Goal: Task Accomplishment & Management: Manage account settings

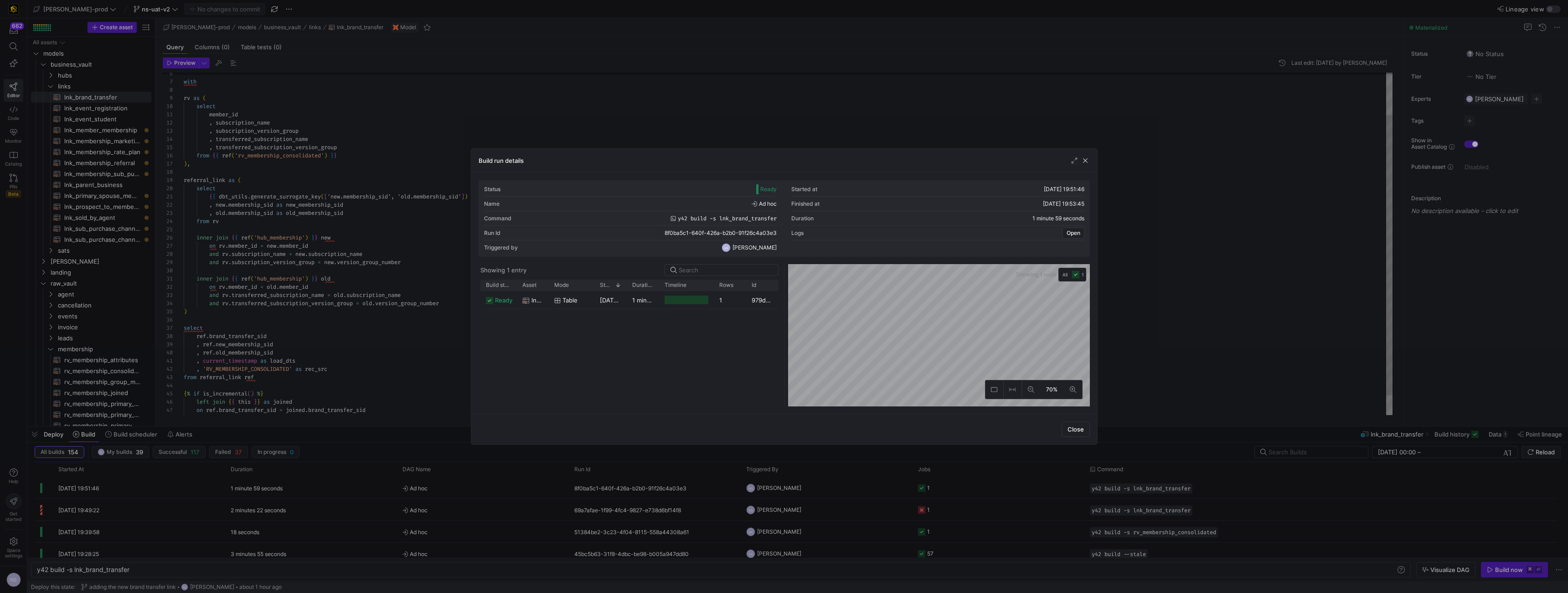
scroll to position [74, 0]
drag, startPoint x: 468, startPoint y: 112, endPoint x: 440, endPoint y: 108, distance: 28.3
click at [468, 112] on div at bounding box center [784, 296] width 1568 height 593
type textarea "{{ config( materialized='incremental' ) }} with rv as ( select"
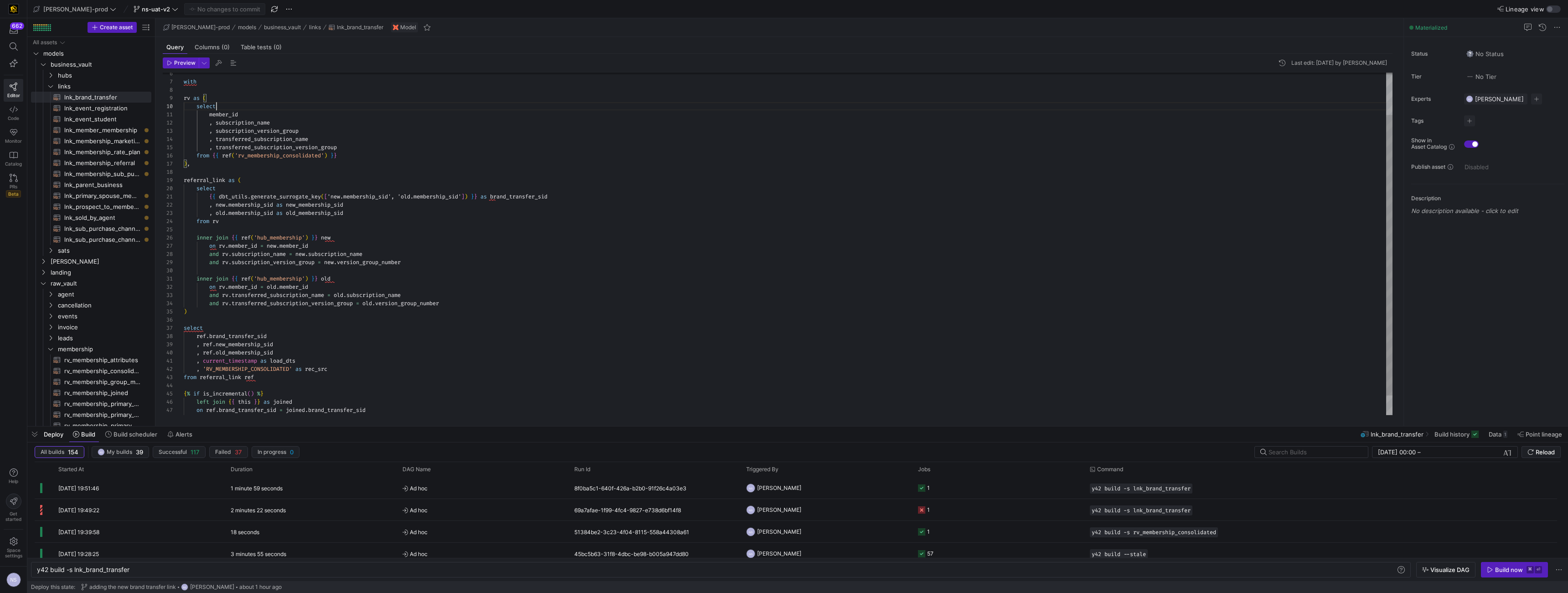
click at [440, 108] on div "with select member_id , subscription_name , subscription_version_group from { {…" at bounding box center [788, 230] width 1209 height 418
click at [979, 530] on y42-job-status-cell-renderer "57" at bounding box center [999, 531] width 161 height 21
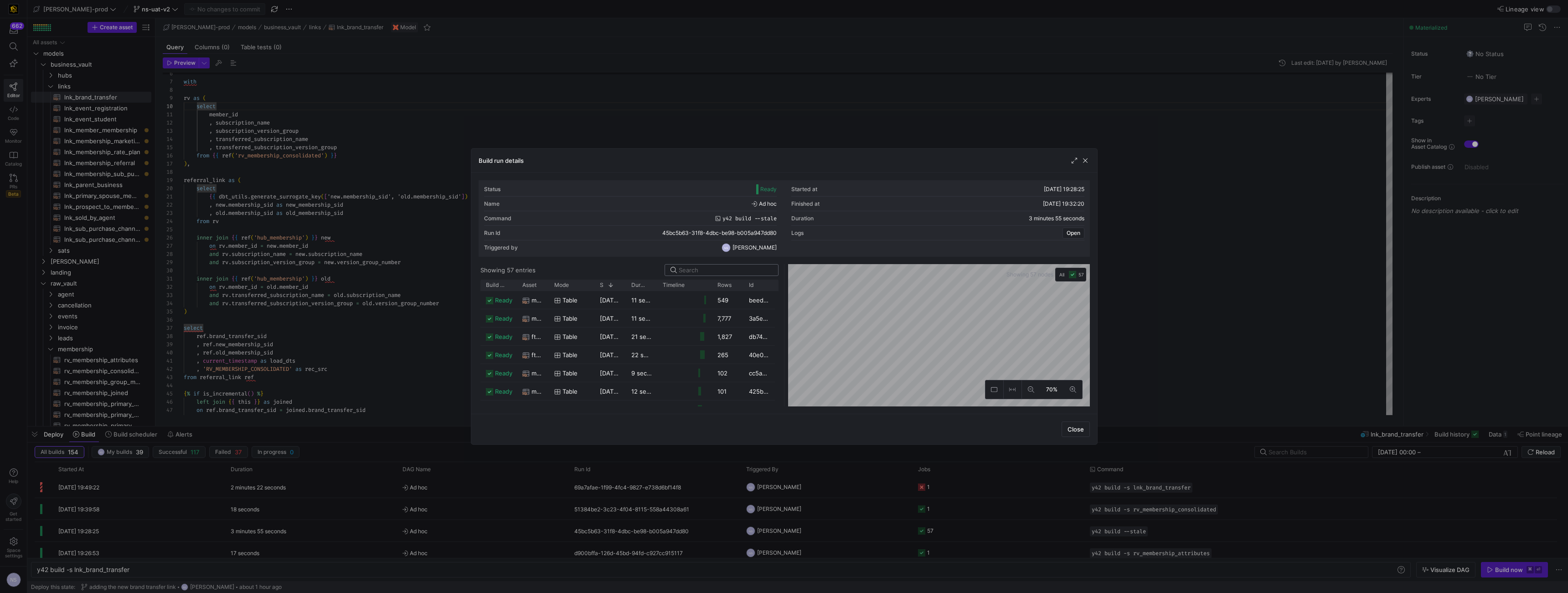
click at [702, 272] on input at bounding box center [726, 270] width 94 height 7
type input "delta"
drag, startPoint x: 548, startPoint y: 285, endPoint x: 597, endPoint y: 288, distance: 49.1
click at [597, 288] on div at bounding box center [598, 285] width 4 height 11
click at [1169, 178] on div at bounding box center [784, 296] width 1568 height 593
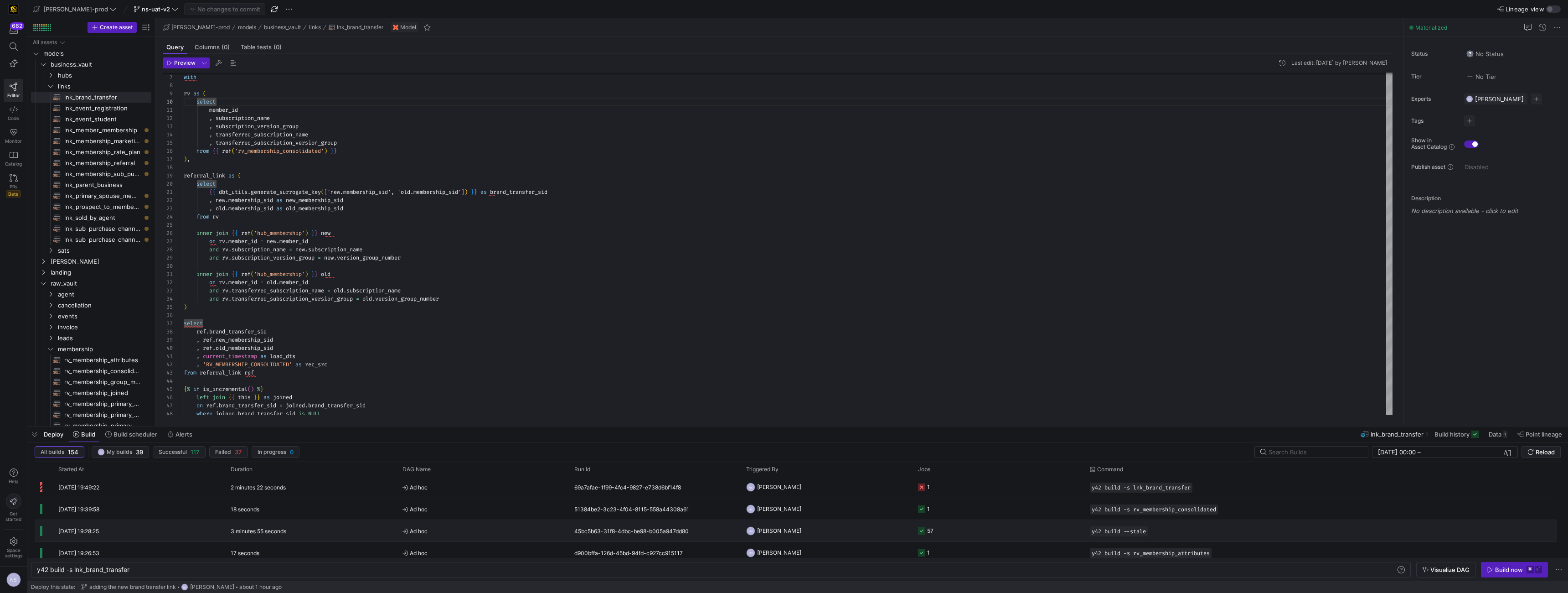
click at [953, 526] on y42-job-status-cell-renderer "57" at bounding box center [999, 531] width 161 height 21
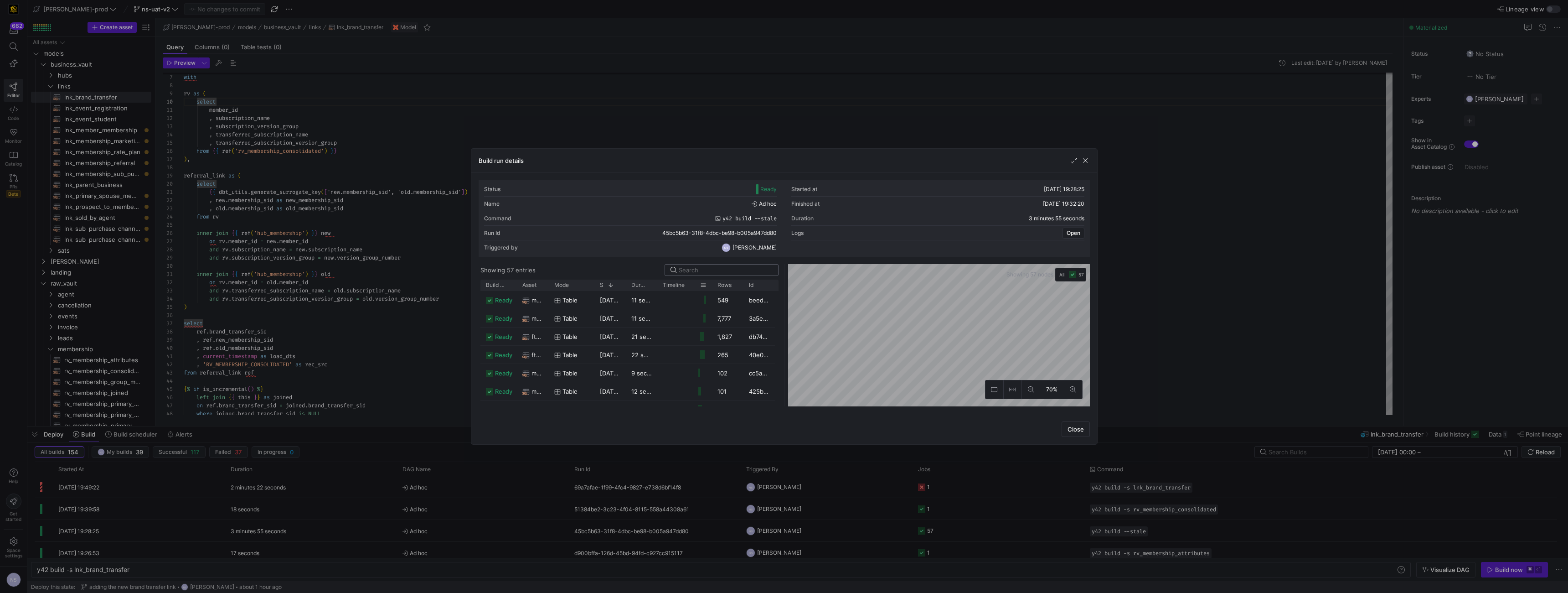
click at [694, 276] on y42-list-view "Showing 57 entries Drag here to set row groups Drag here to set column labels B…" at bounding box center [629, 335] width 302 height 142
click at [695, 272] on input at bounding box center [726, 270] width 94 height 7
type input "sub_purch"
drag, startPoint x: 546, startPoint y: 287, endPoint x: 674, endPoint y: 291, distance: 128.1
click at [674, 291] on div "Build status Asset Mode 1" at bounding box center [629, 343] width 298 height 127
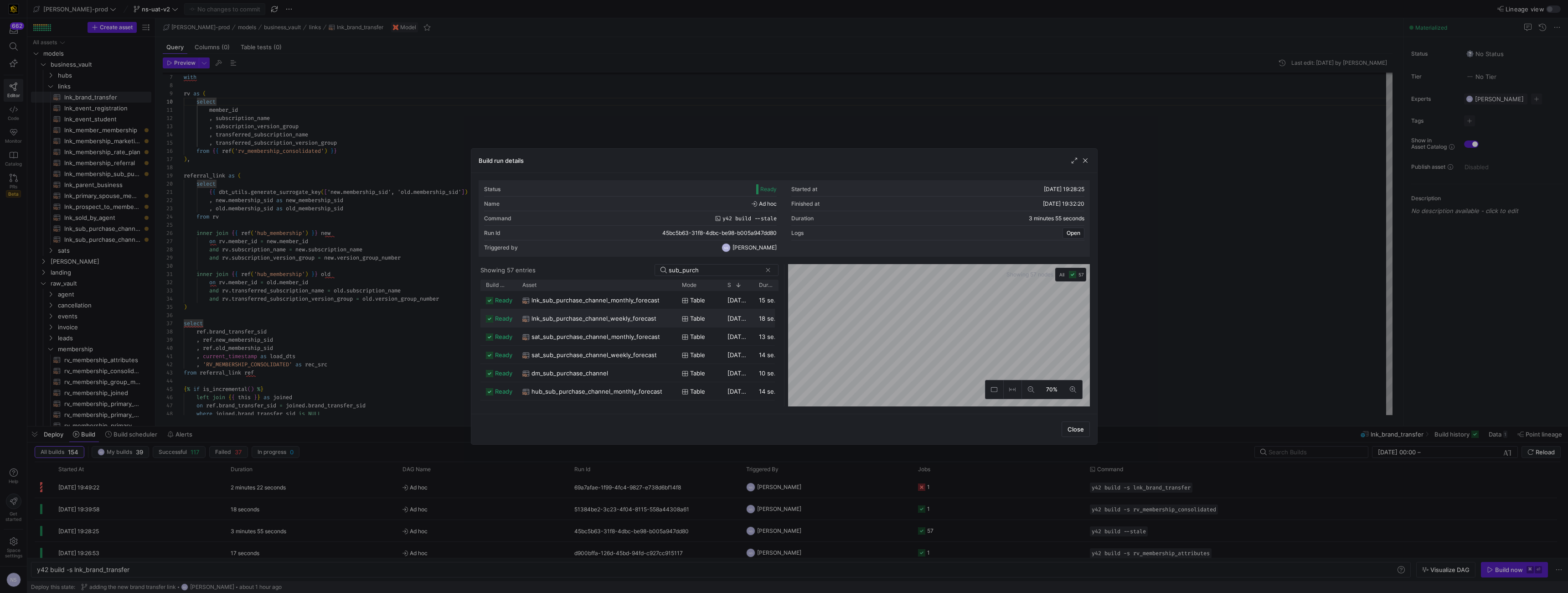
scroll to position [71, 0]
click at [586, 393] on mat-tooltip-component "model.edw_dv_prod.hub_sub_purchase_channel" at bounding box center [597, 397] width 92 height 18
click at [651, 395] on div "rv_membership_sub_purchase_channel" at bounding box center [597, 394] width 149 height 18
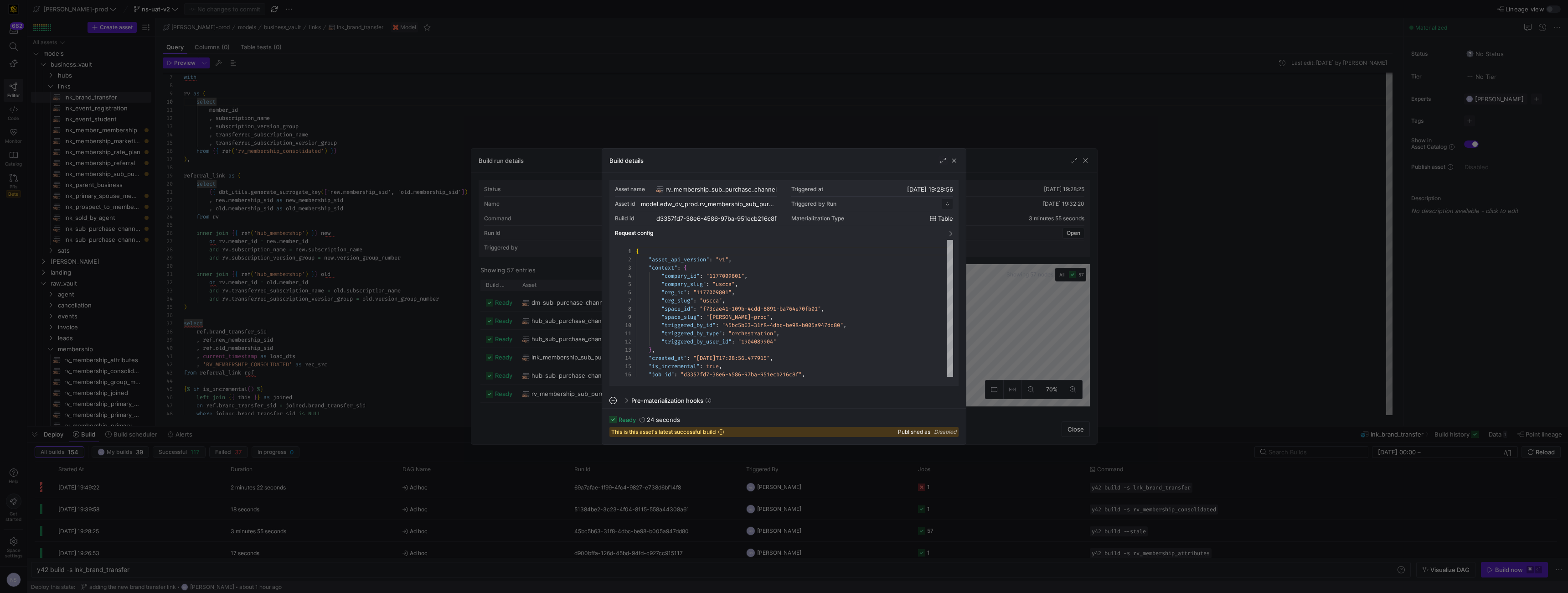
scroll to position [82, 0]
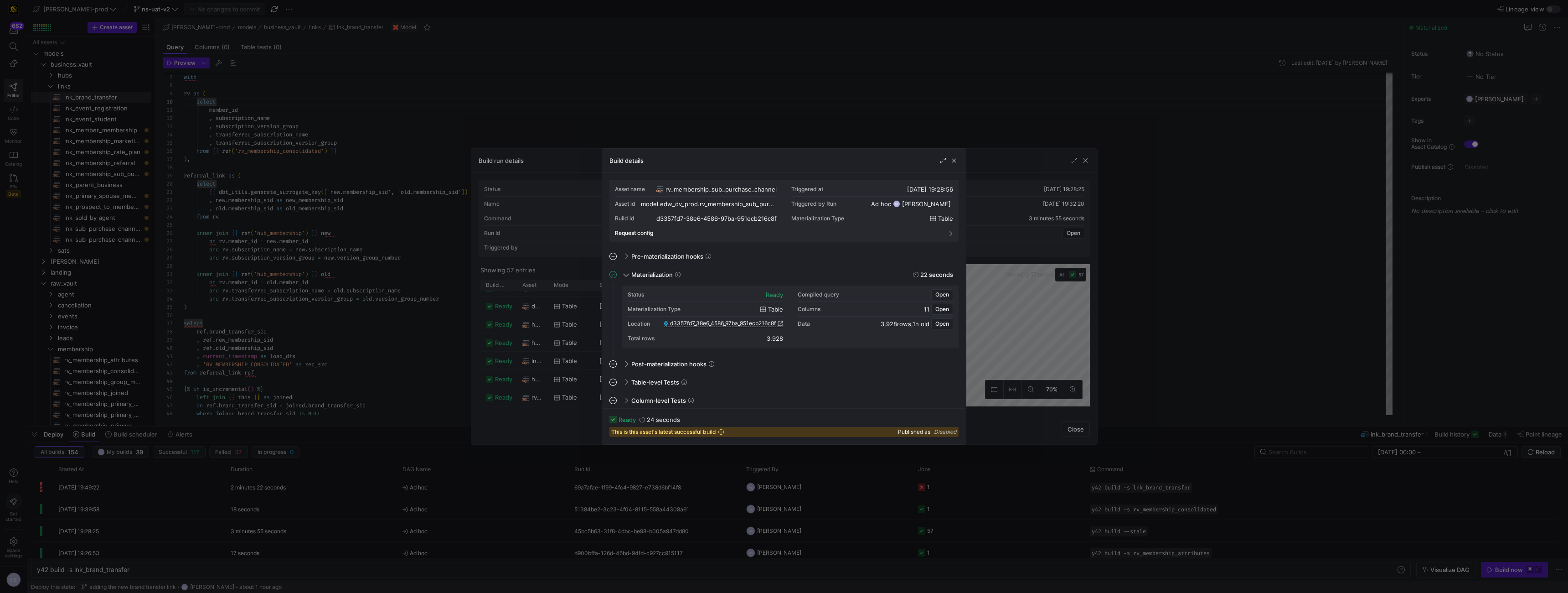
click at [1110, 296] on div at bounding box center [784, 296] width 1568 height 593
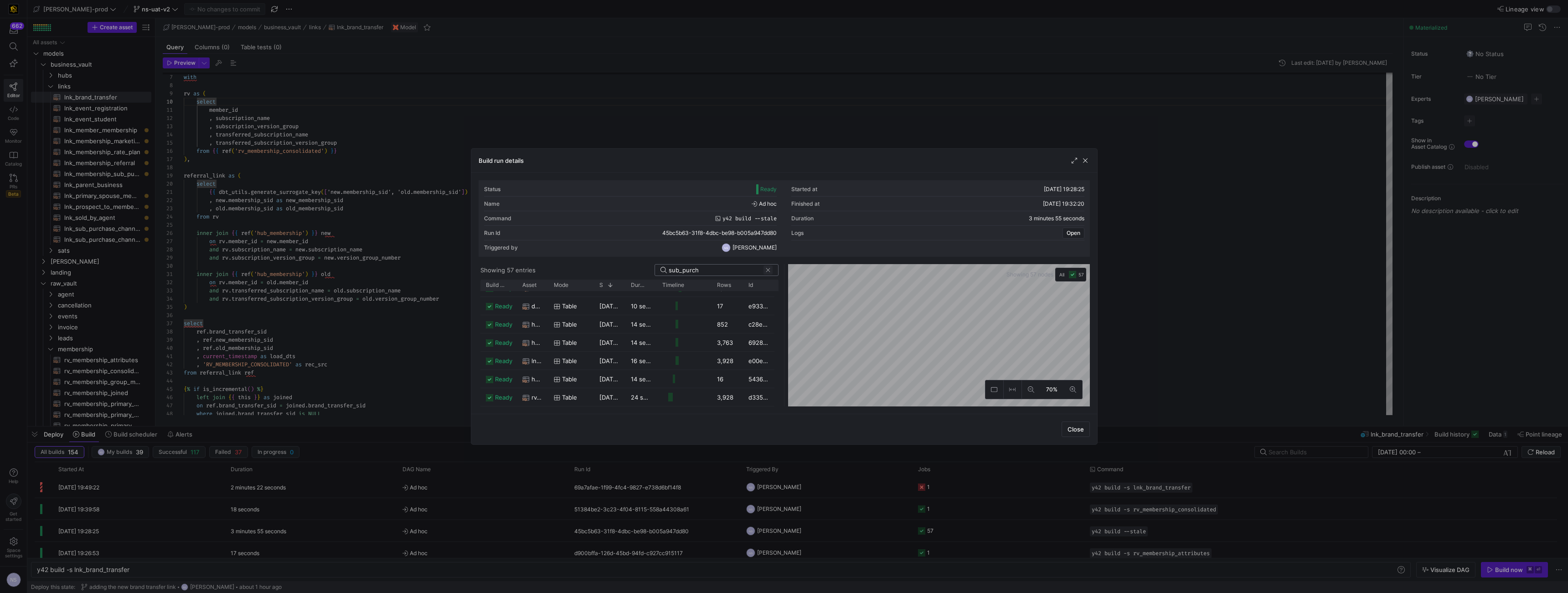
click at [767, 272] on span at bounding box center [768, 269] width 9 height 9
type input "dm_membership"
click at [642, 304] on div "14 seconds" at bounding box center [643, 300] width 32 height 18
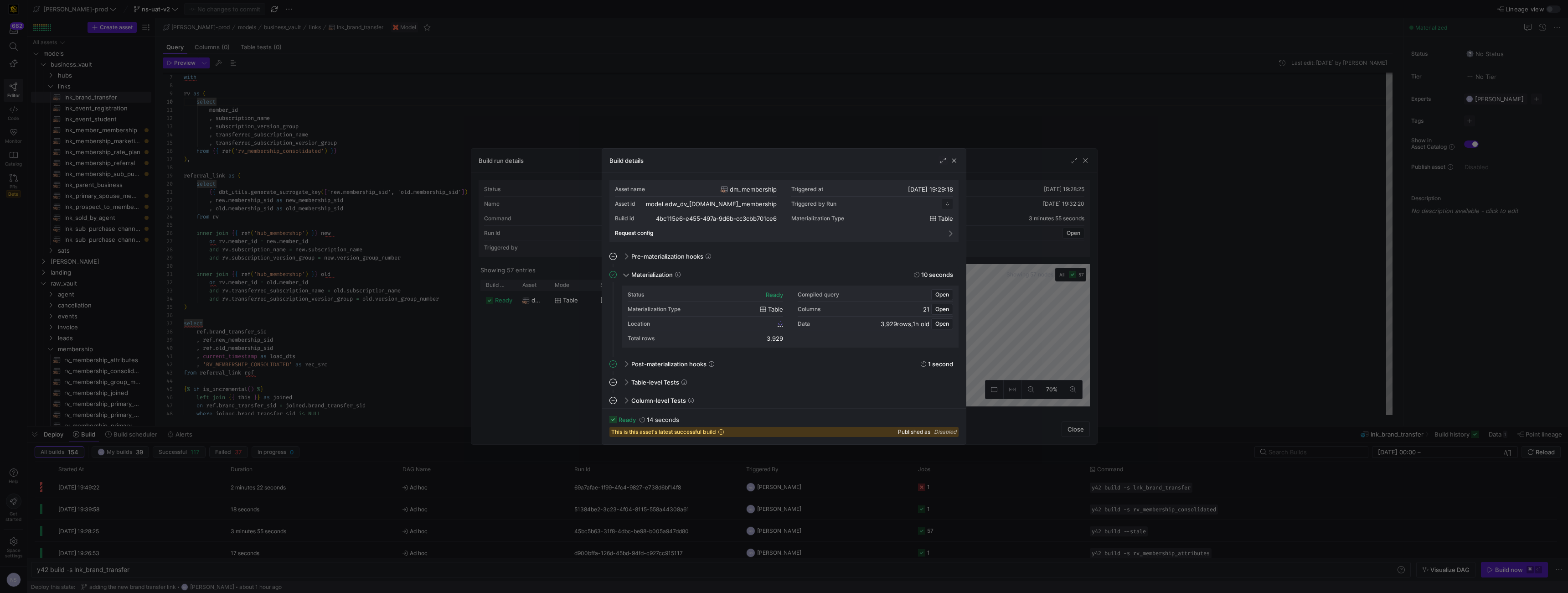
scroll to position [82, 0]
click at [1044, 284] on div at bounding box center [784, 296] width 1568 height 593
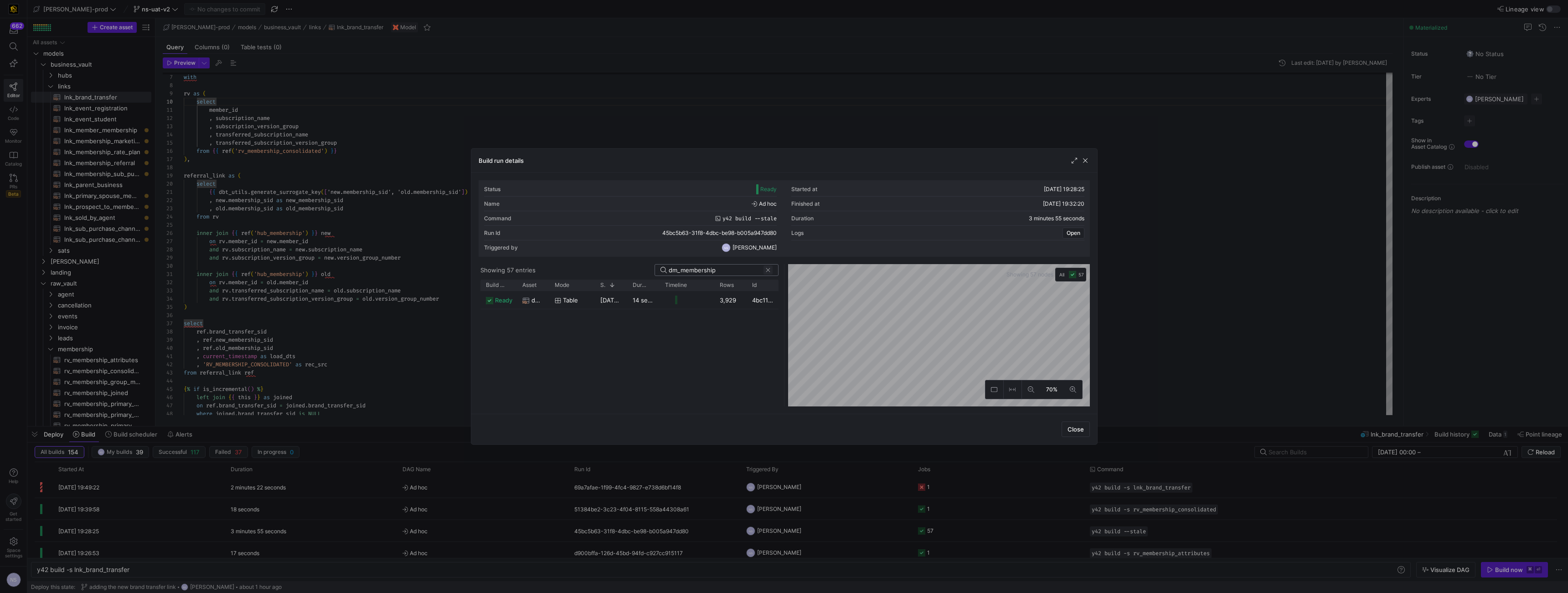
click at [770, 271] on span at bounding box center [768, 269] width 9 height 9
drag, startPoint x: 546, startPoint y: 286, endPoint x: 686, endPoint y: 282, distance: 140.1
click at [687, 282] on div at bounding box center [689, 285] width 4 height 11
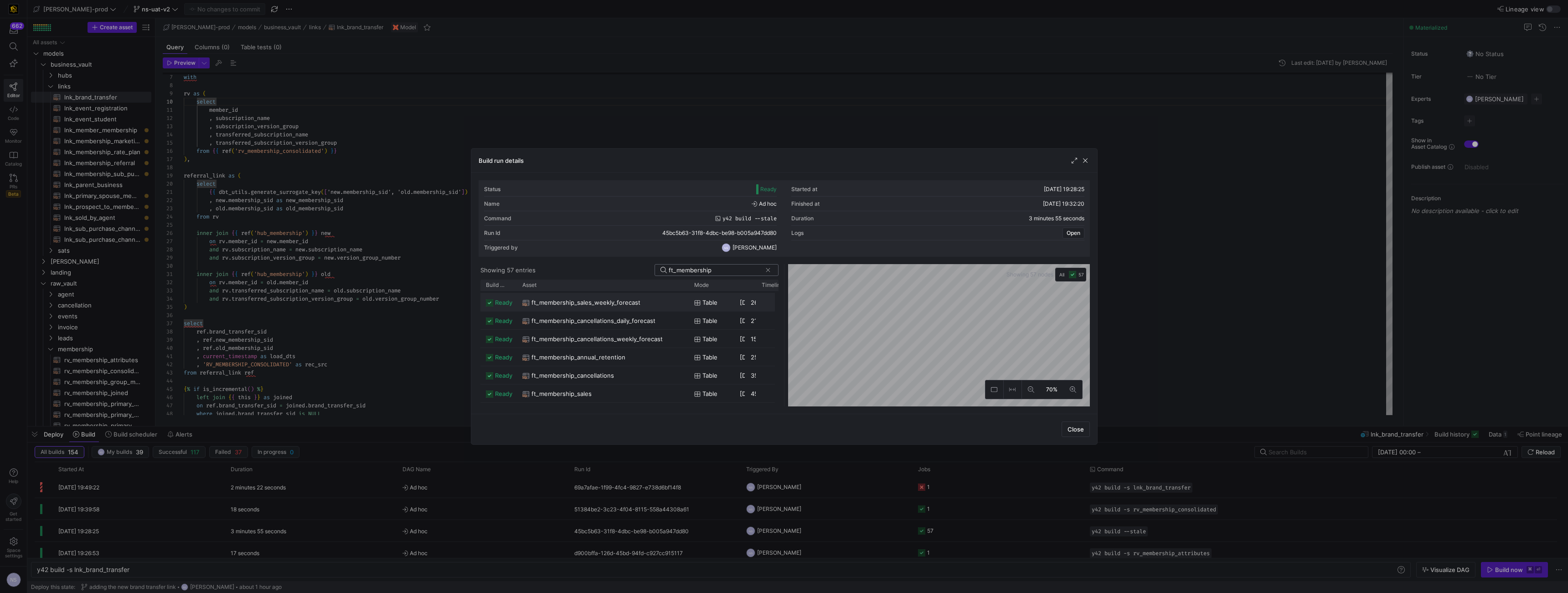
scroll to position [16, 0]
click at [633, 391] on div "ft_membership_sales" at bounding box center [603, 394] width 161 height 18
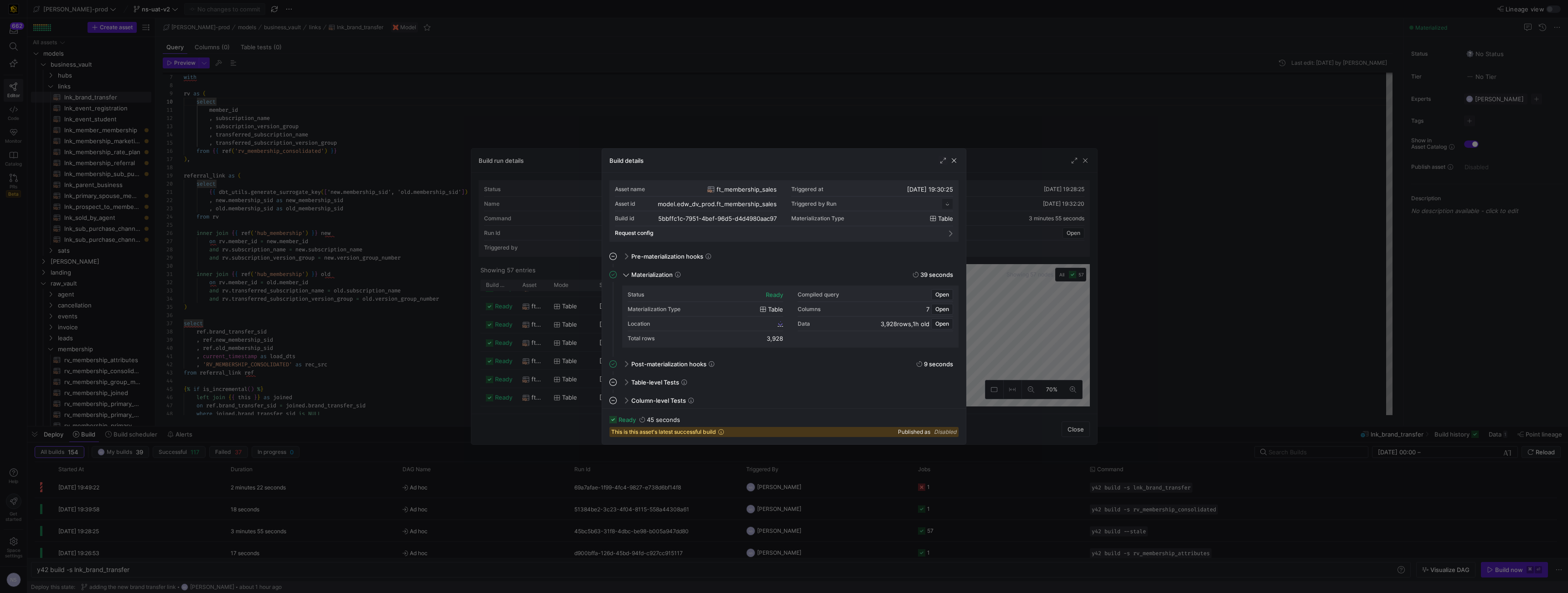
scroll to position [12, 0]
click at [775, 322] on span "5bbffc1c_7951_4bef_96d5_d4d4980aac97" at bounding box center [722, 324] width 107 height 6
drag, startPoint x: 1107, startPoint y: 210, endPoint x: 735, endPoint y: 256, distance: 374.8
click at [1107, 210] on div at bounding box center [784, 296] width 1568 height 593
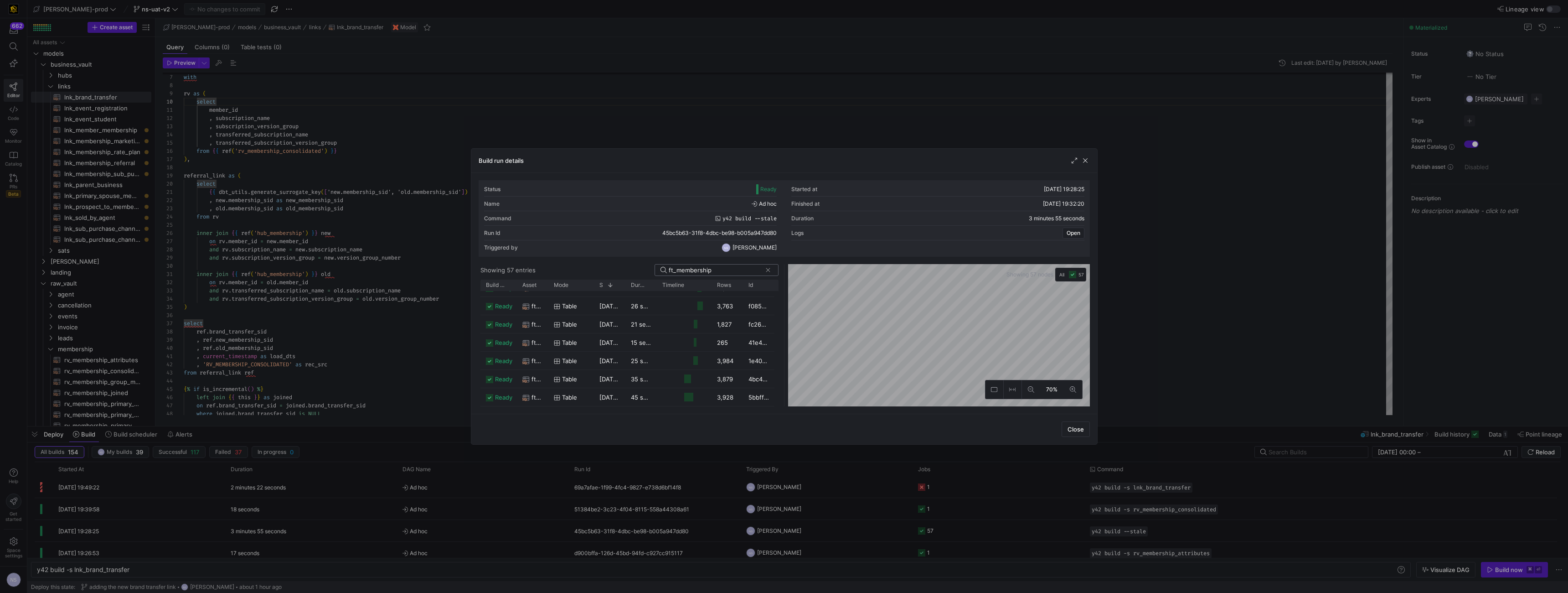
click at [716, 271] on input "ft_membership" at bounding box center [715, 270] width 93 height 7
click at [674, 297] on div at bounding box center [673, 300] width 3 height 9
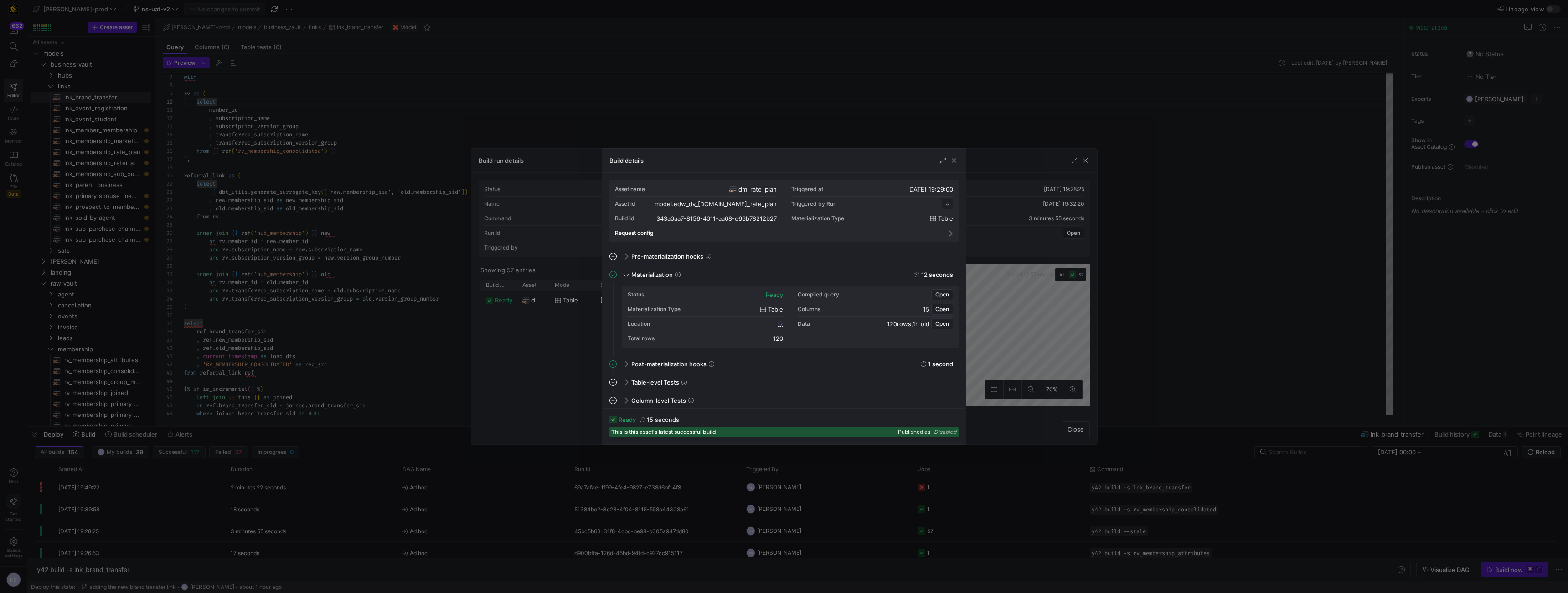
scroll to position [82, 0]
click at [772, 324] on span "343a0aa7_8156_4011_aa08_e66b78212b27" at bounding box center [720, 324] width 110 height 6
click at [959, 305] on div "Asset name dm_rate_plan Triggered at 26/08/25, 19:29:00 Asset id model.edw_dv_p…" at bounding box center [784, 290] width 364 height 235
click at [1072, 263] on div at bounding box center [784, 296] width 1568 height 593
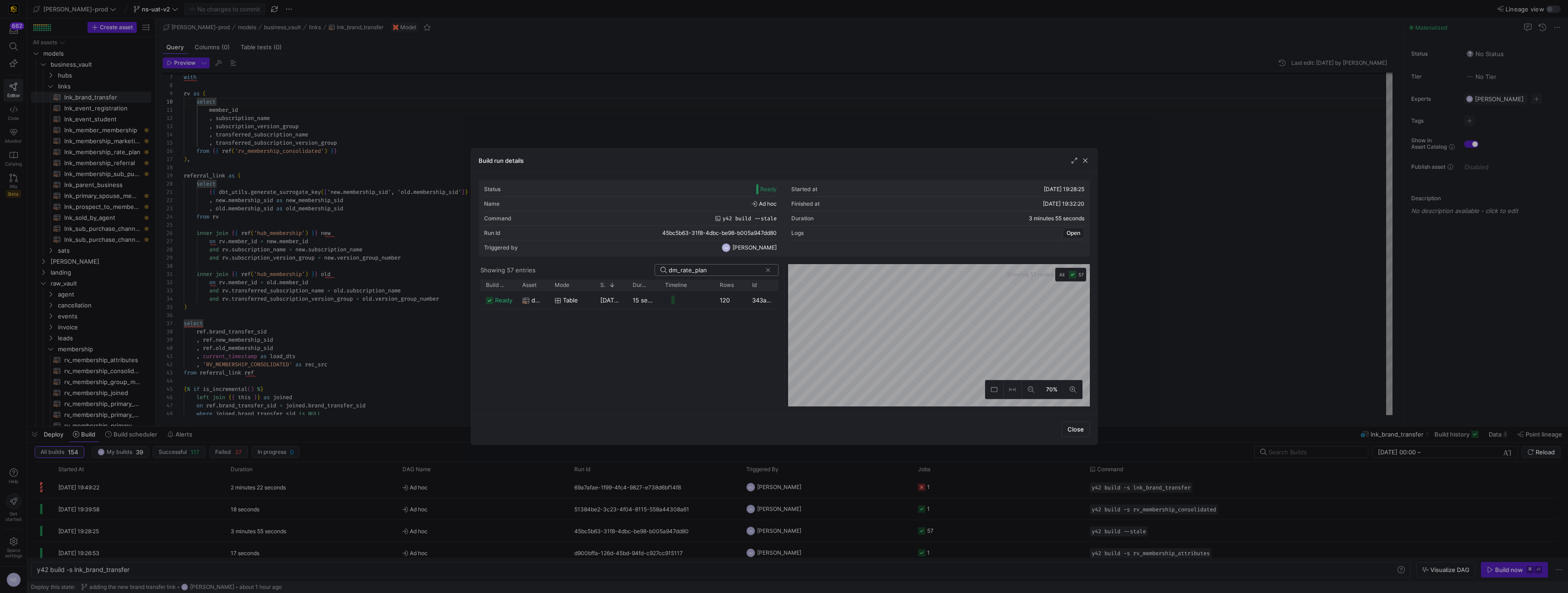
click at [693, 271] on input "dm_rate_plan" at bounding box center [715, 270] width 93 height 7
type input "dm_membership"
click at [698, 301] on y42-job-duration-timeline-cell-renderer at bounding box center [686, 300] width 44 height 17
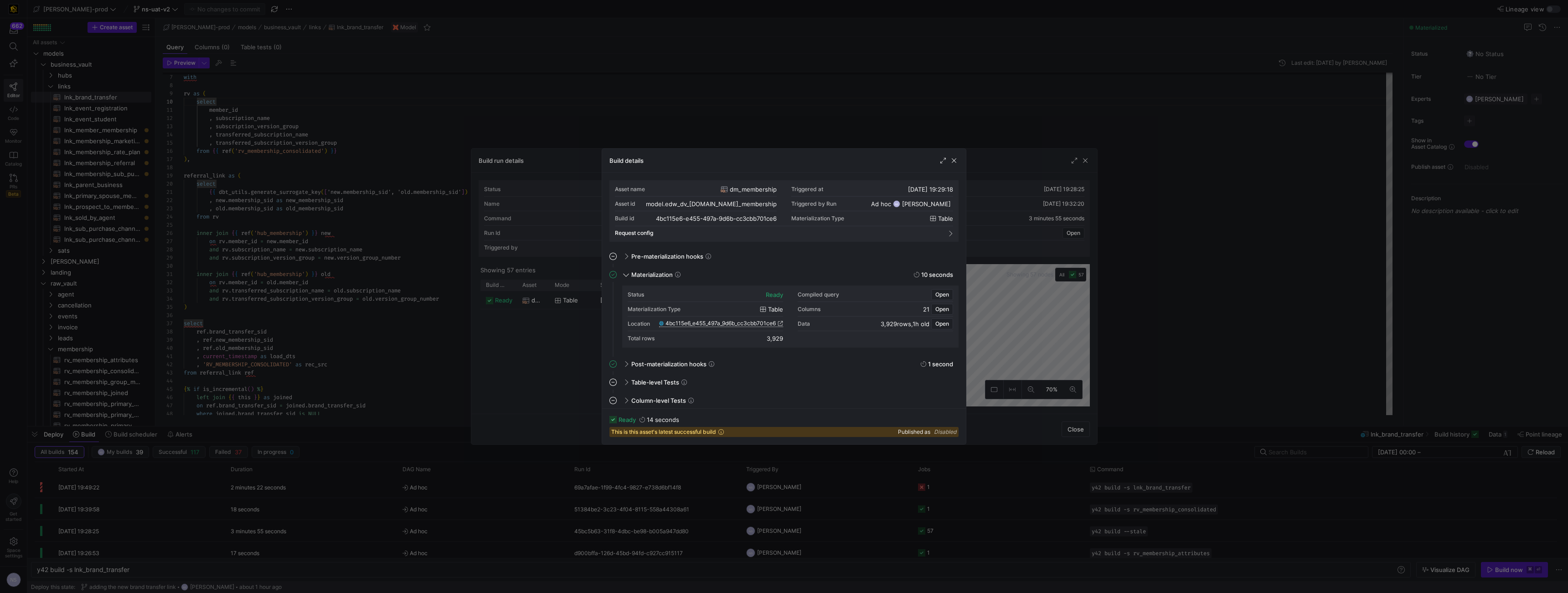
click at [760, 326] on span "4bc115e6_e455_497a_9d6b_cc3cbb701ce6" at bounding box center [720, 324] width 110 height 6
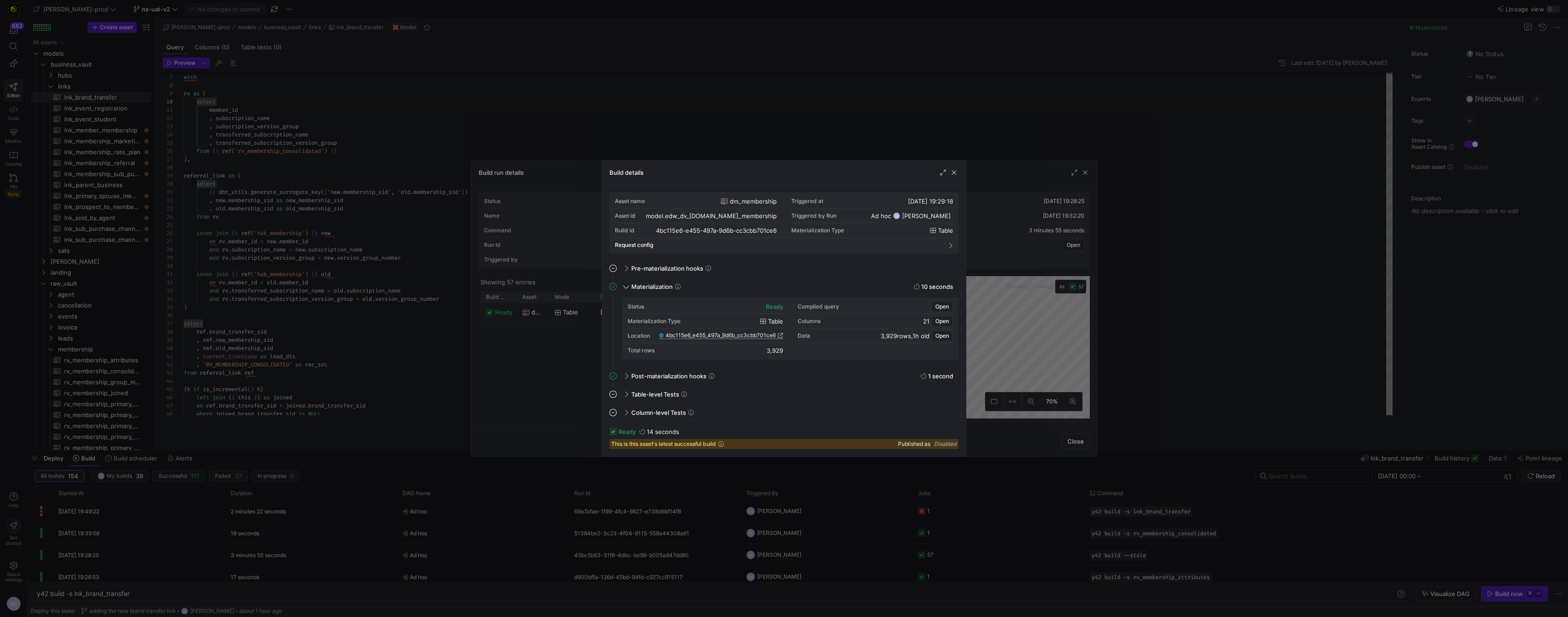
scroll to position [74, 33]
drag, startPoint x: 756, startPoint y: 154, endPoint x: 750, endPoint y: 153, distance: 6.1
click at [756, 154] on div at bounding box center [784, 308] width 1568 height 617
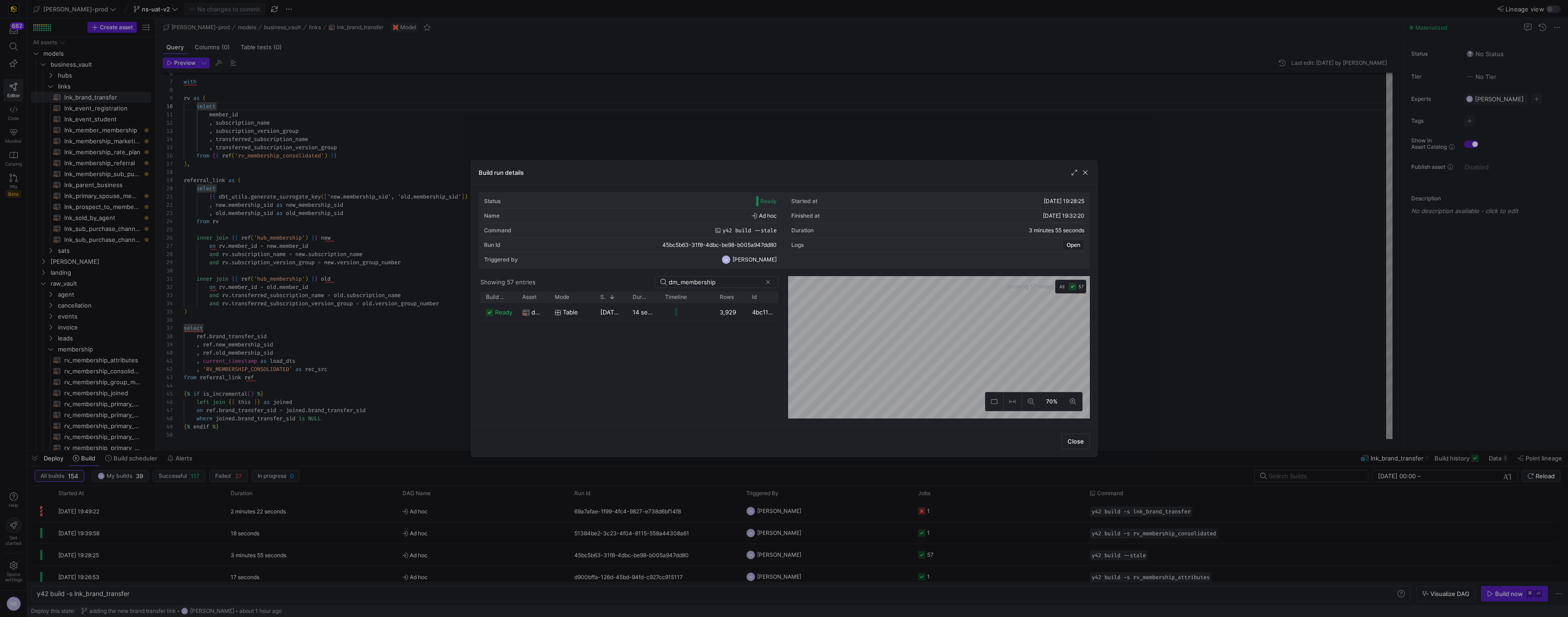
click at [723, 145] on div at bounding box center [784, 308] width 1568 height 617
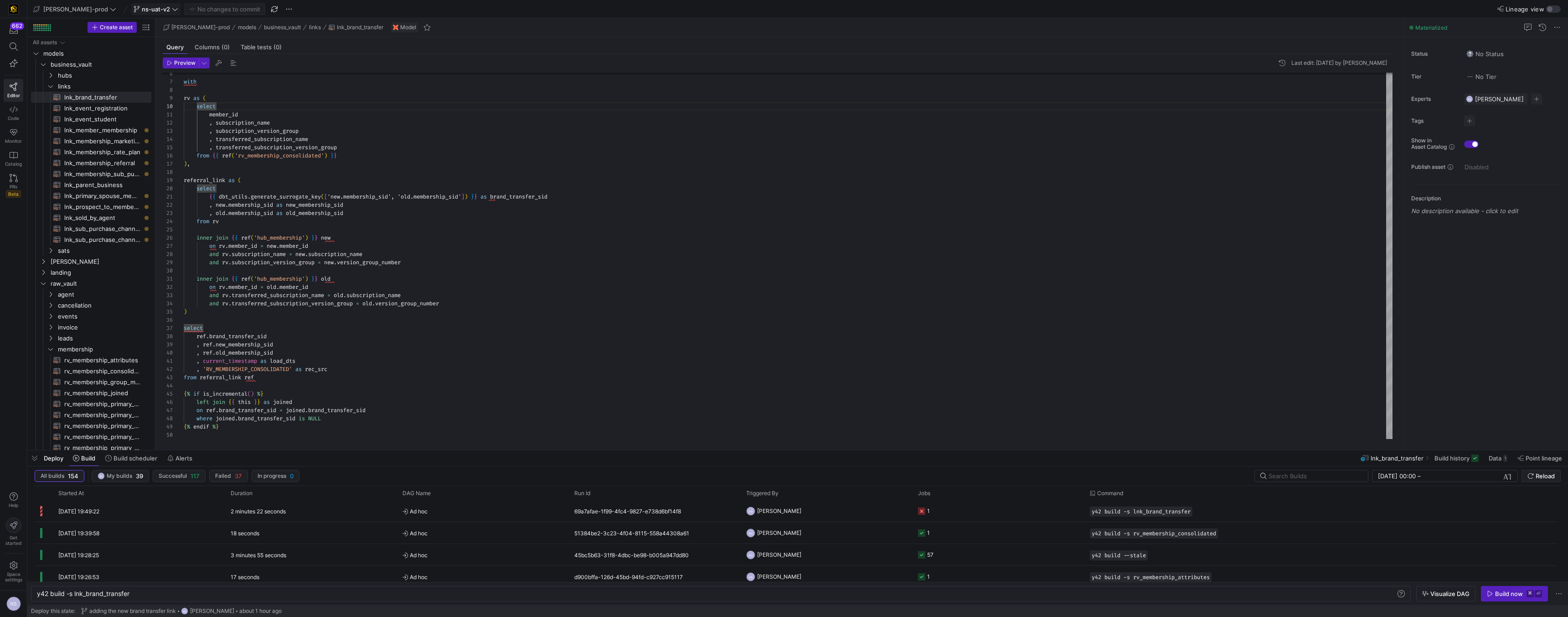
click at [142, 12] on span at bounding box center [156, 10] width 48 height 11
click at [576, 220] on div at bounding box center [784, 308] width 1568 height 617
click at [142, 132] on span "Rename" at bounding box center [161, 130] width 75 height 13
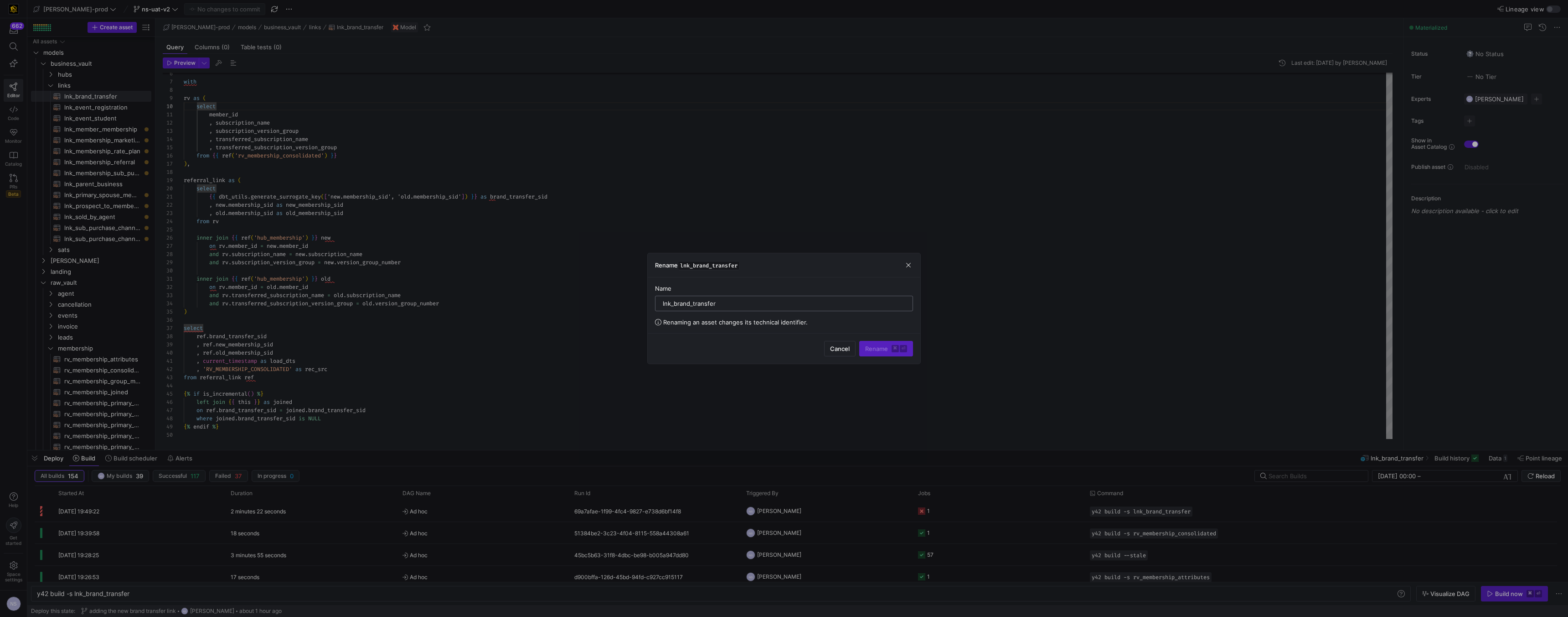
drag, startPoint x: 727, startPoint y: 304, endPoint x: 674, endPoint y: 302, distance: 53.0
click at [674, 302] on input "lnk_brand_transfer" at bounding box center [784, 303] width 242 height 7
type input "lnk_transferred_membership"
click at [876, 354] on span "submit" at bounding box center [886, 349] width 53 height 14
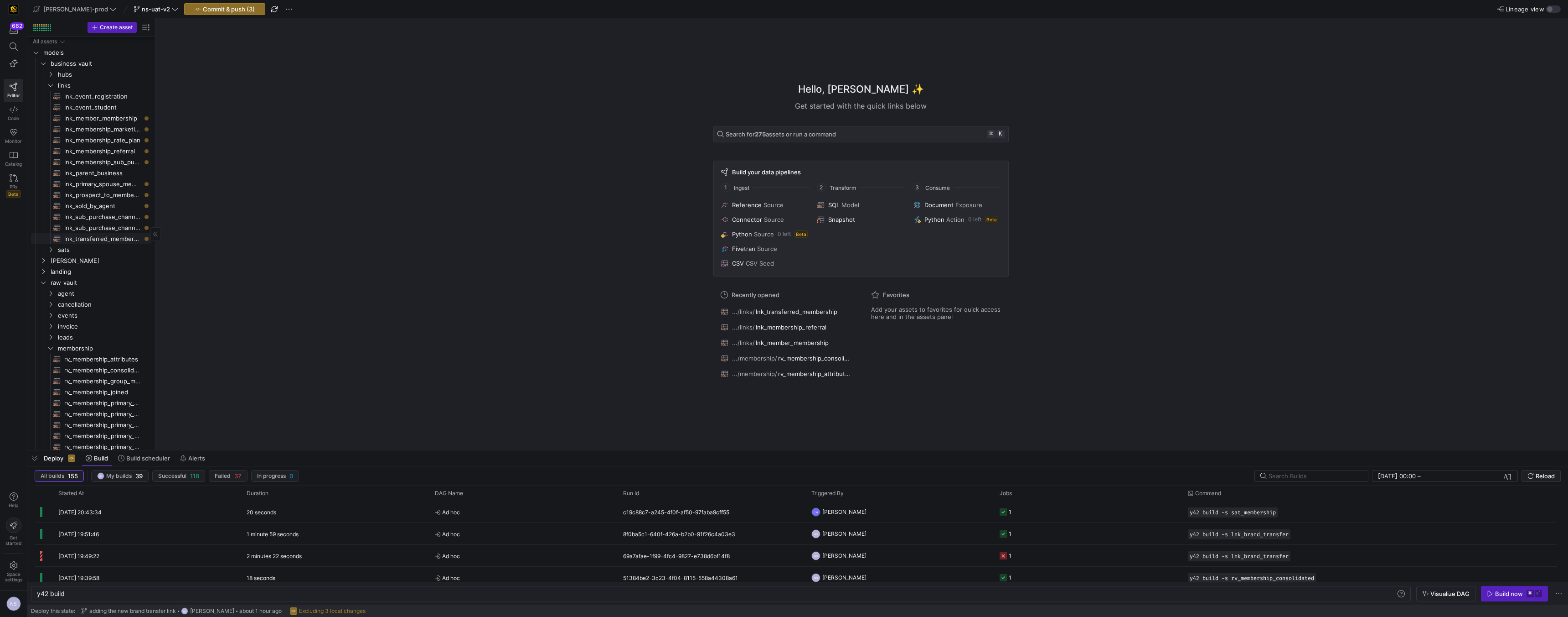
click at [112, 239] on span "lnk_transferred_membership​​​​​​​​​​" at bounding box center [102, 239] width 76 height 10
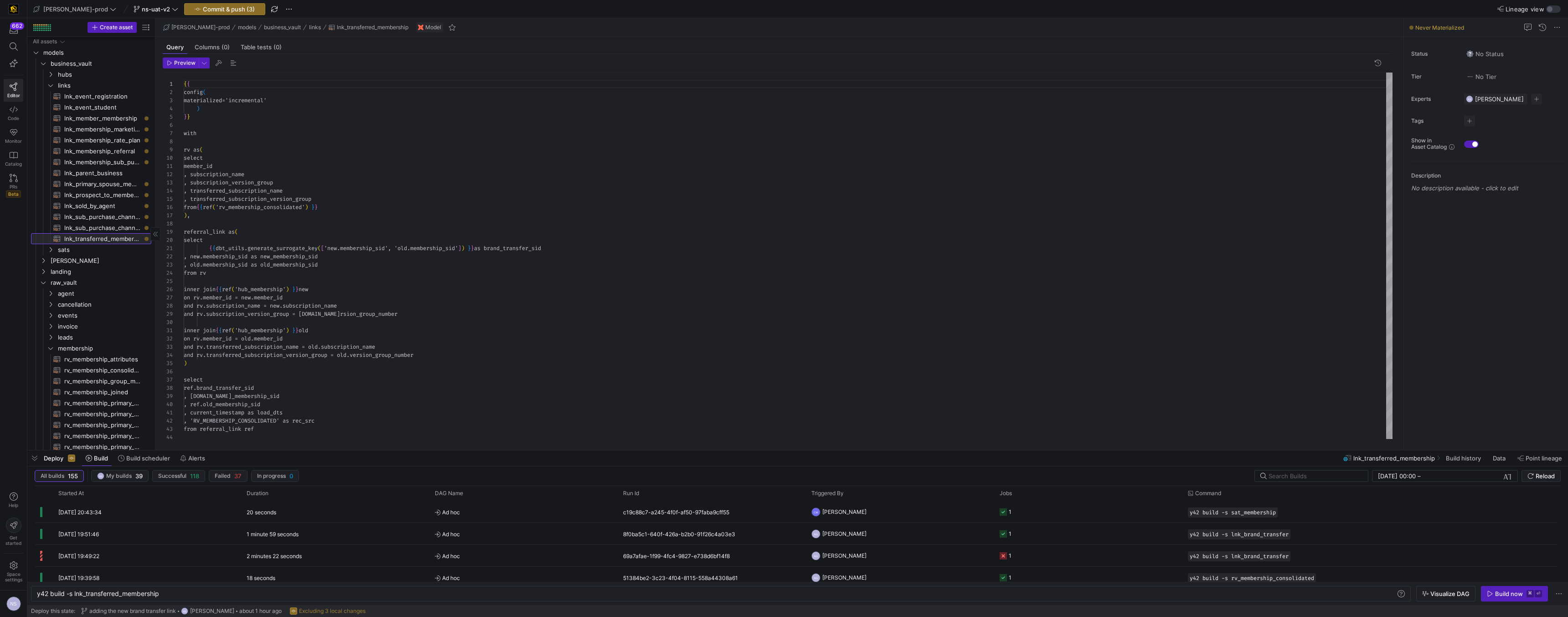
type textarea "y42 build -s lnk_transferred_membership"
click at [328, 226] on div at bounding box center [784, 308] width 1568 height 617
click at [312, 265] on div "{ { config ( materialized = 'incremental' ) } } with rv as ( select member_id ,…" at bounding box center [788, 281] width 1209 height 418
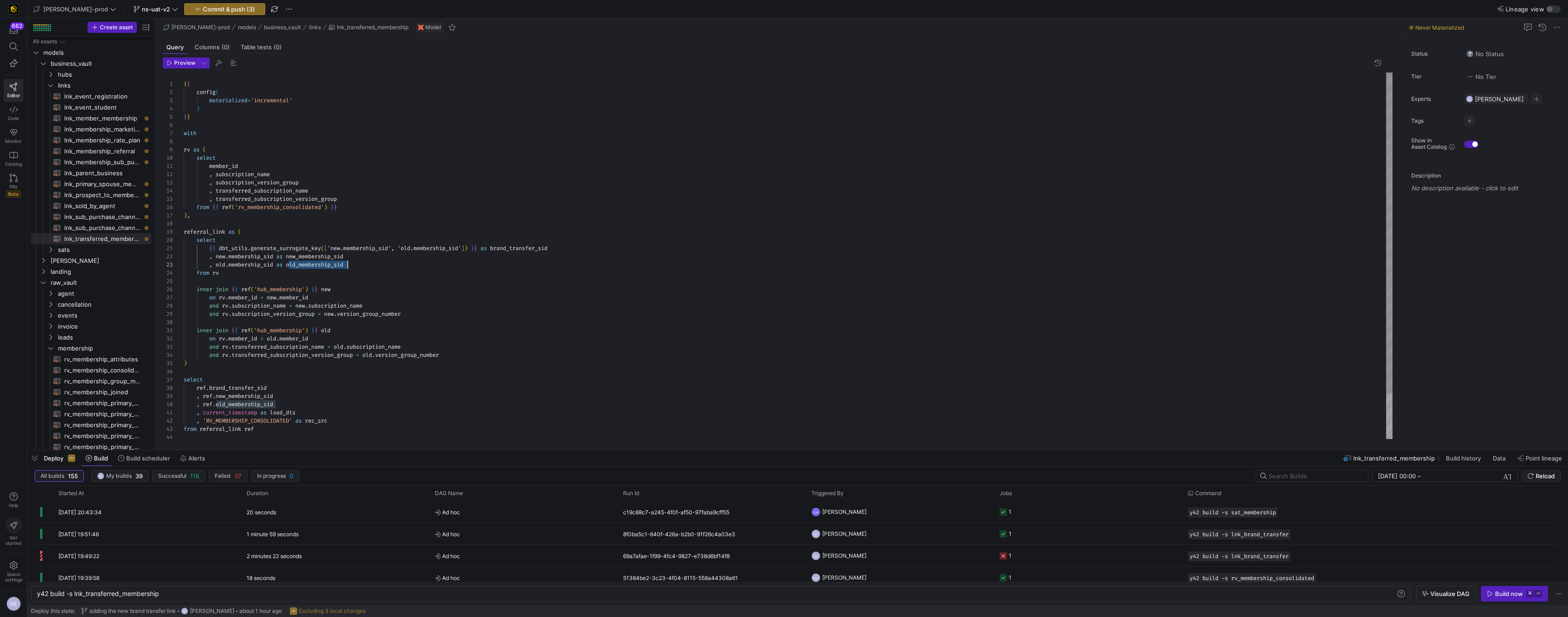
click at [304, 267] on div "{ { config ( materialized = 'incremental' ) } } with rv as ( select member_id ,…" at bounding box center [788, 281] width 1209 height 418
drag, startPoint x: 297, startPoint y: 255, endPoint x: 312, endPoint y: 253, distance: 15.1
click at [297, 255] on div "{ { config ( materialized = 'incremental' ) } } with rv as ( select member_id ,…" at bounding box center [788, 274] width 1209 height 418
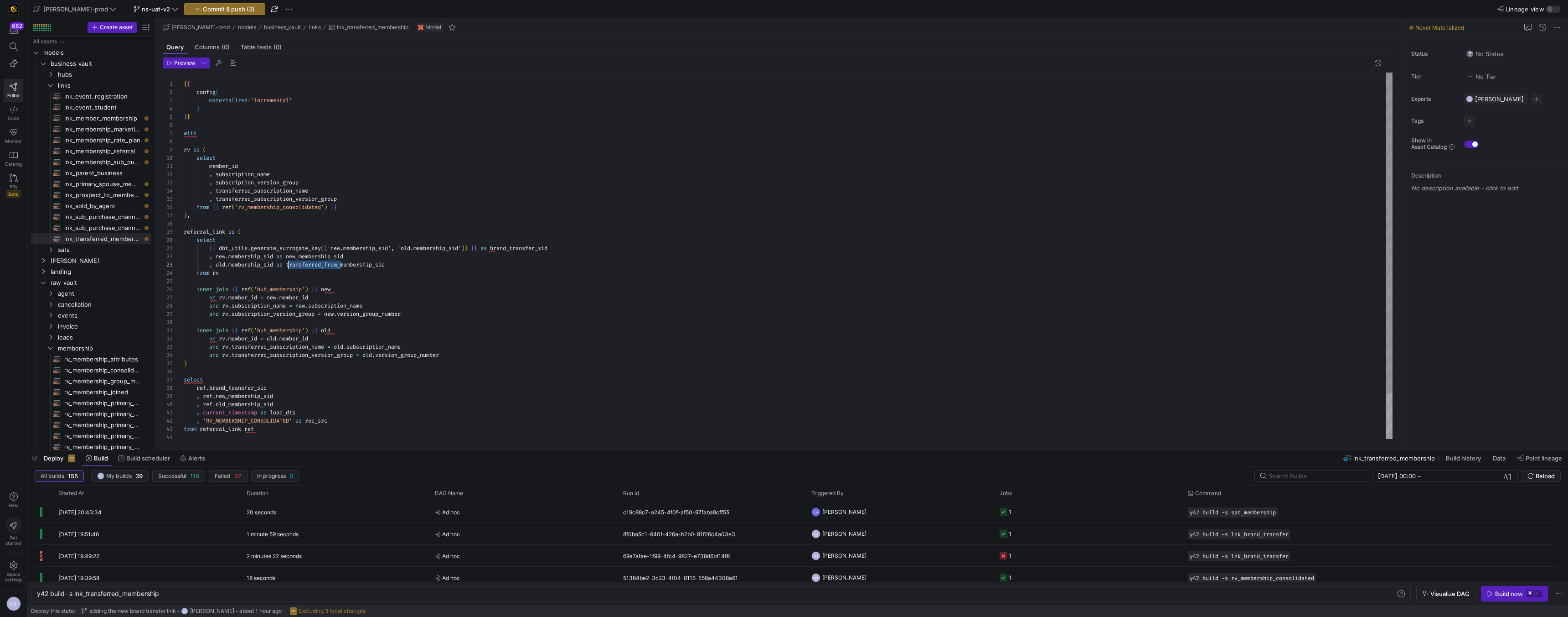
drag, startPoint x: 341, startPoint y: 260, endPoint x: 288, endPoint y: 263, distance: 53.1
click at [288, 263] on div "{ { config ( materialized = 'incremental' ) } } with rv as ( select member_id ,…" at bounding box center [788, 281] width 1209 height 418
drag, startPoint x: 299, startPoint y: 255, endPoint x: 290, endPoint y: 256, distance: 9.1
click at [290, 256] on div "{ { config ( materialized = 'incremental' ) } } with rv as ( select member_id ,…" at bounding box center [788, 281] width 1209 height 418
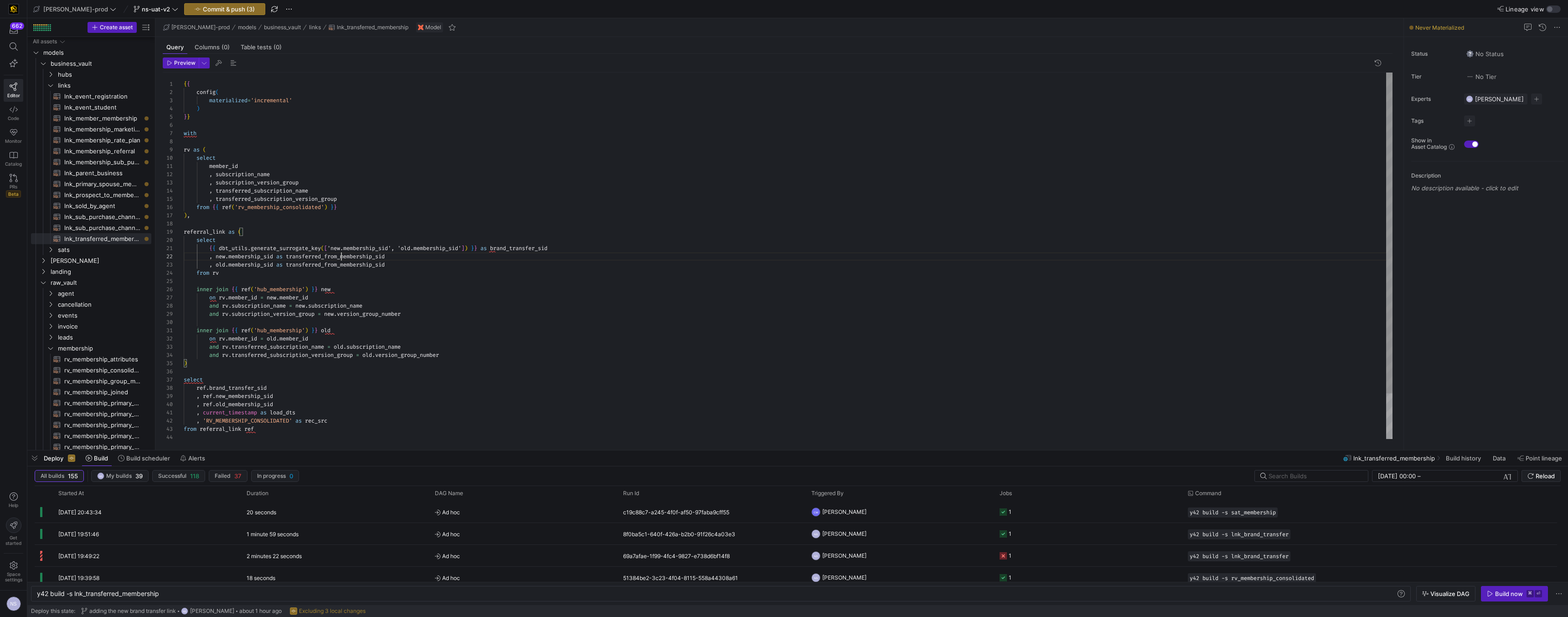
click at [341, 256] on div "{ { config ( materialized = 'incremental' ) } } with rv as ( select member_id ,…" at bounding box center [788, 281] width 1209 height 418
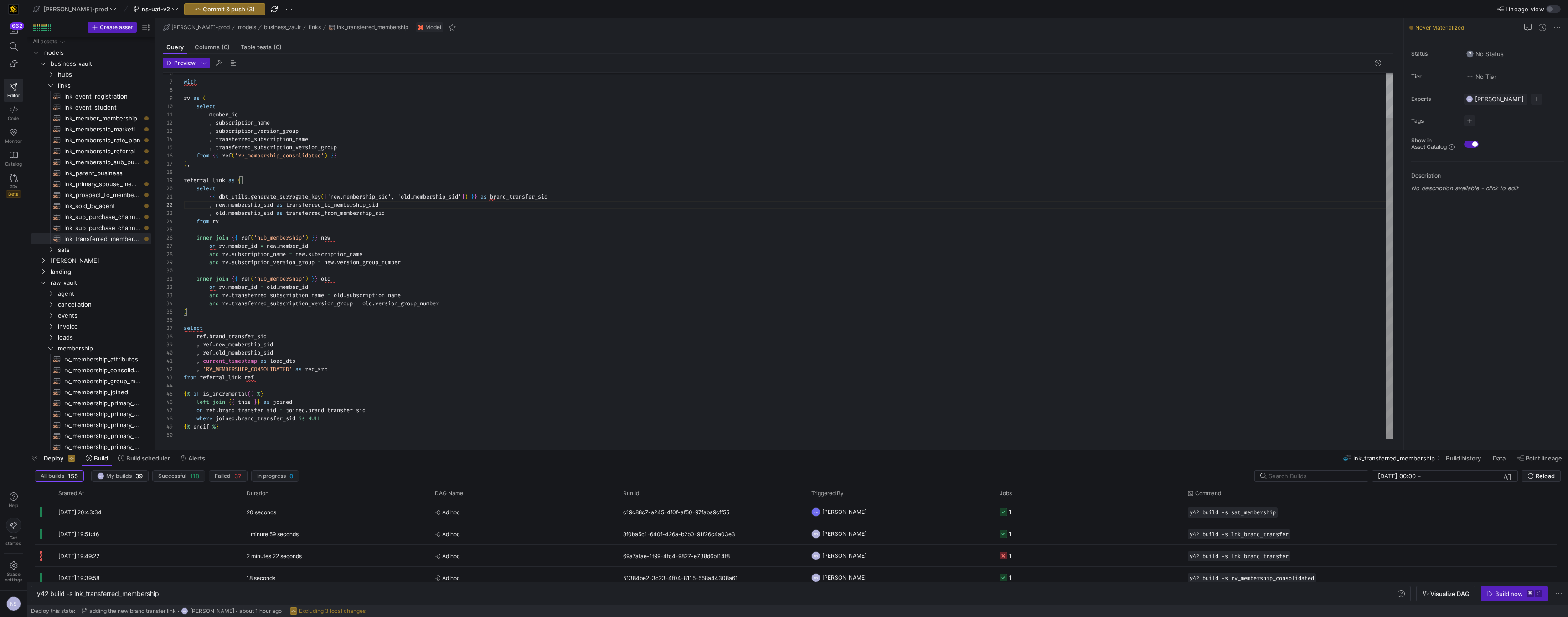
click at [340, 206] on div "with rv as ( select member_id , subscription_name , subscription_version_group …" at bounding box center [788, 230] width 1209 height 418
click at [245, 345] on div "with rv as ( select member_id , subscription_name , subscription_version_group …" at bounding box center [788, 230] width 1209 height 418
click at [340, 210] on div "with rv as ( select member_id , subscription_name , subscription_version_group …" at bounding box center [788, 230] width 1209 height 418
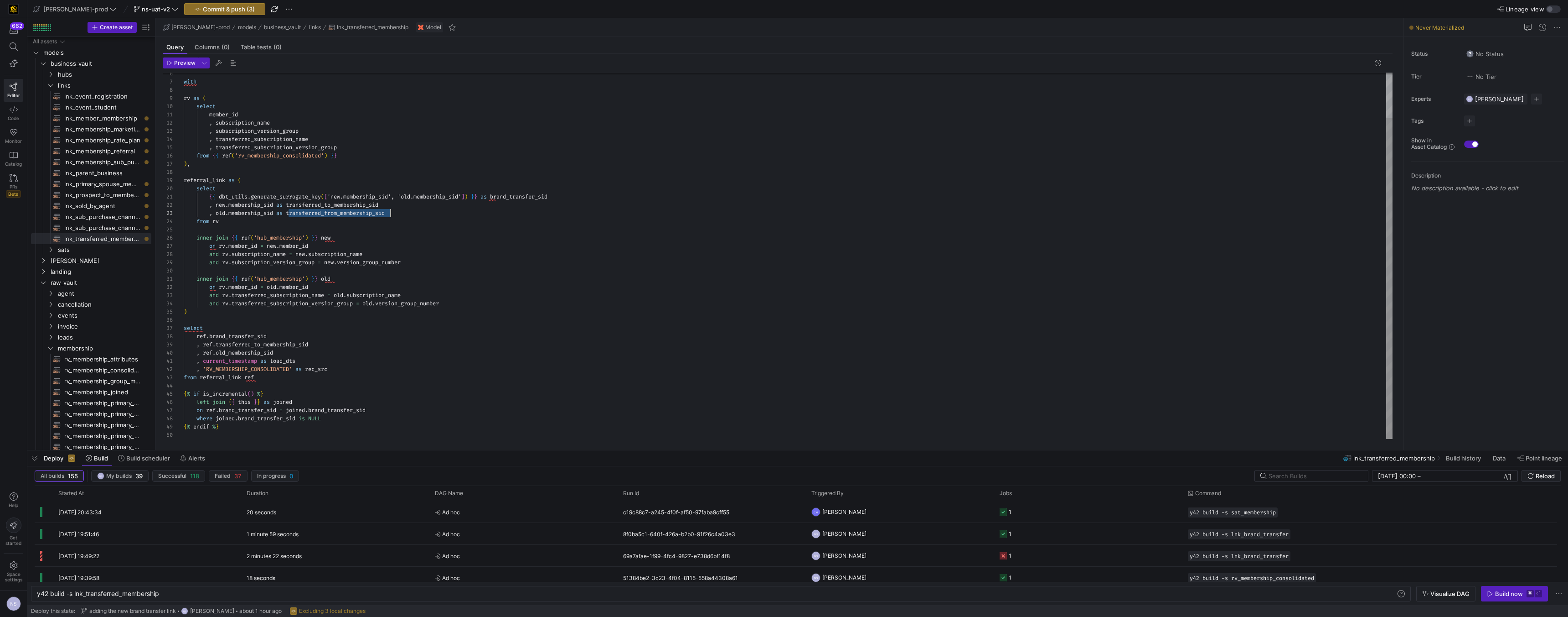
click at [340, 210] on div "with rv as ( select member_id , subscription_name , subscription_version_group …" at bounding box center [788, 230] width 1209 height 418
click at [256, 358] on div "with rv as ( select member_id , subscription_name , subscription_version_group …" at bounding box center [788, 236] width 1209 height 418
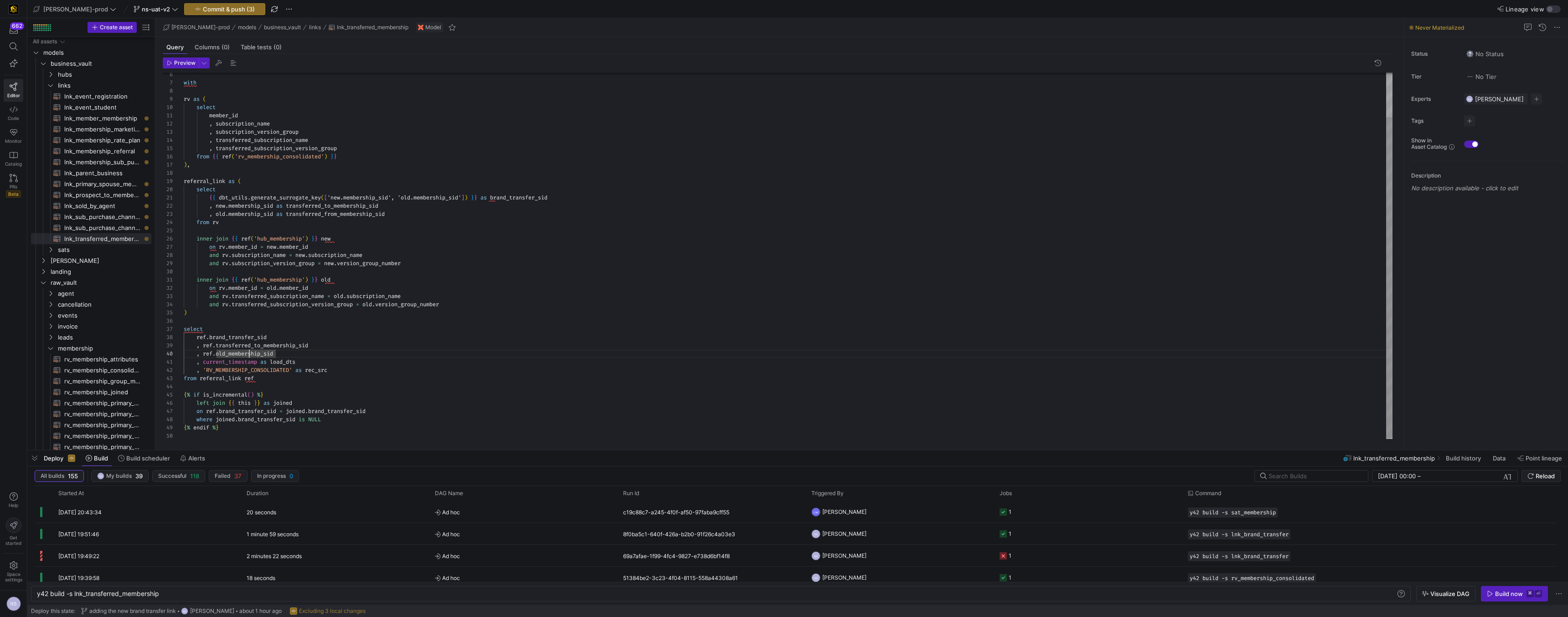
click at [249, 353] on div "with rv as ( select member_id , subscription_name , subscription_version_group …" at bounding box center [788, 231] width 1209 height 418
click at [250, 354] on div "with rv as ( select member_id , subscription_name , subscription_version_group …" at bounding box center [788, 231] width 1209 height 418
type textarea "inner join {{ ref('hub_membership') }} old on rv.member_id = old.member_id and …"
click at [203, 12] on span "Commit & push (3)" at bounding box center [229, 9] width 52 height 7
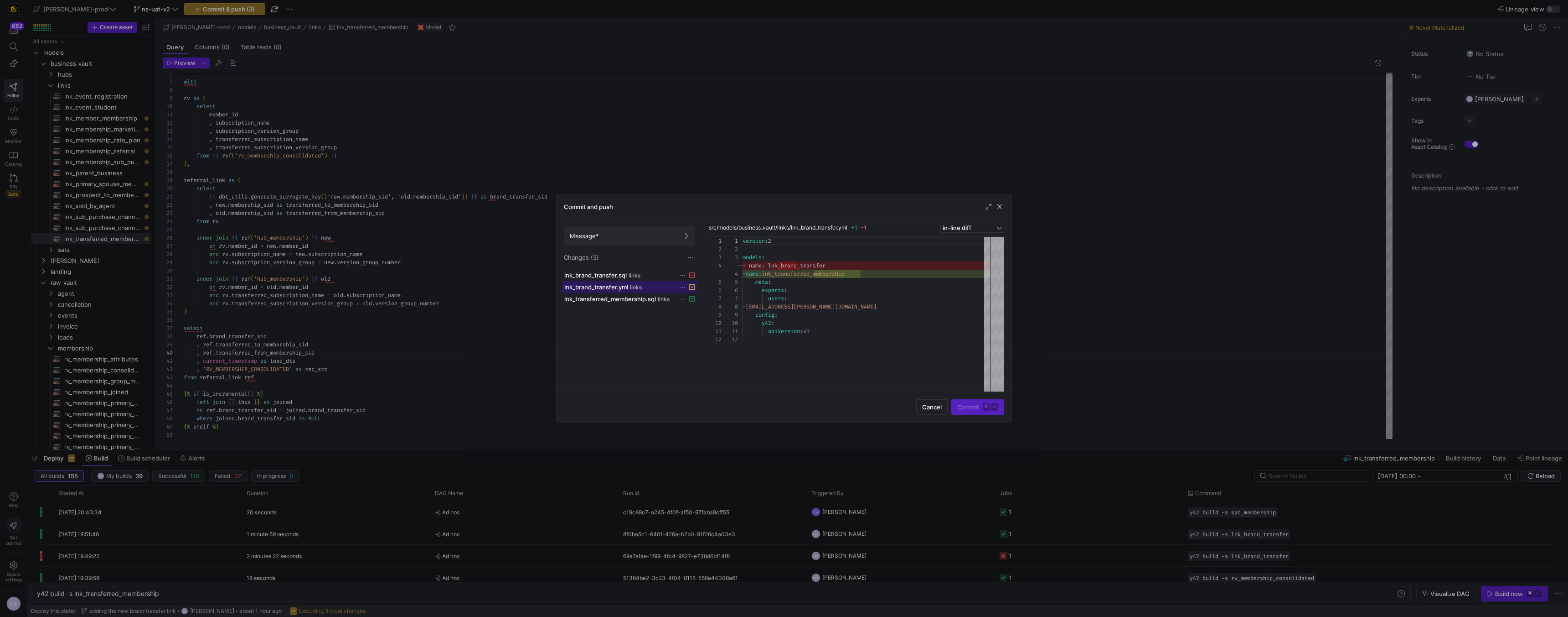
click at [595, 284] on span "lnk_brand_transfer.yml" at bounding box center [596, 287] width 63 height 7
click at [597, 275] on span "lnk_brand_transfer.sql" at bounding box center [596, 275] width 63 height 7
click at [601, 287] on span "lnk_brand_transfer.yml" at bounding box center [596, 287] width 63 height 7
drag, startPoint x: 613, startPoint y: 237, endPoint x: 681, endPoint y: 239, distance: 68.0
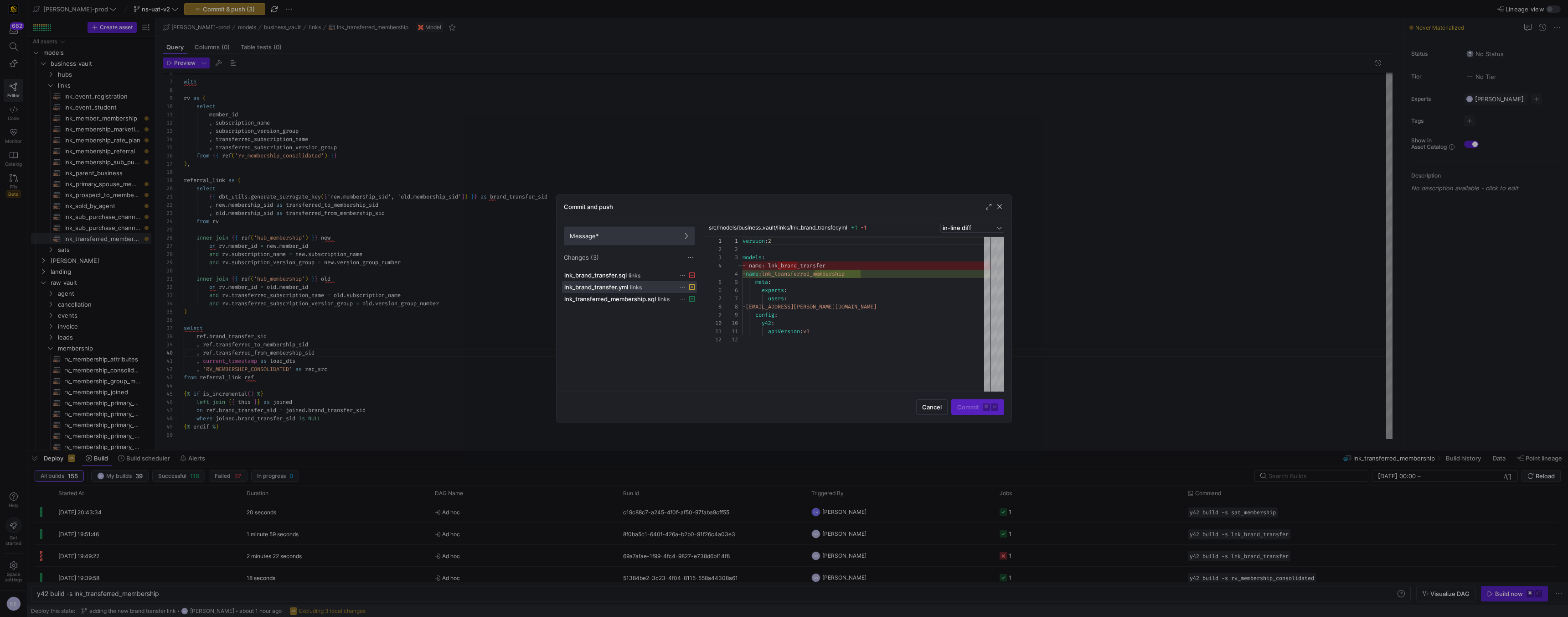
click at [613, 237] on span "Message*" at bounding box center [629, 235] width 120 height 7
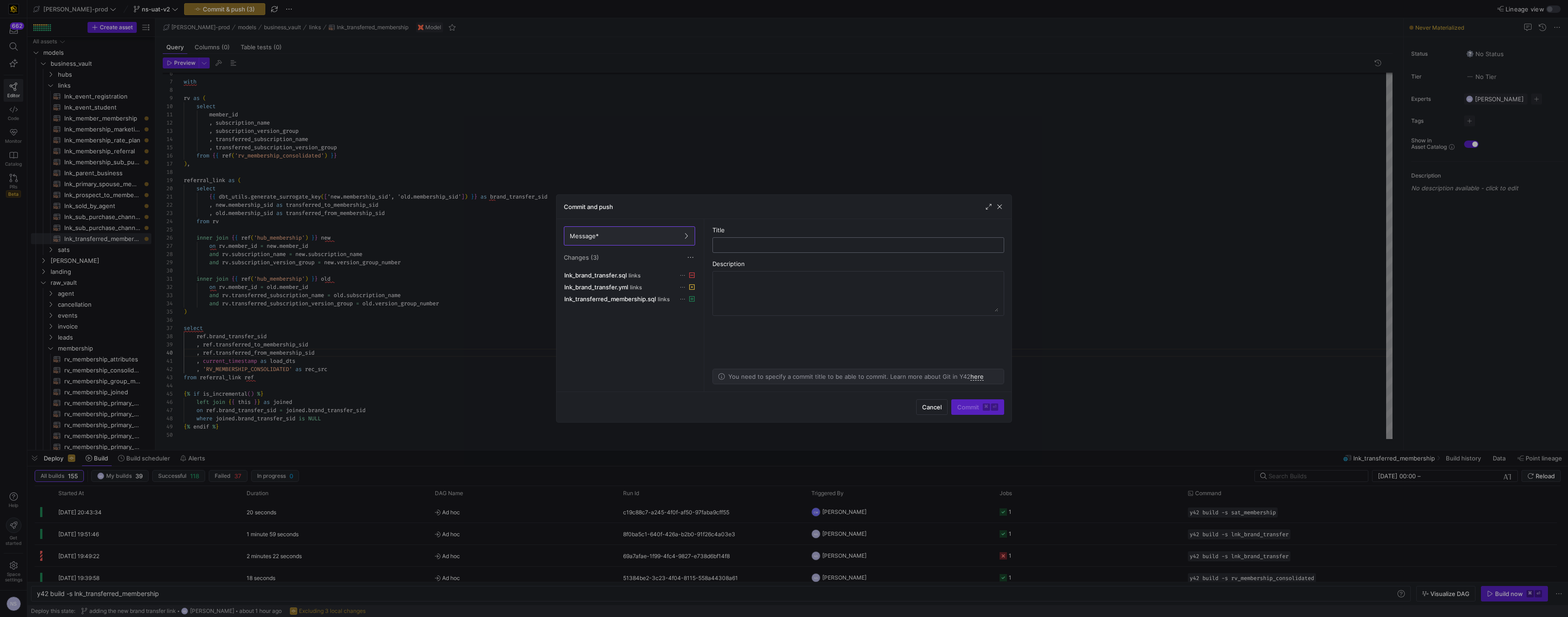
click at [810, 240] on div at bounding box center [858, 245] width 276 height 14
type input "a"
type input "updating the code"
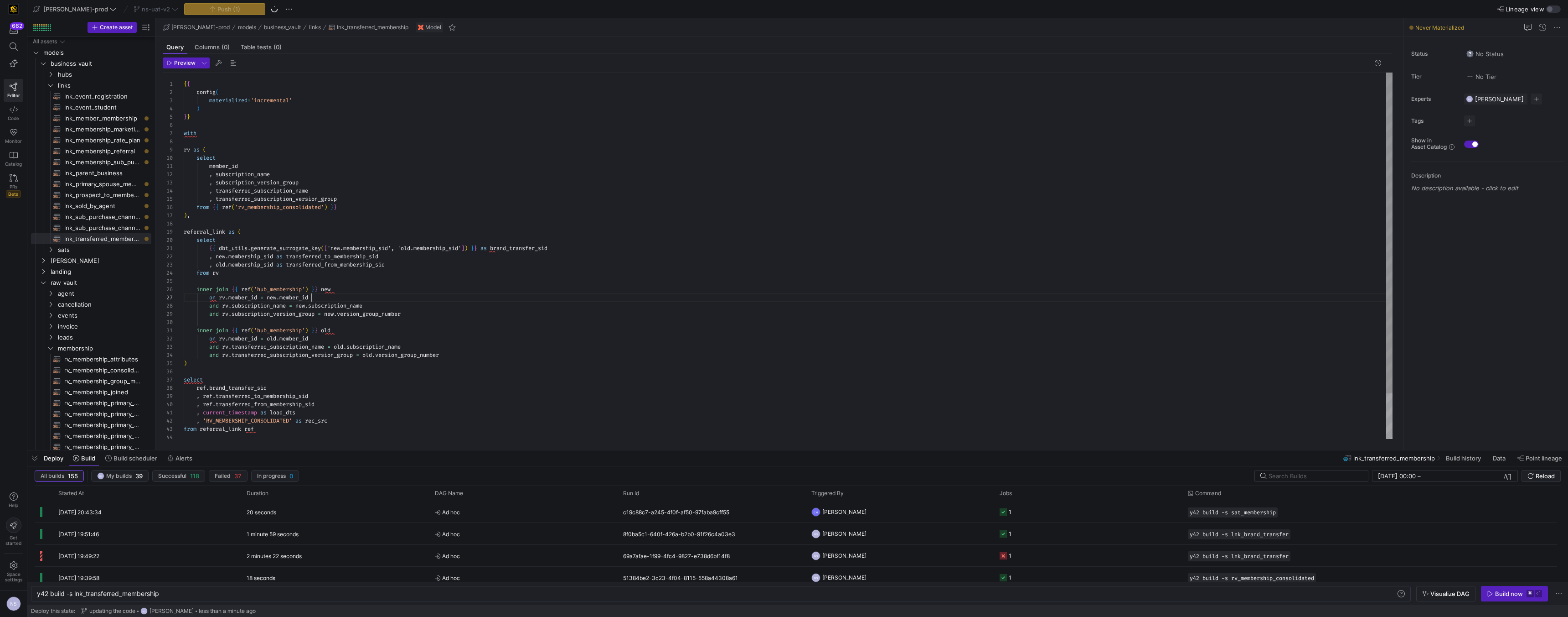
click at [544, 300] on div "with rv as ( select member_id , subscription_name , subscription_version_group …" at bounding box center [788, 281] width 1209 height 418
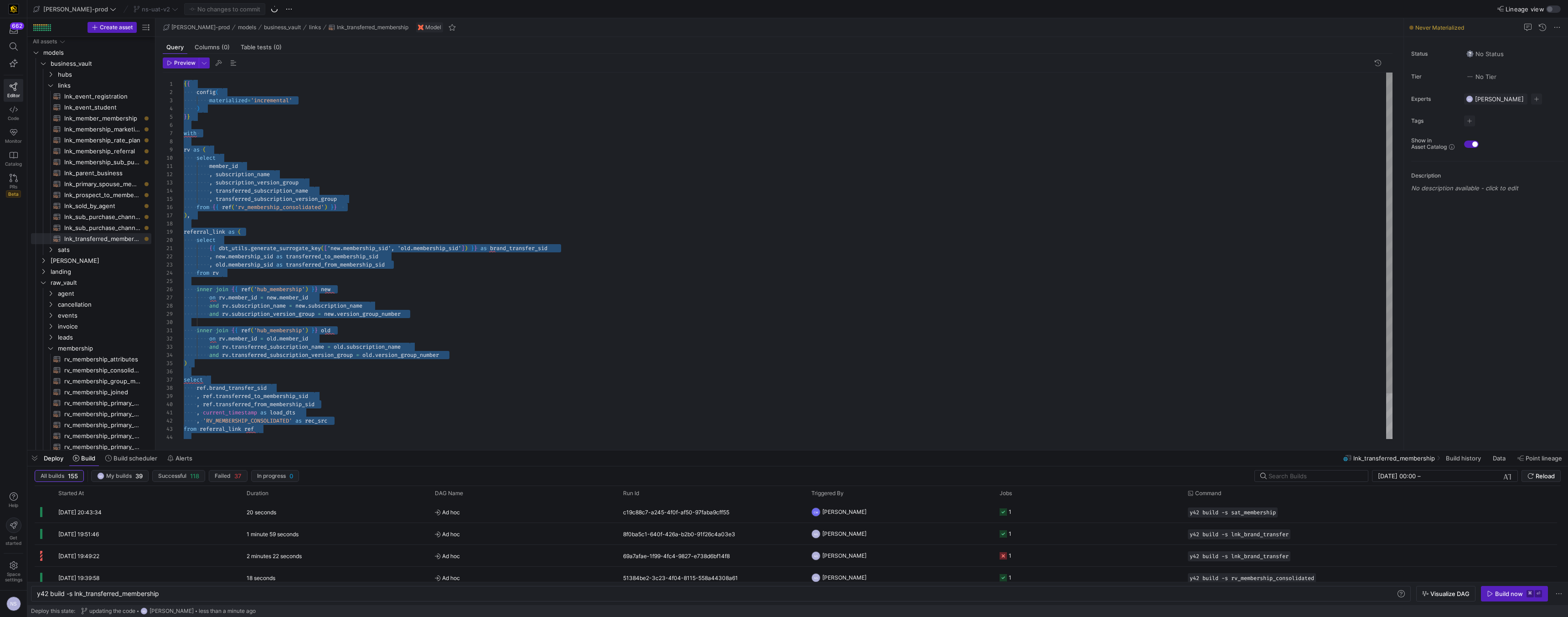
type textarea "{{ dbt_utils.generate_surrogate_key(['new.membership_sid', 'old.membership_sid'…"
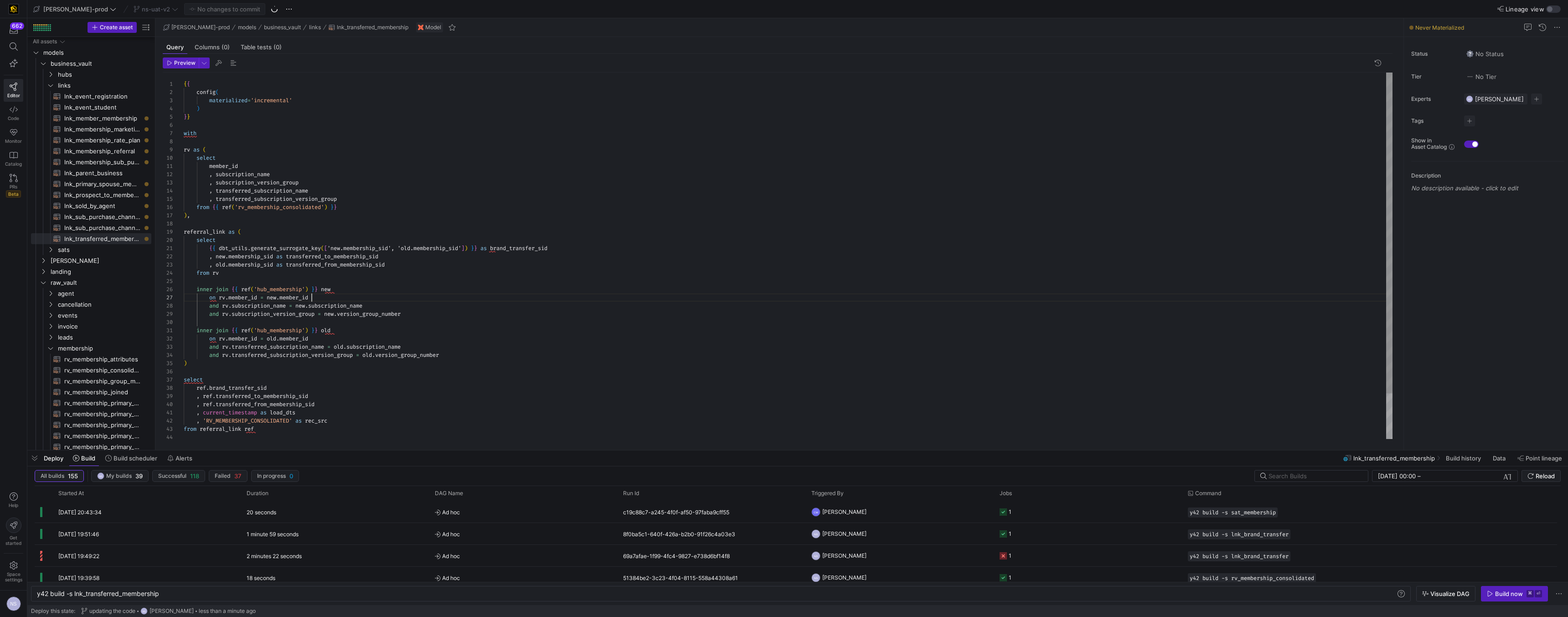
click at [536, 301] on div "with rv as ( select member_id , subscription_name , subscription_version_group …" at bounding box center [788, 281] width 1209 height 418
click at [133, 15] on y42-top-nav "edw-dv-prod ns-uat-v2 No changes to commit installing packages Lineage view" at bounding box center [797, 9] width 1541 height 18
click at [142, 9] on span "ns-uat-v2" at bounding box center [156, 9] width 28 height 7
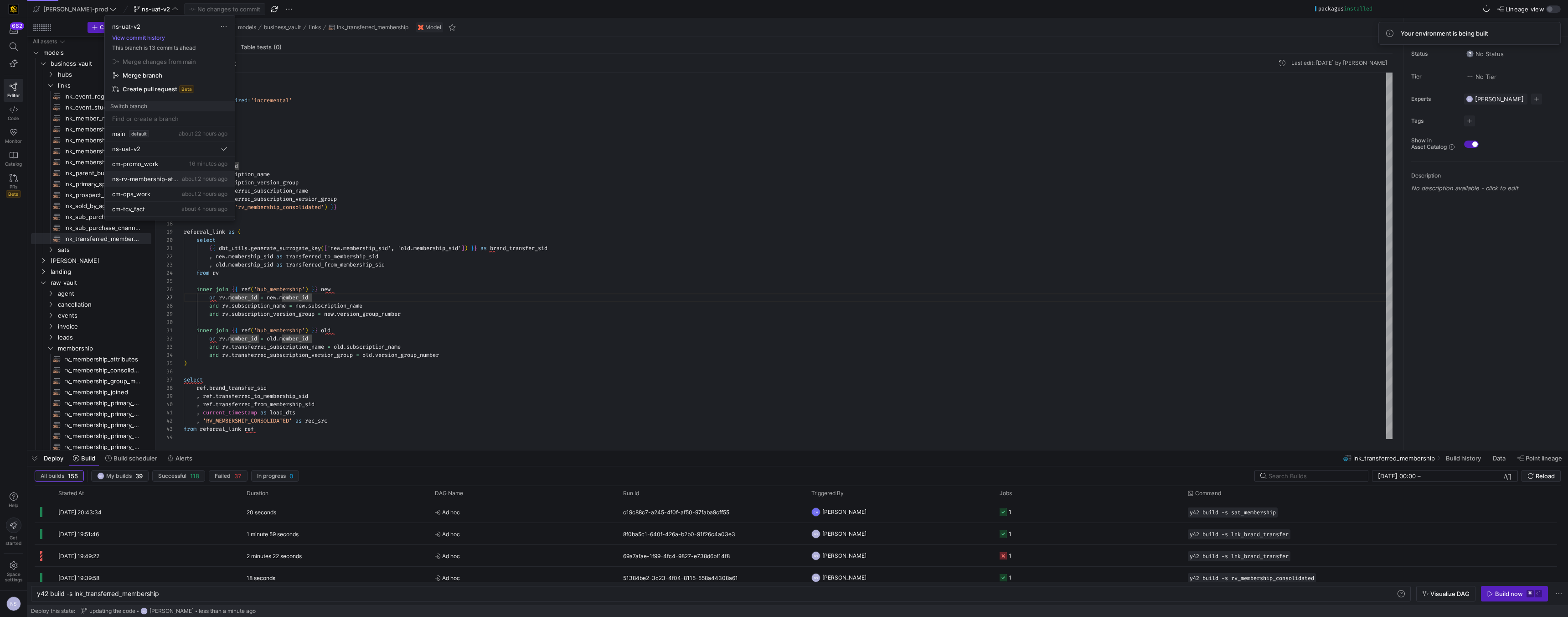
click at [182, 179] on span "about 2 hours ago" at bounding box center [205, 178] width 46 height 7
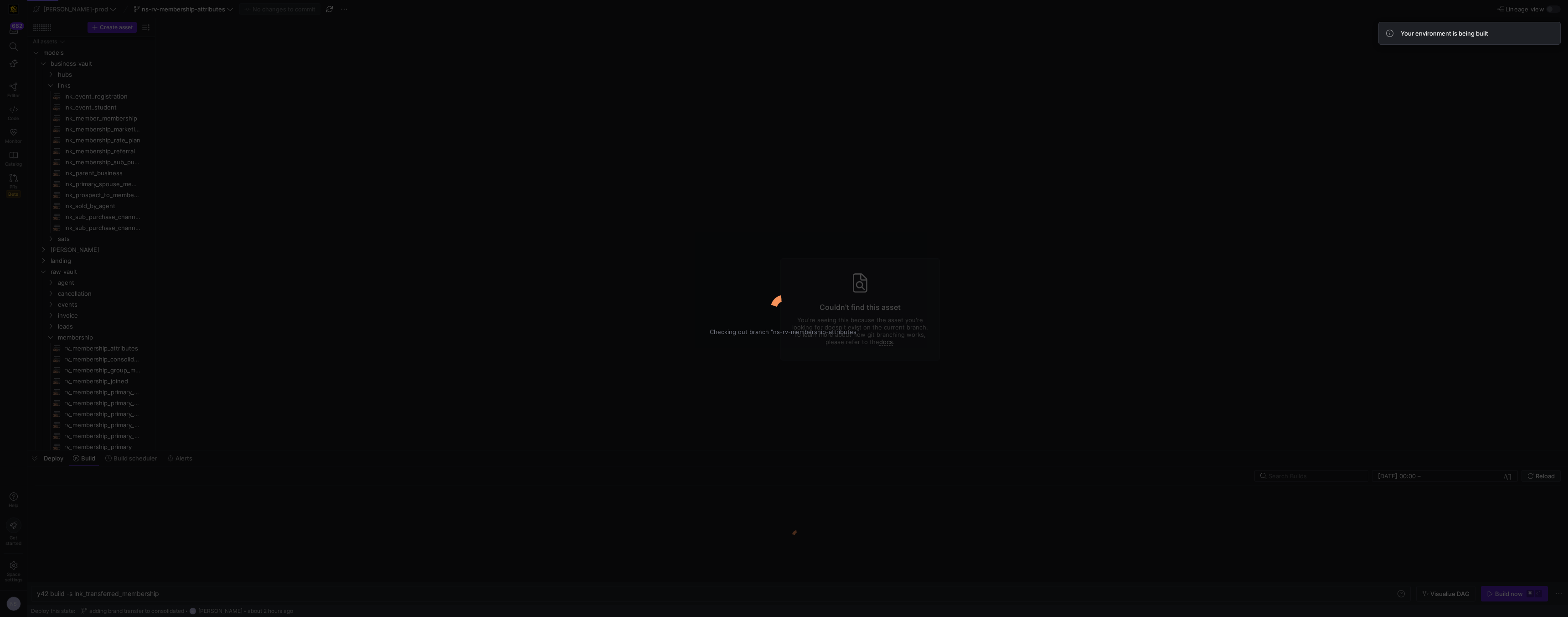
type textarea "y42 build"
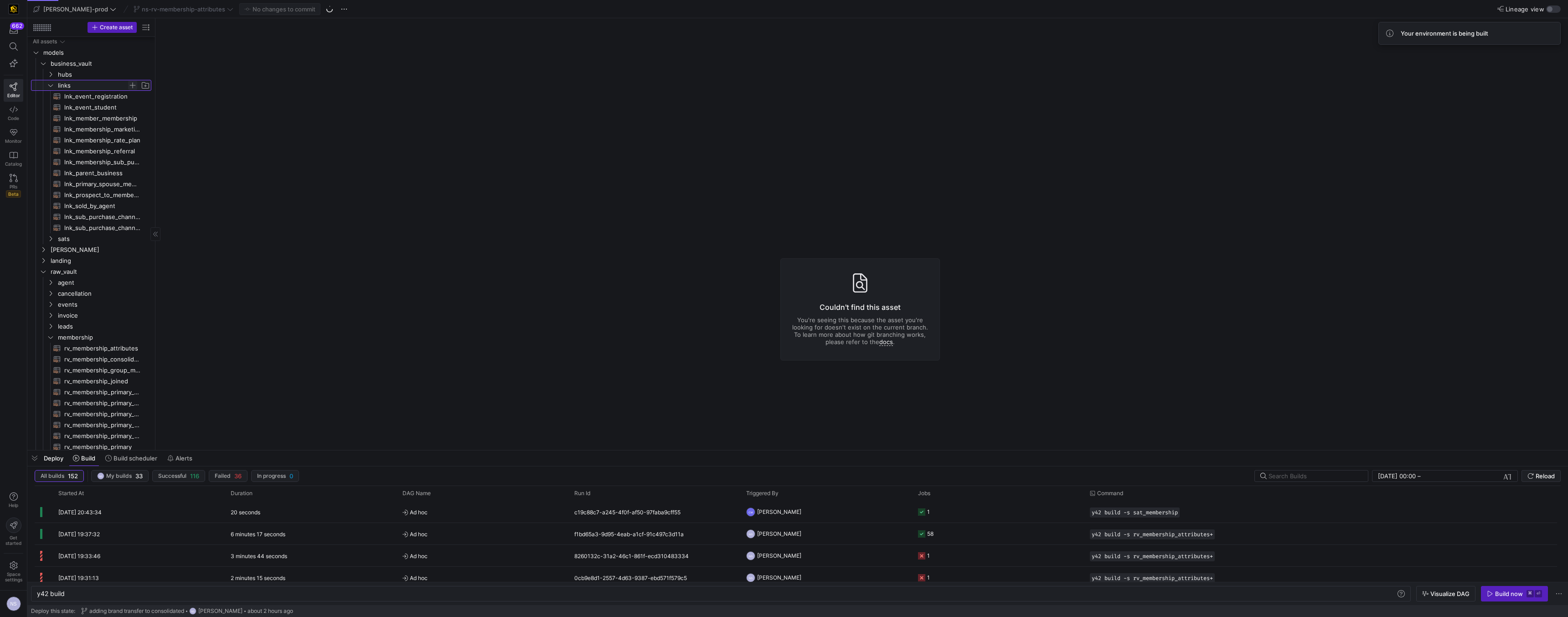
click at [132, 84] on span "Press SPACE to select this row." at bounding box center [132, 85] width 9 height 9
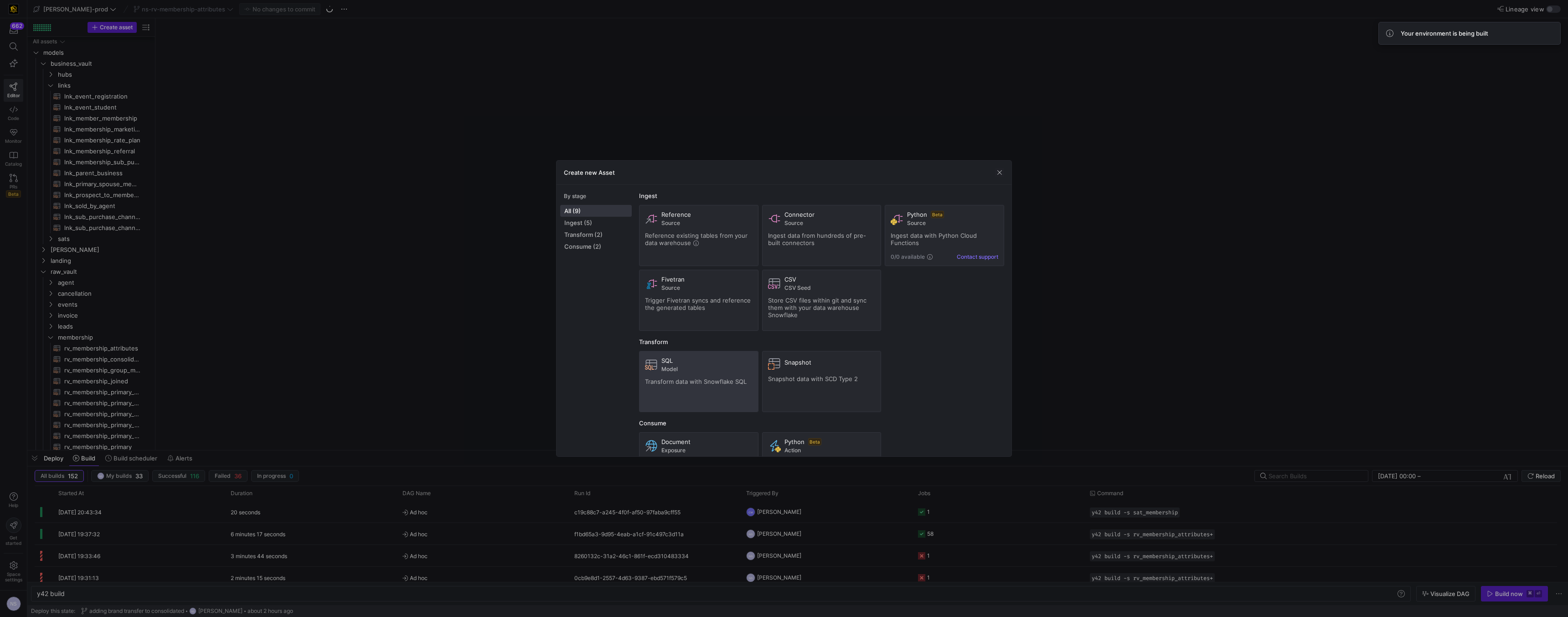
click at [711, 376] on div "SQL Model Transform data with Snowflake SQL" at bounding box center [698, 381] width 108 height 49
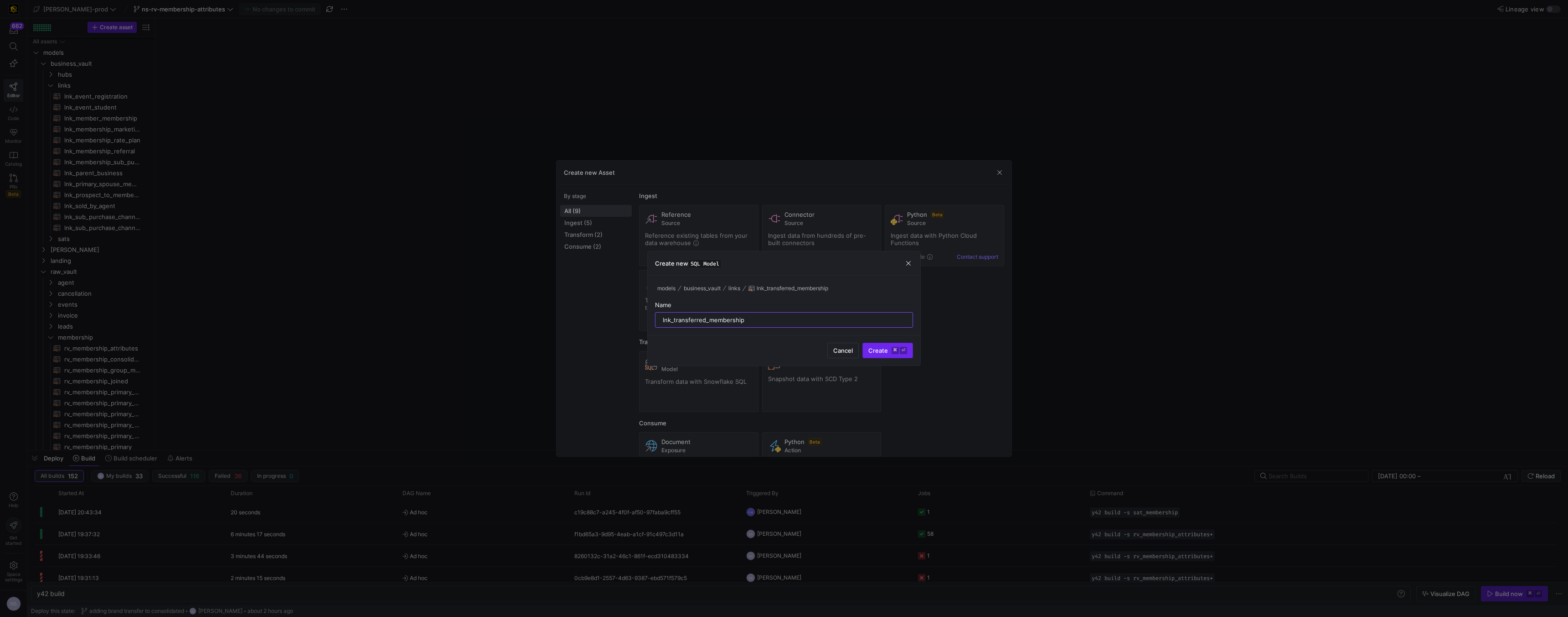
type input "lnk_transferred_membership"
click at [890, 351] on span "Create ⌘ ⏎" at bounding box center [888, 350] width 39 height 7
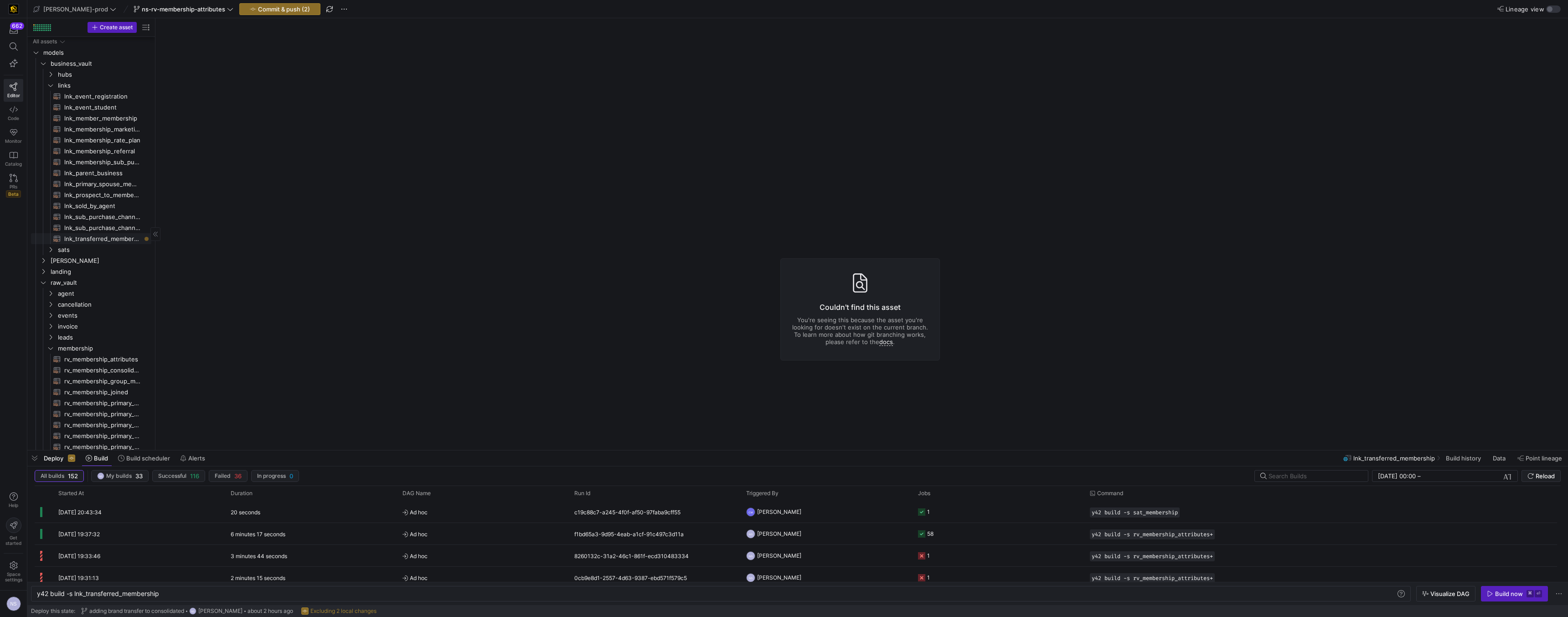
click at [92, 239] on span "lnk_transferred_membership​​​​​​​​​​" at bounding box center [102, 239] width 76 height 10
click at [111, 215] on span "lnk_sub_purchase_channel_monthly_forecast​​​​​​​​​​" at bounding box center [102, 216] width 76 height 10
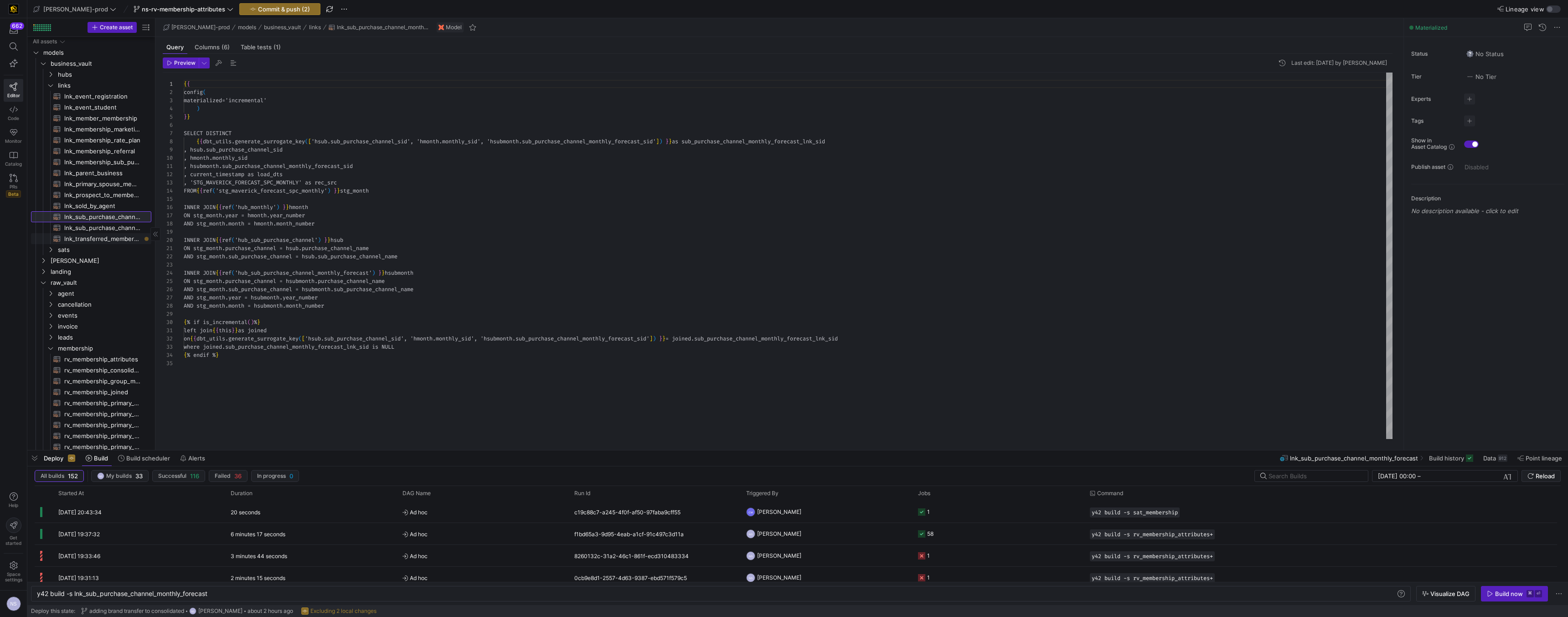
scroll to position [82, 0]
click at [104, 235] on span "lnk_transferred_membership​​​​​​​​​​" at bounding box center [102, 239] width 76 height 10
type textarea "y42 build -s lnk_transferred_membership"
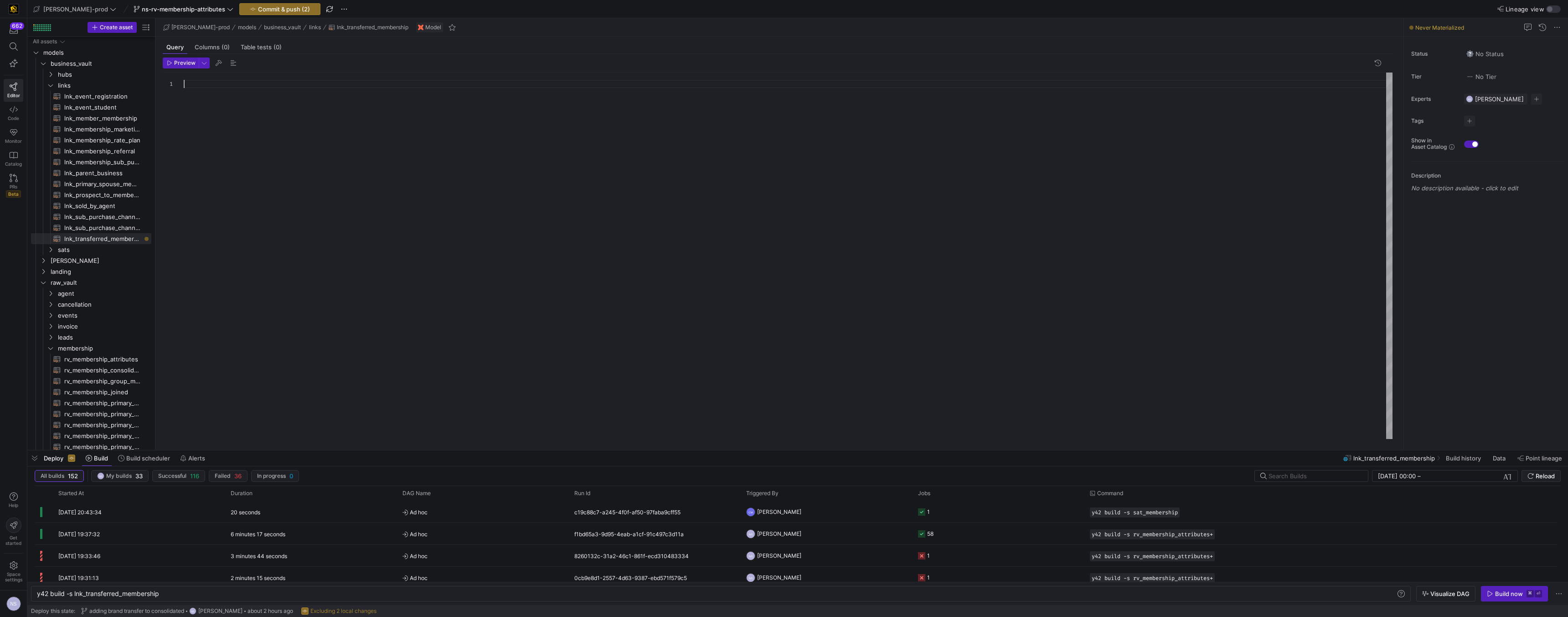
click at [213, 93] on div at bounding box center [788, 255] width 1209 height 366
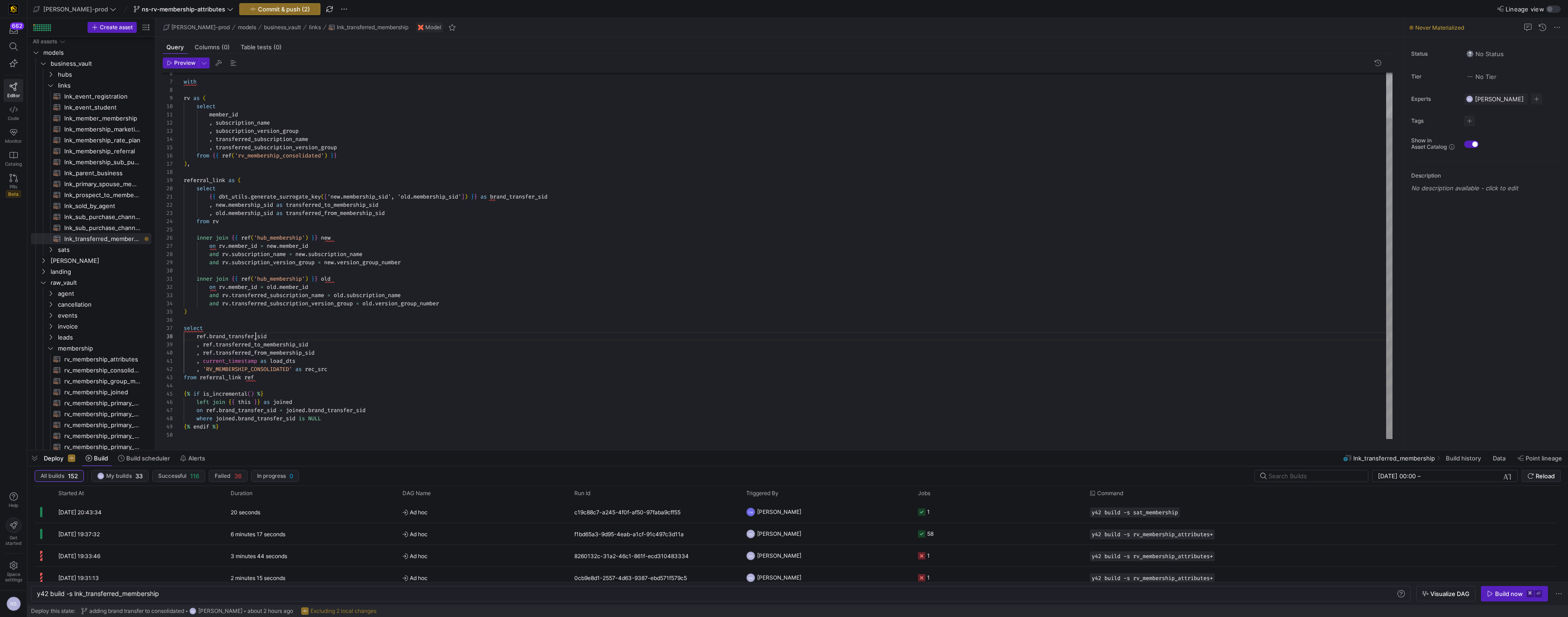
click at [255, 337] on div "with rv as ( select member_id , subscription_name , subscription_version_group …" at bounding box center [788, 230] width 1209 height 418
click at [532, 196] on div "with rv as ( select member_id , subscription_name , subscription_version_group …" at bounding box center [788, 230] width 1209 height 418
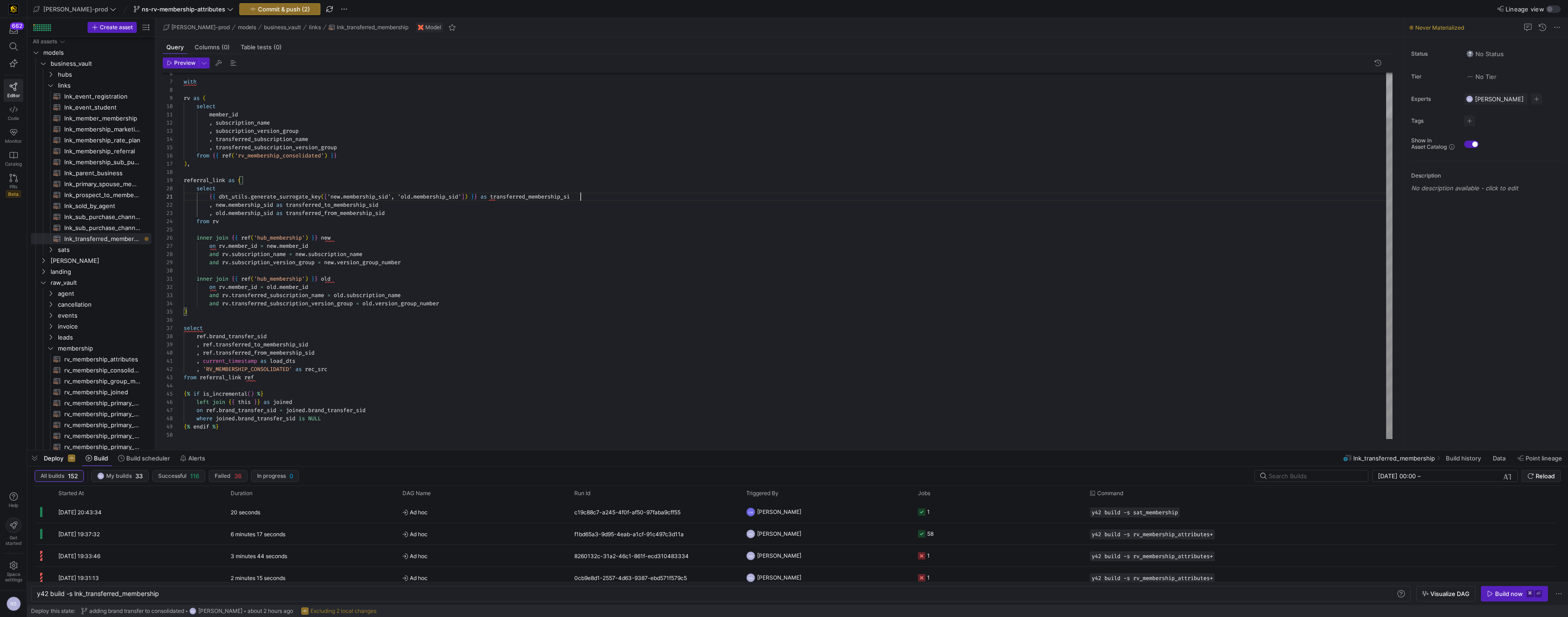
scroll to position [0, 400]
click at [528, 194] on div "with rv as ( select member_id , subscription_name , subscription_version_group …" at bounding box center [788, 230] width 1209 height 418
click at [238, 335] on div "with rv as ( select member_id , subscription_name , subscription_version_group …" at bounding box center [788, 230] width 1209 height 418
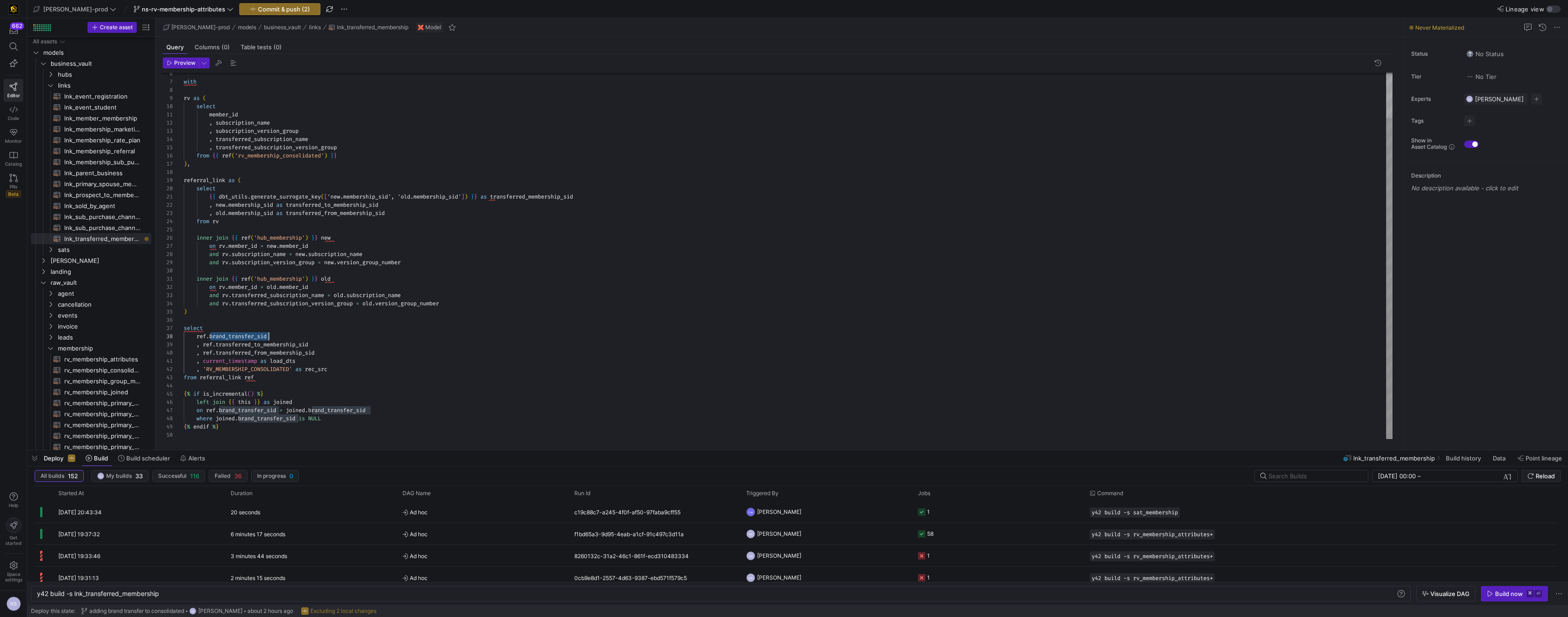
scroll to position [58, 112]
click at [261, 409] on div "with rv as ( select member_id , subscription_name , subscription_version_group …" at bounding box center [788, 230] width 1209 height 418
click at [260, 411] on div "with rv as ( select member_id , subscription_name , subscription_version_group …" at bounding box center [788, 230] width 1209 height 418
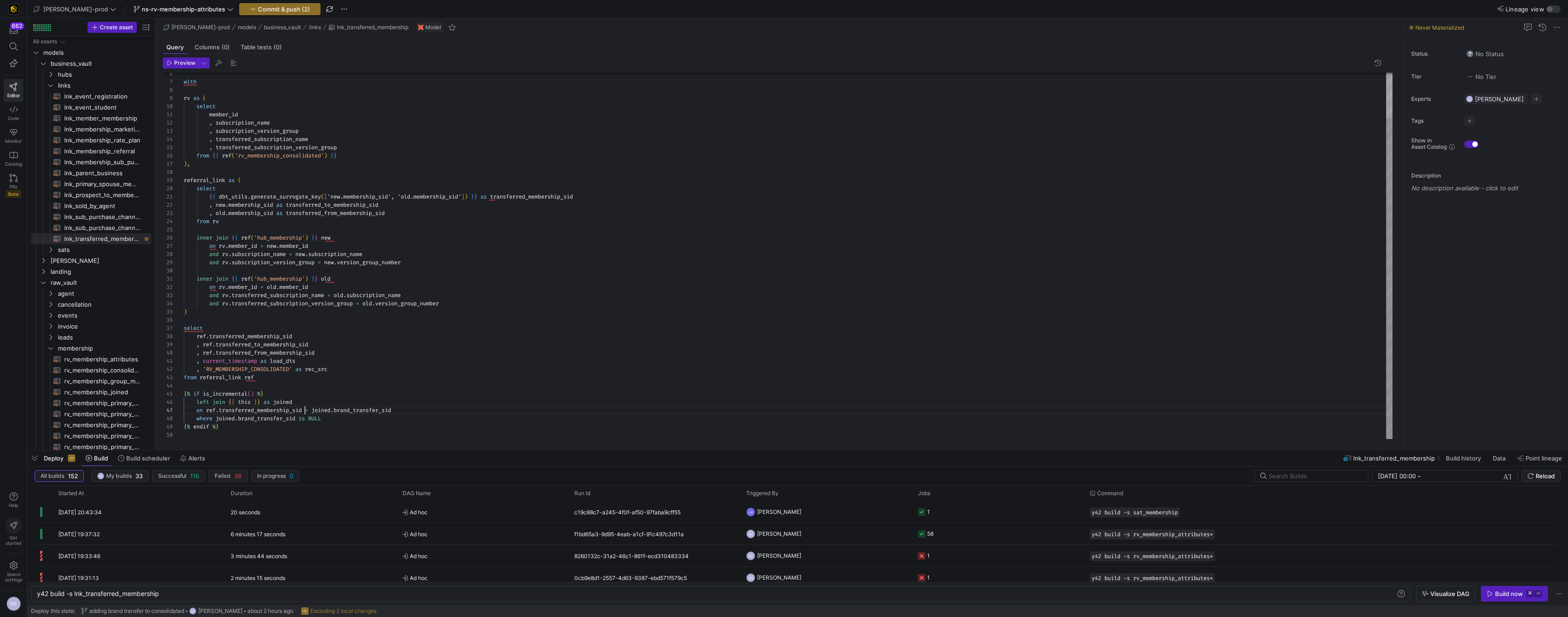
click at [263, 415] on div "with rv as ( select member_id , subscription_name , subscription_version_group …" at bounding box center [788, 230] width 1209 height 418
click at [373, 410] on div "with rv as ( select member_id , subscription_name , subscription_version_group …" at bounding box center [788, 230] width 1209 height 418
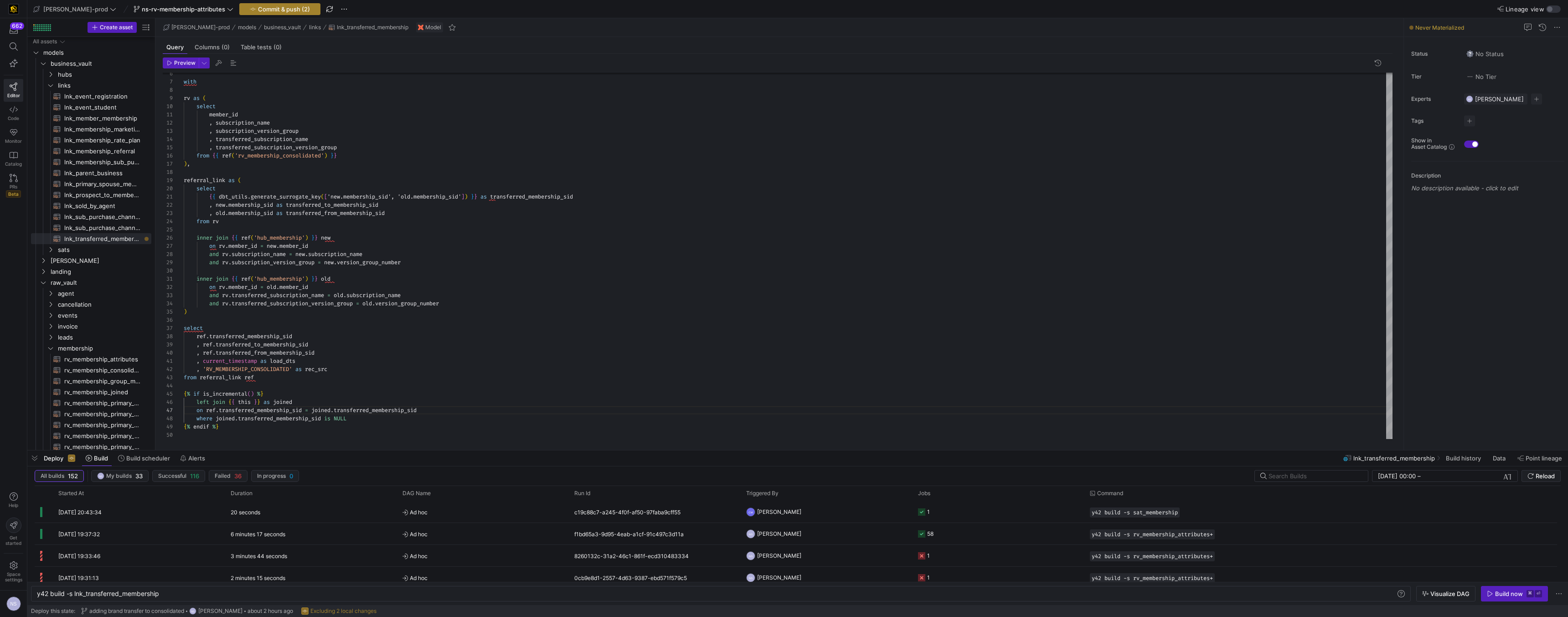
type textarea ", current_timestamp as load_dts , 'RV_MEMBERSHIP_CONSOLIDATED' as rec_src from …"
click at [273, 10] on span "Commit & push (2)" at bounding box center [283, 9] width 52 height 7
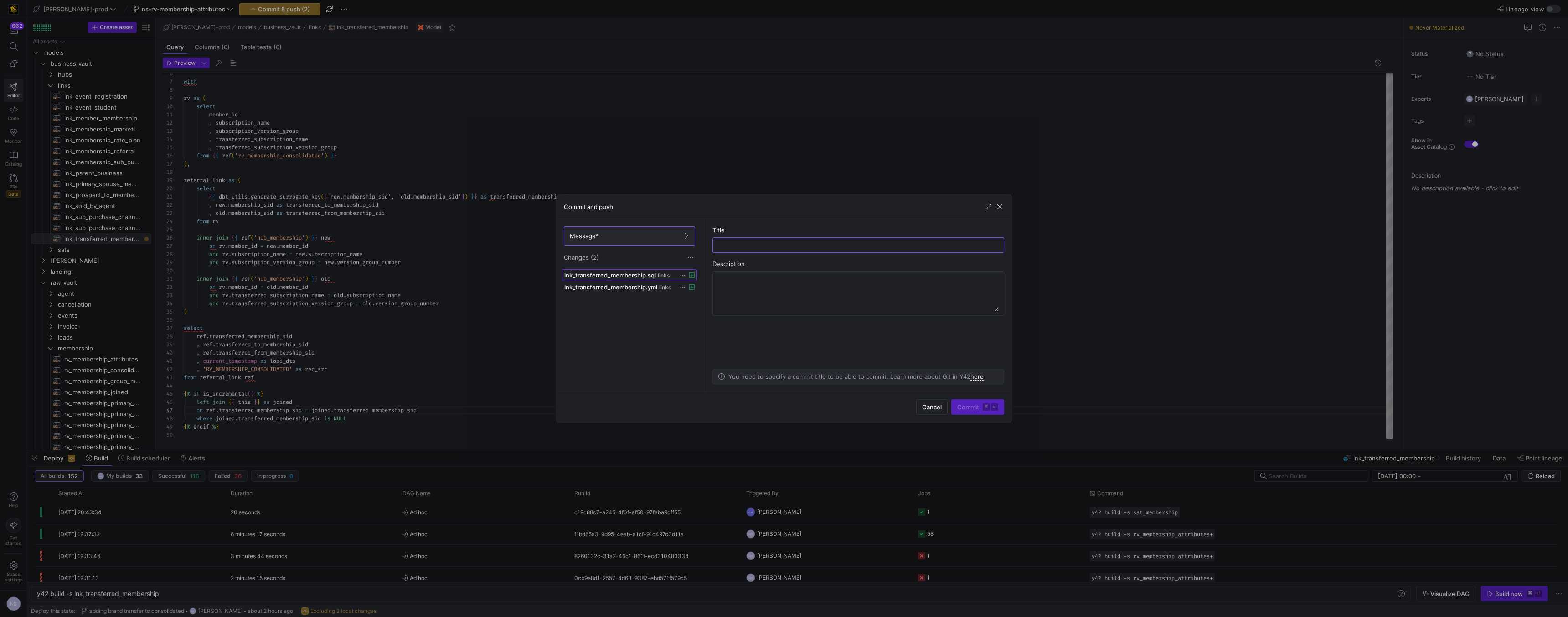
click at [646, 272] on span "lnk_transferred_membership.sql" at bounding box center [610, 275] width 92 height 7
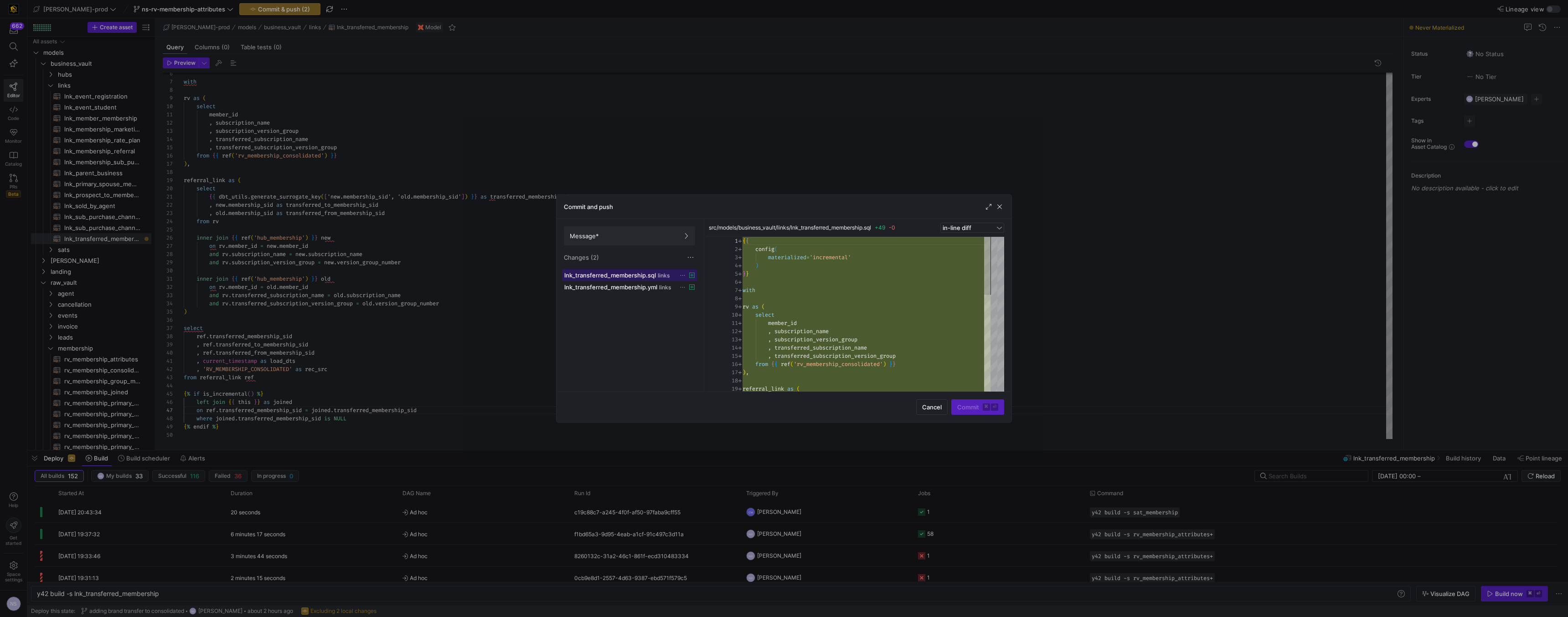
scroll to position [82, 0]
click at [663, 231] on span at bounding box center [629, 235] width 130 height 18
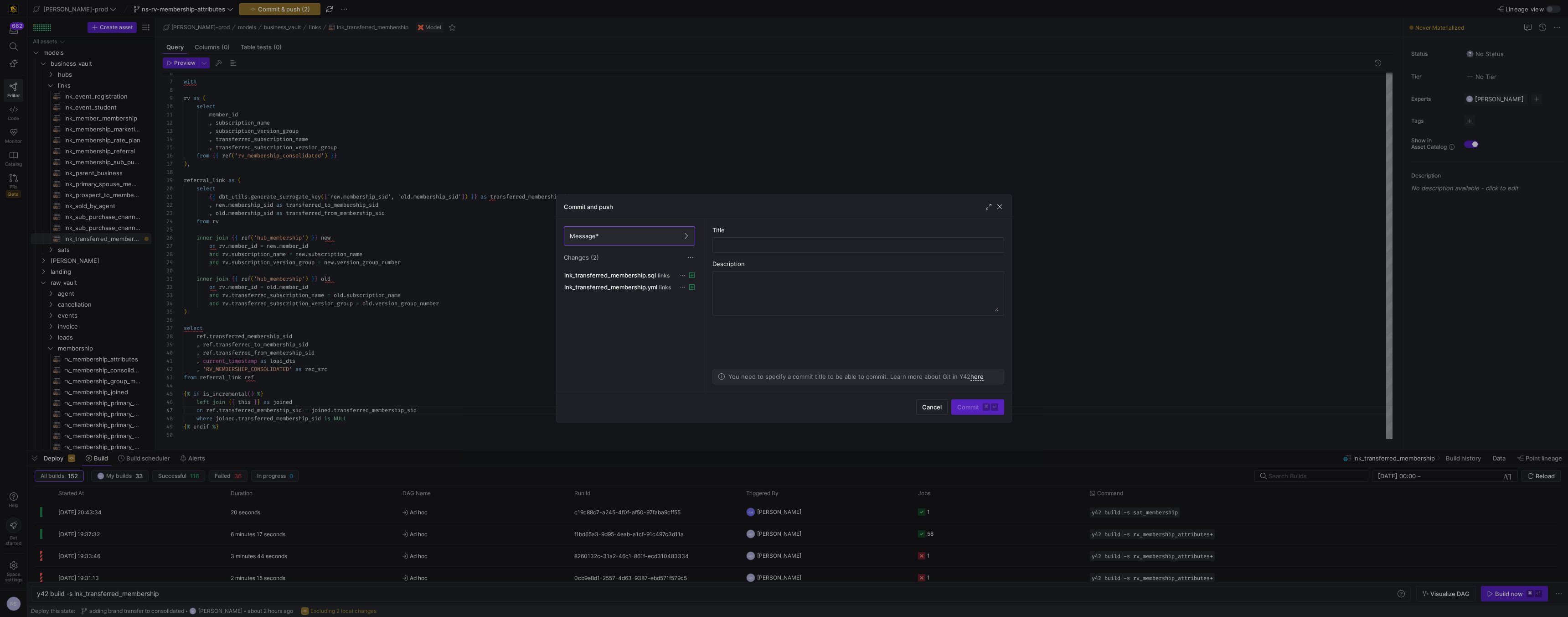
click at [747, 155] on div at bounding box center [784, 308] width 1568 height 617
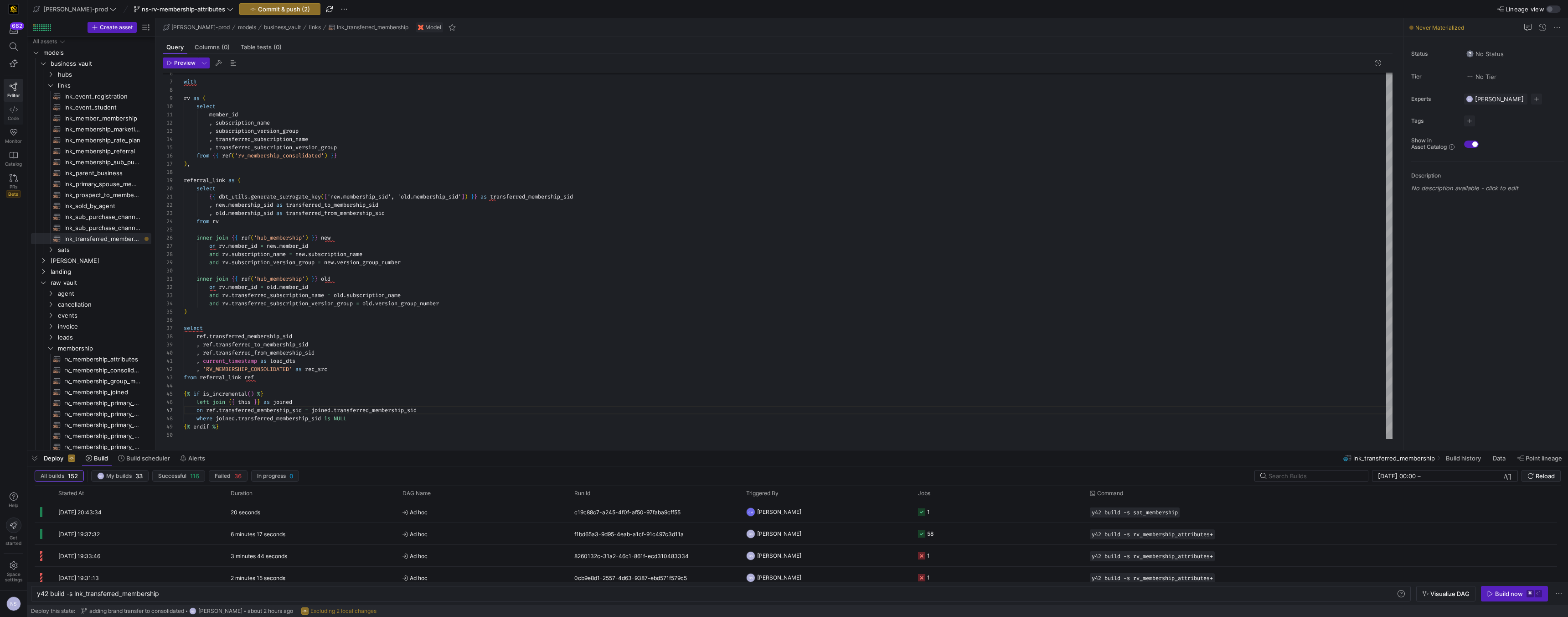
click at [18, 106] on link "Code" at bounding box center [14, 113] width 19 height 22
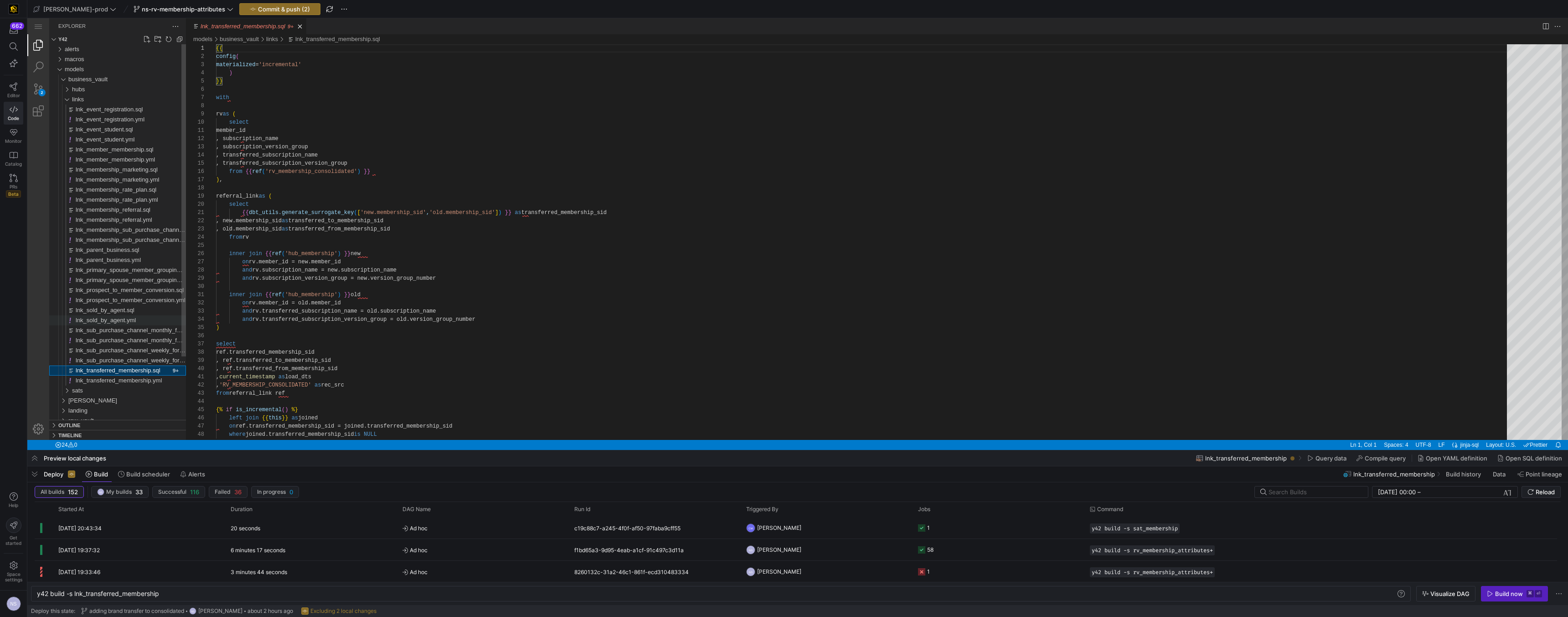
click at [136, 321] on span "lnk_sold_by_agent.yml" at bounding box center [105, 320] width 60 height 7
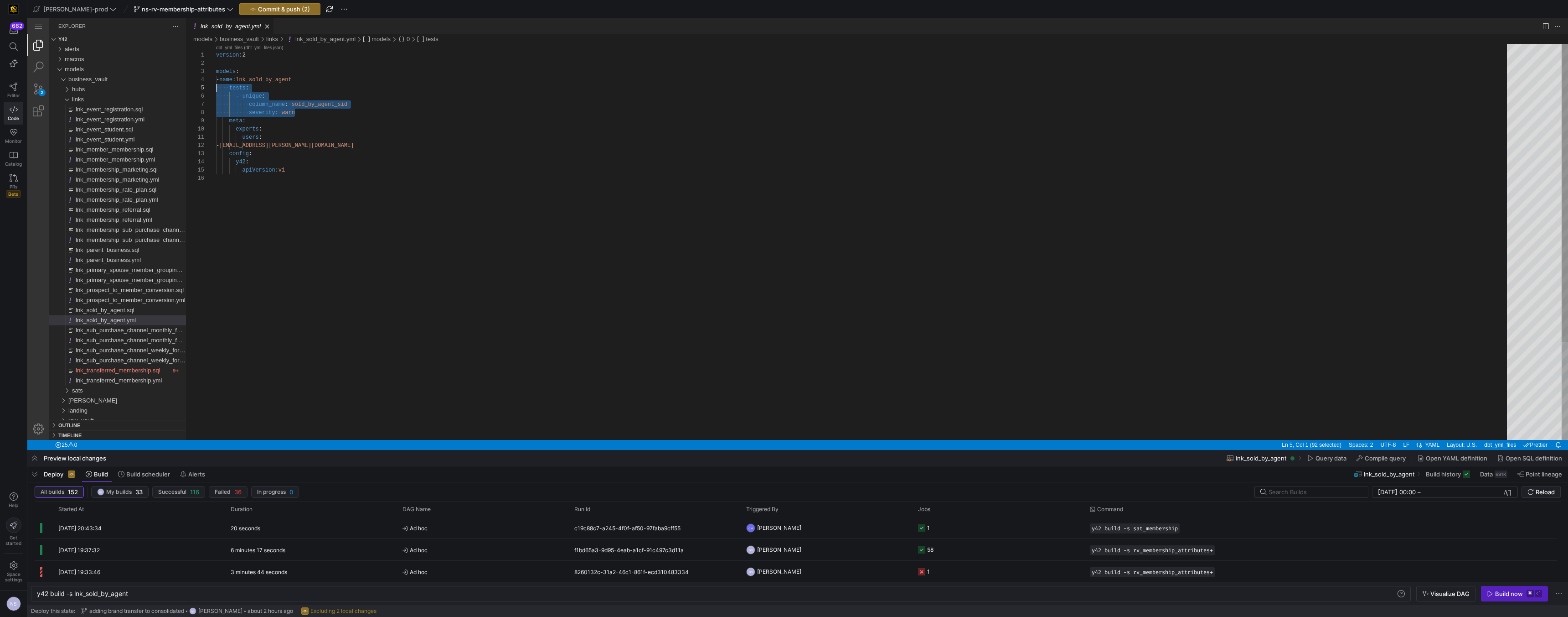
scroll to position [33, 0]
drag, startPoint x: 310, startPoint y: 112, endPoint x: 187, endPoint y: 91, distance: 124.8
click at [140, 377] on span "lnk_transferred_membership.yml" at bounding box center [118, 380] width 86 height 7
type textarea "y42 build -s lnk_transferred_membership"
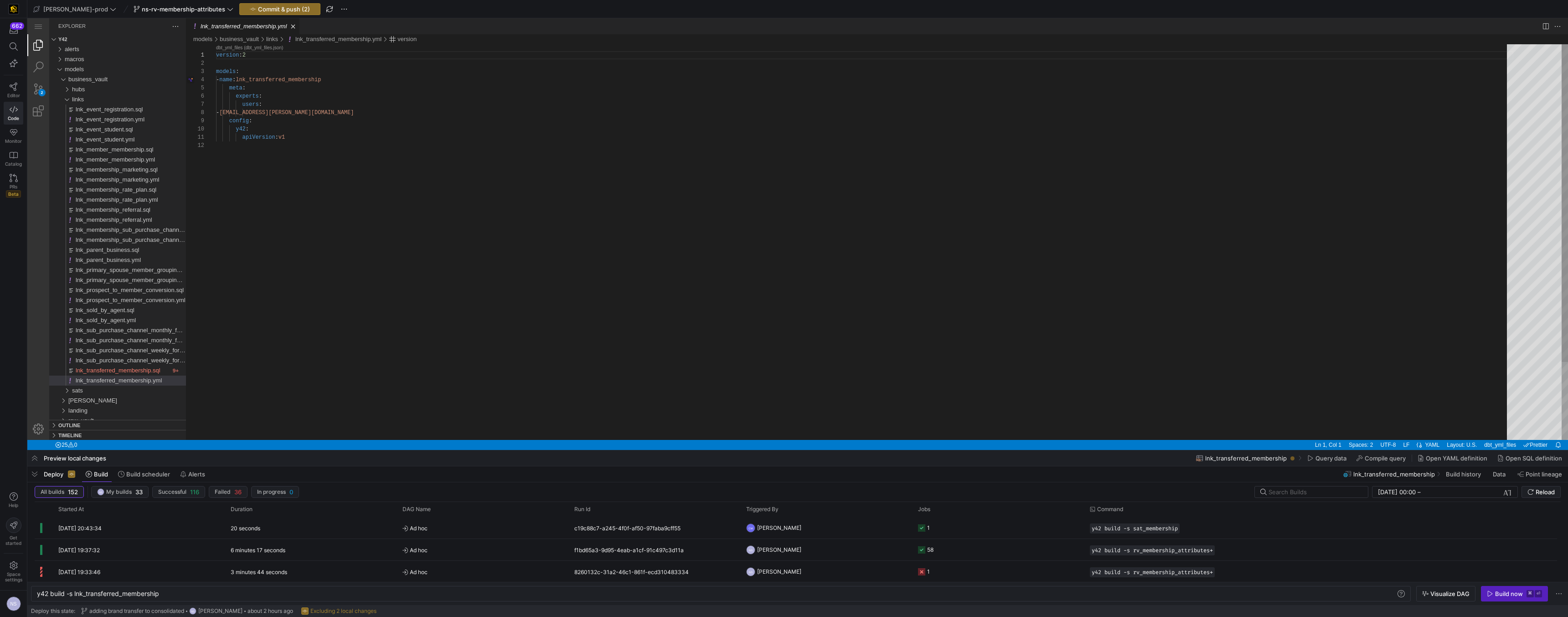
click at [346, 77] on div "version : 2 models : - name : lnk_transferred_membership meta : experts : users…" at bounding box center [865, 290] width 1297 height 492
paste textarea "tests: - unique: column_name: sold_by_agent_sid severity: warn meta: experts"
drag, startPoint x: 295, startPoint y: 111, endPoint x: 198, endPoint y: 84, distance: 100.7
type textarea "version: 2 models: - name: lnk_transferred_membership tests: - unique: column_n…"
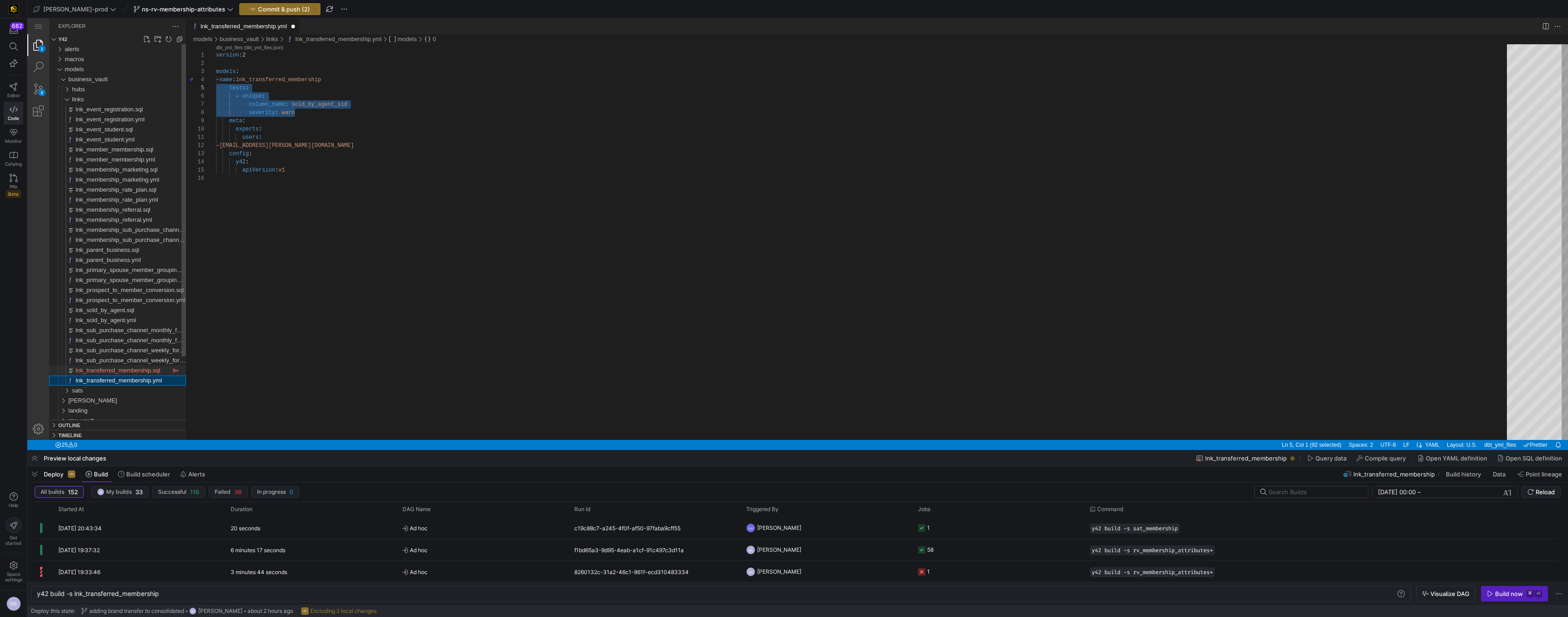
click at [146, 367] on span "lnk_transferred_membership.sql" at bounding box center [118, 370] width 85 height 7
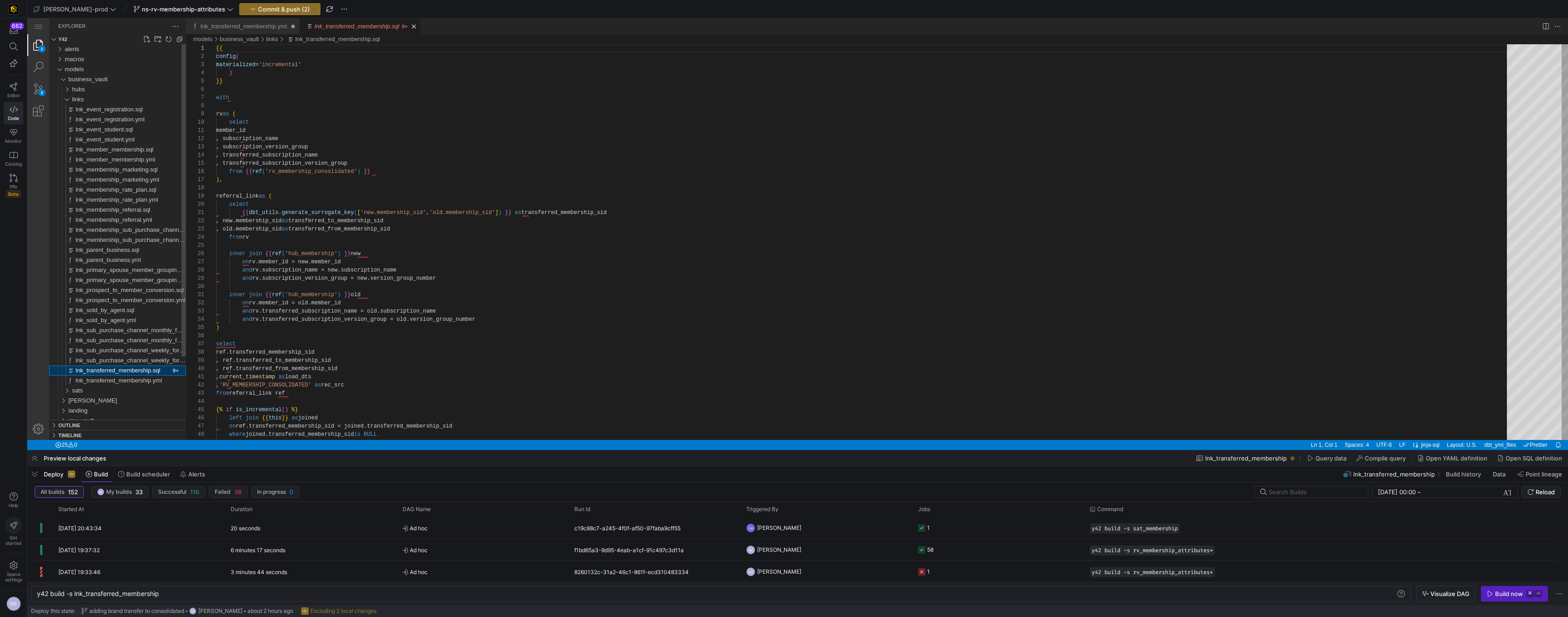
scroll to position [82, 0]
type textarea "{{ dbt_utils.generate_surrogate_key(['new.membership_sid', 'old.membership_sid'…"
click at [574, 210] on div "{{ config ( materialized = 'incremental' ) }} with rv as ( select member_id , s…" at bounding box center [865, 443] width 1297 height 798
click at [126, 382] on span "lnk_transferred_membership.yml" at bounding box center [118, 380] width 86 height 7
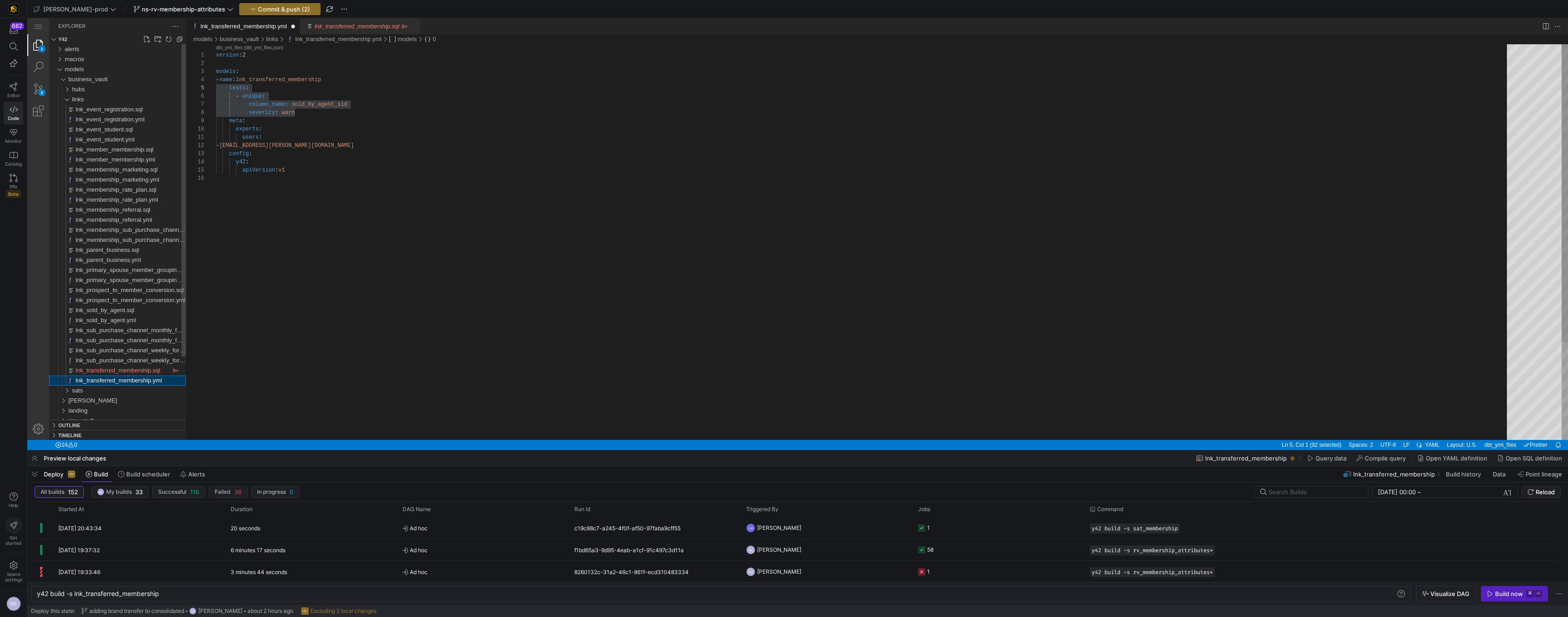
scroll to position [82, 0]
paste textarea "transferred_membership"
type textarea "version: 2 models: - name: lnk_transferred_membership tests: - unique: column_n…"
click at [156, 366] on div "lnk_transferred_membership.sql" at bounding box center [123, 370] width 95 height 10
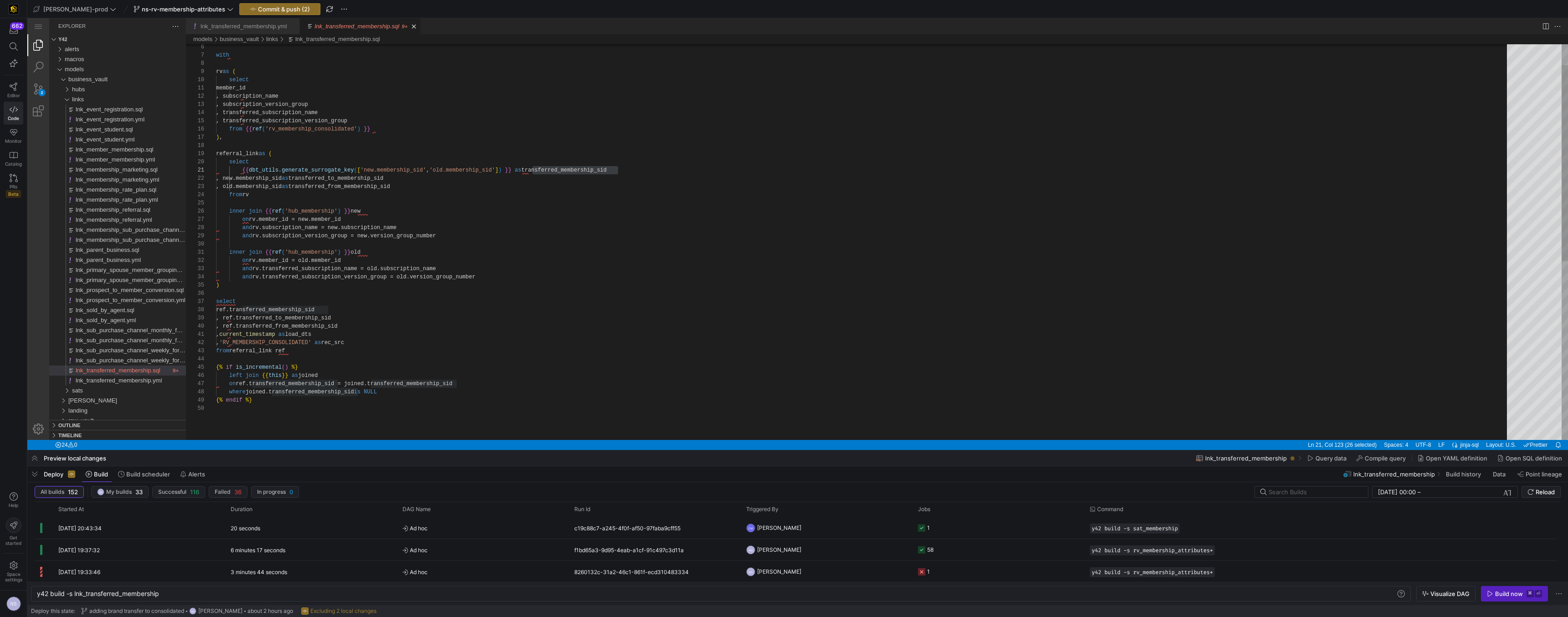
scroll to position [49, 128]
click at [545, 223] on div "with rv as ( select member_id , subscription_name , subscription_version_group …" at bounding box center [865, 400] width 1297 height 798
click at [584, 170] on div "with rv as ( select member_id , subscription_name , subscription_version_group …" at bounding box center [865, 400] width 1297 height 798
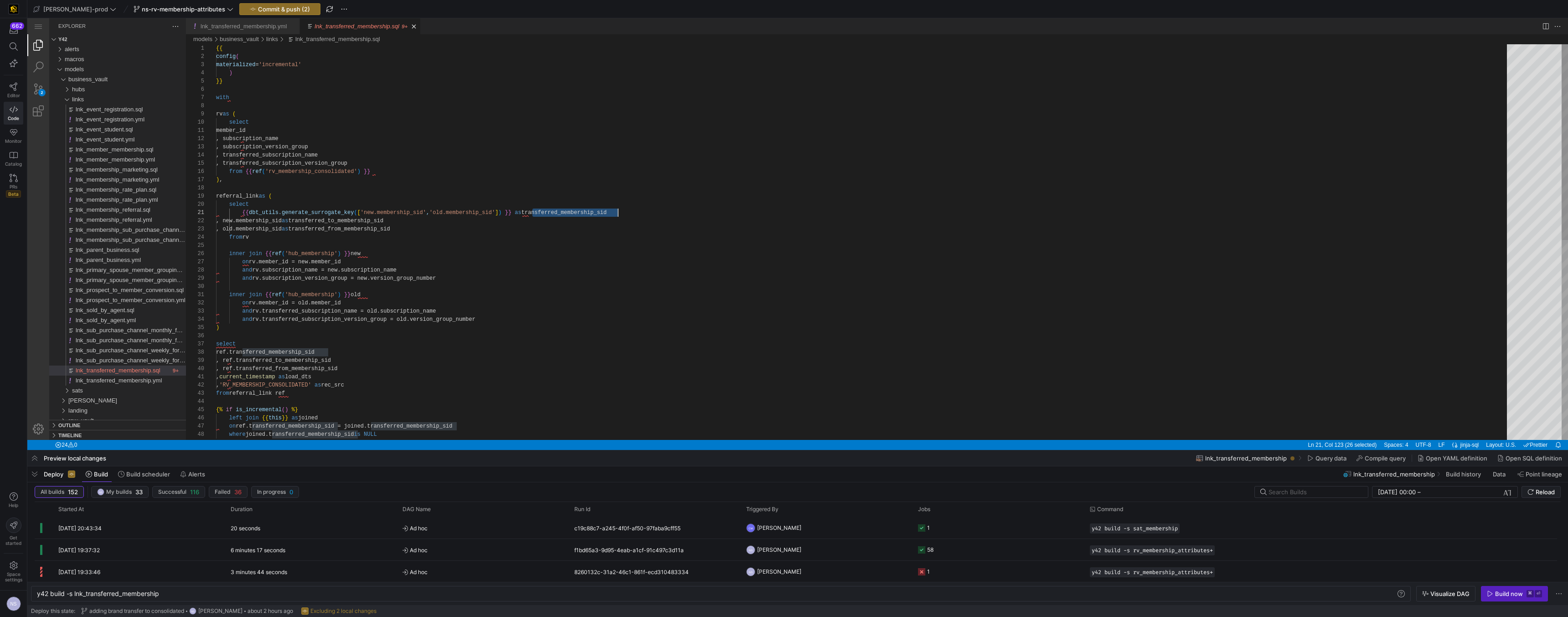
scroll to position [41, 161]
click at [406, 170] on div "with rv as ( select member_id , subscription_name , subscription_version_group …" at bounding box center [865, 443] width 1297 height 798
click at [396, 296] on div "with rv as ( select member_id , subscription_name , subscription_version_group …" at bounding box center [865, 443] width 1297 height 798
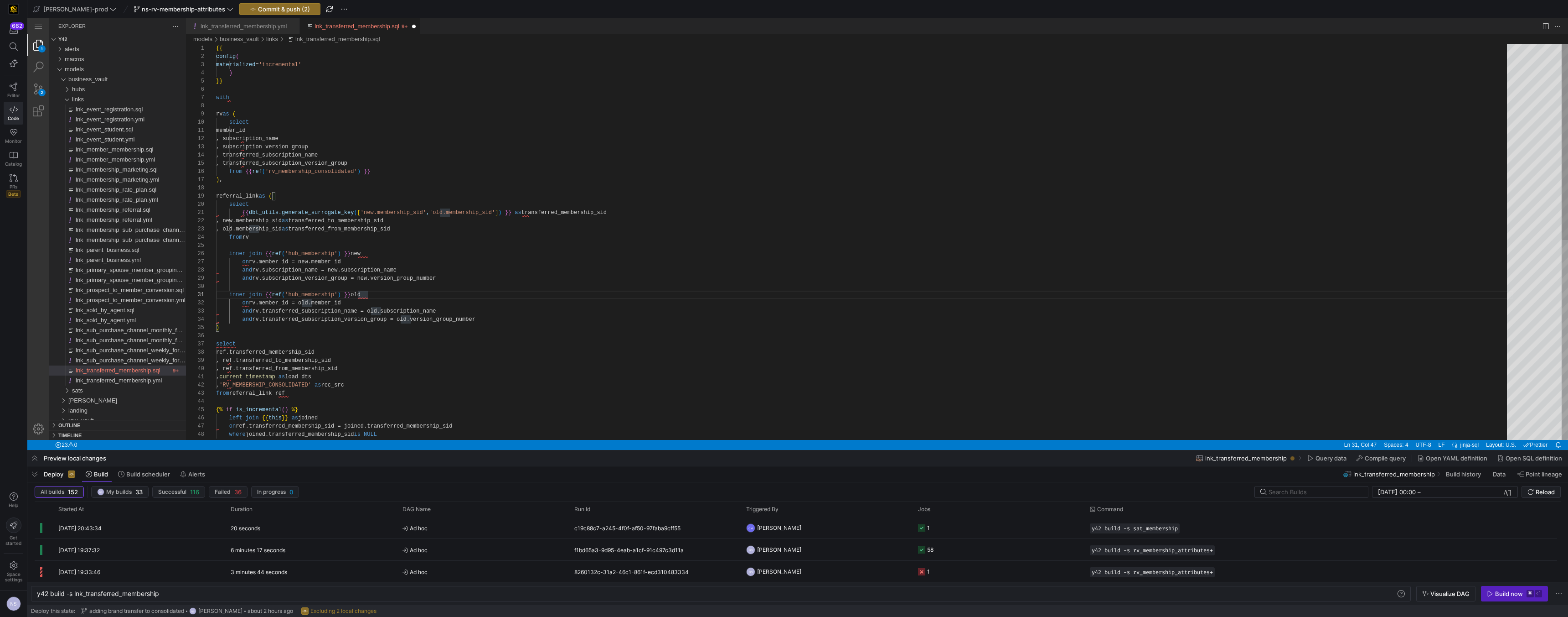
type textarea "{{ dbt_utils.generate_surrogate_key(['new.membership_sid', 'old.membership_sid'…"
click at [412, 251] on div "with rv as ( select member_id , subscription_name , subscription_version_group …" at bounding box center [865, 443] width 1297 height 798
click at [259, 9] on span "Commit & push (2)" at bounding box center [283, 9] width 52 height 7
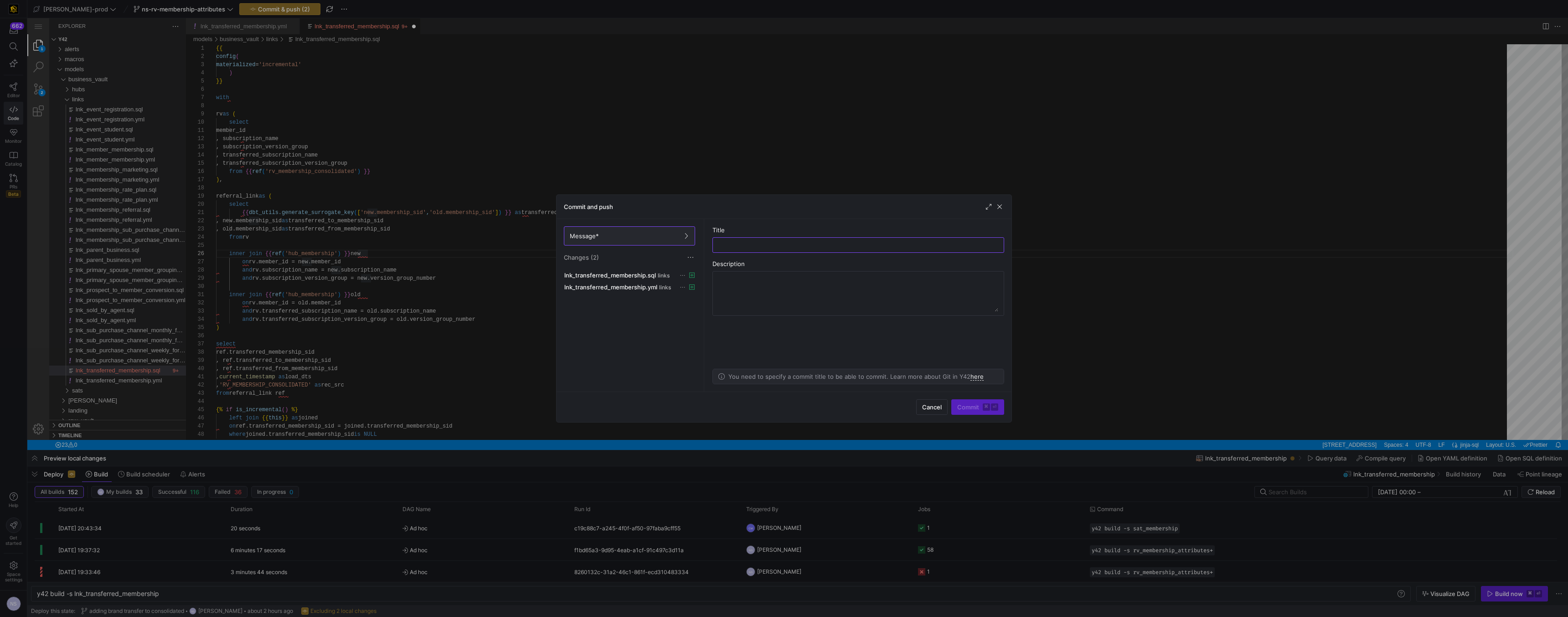
drag, startPoint x: 713, startPoint y: 90, endPoint x: 635, endPoint y: 80, distance: 78.6
click at [713, 90] on div at bounding box center [784, 308] width 1568 height 617
drag, startPoint x: 583, startPoint y: 124, endPoint x: 533, endPoint y: 107, distance: 52.8
click at [583, 124] on div at bounding box center [784, 308] width 1568 height 617
type textarea "{{ config( materialized='incremental' ) }} with rv as ( select"
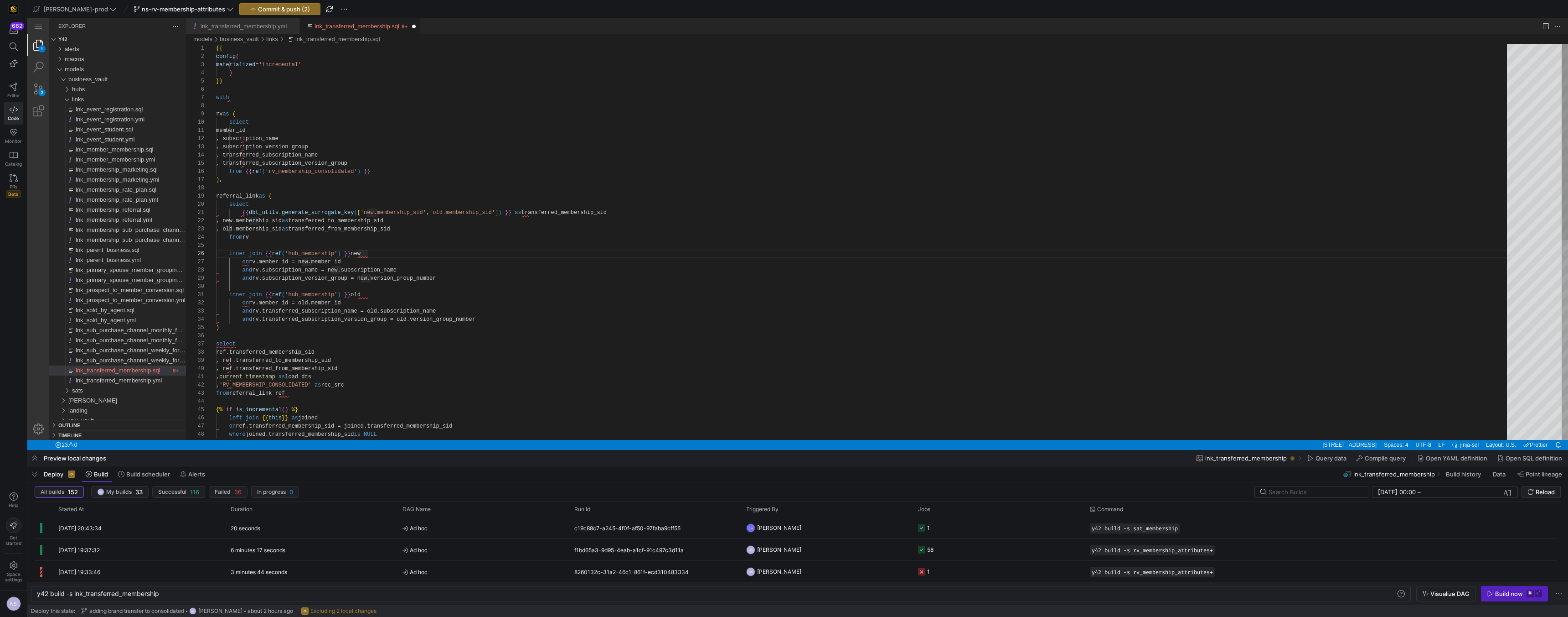
scroll to position [74, 33]
click at [560, 125] on div "with rv as ( select member_id , subscription_name , subscription_version_group …" at bounding box center [865, 443] width 1297 height 798
click at [278, 12] on span "Commit & push (2)" at bounding box center [283, 9] width 52 height 7
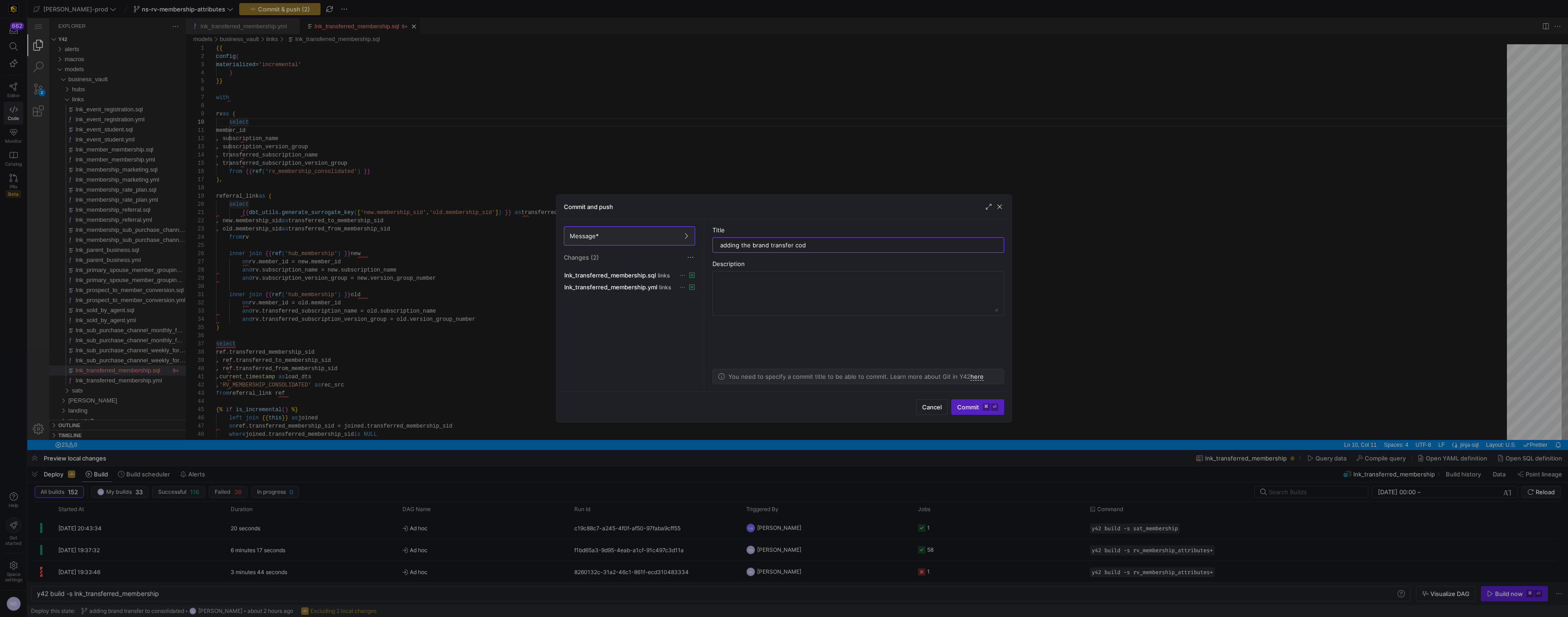
type input "adding the brand transfer code"
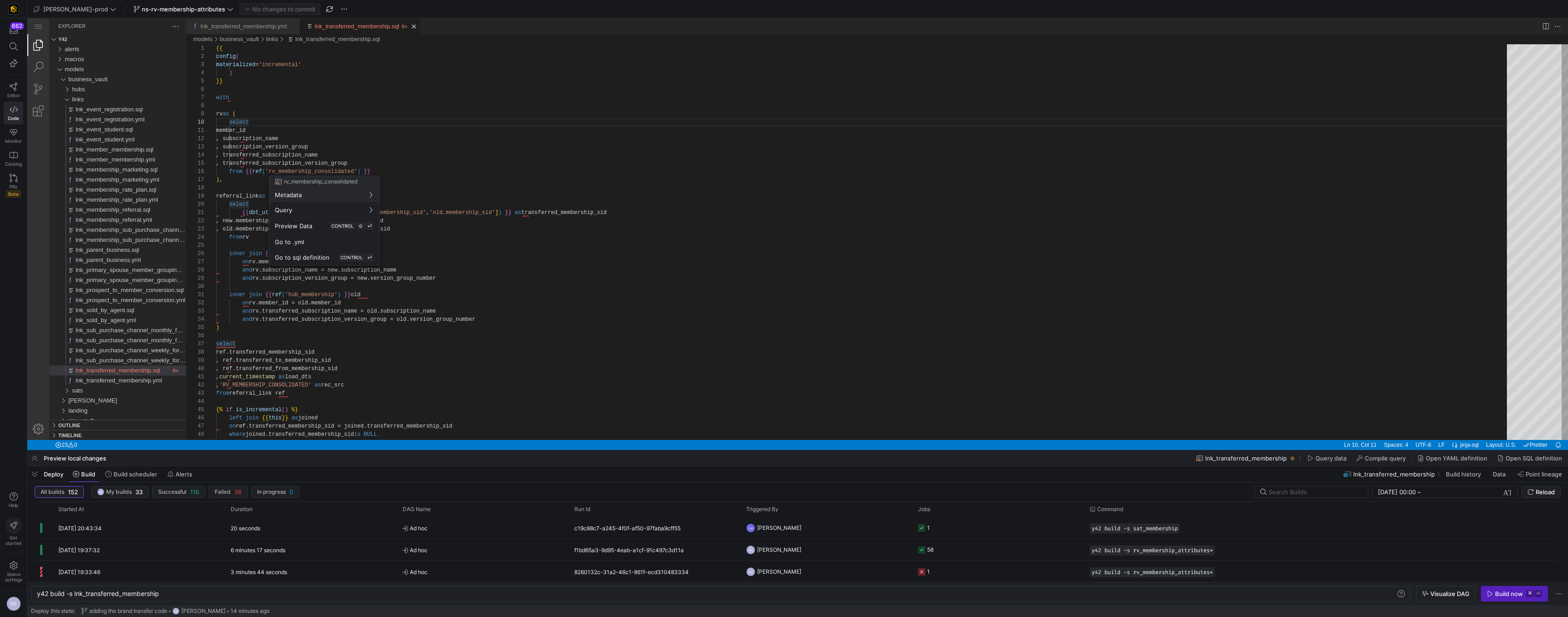
click at [572, 358] on div at bounding box center [784, 308] width 1568 height 617
click at [15, 137] on link "Monitor" at bounding box center [14, 136] width 19 height 22
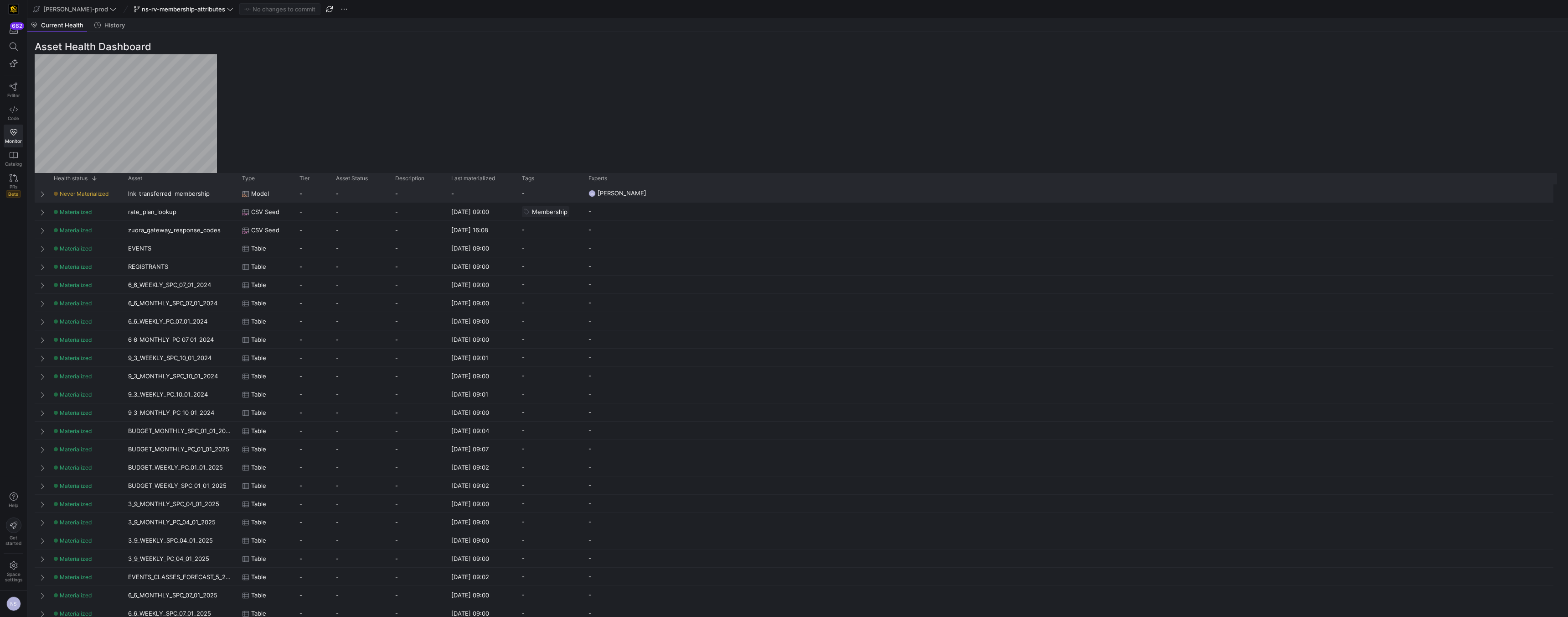
click at [132, 189] on div "lnk_transferred_membership" at bounding box center [180, 193] width 114 height 18
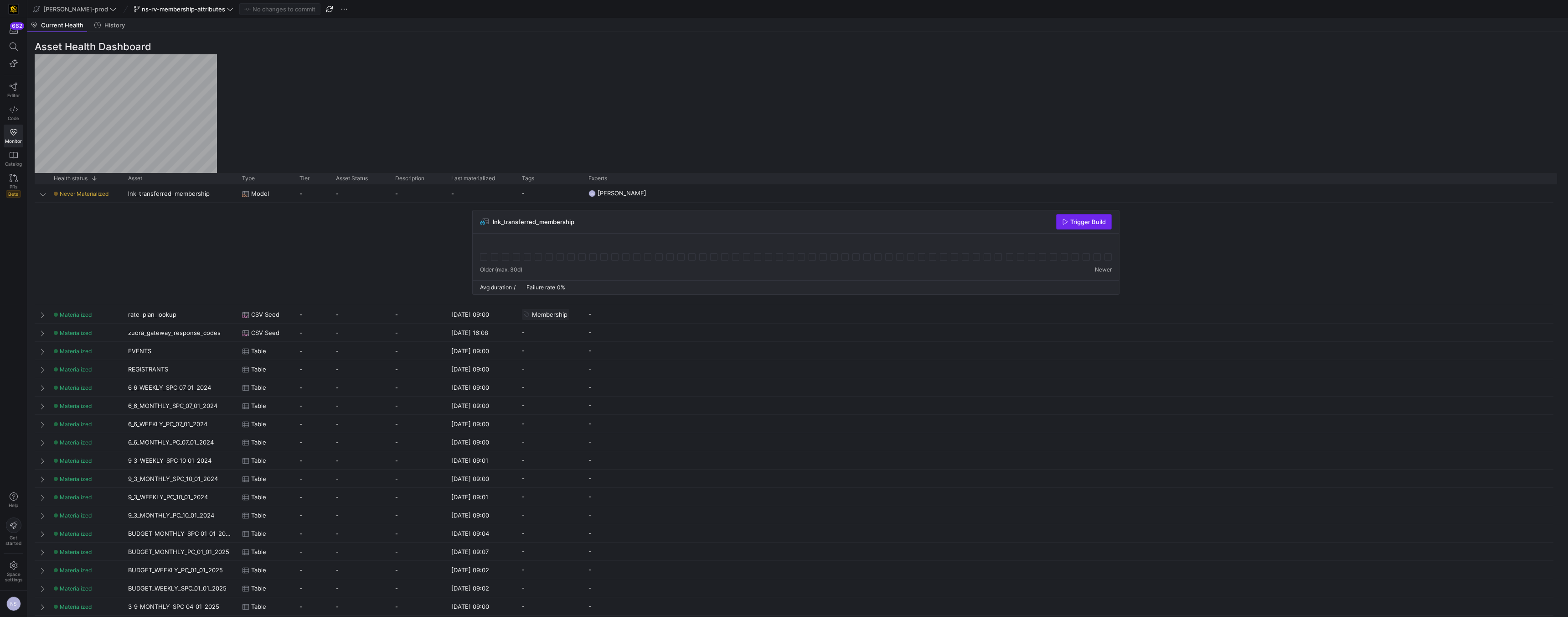
click at [1074, 219] on span "Trigger Build" at bounding box center [1088, 221] width 35 height 7
click at [18, 110] on link "Code" at bounding box center [14, 113] width 19 height 22
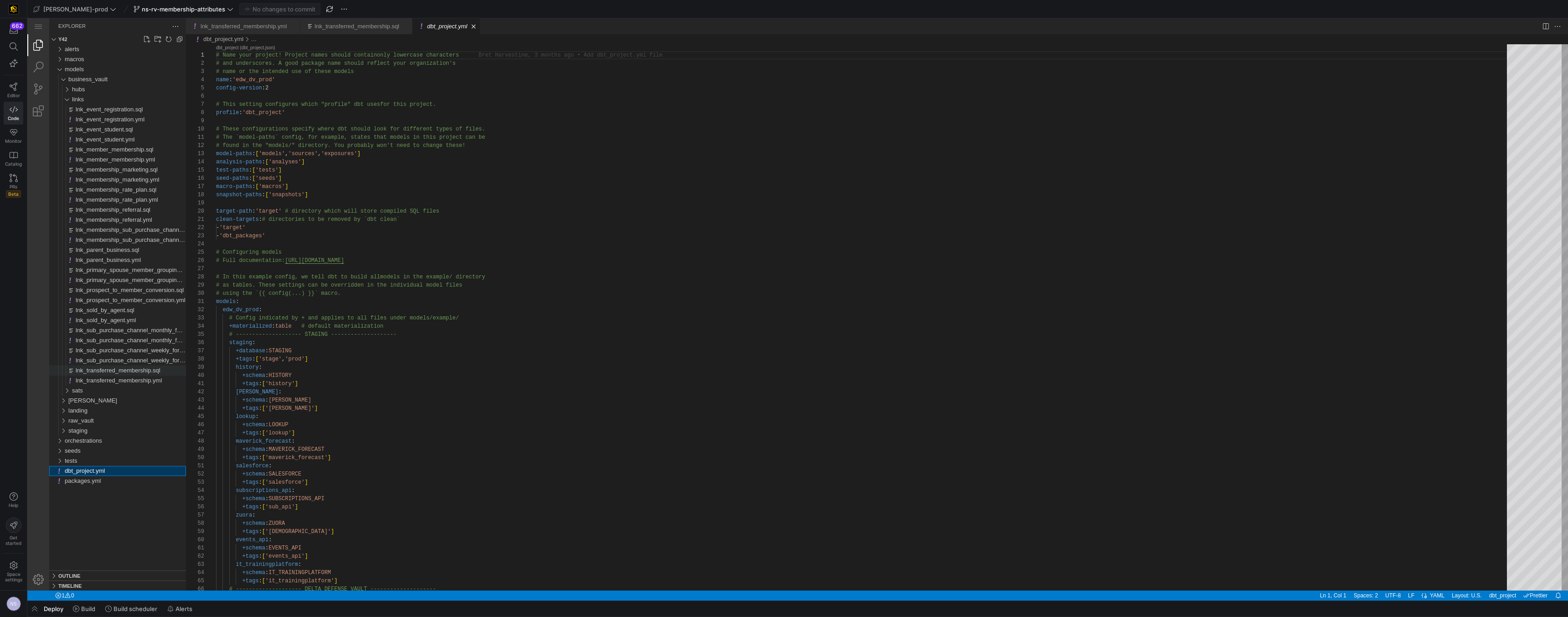
click at [120, 370] on span "lnk_transferred_membership.sql" at bounding box center [118, 370] width 85 height 7
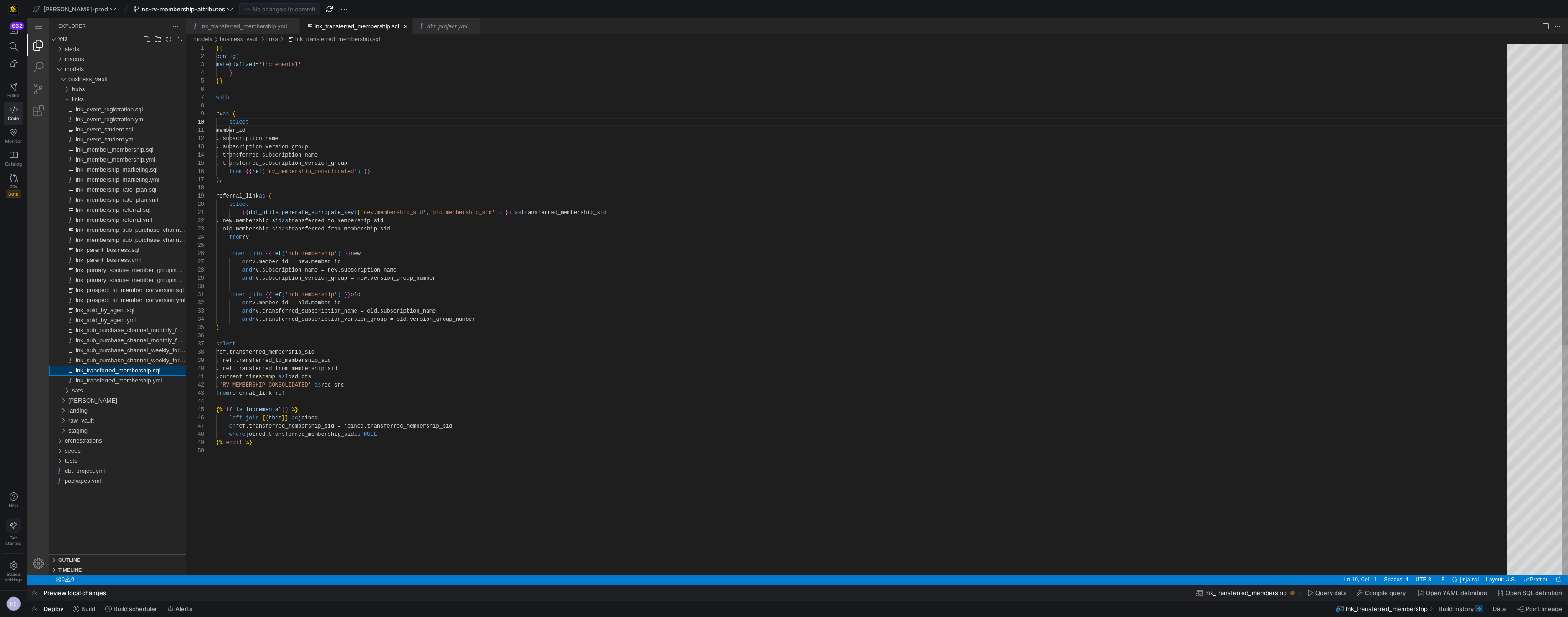
scroll to position [82, 33]
click at [396, 169] on div "{{ config ( materialized = 'incremental' ) }} with rv as ( select member_id , s…" at bounding box center [865, 510] width 1297 height 933
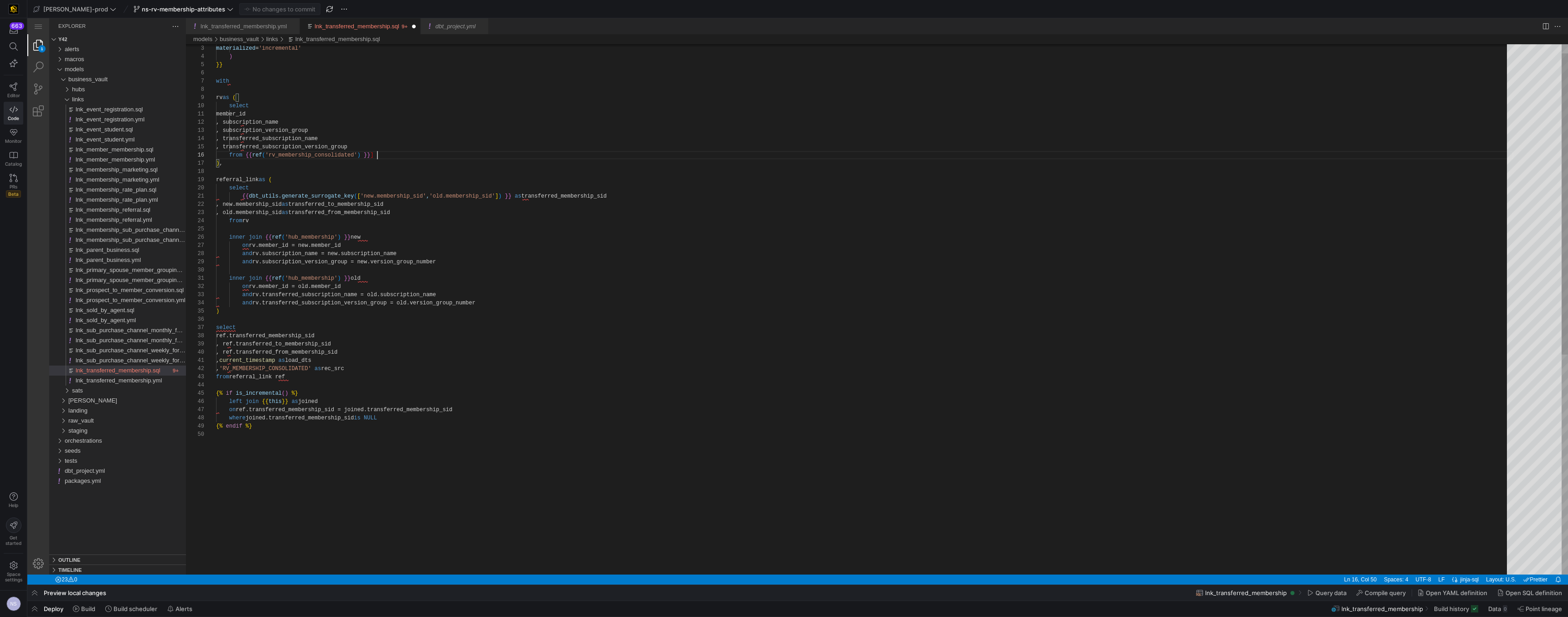
type textarea "member_id , subscription_name , subscription_version_group , transferred_subscr…"
click at [34, 593] on span "button" at bounding box center [35, 608] width 14 height 15
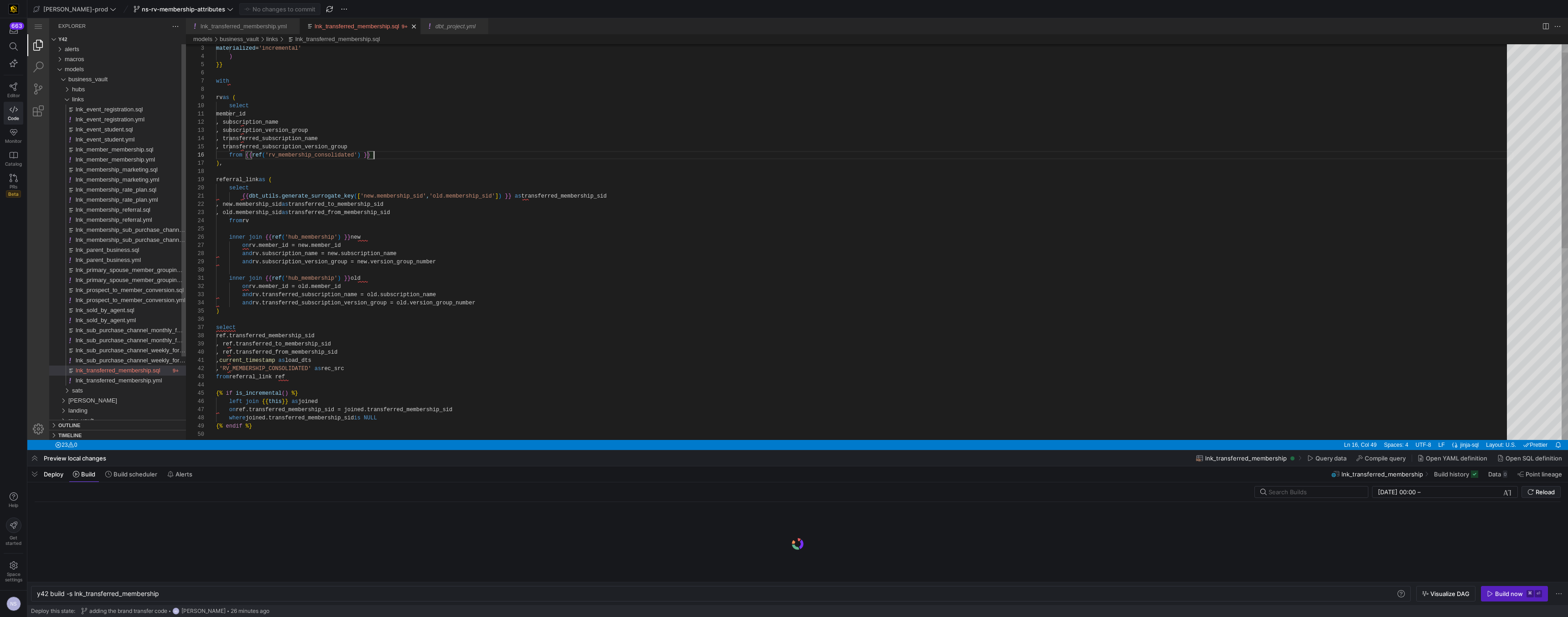
scroll to position [0, 124]
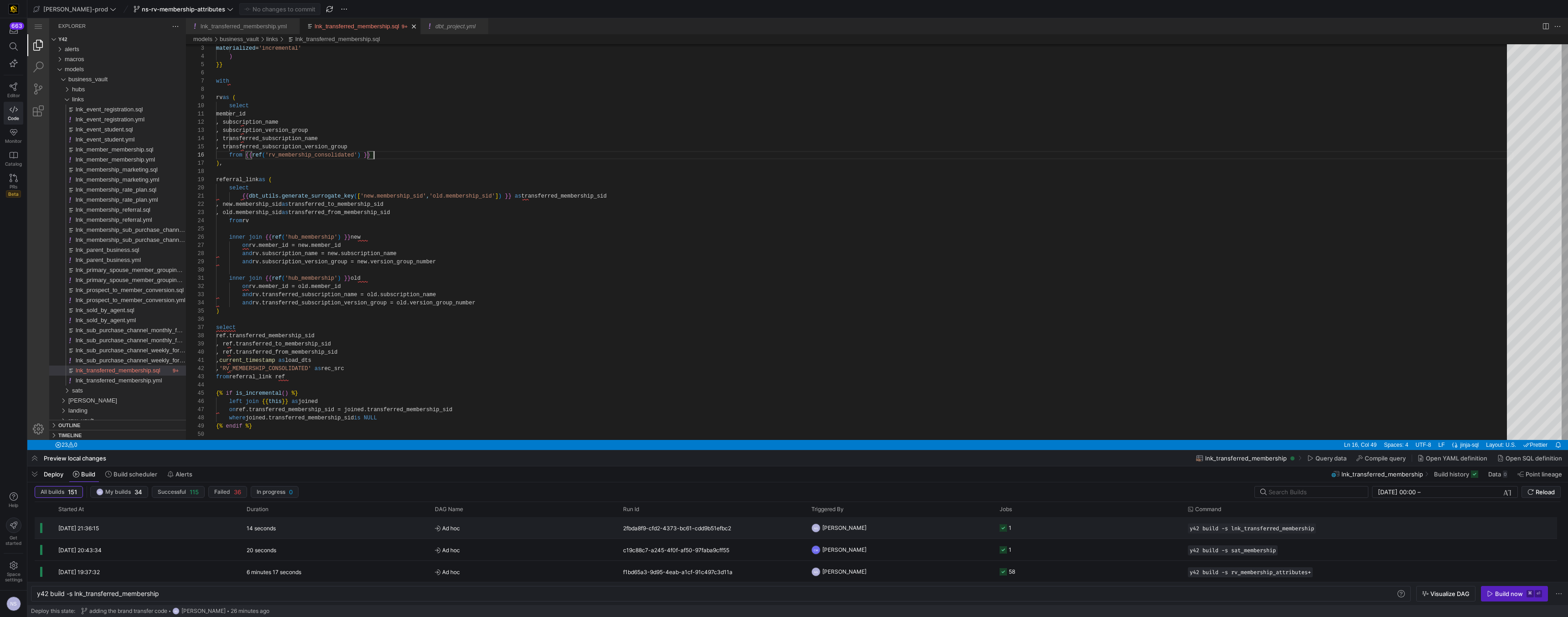
click at [855, 524] on span "[PERSON_NAME]" at bounding box center [844, 527] width 44 height 22
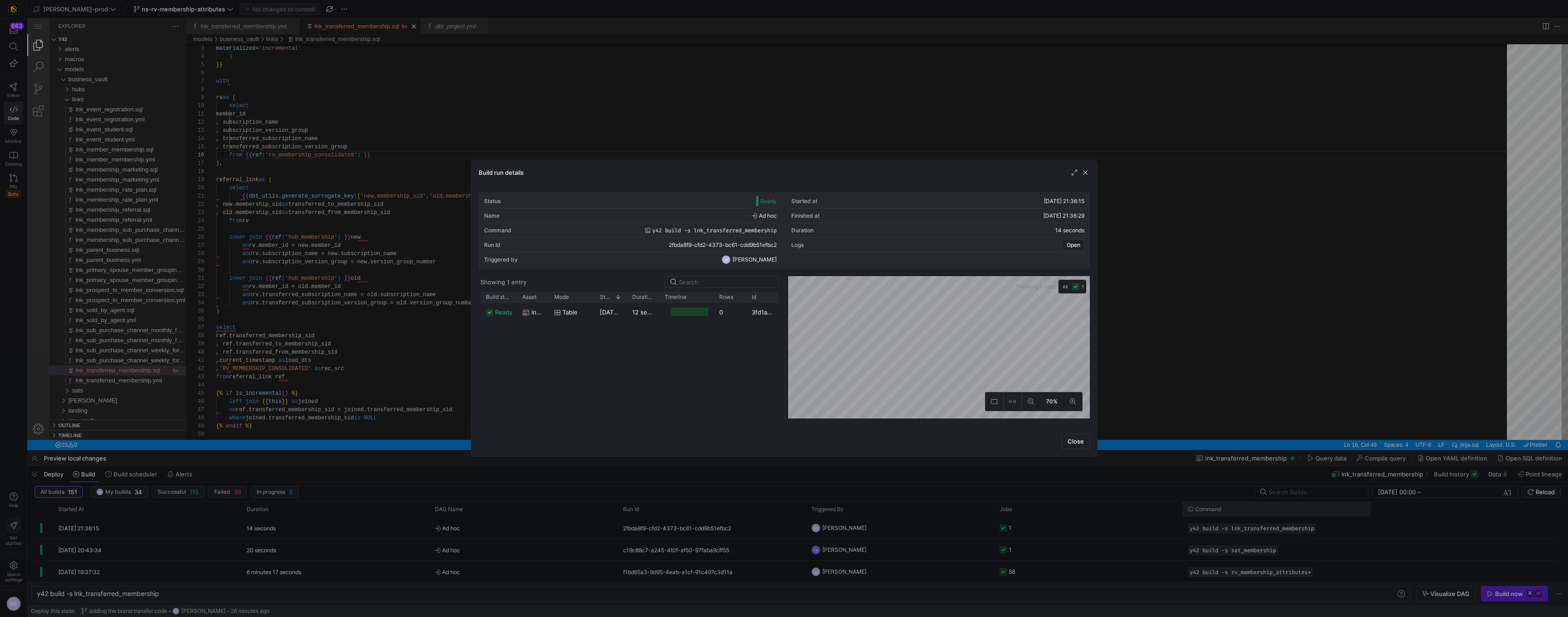
drag, startPoint x: 1277, startPoint y: 402, endPoint x: 1308, endPoint y: 501, distance: 103.7
click at [1278, 402] on div at bounding box center [784, 308] width 1568 height 617
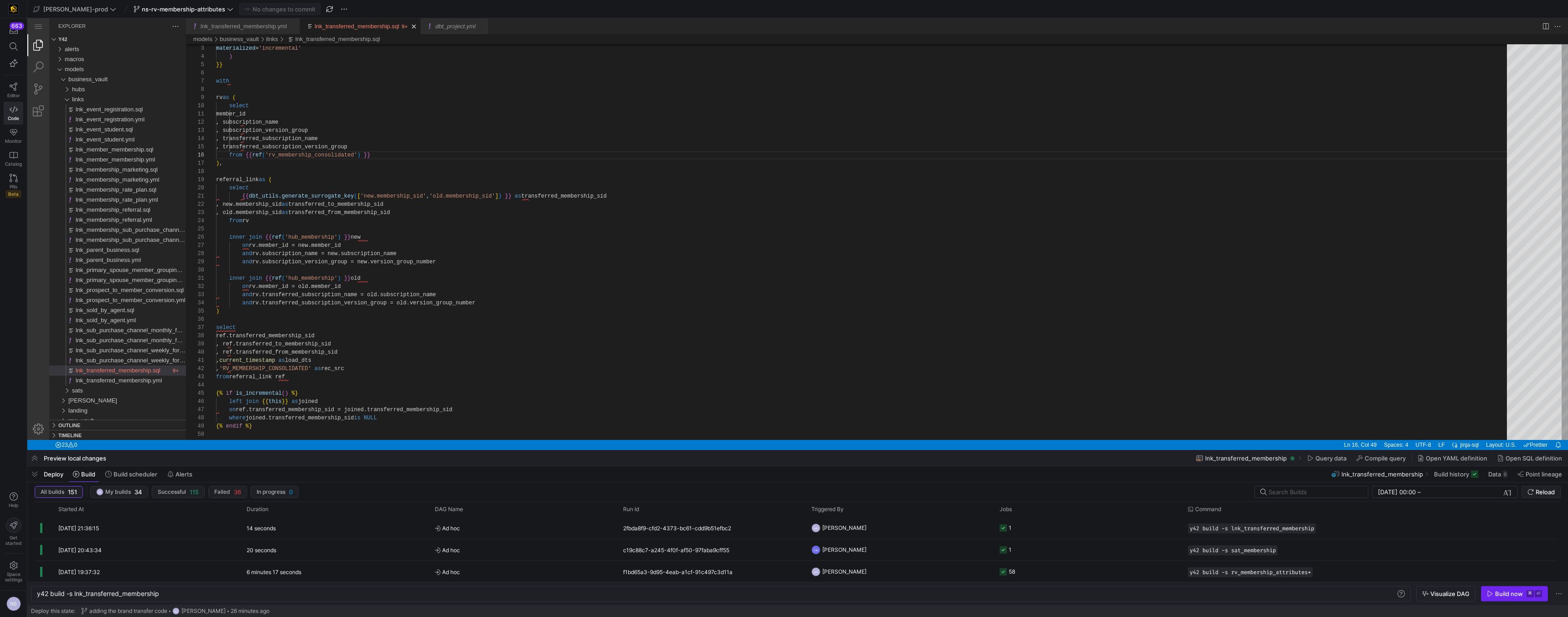
click at [1490, 593] on icon "button" at bounding box center [1490, 594] width 6 height 6
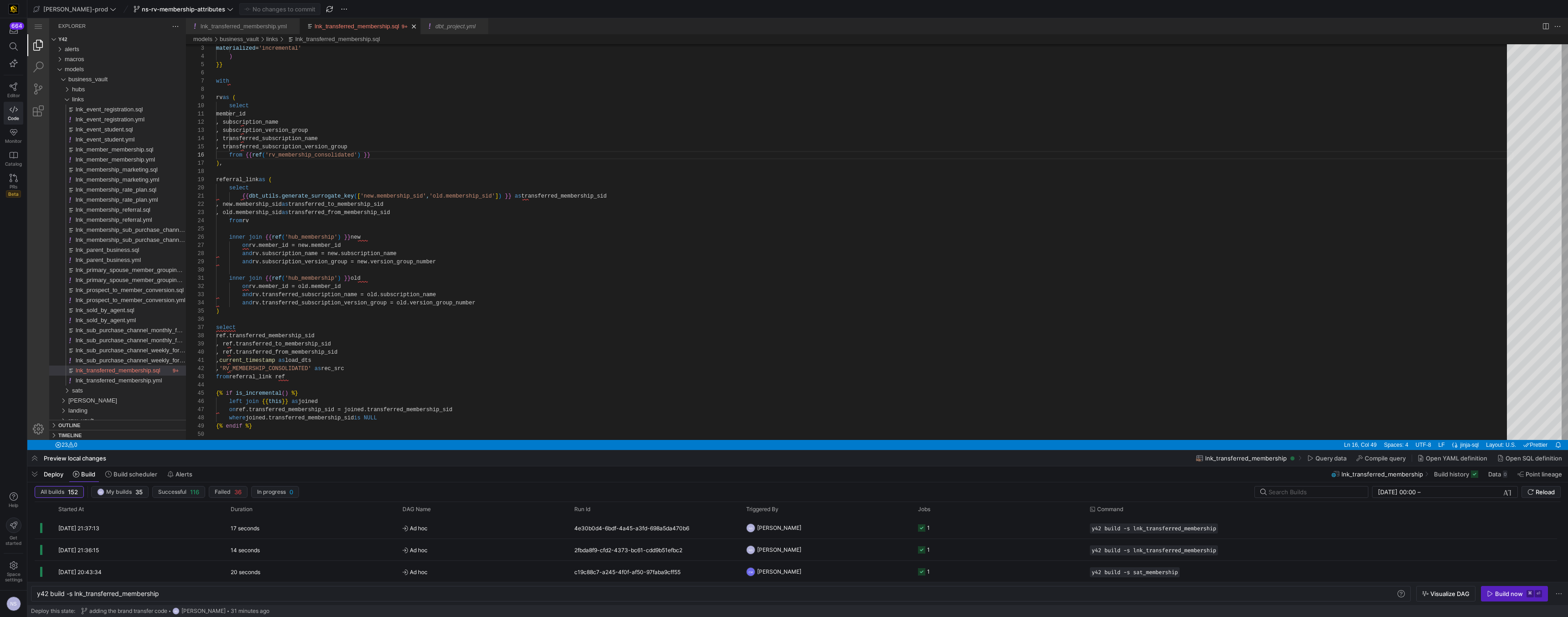
scroll to position [41, 157]
click at [18, 187] on div "PRs Beta" at bounding box center [13, 190] width 15 height 14
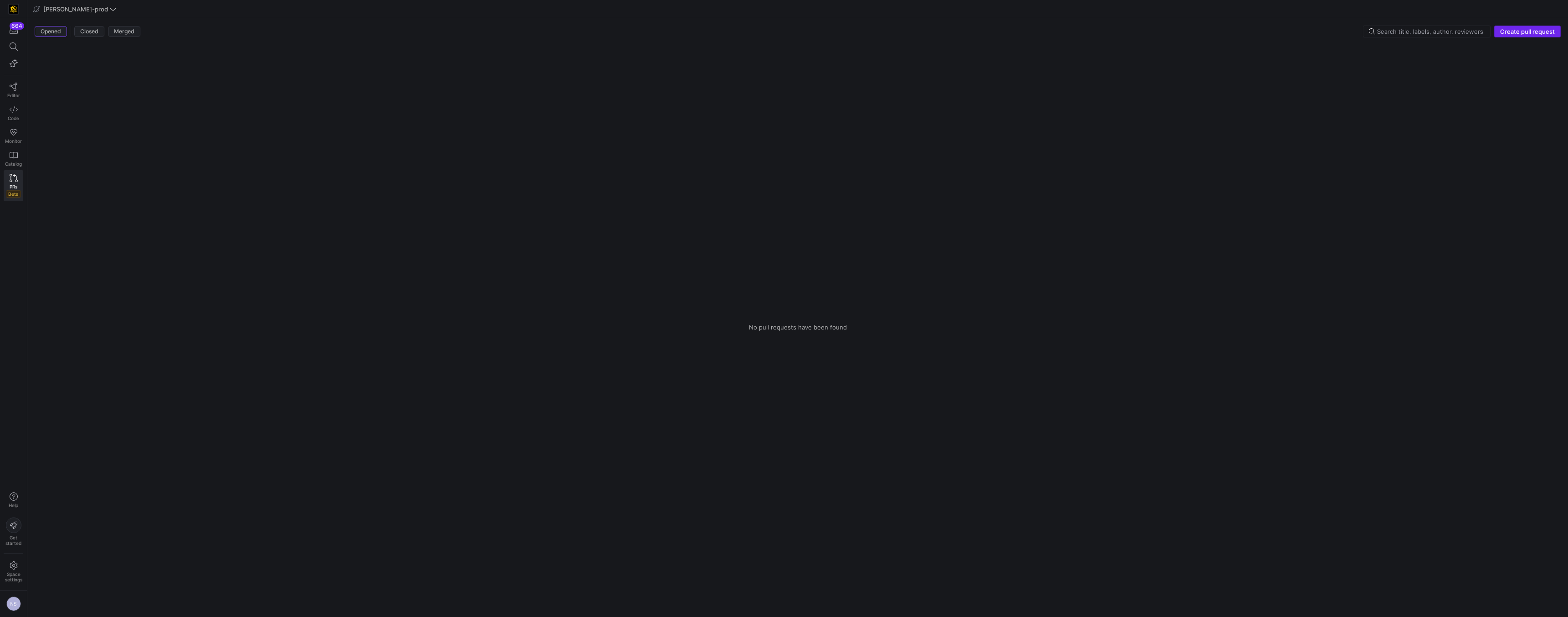
click at [1534, 35] on span "Create pull request" at bounding box center [1528, 31] width 55 height 7
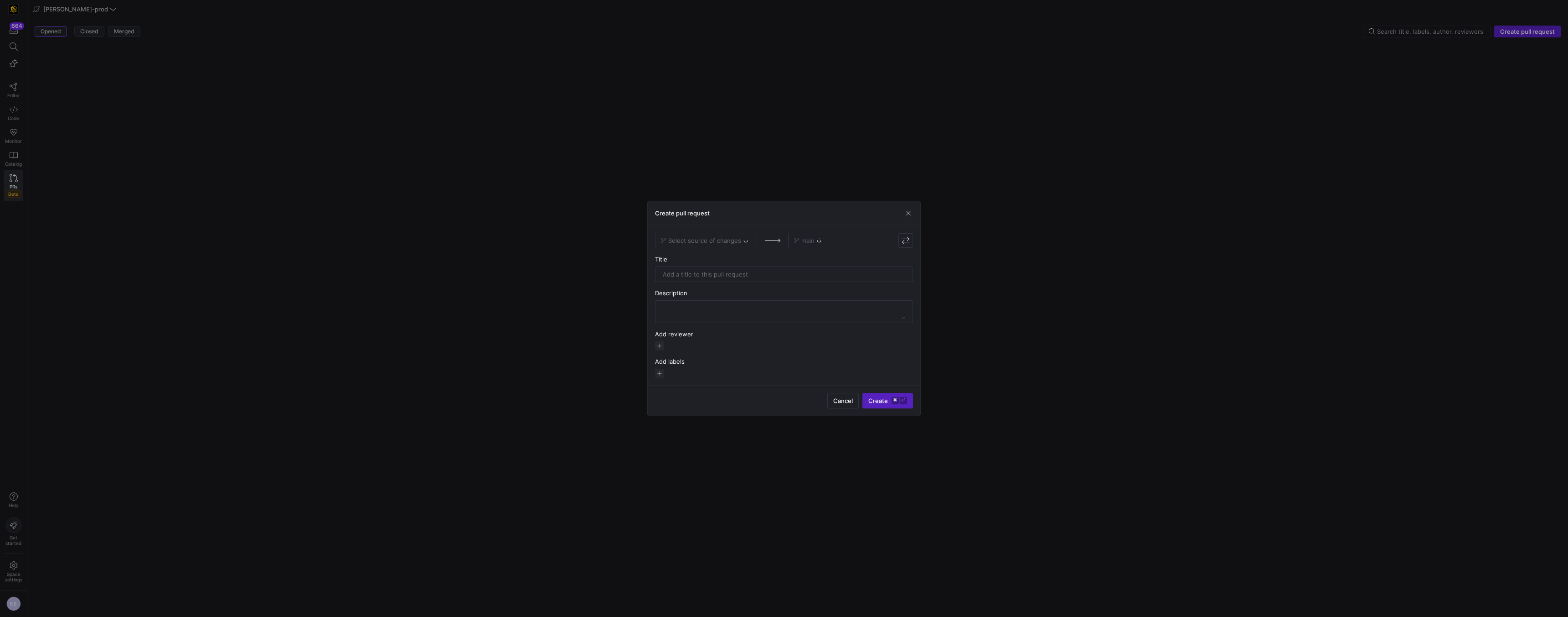
click at [688, 235] on div "Select source of changes" at bounding box center [706, 240] width 102 height 15
click at [714, 237] on div "Select source of changes" at bounding box center [706, 240] width 102 height 15
click at [723, 239] on div "Select source of changes" at bounding box center [706, 240] width 102 height 15
click at [739, 238] on div "Select source of changes" at bounding box center [706, 240] width 102 height 15
click at [735, 240] on div "Select source of changes" at bounding box center [706, 240] width 102 height 15
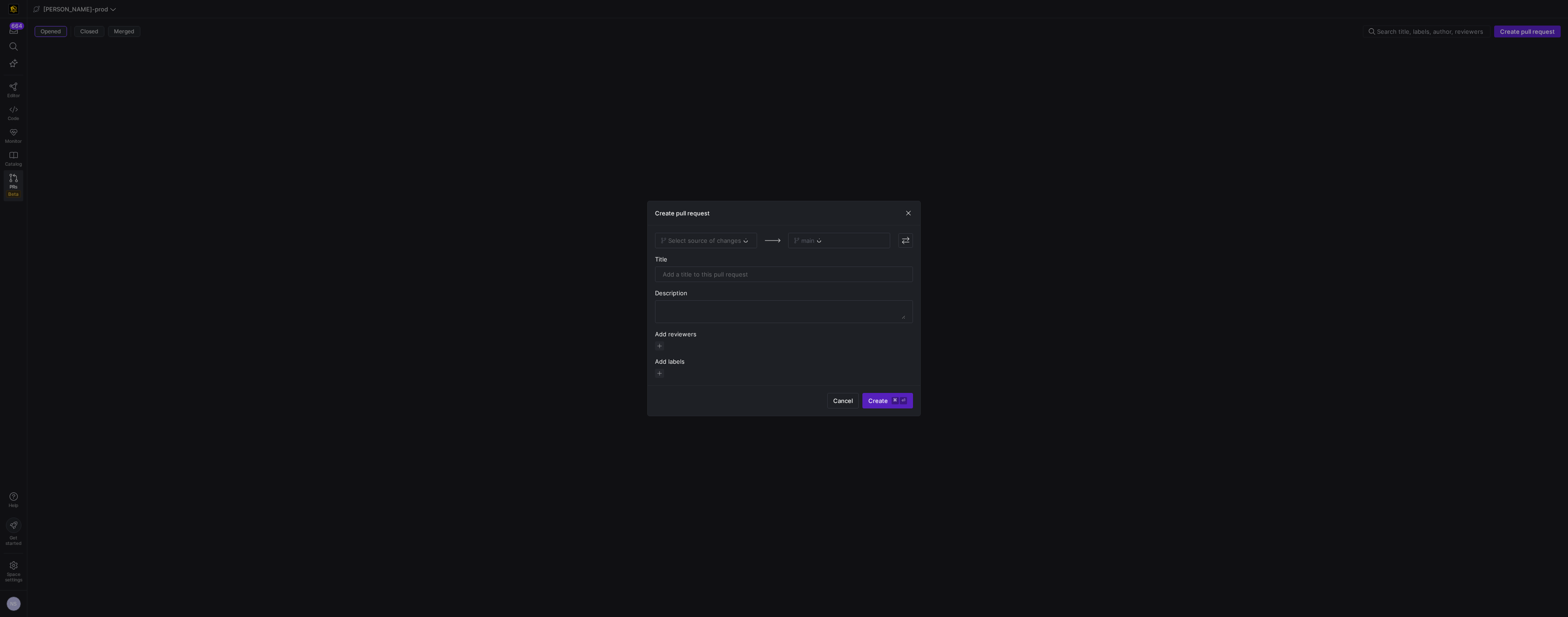
click at [737, 242] on span "Select source of changes" at bounding box center [704, 240] width 73 height 7
type input "ns-"
click at [737, 258] on span "ns-rv-membership-attributes" at bounding box center [705, 255] width 83 height 7
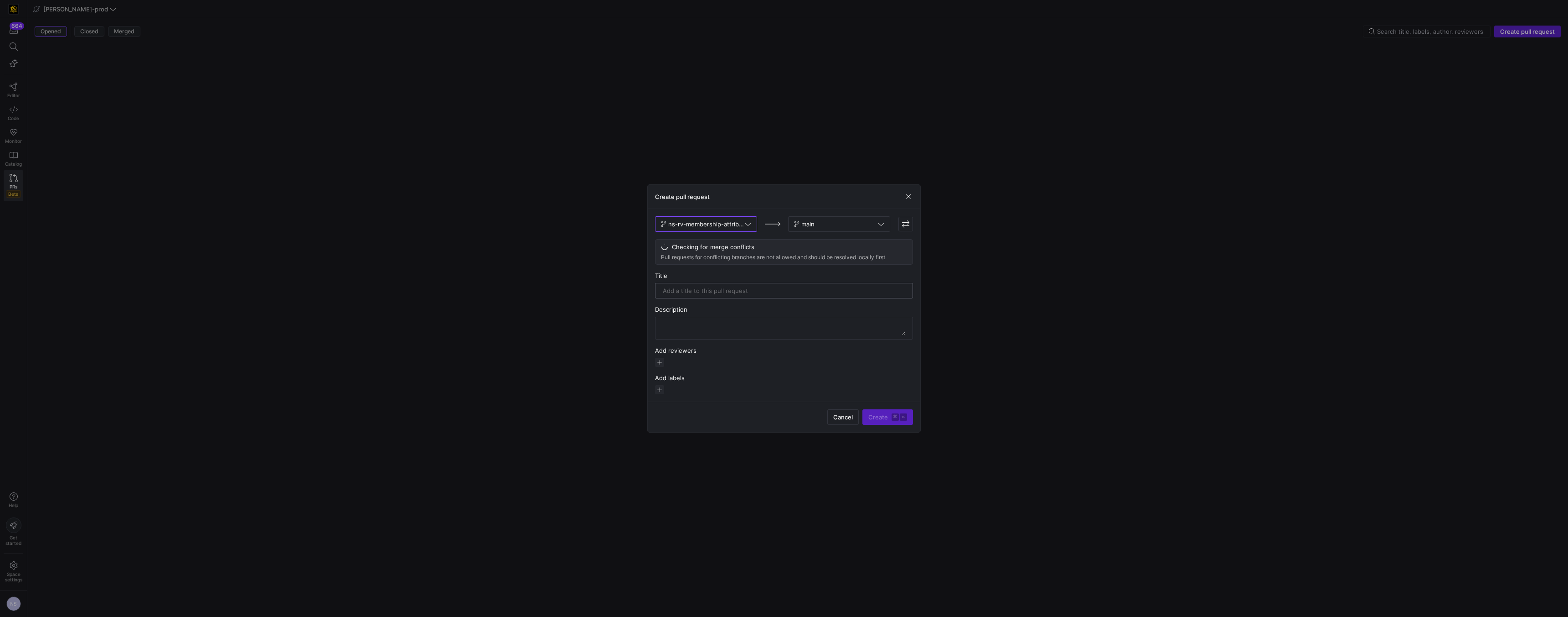
click at [774, 292] on input "text" at bounding box center [784, 290] width 242 height 7
type input "Adding the brand transfer code"
click at [662, 355] on span "button" at bounding box center [659, 357] width 9 height 9
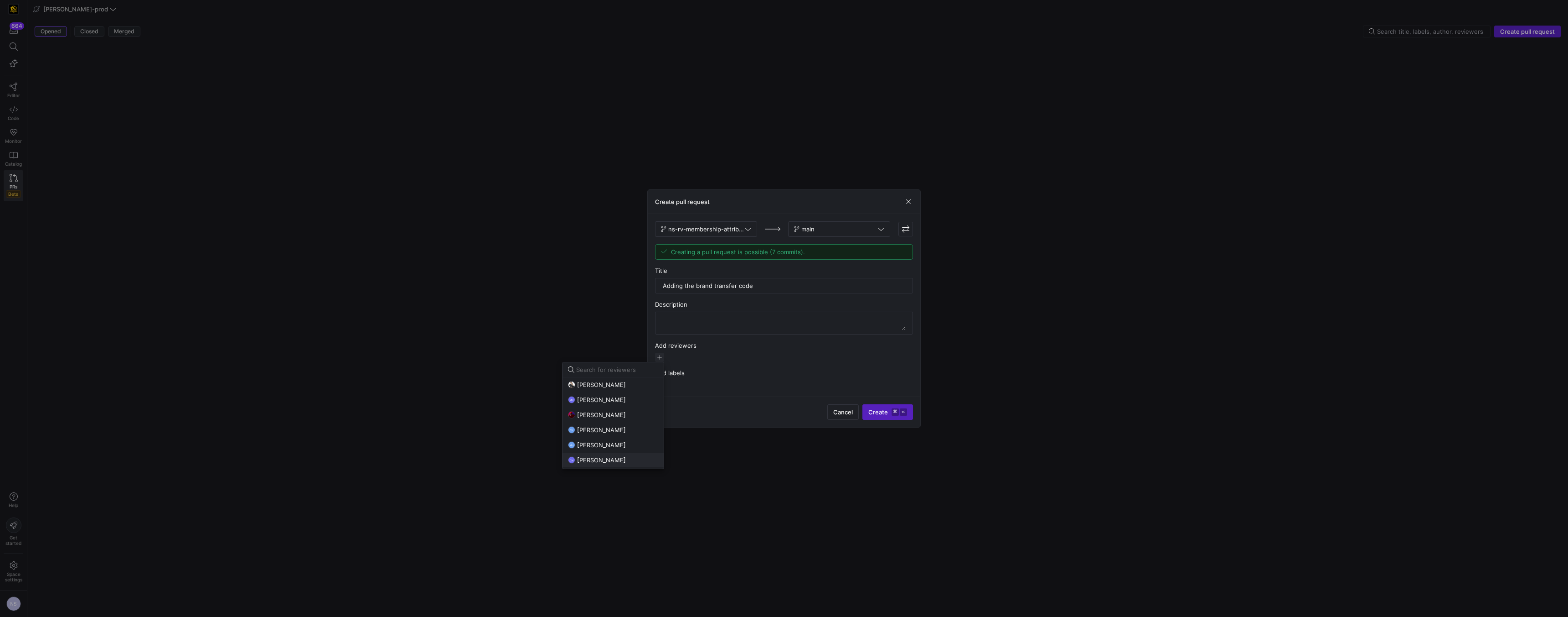
click at [609, 458] on span "[PERSON_NAME]" at bounding box center [601, 460] width 49 height 7
click at [617, 427] on span "[PERSON_NAME]" at bounding box center [601, 429] width 49 height 7
click at [894, 419] on div at bounding box center [784, 308] width 1568 height 617
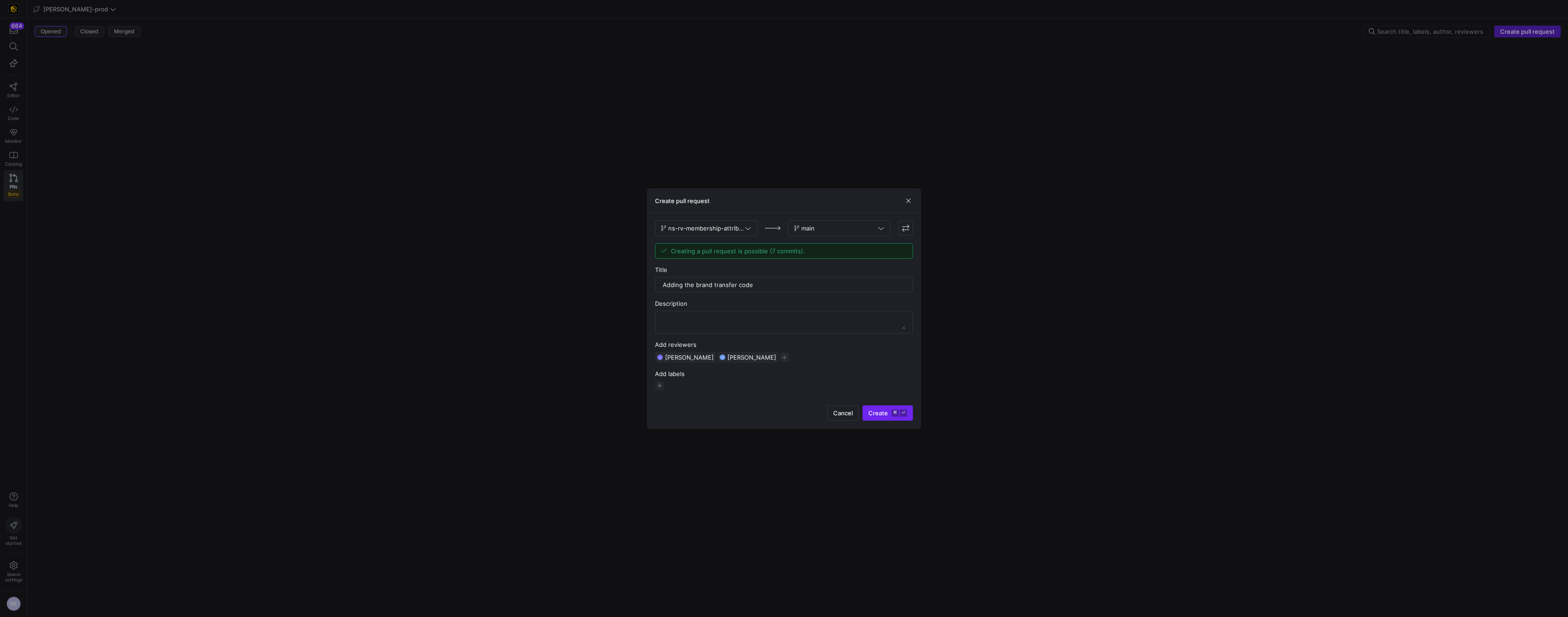
click at [890, 412] on span "Create ⌘ ⏎" at bounding box center [888, 412] width 39 height 7
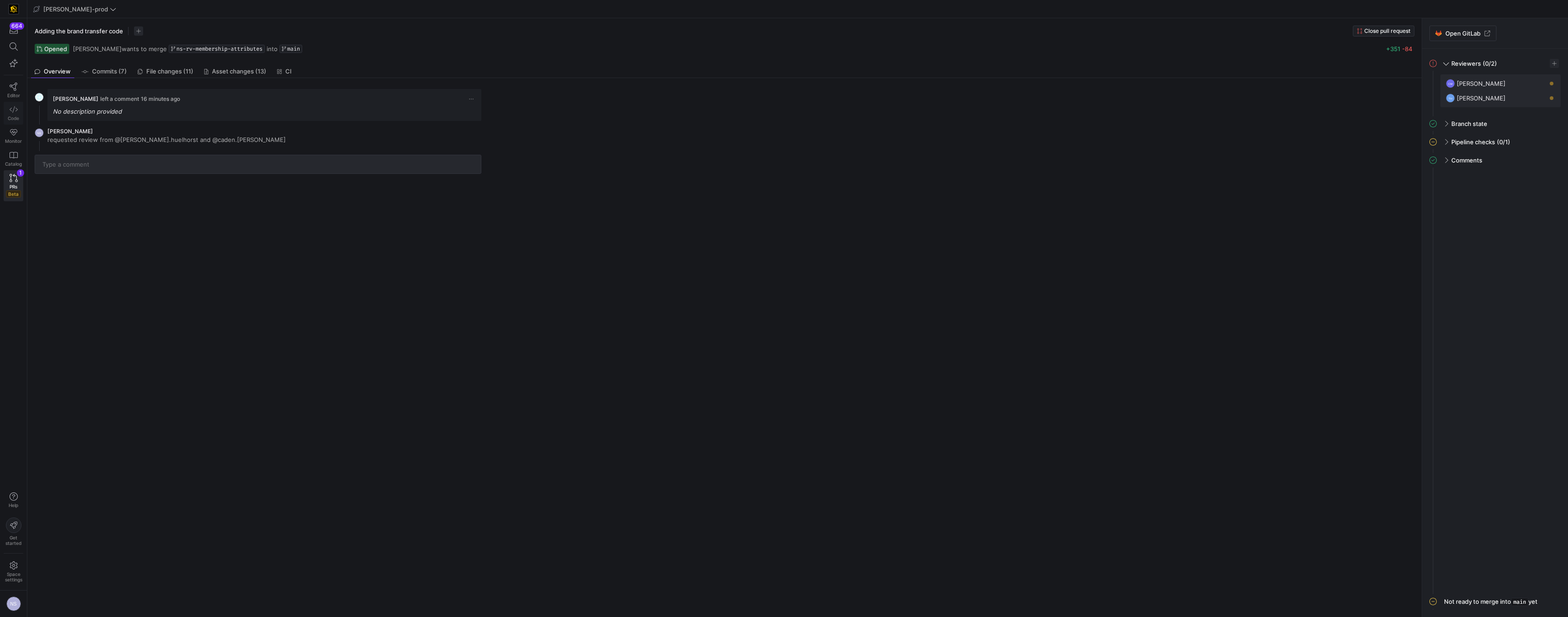
click at [8, 109] on link "Code" at bounding box center [14, 113] width 19 height 22
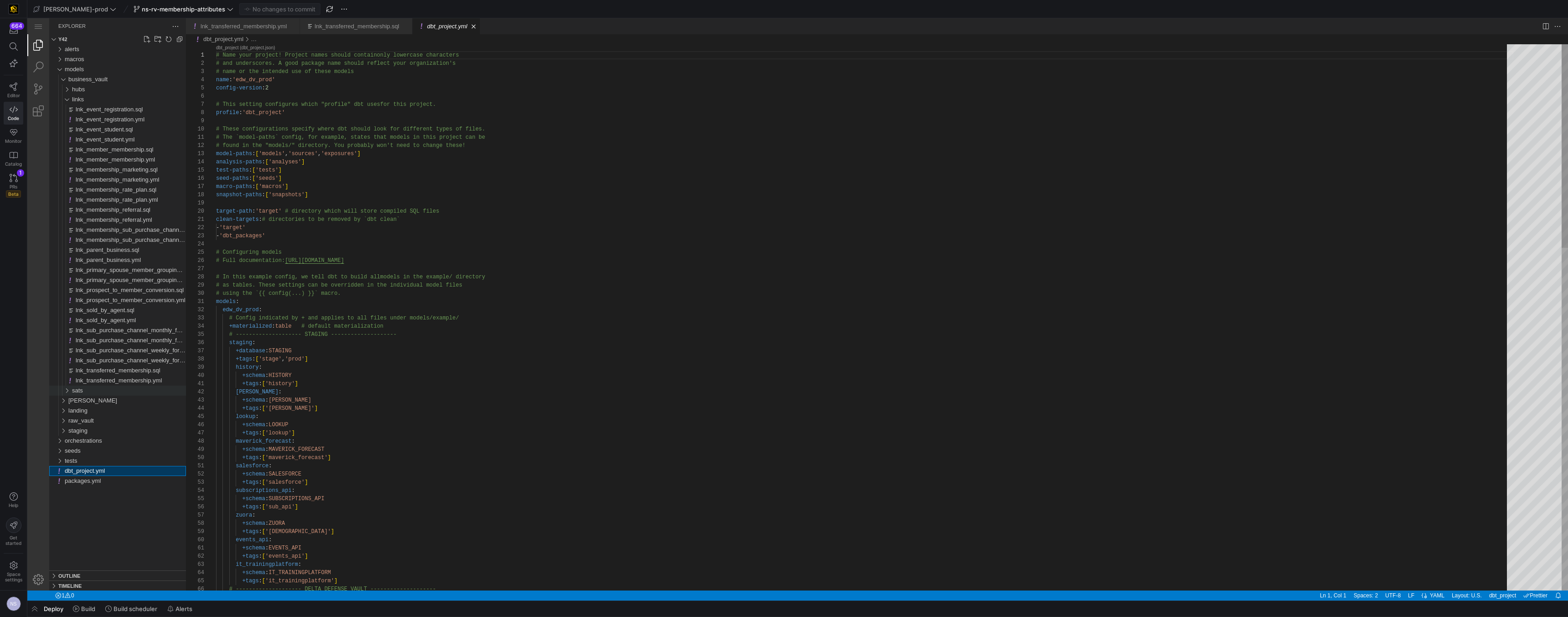
click at [92, 391] on div "sats" at bounding box center [129, 390] width 114 height 10
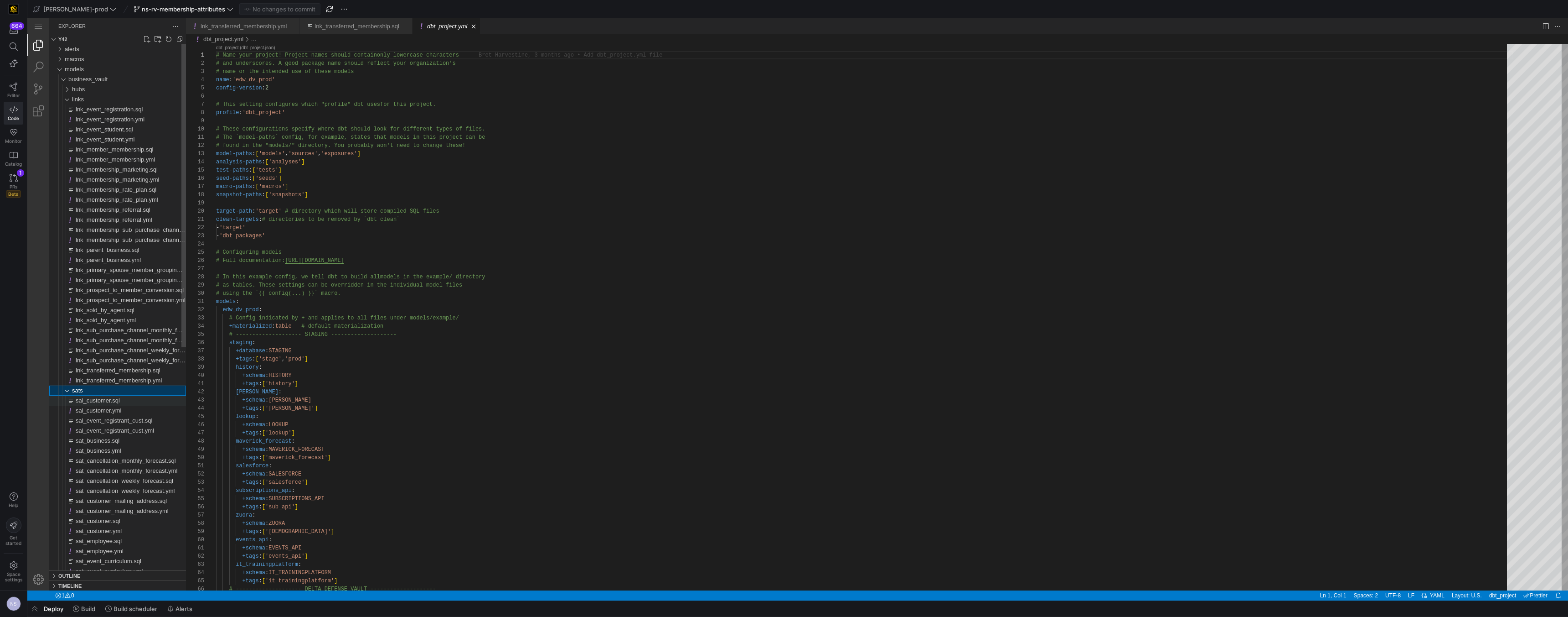
click at [124, 403] on div "sal_customer.sql" at bounding box center [130, 400] width 110 height 10
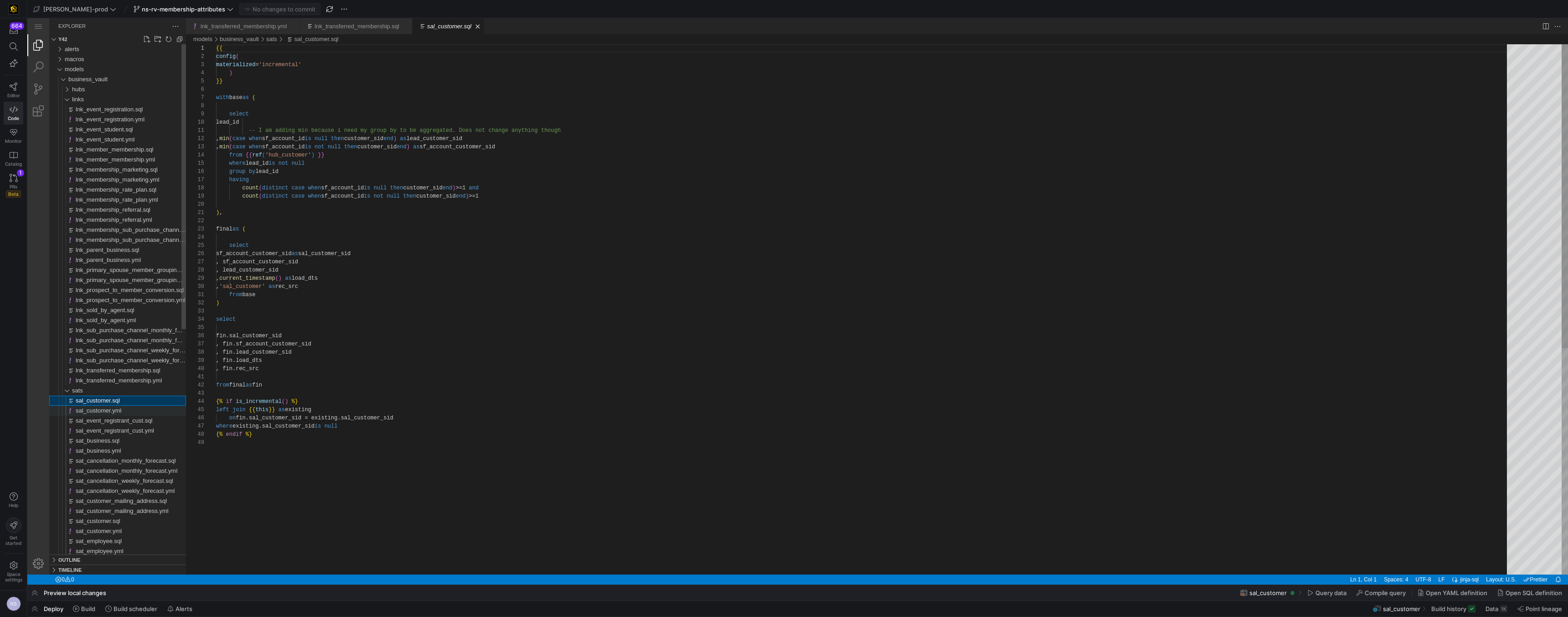
scroll to position [82, 0]
click at [128, 419] on span "sal_event_registrant_cust.sql" at bounding box center [113, 420] width 76 height 7
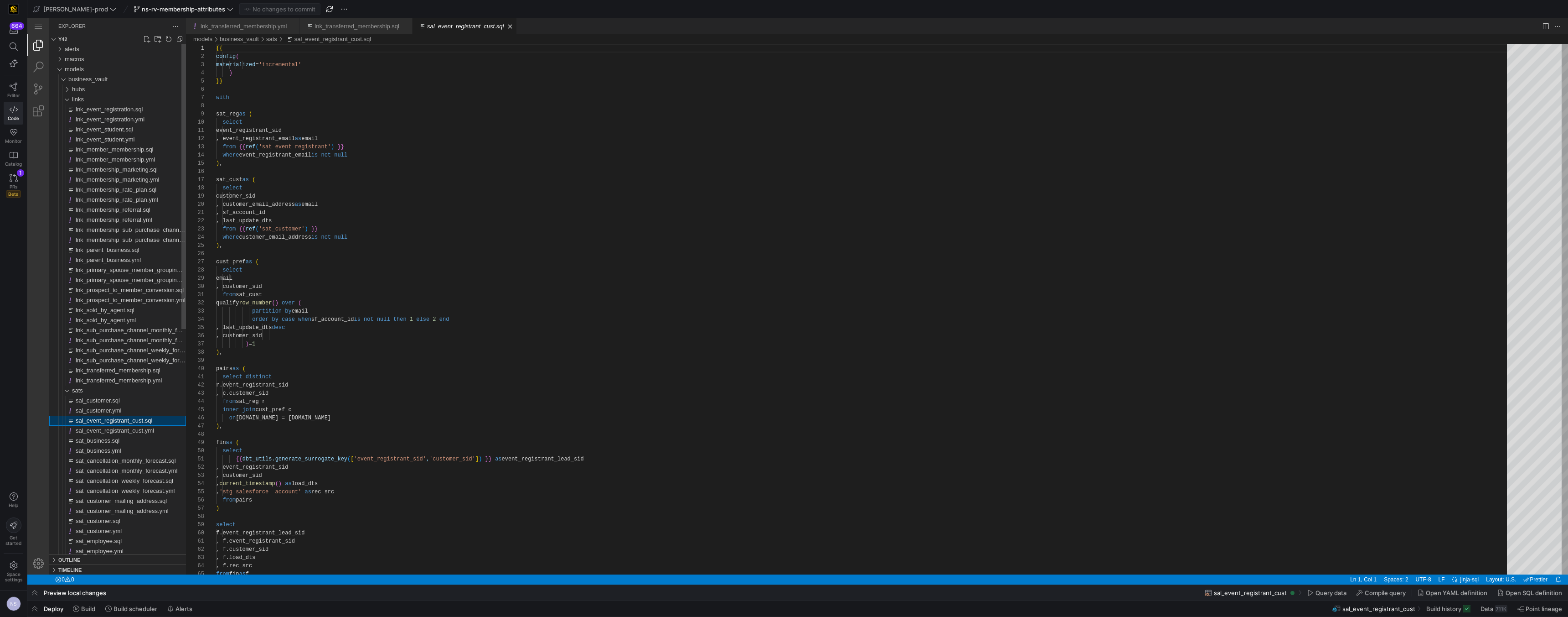
scroll to position [82, 0]
click at [120, 401] on span "sal_customer.sql" at bounding box center [97, 400] width 44 height 7
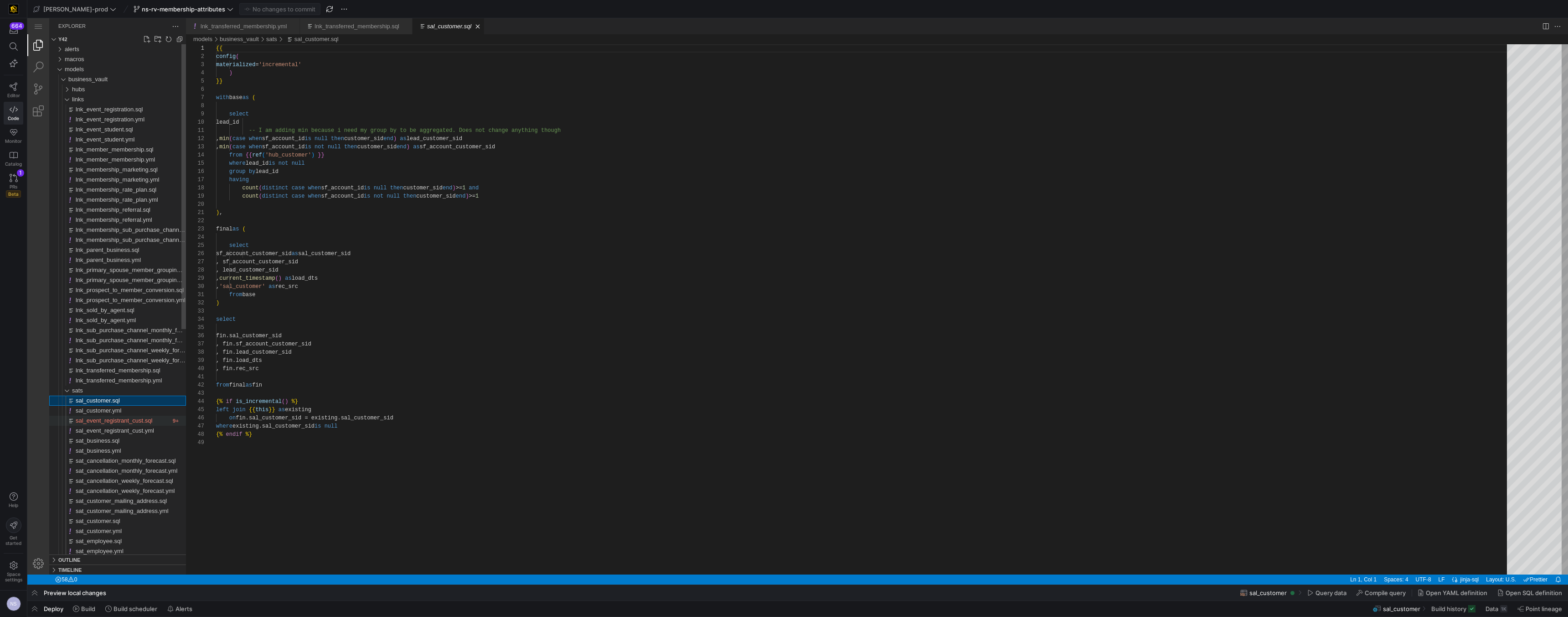
scroll to position [82, 0]
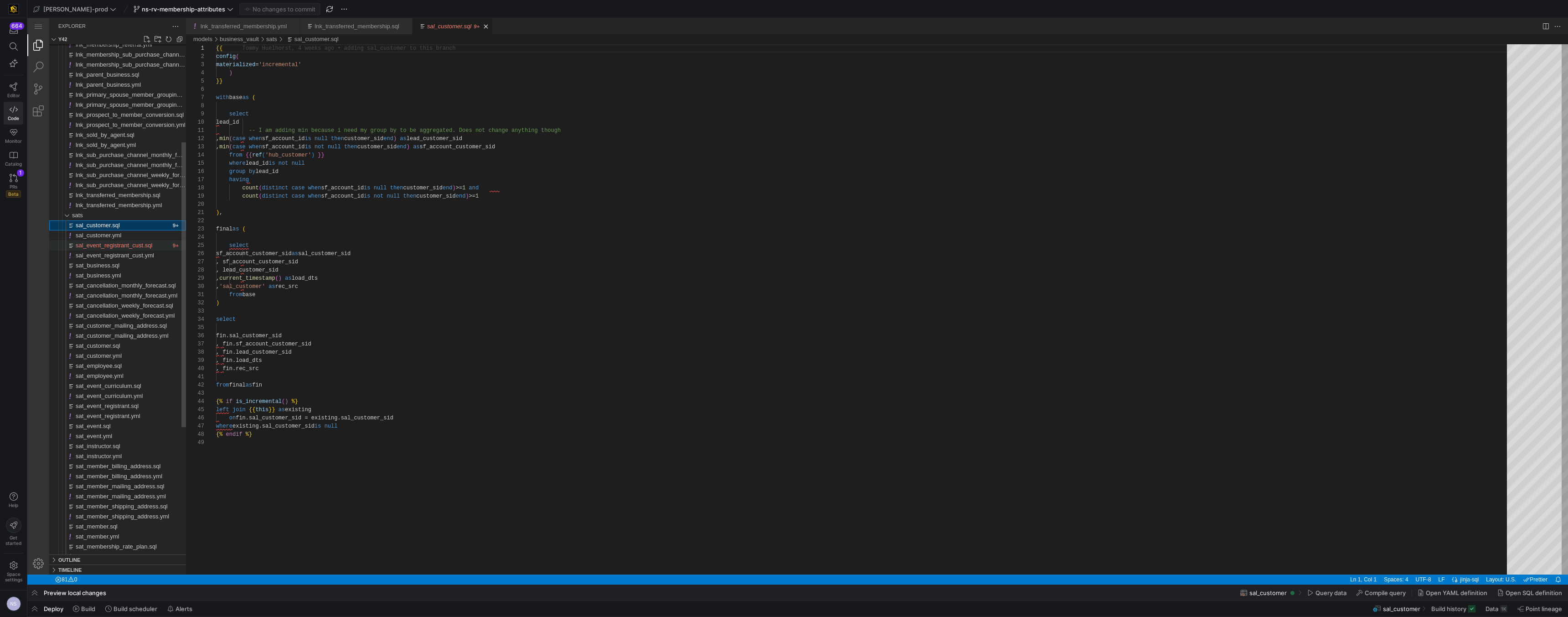
click at [127, 241] on div "sal_event_registrant_cust.sql" at bounding box center [123, 245] width 95 height 10
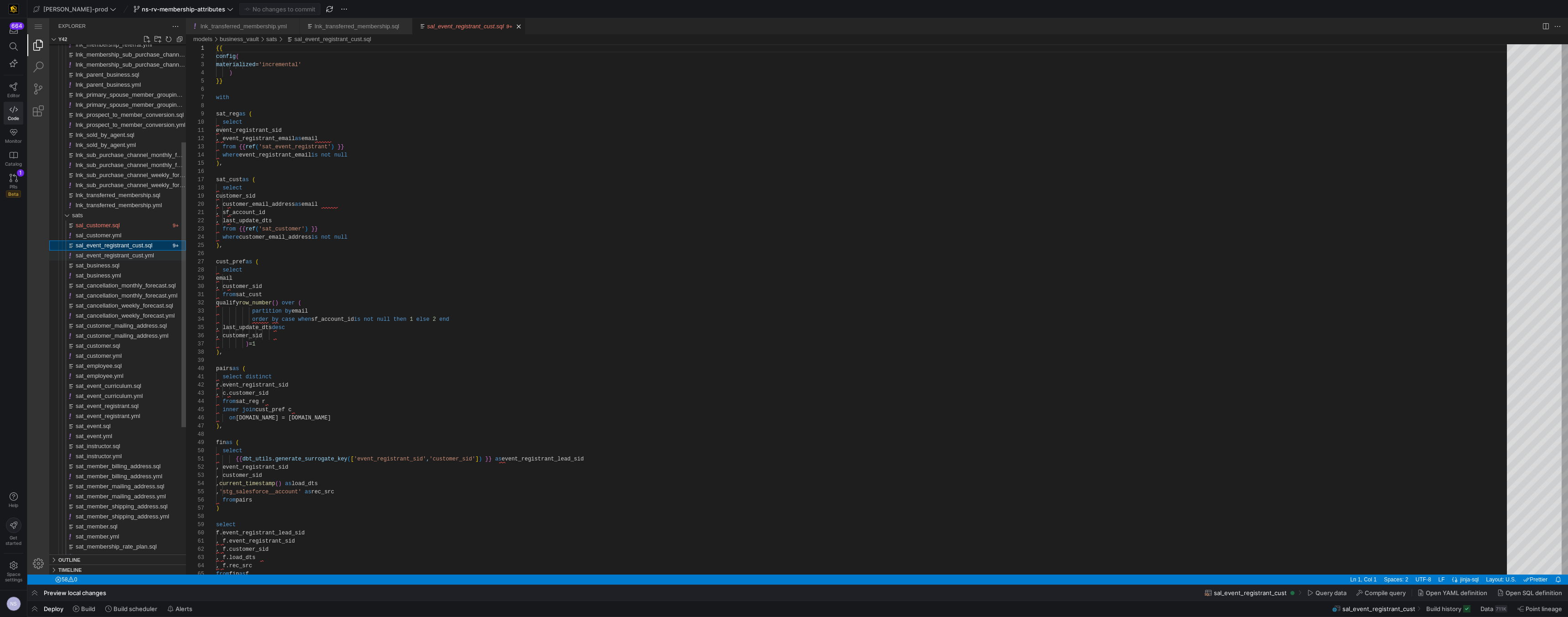
scroll to position [82, 0]
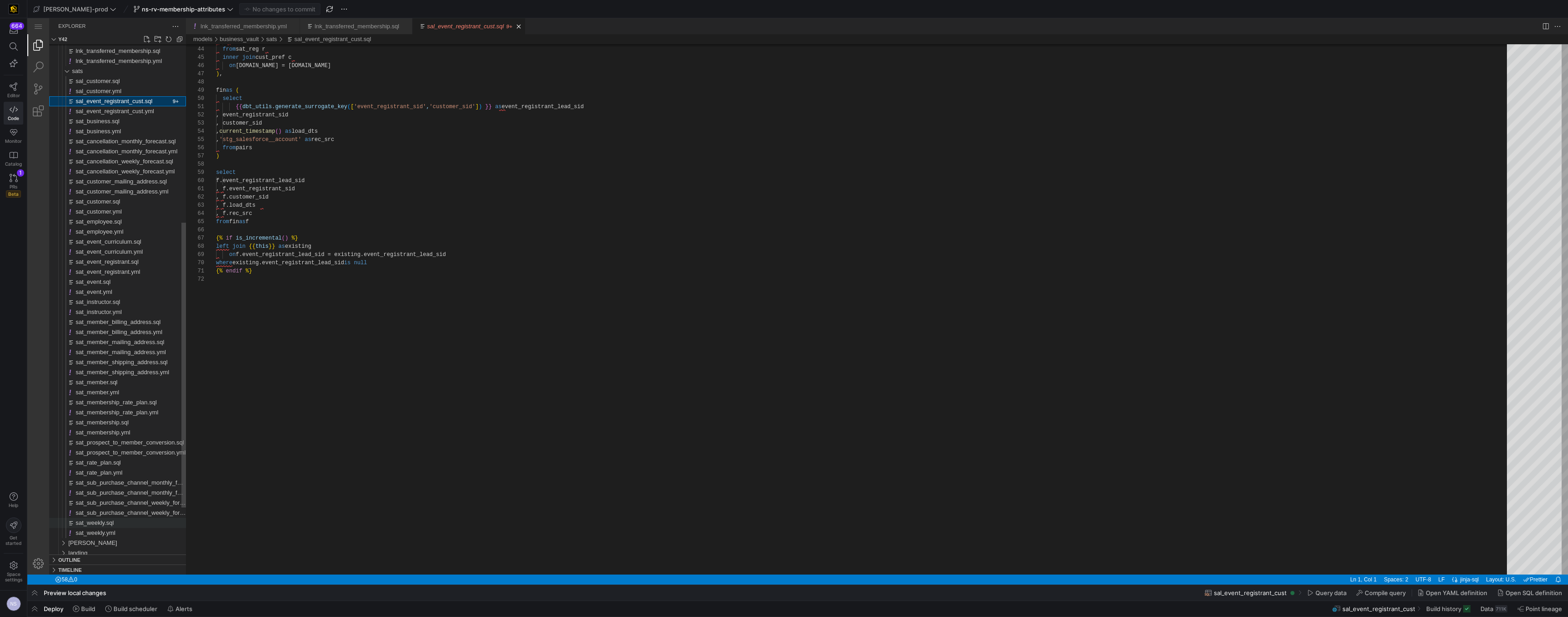
click at [119, 524] on div "sat_weekly.sql" at bounding box center [130, 523] width 110 height 10
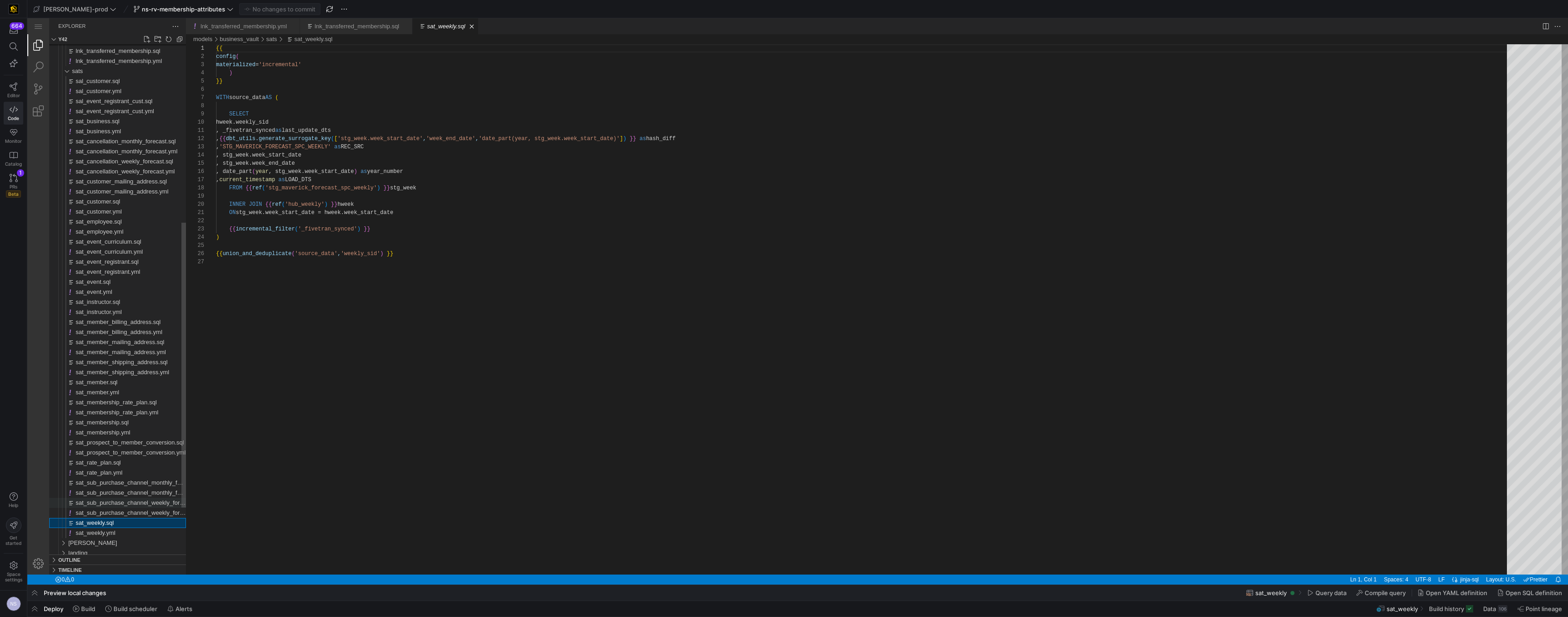
scroll to position [82, 0]
click at [129, 479] on span "sat_sub_purchase_channel_monthly_forecast.sql" at bounding box center [141, 482] width 130 height 7
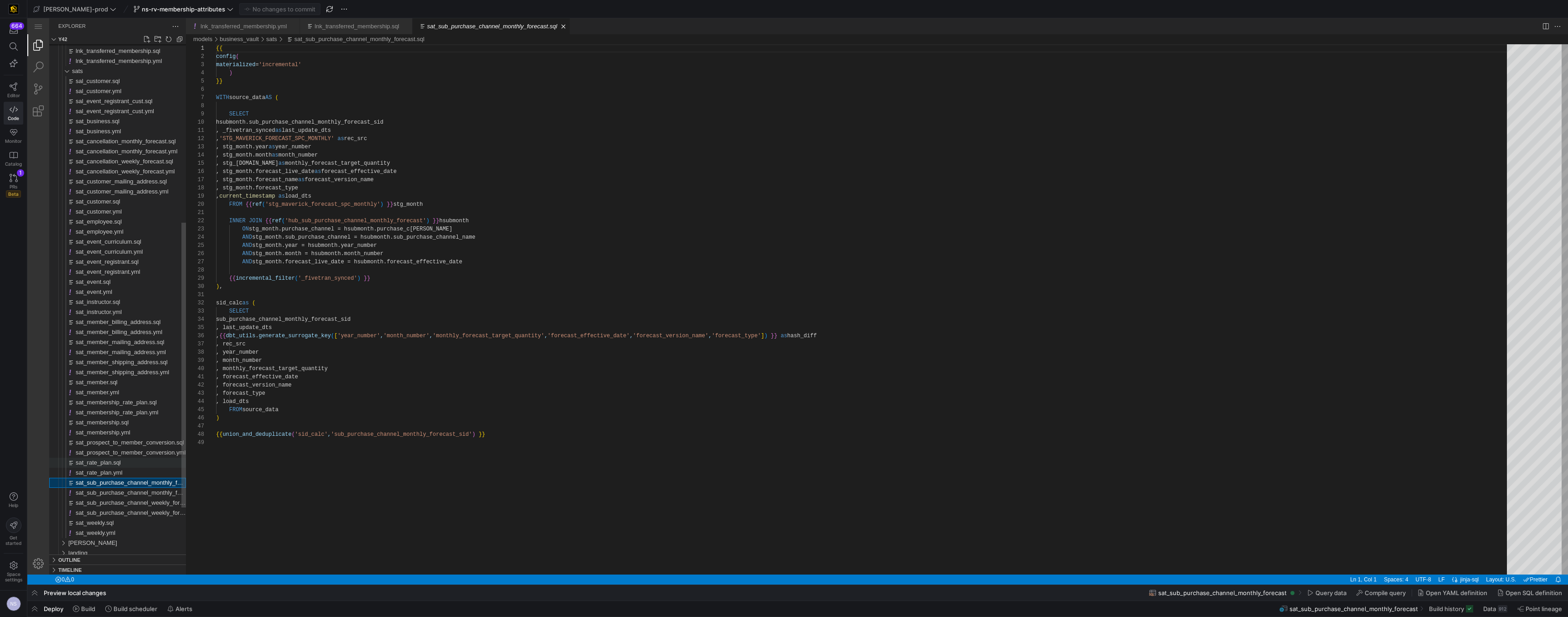
scroll to position [82, 0]
click at [120, 459] on span "sat_rate_plan.sql" at bounding box center [98, 462] width 45 height 7
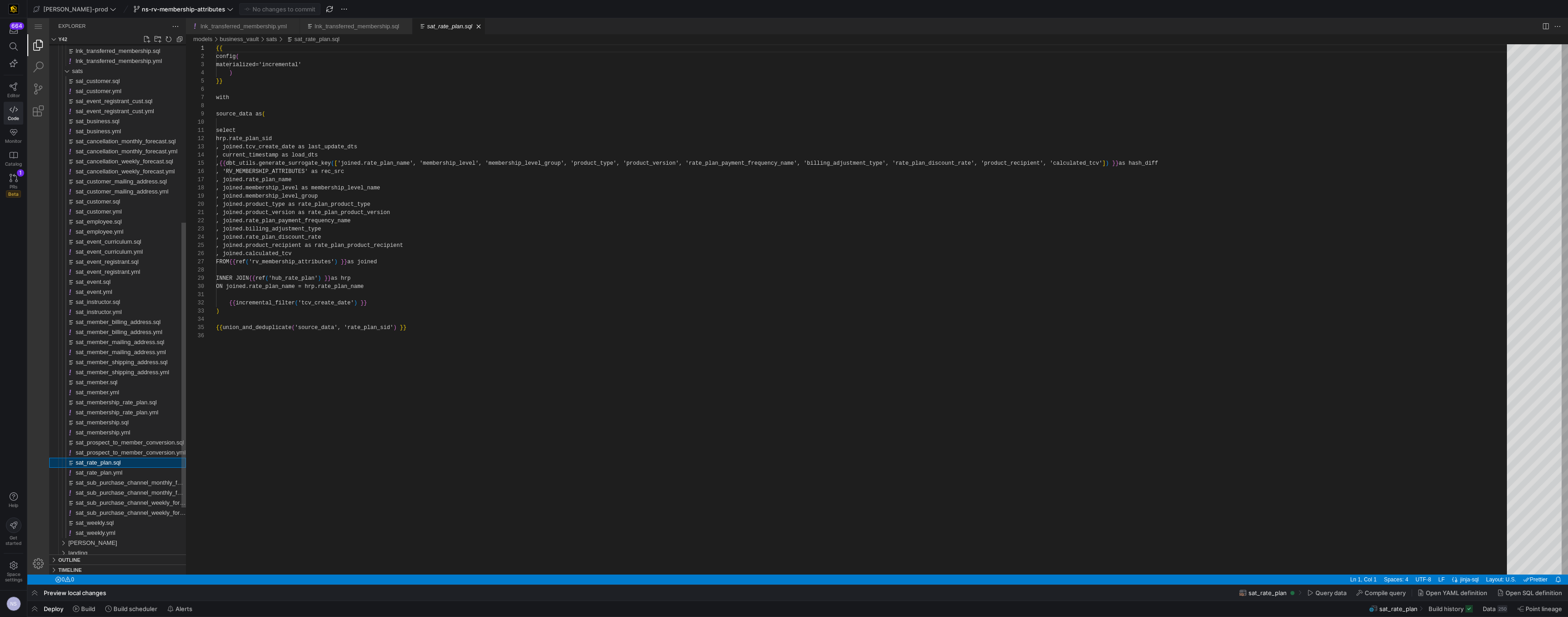
scroll to position [82, 0]
click at [129, 441] on span "sat_prospect_to_member_conversion.sql" at bounding box center [129, 442] width 108 height 7
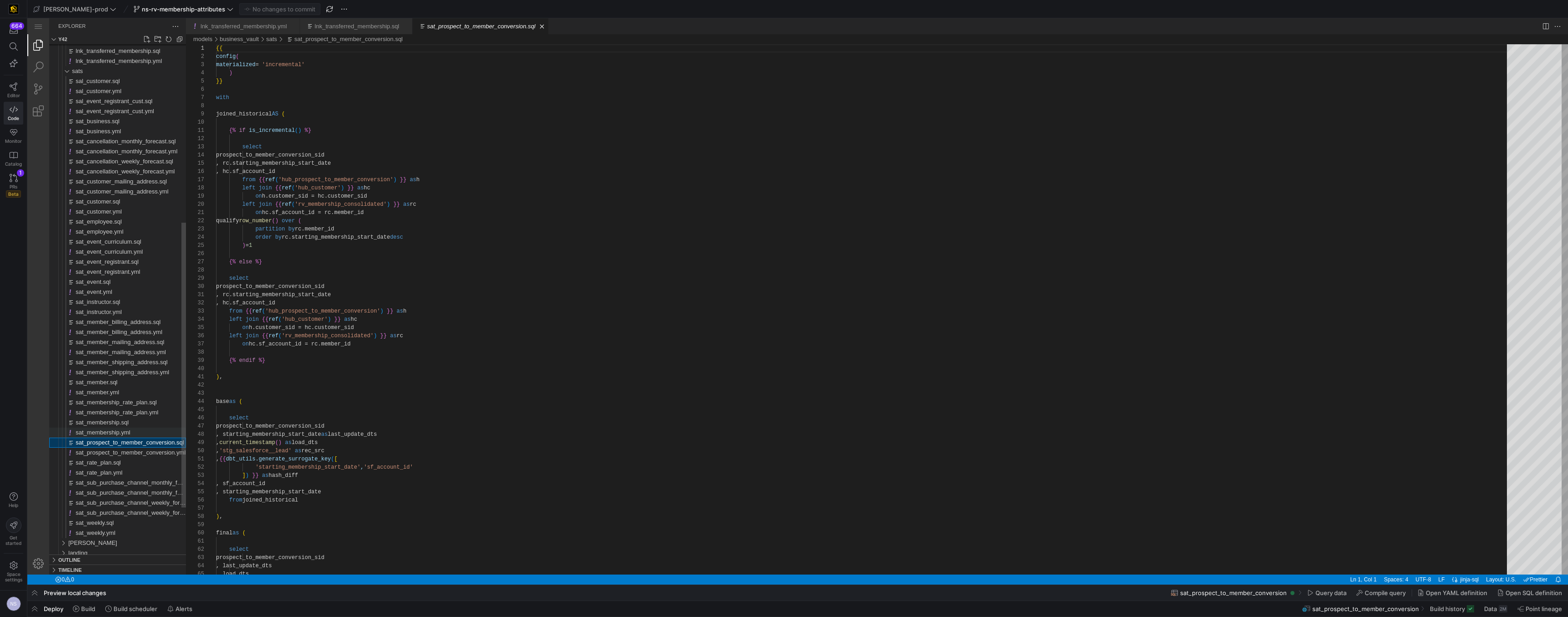
scroll to position [82, 0]
click at [128, 422] on span "sat_membership.sql" at bounding box center [102, 422] width 53 height 7
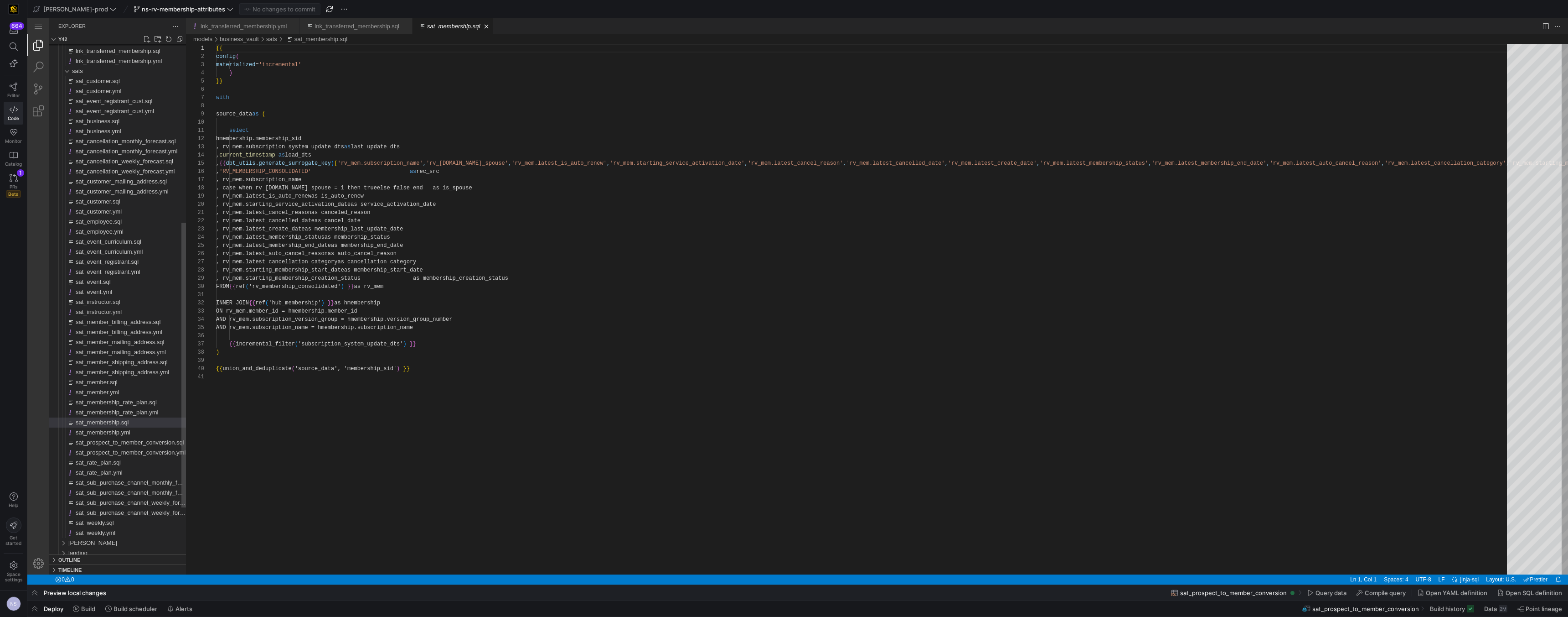
scroll to position [82, 0]
click at [141, 388] on div "sat_member.yml" at bounding box center [130, 392] width 110 height 10
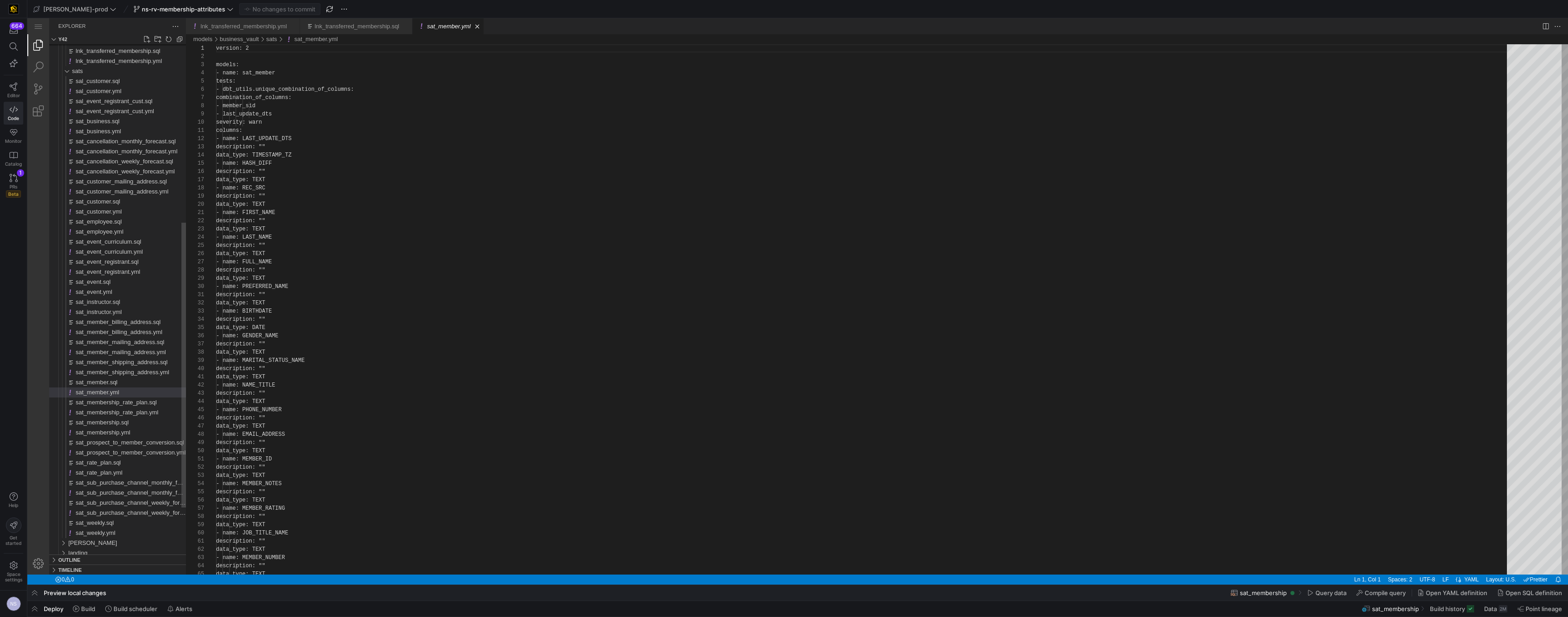
scroll to position [82, 0]
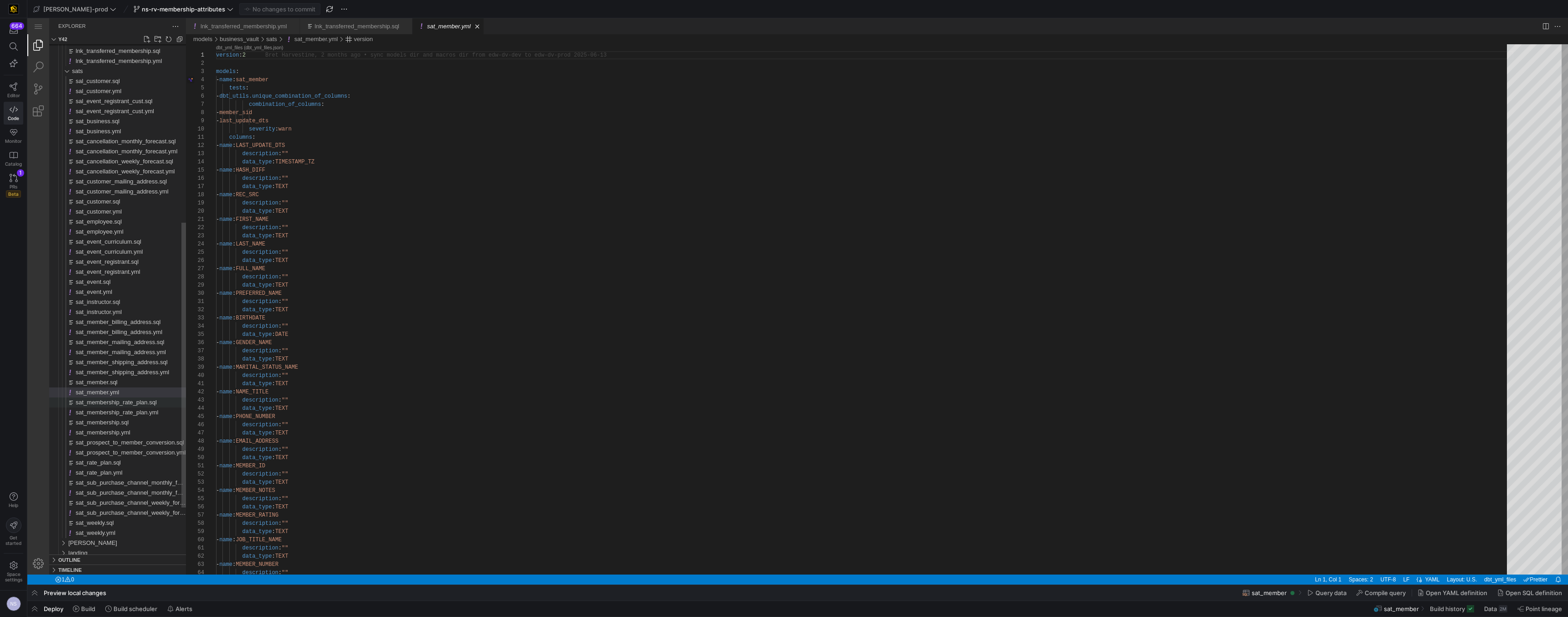
click at [139, 398] on span "sat_membership_rate_plan.sql" at bounding box center [116, 402] width 81 height 7
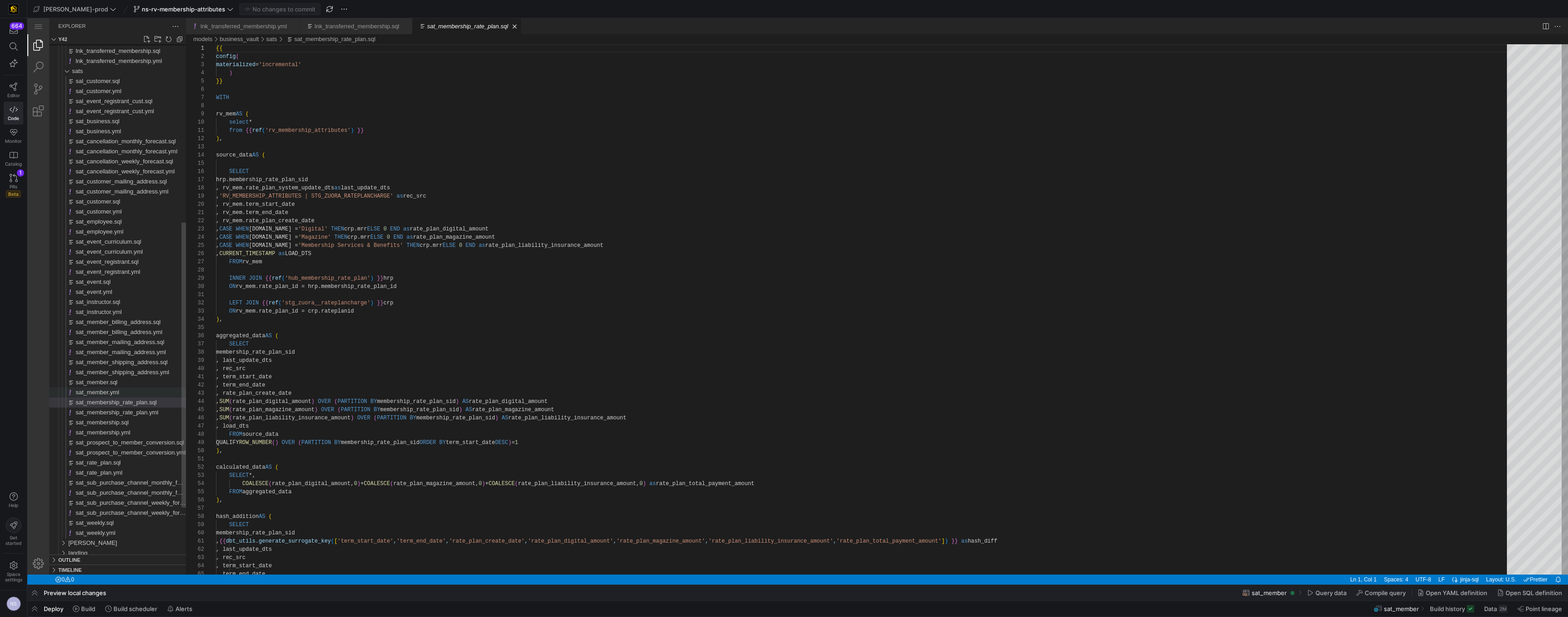
scroll to position [82, 0]
click at [131, 374] on span "sat_member_shipping_address.yml" at bounding box center [122, 372] width 93 height 7
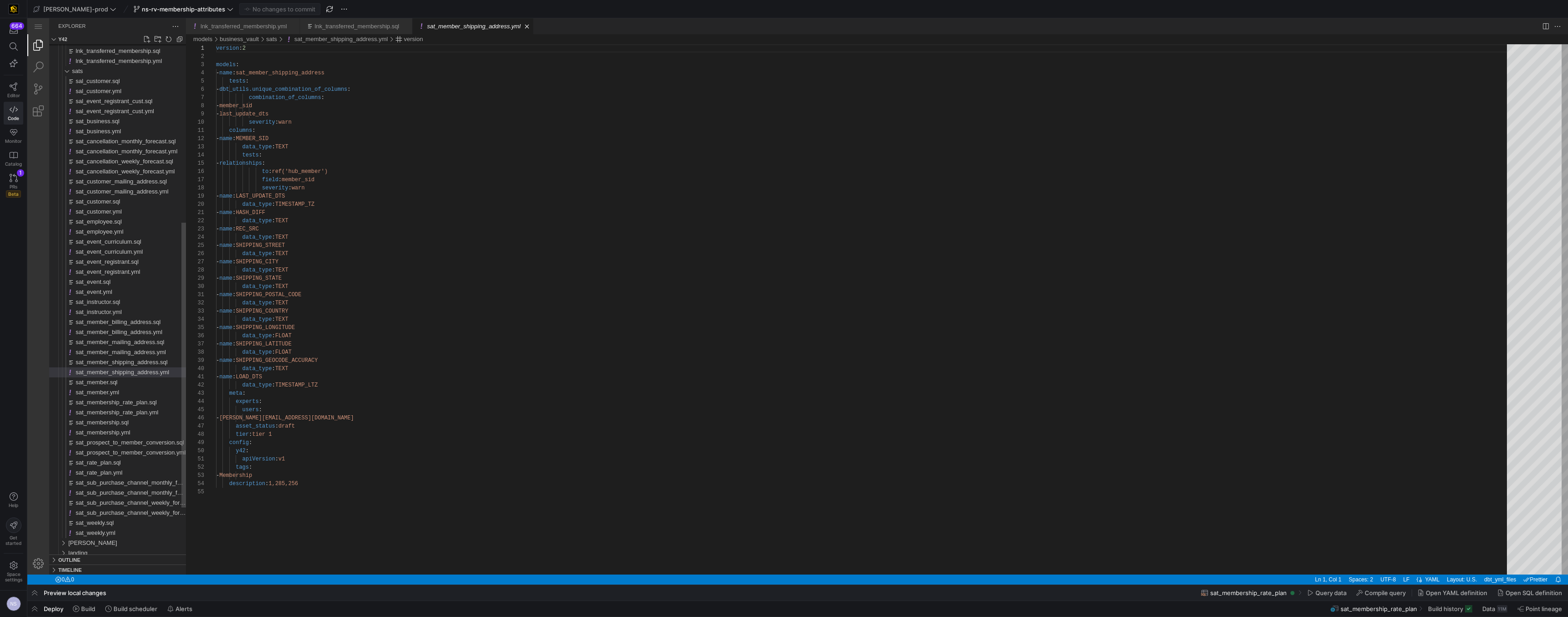
scroll to position [82, 0]
click at [128, 379] on div "sat_member.sql" at bounding box center [130, 382] width 110 height 10
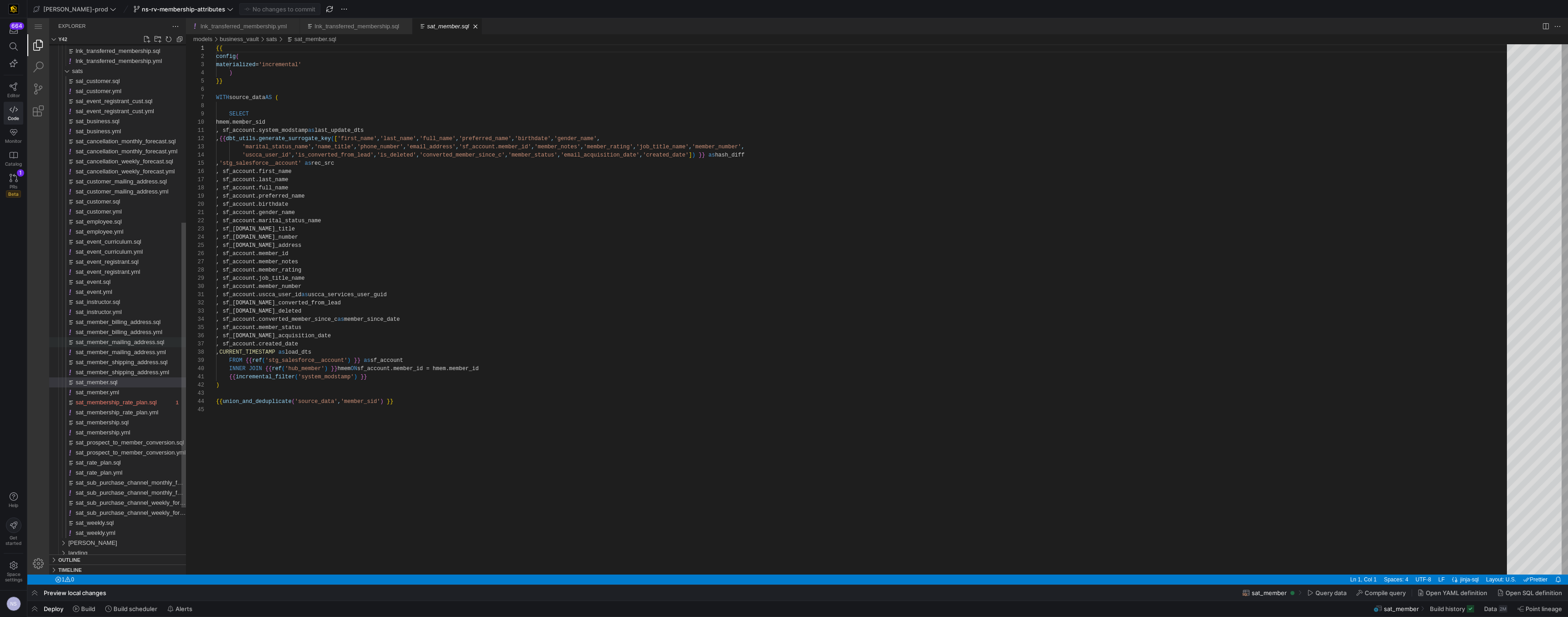
scroll to position [82, 0]
click at [114, 359] on span "sat_member_shipping_address.sql" at bounding box center [121, 362] width 92 height 7
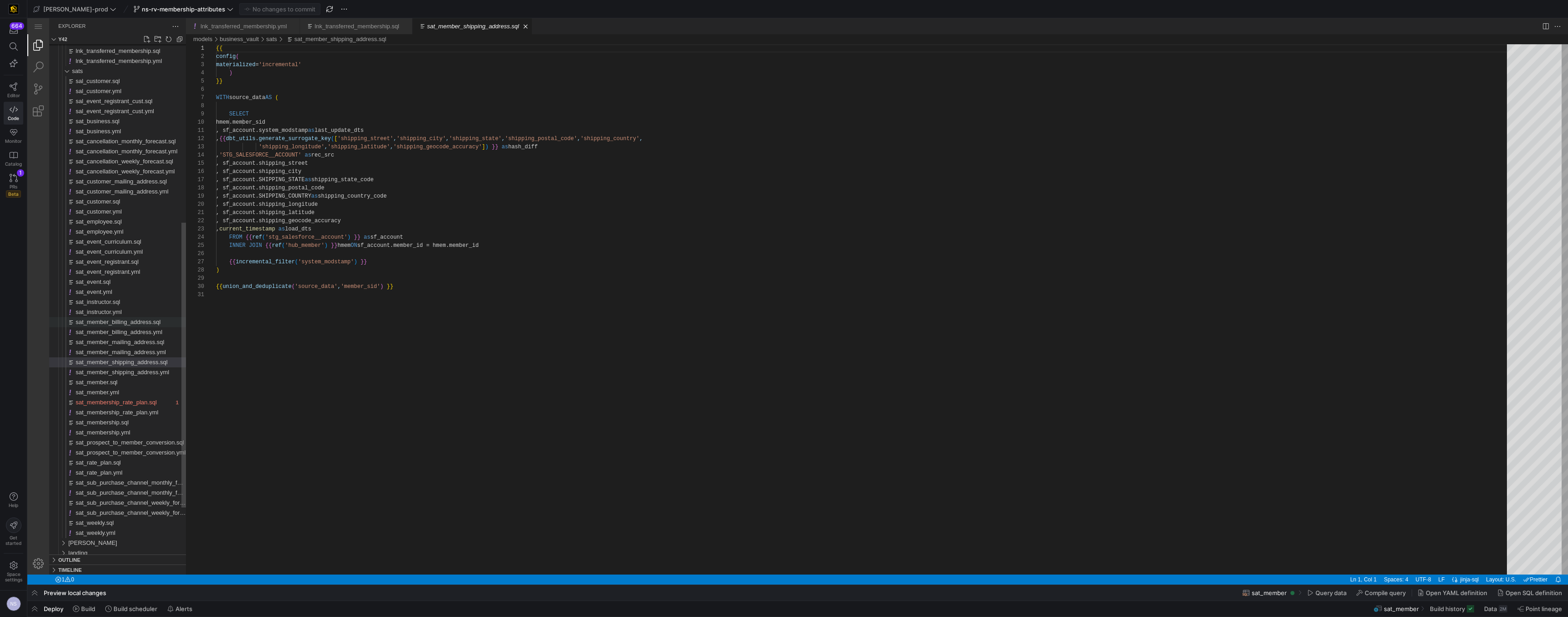
scroll to position [82, 0]
click at [120, 304] on span "sat_instructor.sql" at bounding box center [98, 301] width 45 height 7
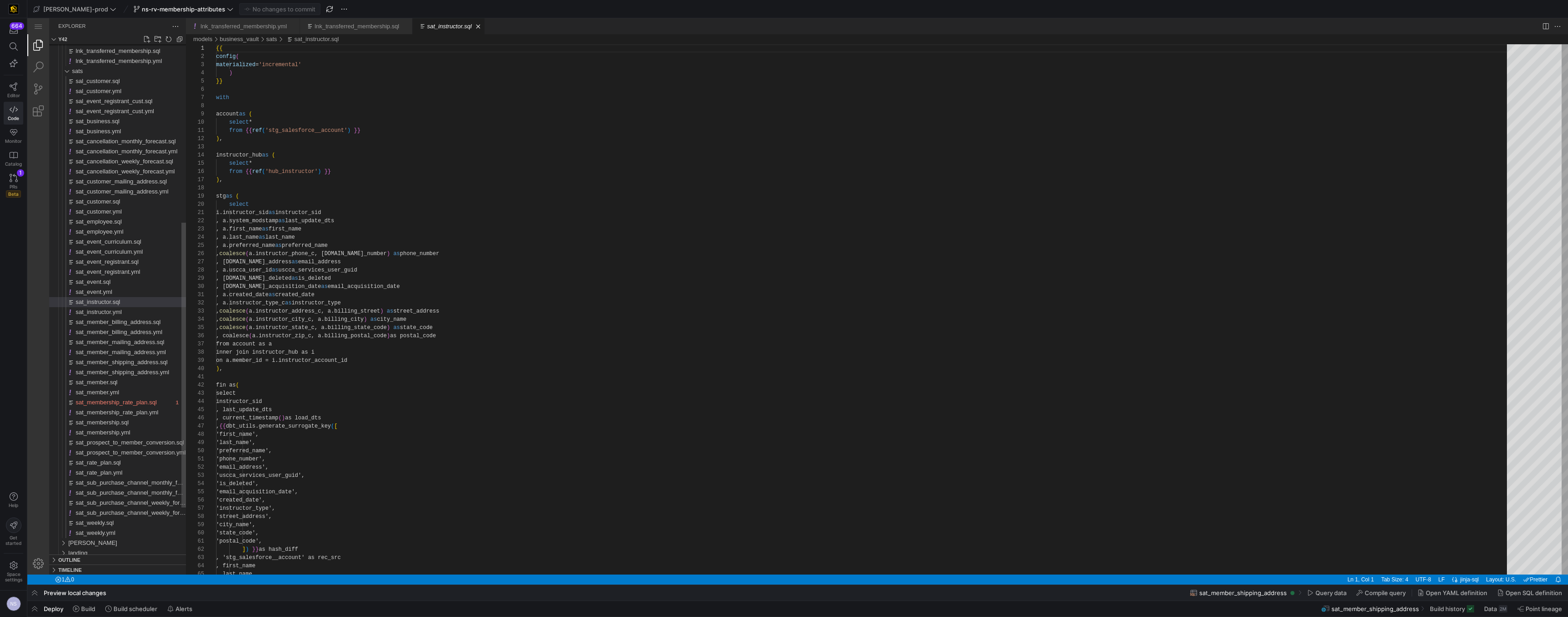
scroll to position [82, 0]
click at [125, 276] on div "sat_event_registrant.yml" at bounding box center [130, 272] width 110 height 10
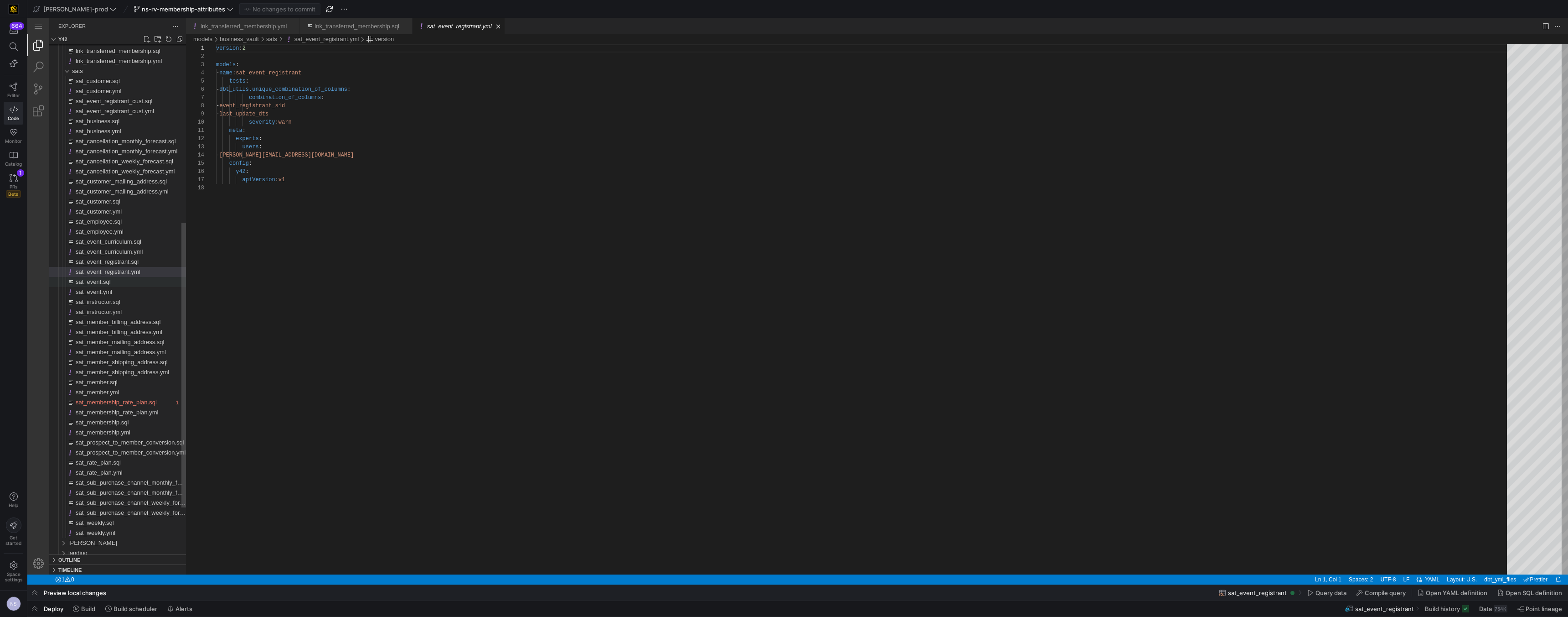
scroll to position [82, 0]
click at [123, 282] on div "sat_event.sql" at bounding box center [130, 282] width 110 height 10
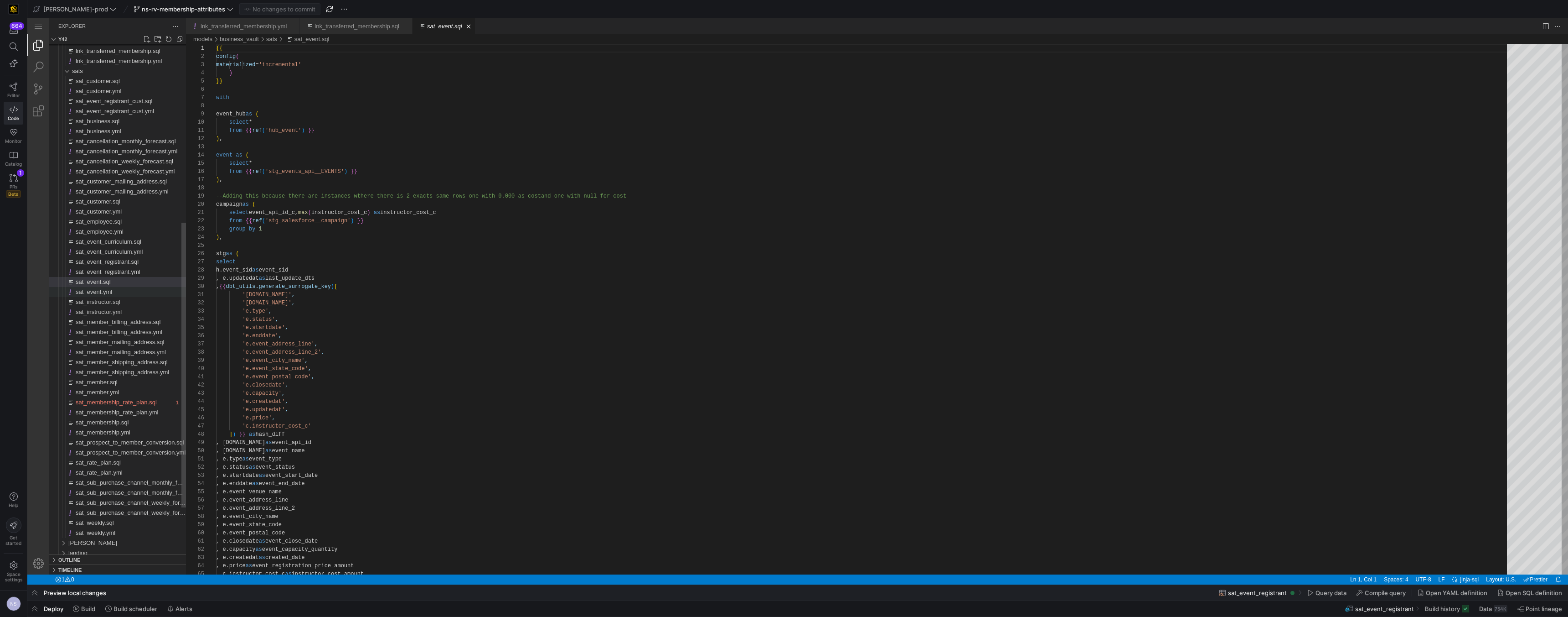
scroll to position [82, 0]
click at [133, 259] on span "sat_event_registrant.sql" at bounding box center [107, 261] width 63 height 7
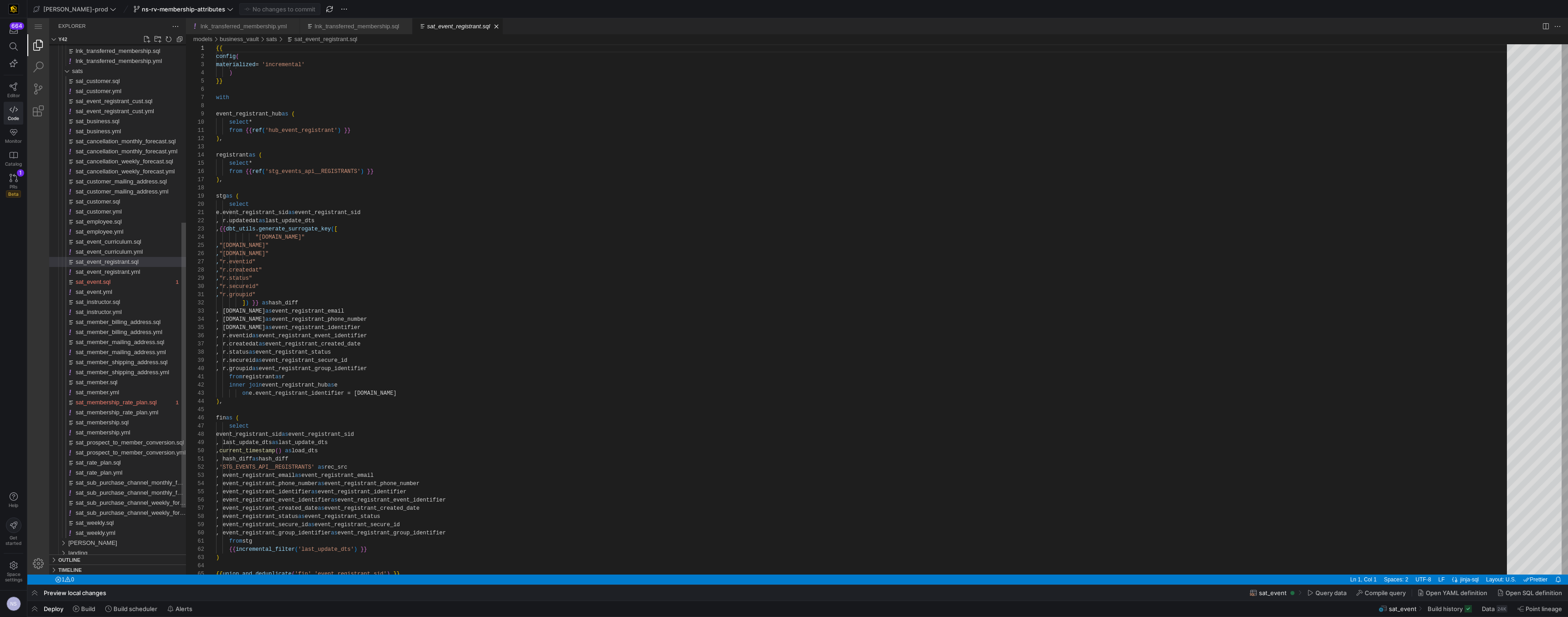
scroll to position [82, 0]
click at [141, 239] on span "sat_event_curriculum.sql" at bounding box center [108, 241] width 66 height 7
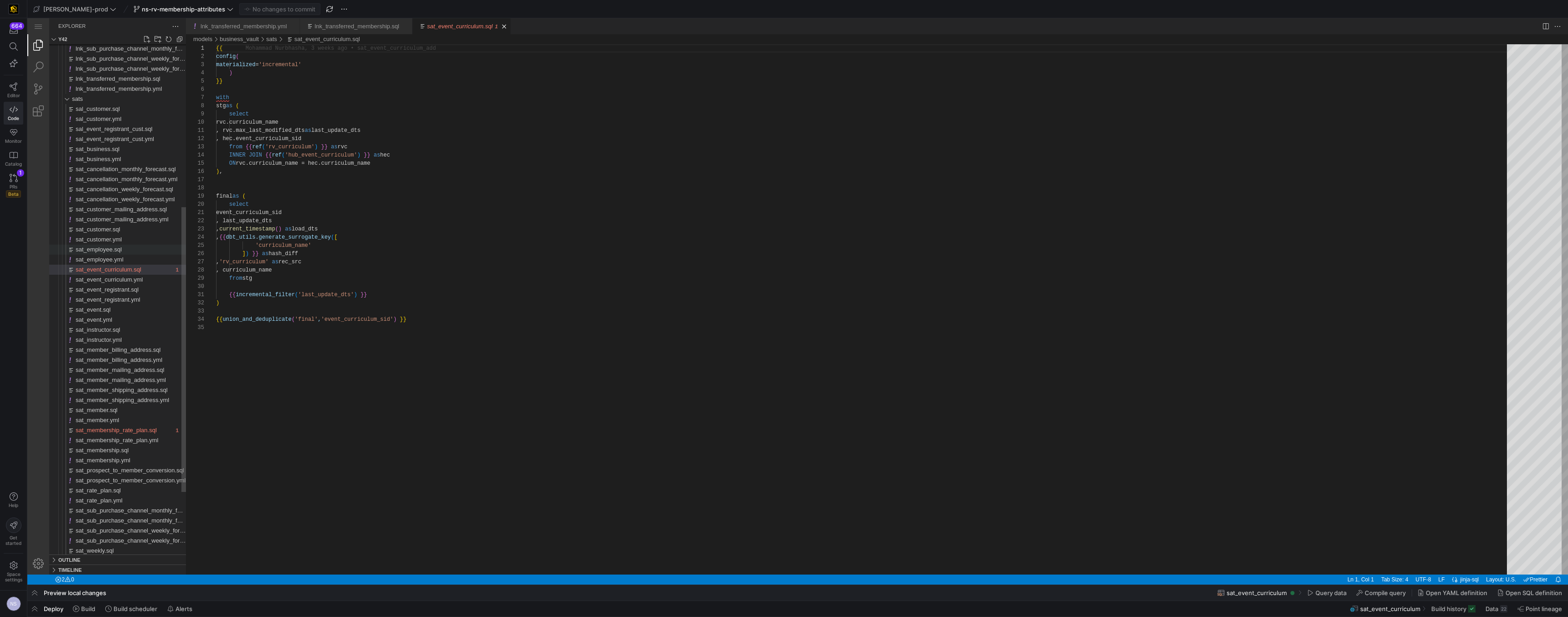
click at [132, 247] on div "sat_employee.sql" at bounding box center [130, 249] width 110 height 10
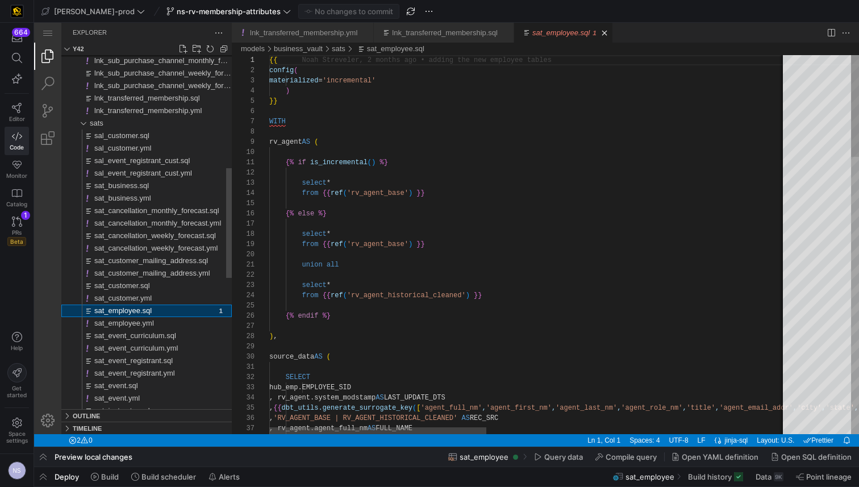
scroll to position [102, 0]
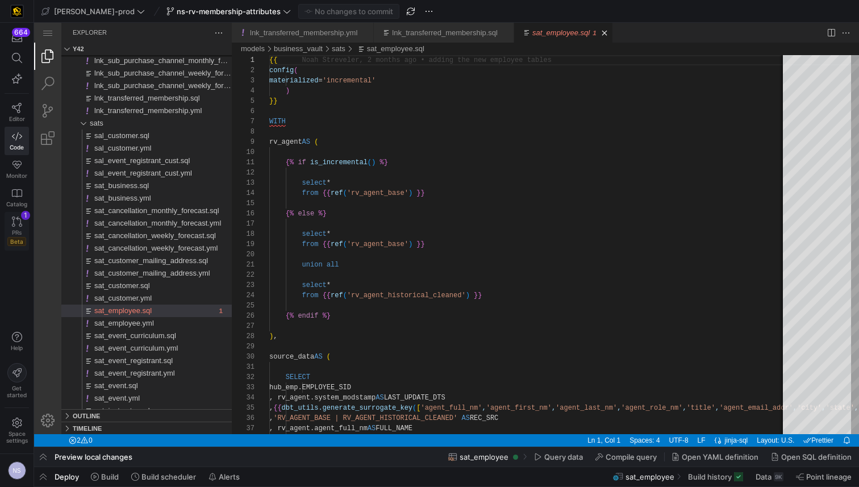
click at [22, 235] on div "PRs Beta" at bounding box center [16, 237] width 19 height 17
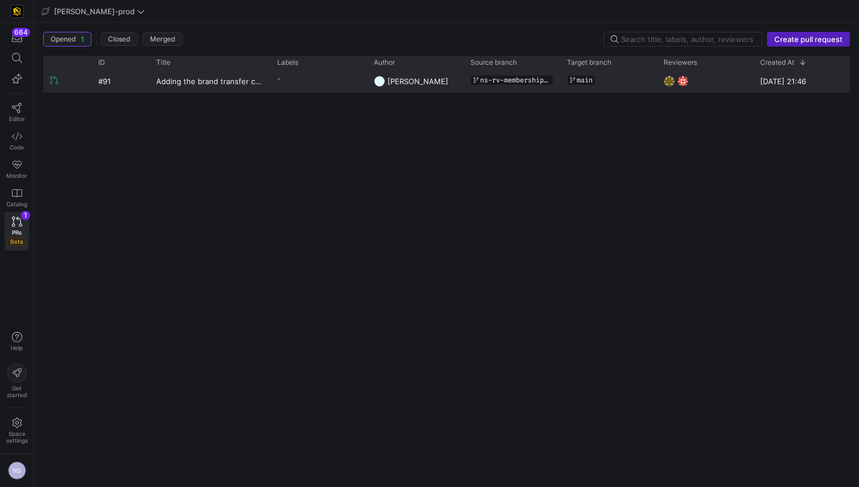
click at [311, 79] on y42-pull-request-list-view-label-cell-renderer "-" at bounding box center [318, 78] width 83 height 16
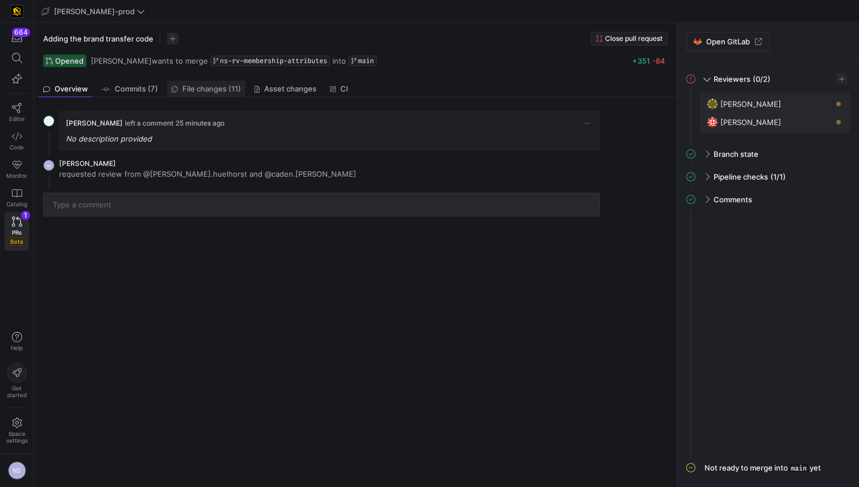
click at [223, 92] on span "File changes (11)" at bounding box center [211, 88] width 58 height 7
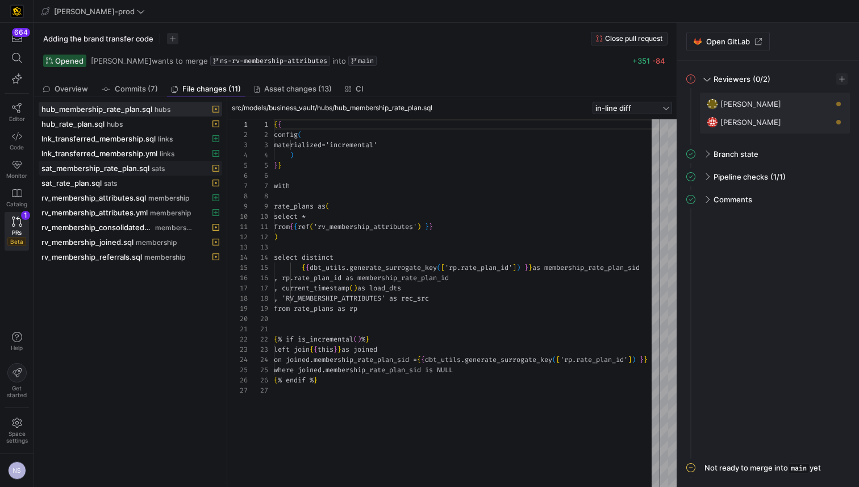
scroll to position [102, 0]
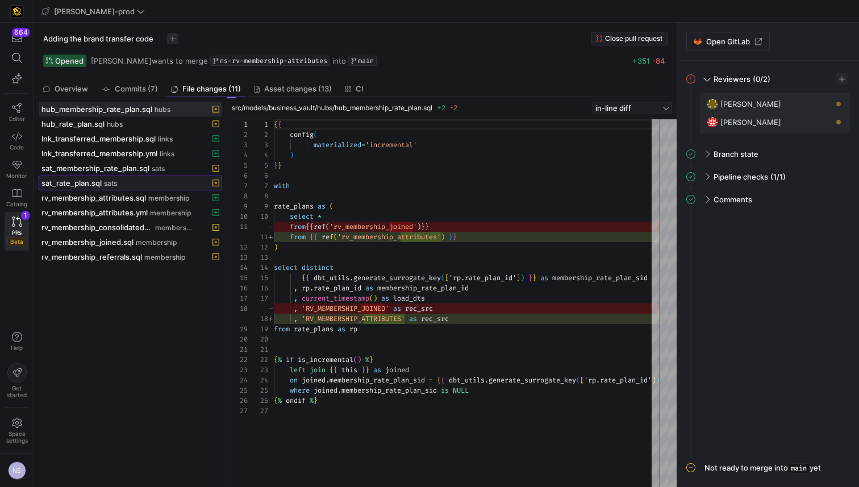
click at [152, 186] on div "sat_rate_plan.sql sats" at bounding box center [117, 182] width 153 height 9
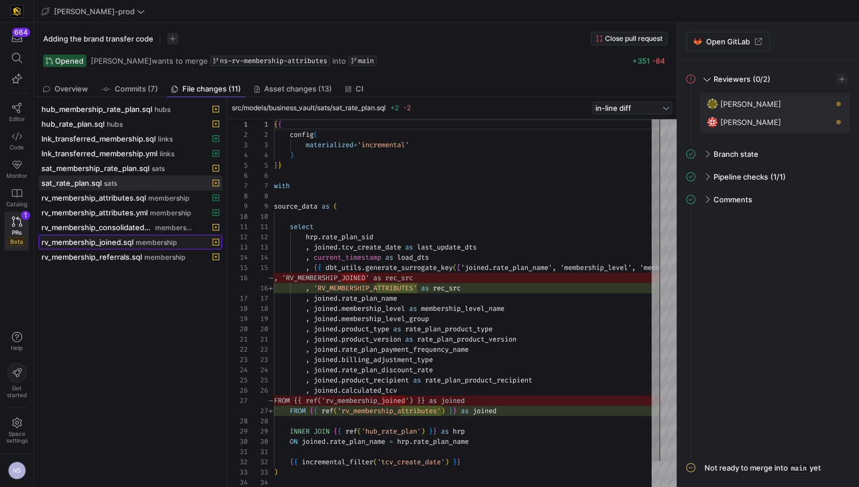
click at [148, 242] on span "membership" at bounding box center [156, 242] width 41 height 8
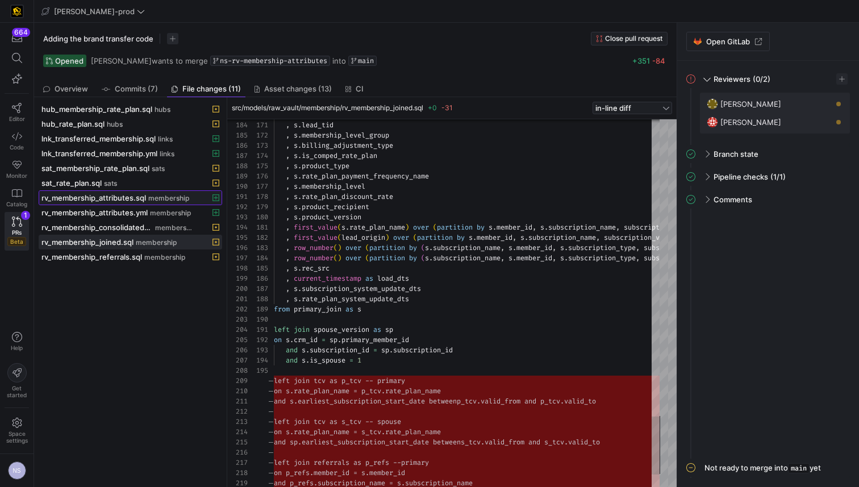
click at [137, 198] on span "rv_membership_attributes.sql" at bounding box center [93, 197] width 104 height 9
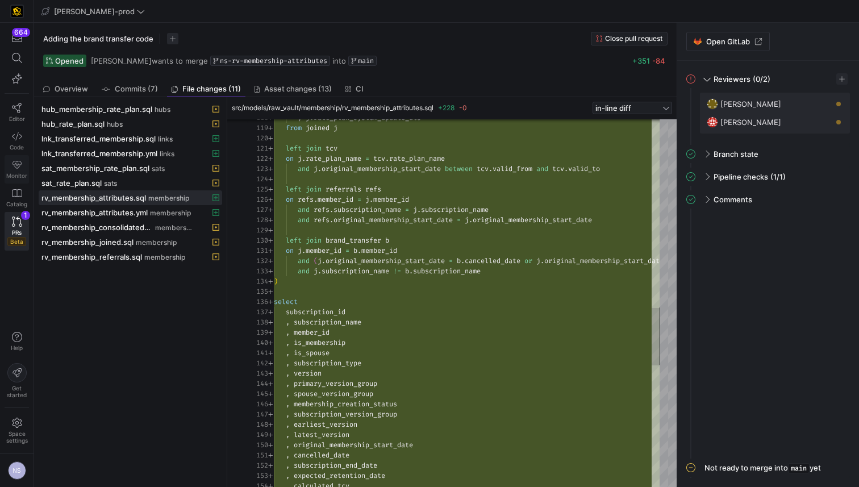
click at [12, 165] on icon at bounding box center [17, 165] width 10 height 10
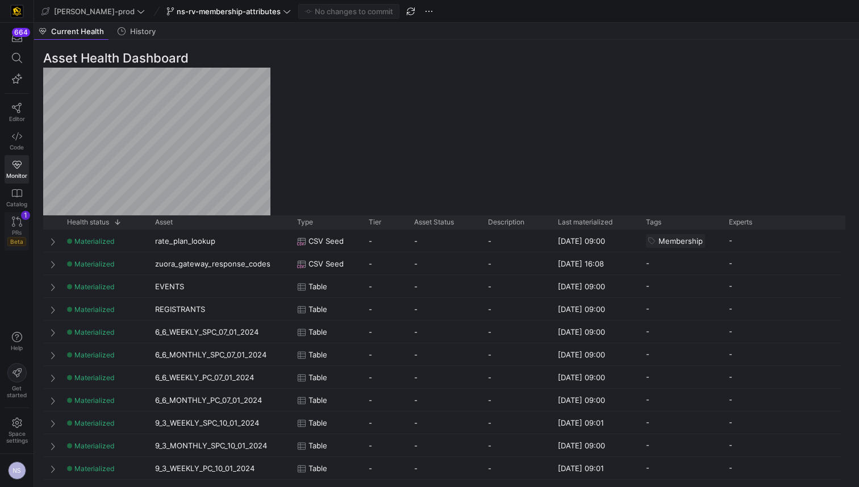
click at [23, 224] on link "PRs Beta 1" at bounding box center [17, 231] width 24 height 39
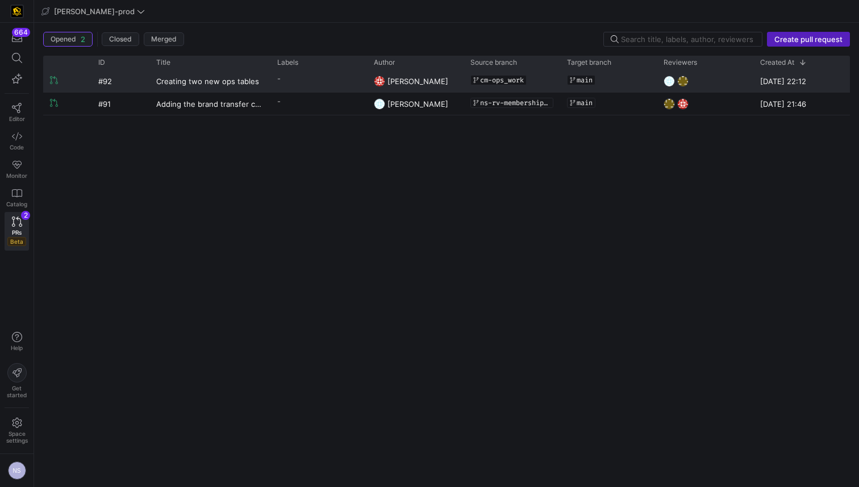
click at [440, 76] on y42-pull-request-list-view-author-cell-renderer "[PERSON_NAME]" at bounding box center [415, 81] width 83 height 22
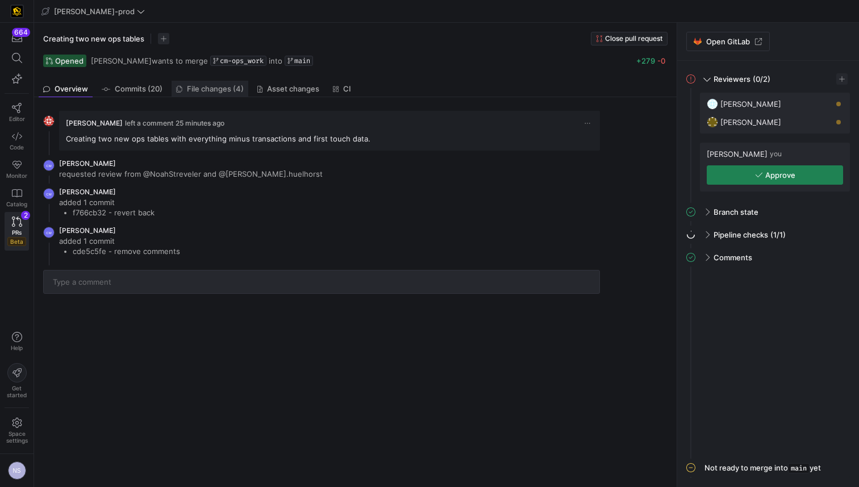
click at [217, 87] on span "File changes (4)" at bounding box center [215, 88] width 57 height 7
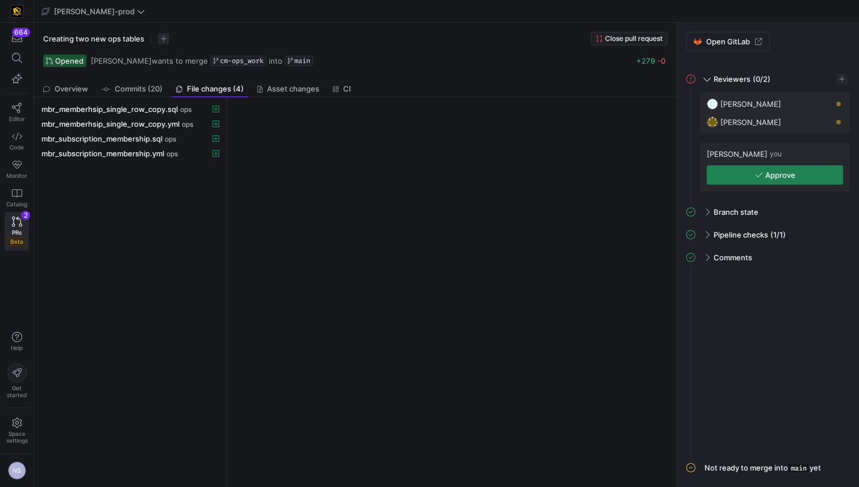
click at [189, 101] on y42-git-commit-file-list "mbr_memberhsip_single_row_copy.sql ops mbr_memberhsip_single_row_copy.yml ops m…" at bounding box center [130, 292] width 192 height 390
click at [186, 107] on span "ops" at bounding box center [185, 110] width 11 height 8
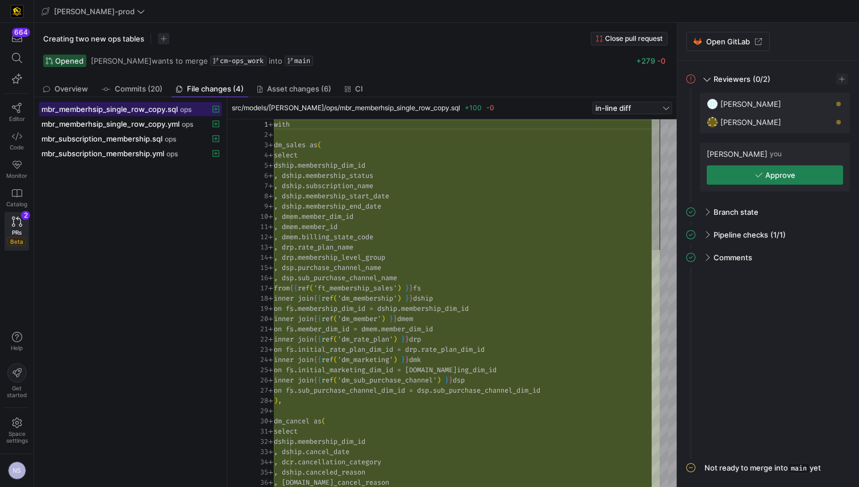
scroll to position [102, 0]
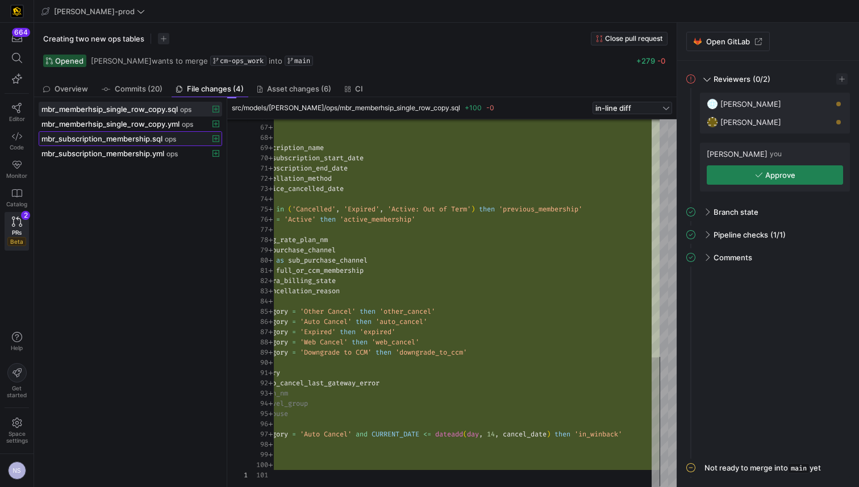
click at [71, 137] on span "mbr_subscription_membership.sql" at bounding box center [101, 138] width 121 height 9
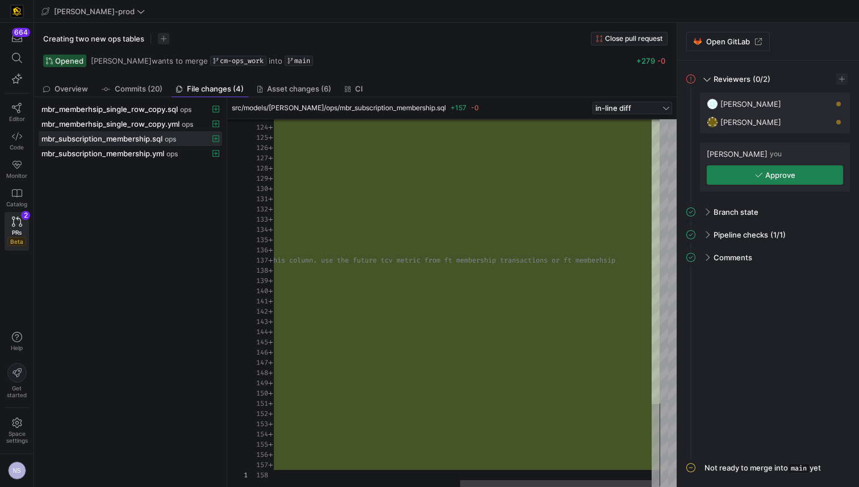
type textarea "name as starting_payment_frequency_nm --, as most_recent_rate_plan_nm --, as mo…"
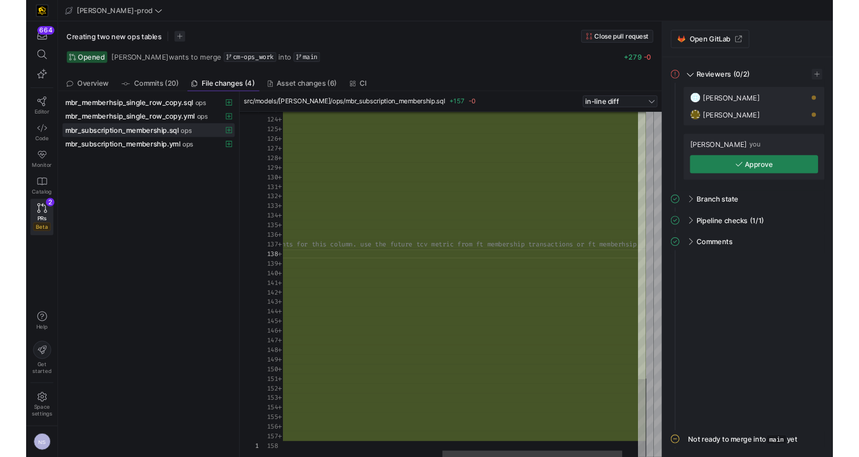
scroll to position [72, 299]
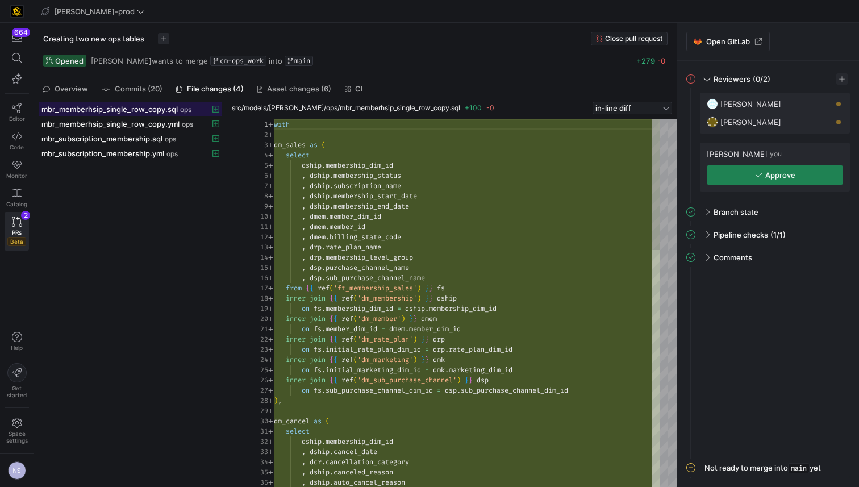
click at [117, 104] on span "mbr_memberhsip_single_row_copy.sql" at bounding box center [109, 108] width 136 height 9
click at [15, 234] on span "PRs" at bounding box center [17, 232] width 10 height 7
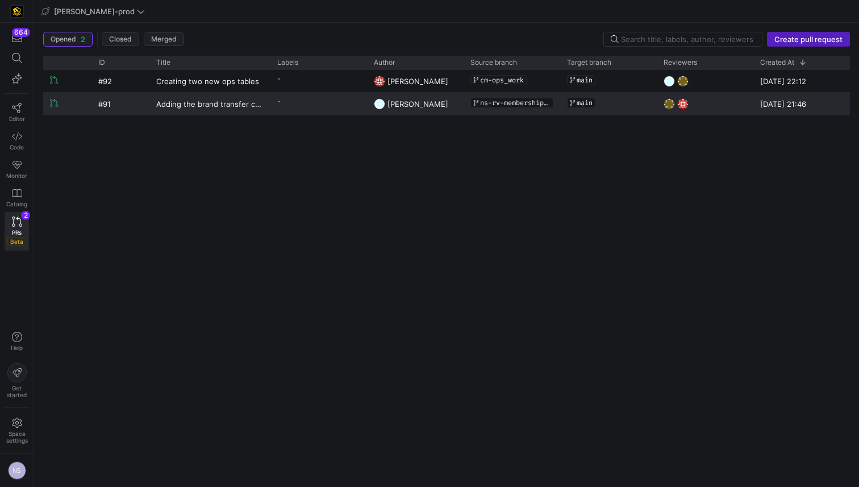
click at [305, 103] on y42-pull-request-list-view-label-cell-renderer "-" at bounding box center [318, 101] width 83 height 16
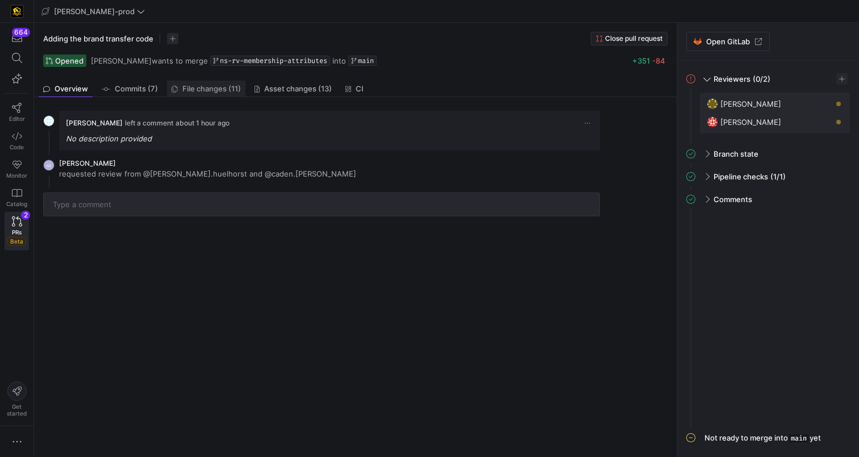
click at [190, 87] on span "File changes (11)" at bounding box center [211, 88] width 58 height 7
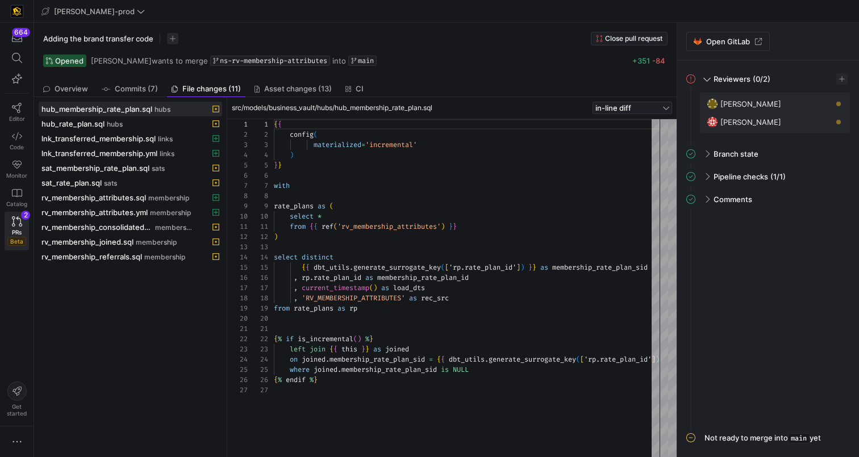
scroll to position [102, 0]
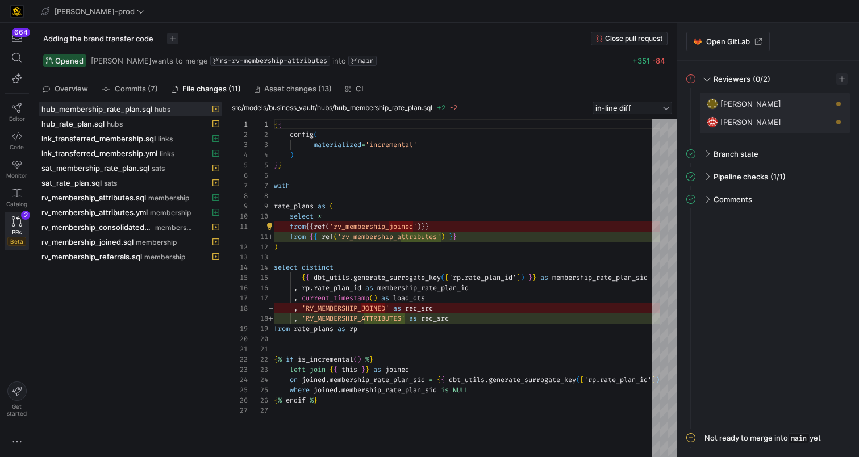
click at [675, 238] on div at bounding box center [667, 288] width 17 height 338
click at [679, 239] on icon at bounding box center [676, 240] width 7 height 7
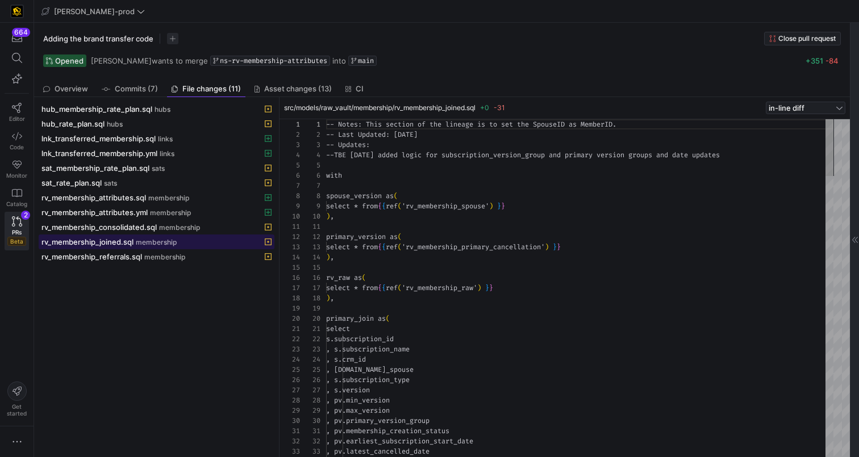
click at [153, 241] on span "membership" at bounding box center [156, 242] width 41 height 8
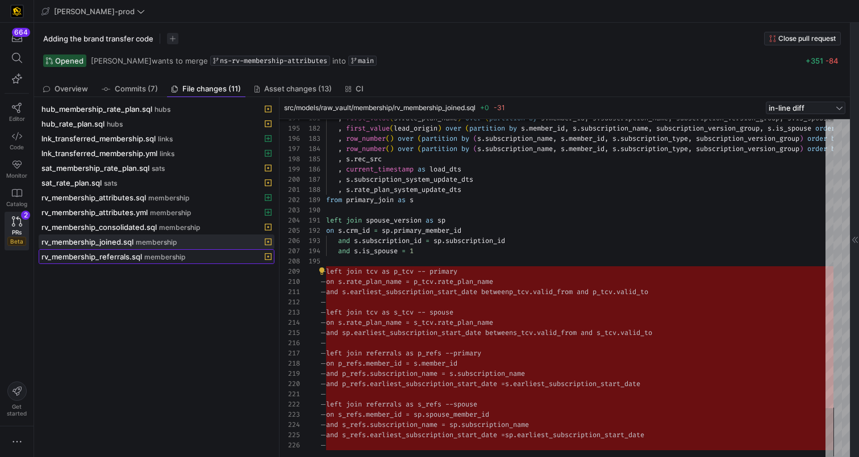
click at [127, 257] on span "rv_membership_referrals.sql" at bounding box center [91, 256] width 101 height 9
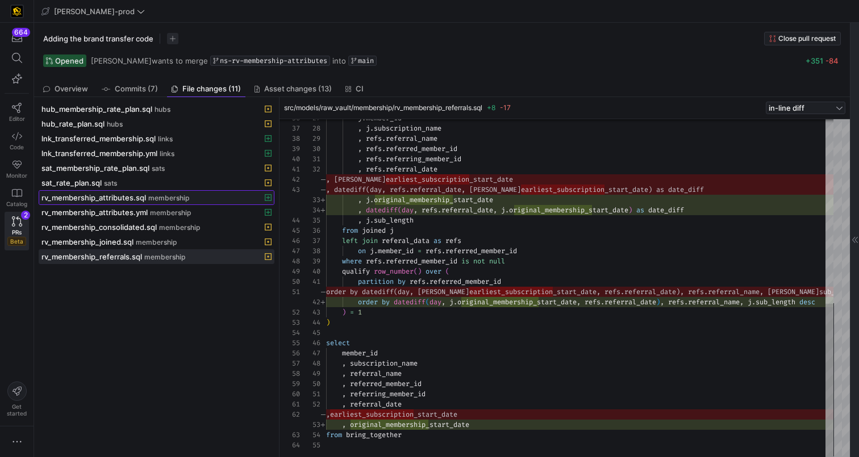
click at [139, 199] on span "rv_membership_attributes.sql" at bounding box center [93, 197] width 104 height 9
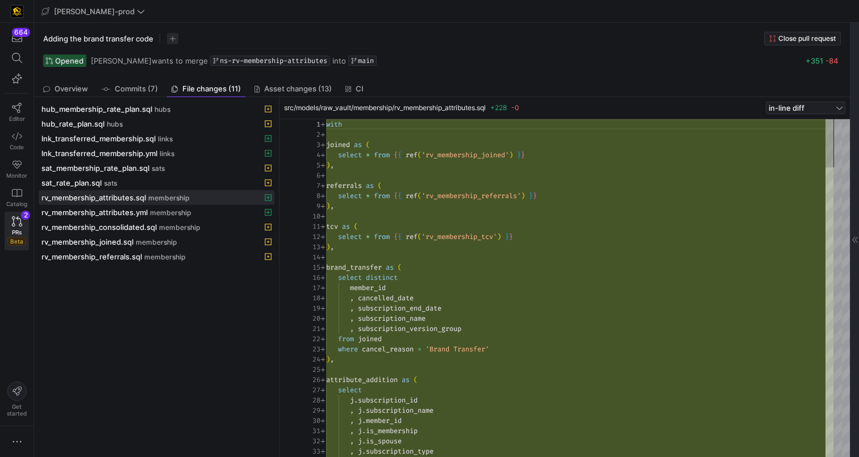
scroll to position [82, 8]
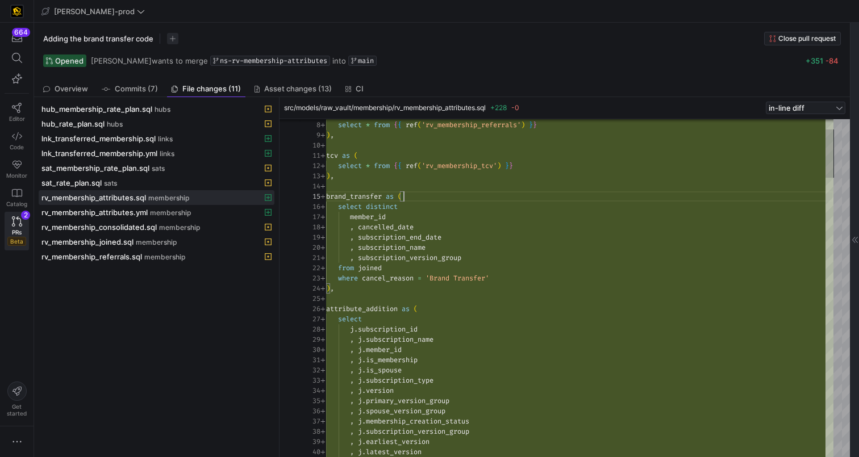
scroll to position [61, 24]
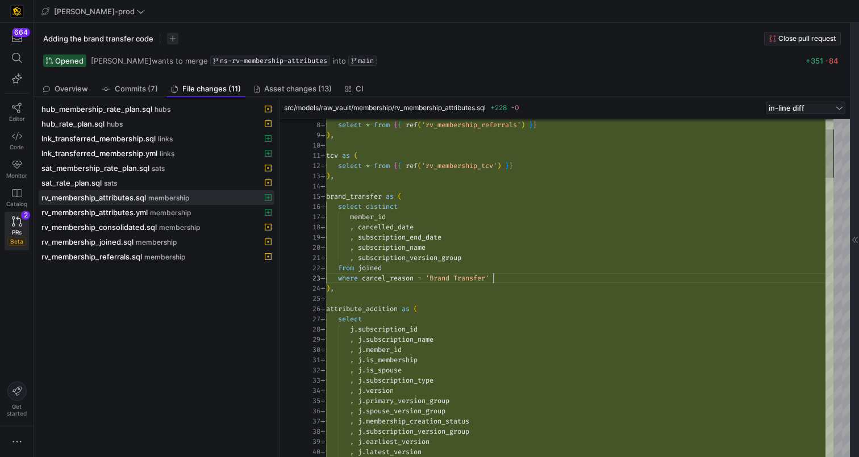
scroll to position [20, 167]
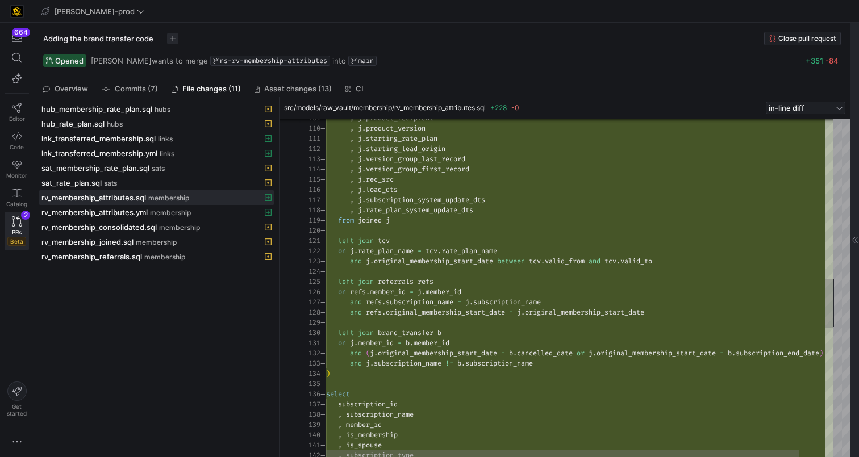
scroll to position [0, 69]
click at [400, 244] on div ", [PERSON_NAME] [PERSON_NAME] load_dts , j . subscription_system_update_dts , j…" at bounding box center [593, 182] width 535 height 2347
click at [515, 286] on div ", [PERSON_NAME] [PERSON_NAME] load_dts , j . subscription_system_update_dts , j…" at bounding box center [593, 182] width 535 height 2347
type textarea "on [PERSON_NAME]member_id = b.member_id and (j.original_membership_start_date =…"
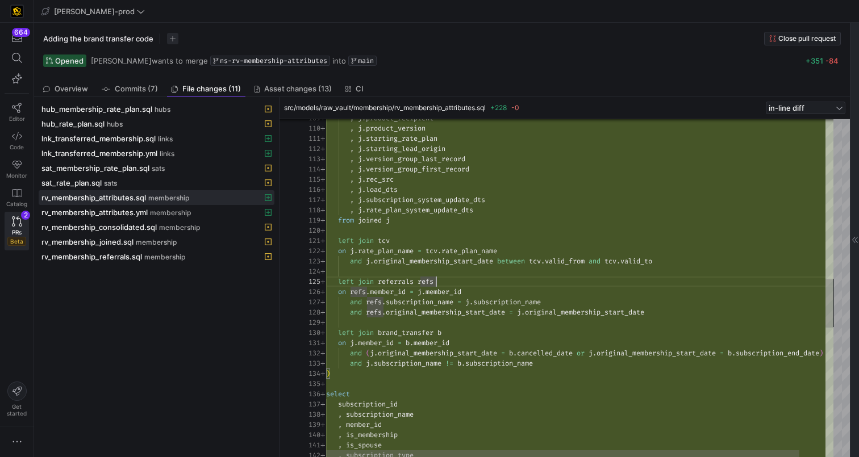
click at [368, 342] on div ", [PERSON_NAME] [PERSON_NAME] load_dts , j . subscription_system_update_dts , j…" at bounding box center [593, 182] width 535 height 2347
click at [445, 344] on div ", [PERSON_NAME] [PERSON_NAME] load_dts , j . subscription_system_update_dts , j…" at bounding box center [593, 182] width 535 height 2347
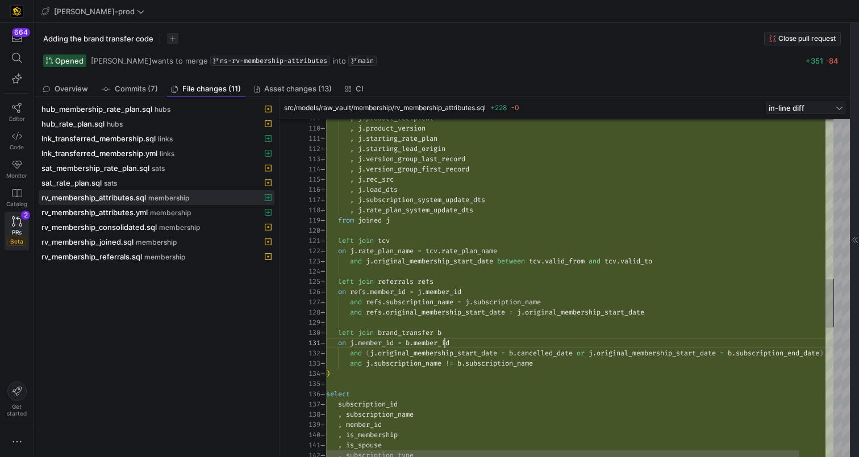
click at [445, 344] on div ", [PERSON_NAME] [PERSON_NAME] load_dts , j . subscription_system_update_dts , j…" at bounding box center [593, 182] width 535 height 2347
click at [464, 354] on div ", [PERSON_NAME] [PERSON_NAME] load_dts , j . subscription_system_update_dts , j…" at bounding box center [593, 182] width 535 height 2347
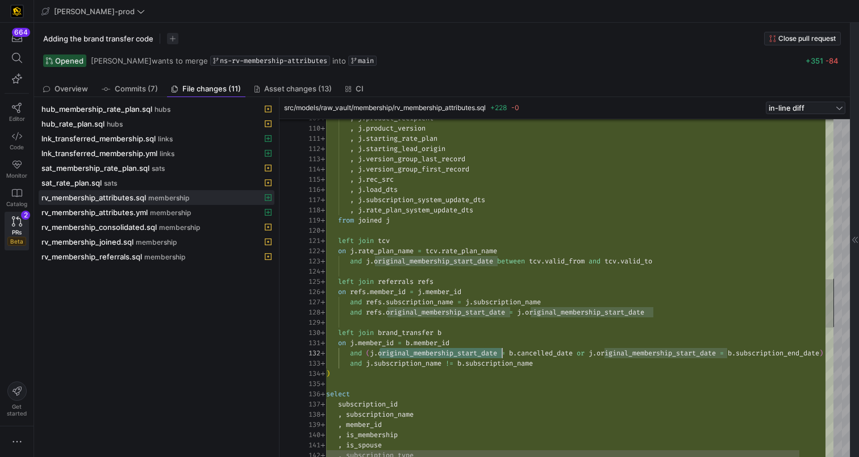
click at [464, 354] on div ", [PERSON_NAME] [PERSON_NAME] load_dts , j . subscription_system_update_dts , j…" at bounding box center [593, 182] width 535 height 2347
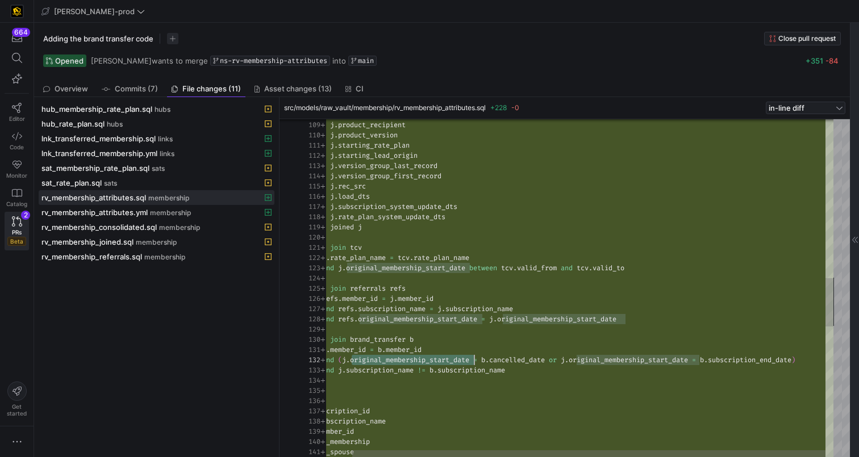
click at [533, 362] on div ", [PERSON_NAME] [PERSON_NAME] load_dts , j . subscription_system_update_dts , j…" at bounding box center [565, 189] width 535 height 2347
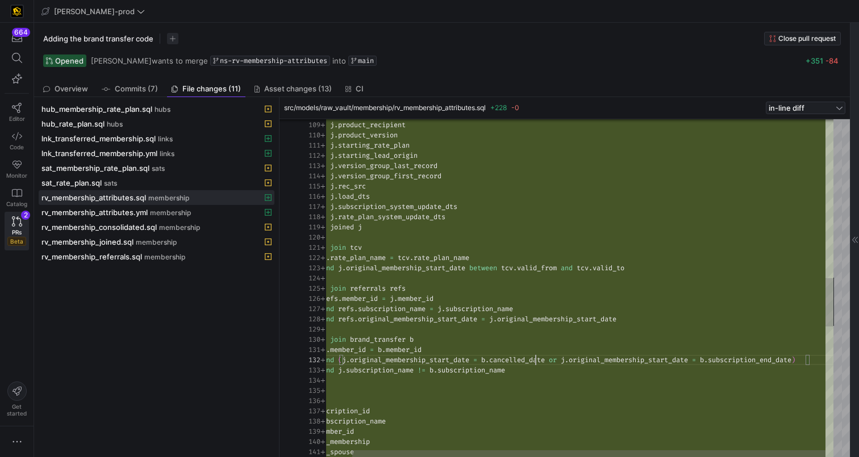
scroll to position [10, 253]
click at [533, 362] on div ", [PERSON_NAME] [PERSON_NAME] load_dts , j . subscription_system_update_dts , j…" at bounding box center [565, 189] width 535 height 2347
click at [749, 365] on div ", [PERSON_NAME] [PERSON_NAME] load_dts , j . subscription_system_update_dts , j…" at bounding box center [565, 189] width 535 height 2347
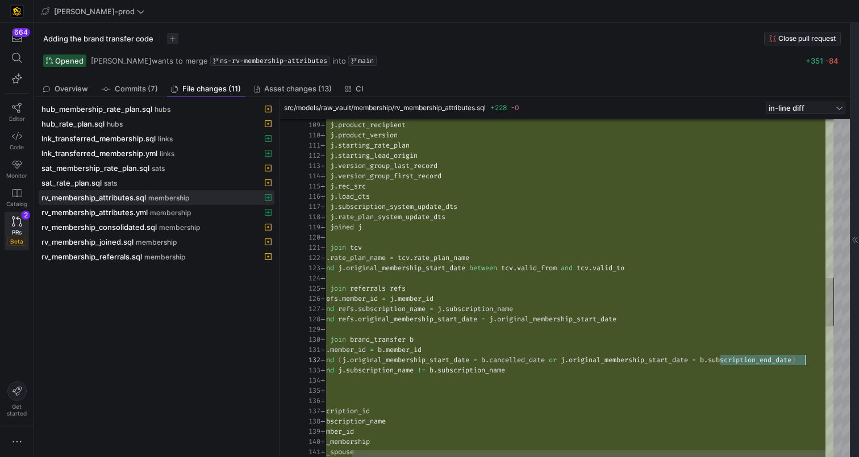
scroll to position [10, 294]
click at [593, 359] on div ", [PERSON_NAME] [PERSON_NAME] load_dts , j . subscription_system_update_dts , j…" at bounding box center [565, 189] width 535 height 2347
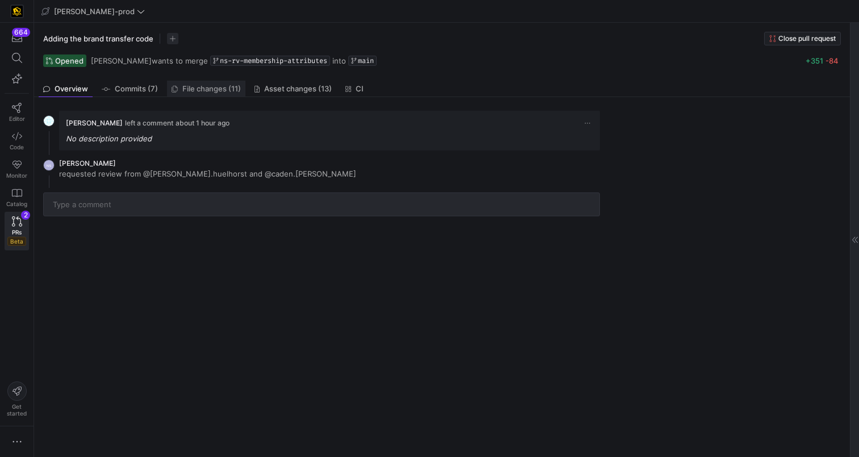
click at [212, 91] on span "File changes (11)" at bounding box center [211, 88] width 58 height 7
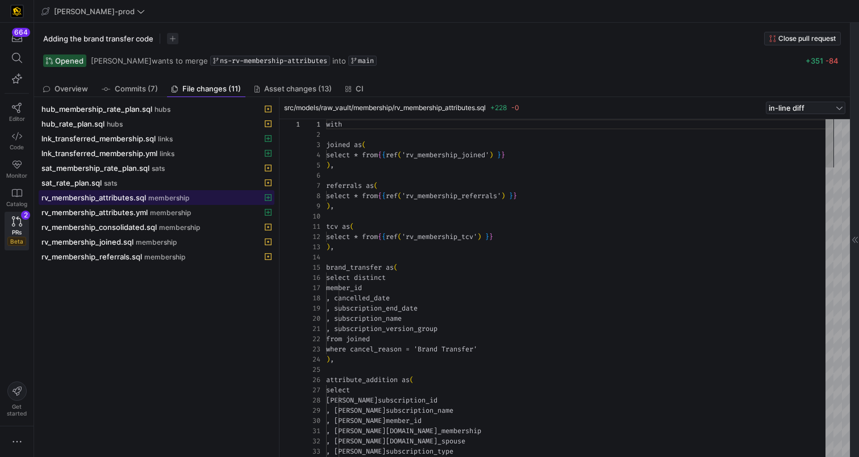
click at [158, 196] on span "membership" at bounding box center [168, 198] width 41 height 8
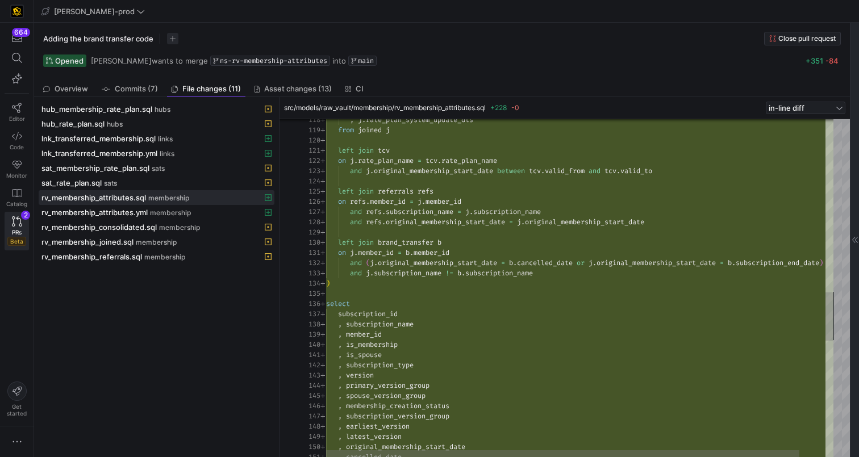
type textarea "on [PERSON_NAME]member_id = b.member_id and (j.original_membership_start_date =…"
click at [547, 275] on div "left join referrals refs on refs . member_id = j . member_id and refs . subscri…" at bounding box center [593, 92] width 535 height 2347
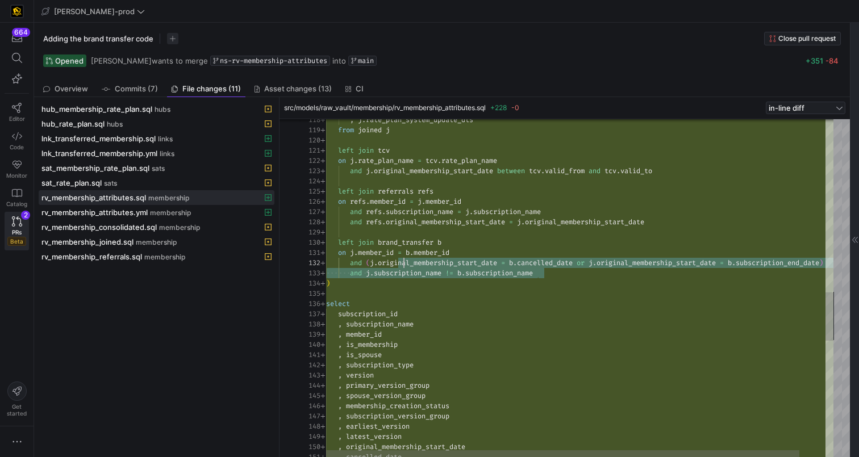
drag, startPoint x: 555, startPoint y: 273, endPoint x: 405, endPoint y: 270, distance: 149.9
click at [405, 270] on div "left join referrals refs on refs . member_id = j . member_id and refs . subscri…" at bounding box center [593, 92] width 535 height 2347
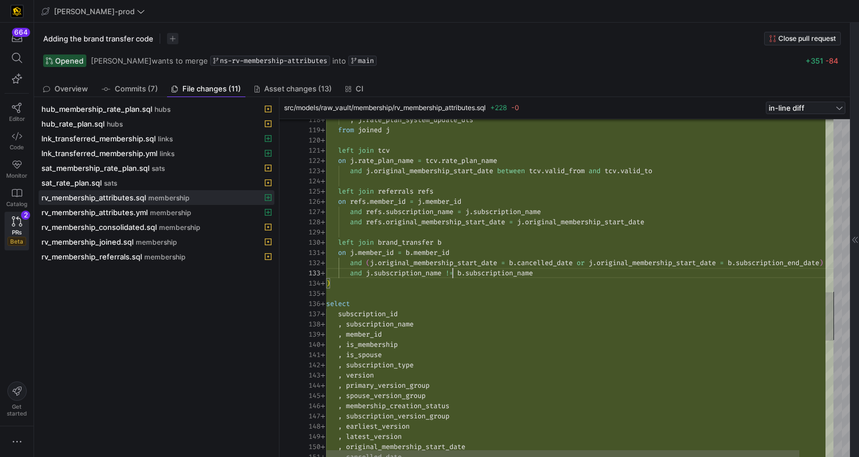
scroll to position [20, 127]
click at [452, 277] on div "left join referrals refs on refs . member_id = j . member_id and refs . subscri…" at bounding box center [593, 92] width 535 height 2347
click at [559, 270] on div "left join referrals refs on refs . member_id = j . member_id and refs . subscri…" at bounding box center [593, 92] width 535 height 2347
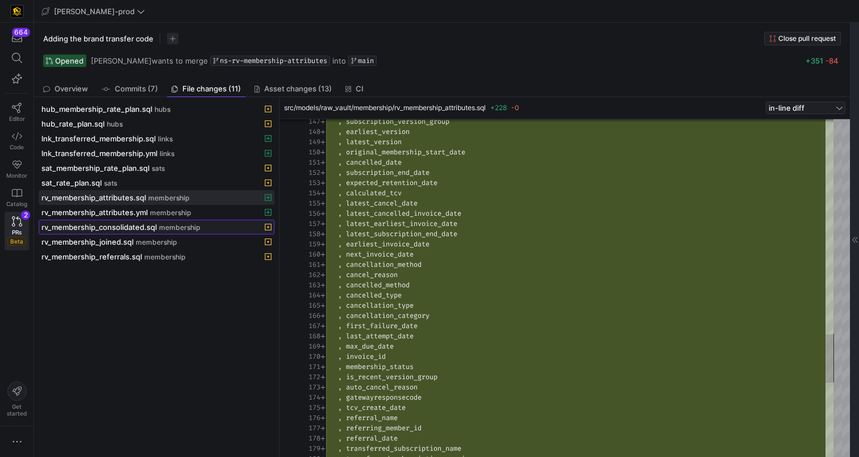
click at [170, 229] on span "membership" at bounding box center [179, 228] width 41 height 8
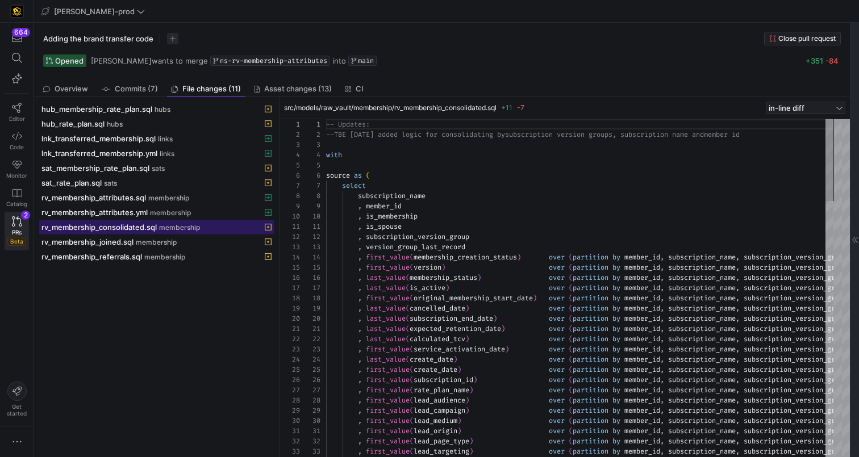
scroll to position [102, 0]
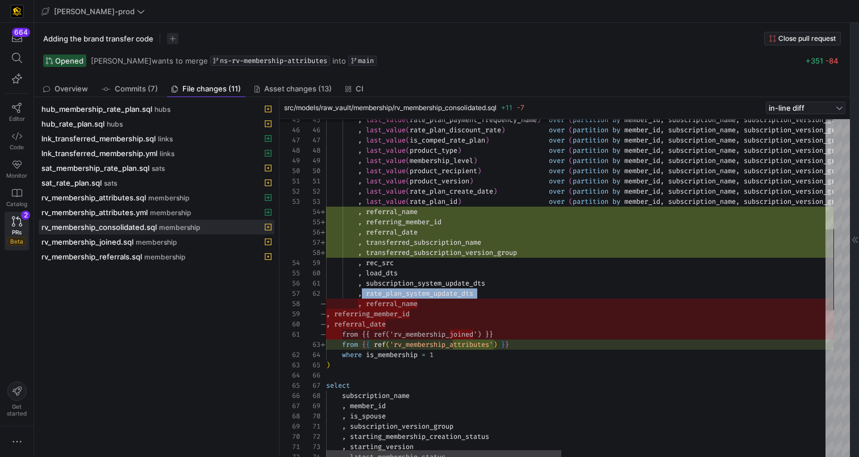
drag, startPoint x: 426, startPoint y: 325, endPoint x: 363, endPoint y: 295, distance: 70.1
click at [363, 295] on div ", last_value ( rate_plan_payment_frequency_name ) over ( partition by member_id…" at bounding box center [863, 363] width 1075 height 1397
click at [438, 321] on div ", last_value ( rate_plan_payment_frequency_name ) over ( partition by member_id…" at bounding box center [863, 363] width 1075 height 1397
type textarea ", subscription_system_update_dts , rate_plan_system_update_dts from {{ ref('rv_…"
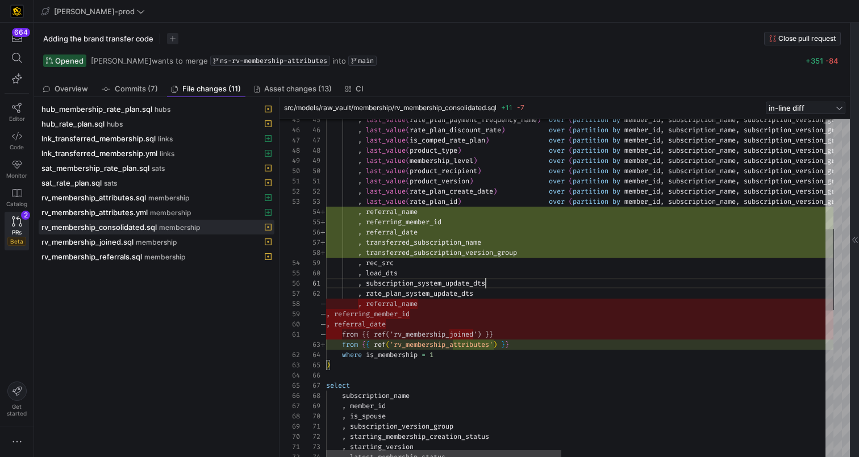
click at [484, 284] on div ", last_value ( rate_plan_payment_frequency_name ) over ( partition by member_id…" at bounding box center [863, 363] width 1075 height 1397
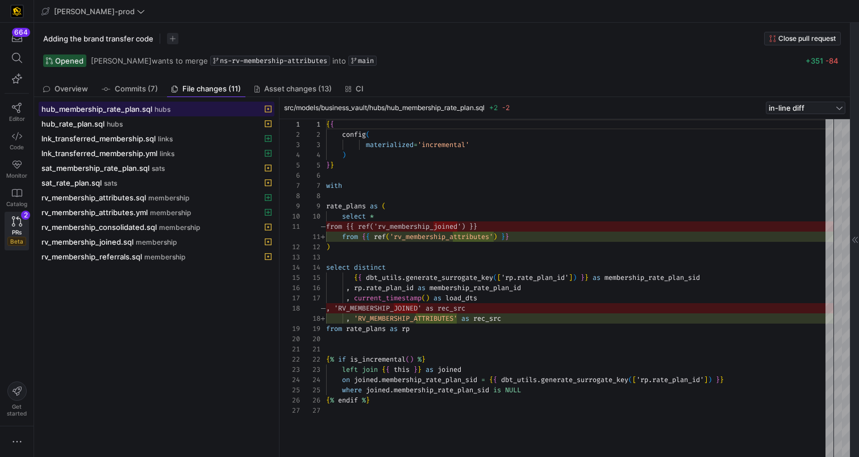
click at [187, 108] on div "hub_membership_rate_plan.sql hubs" at bounding box center [143, 108] width 205 height 9
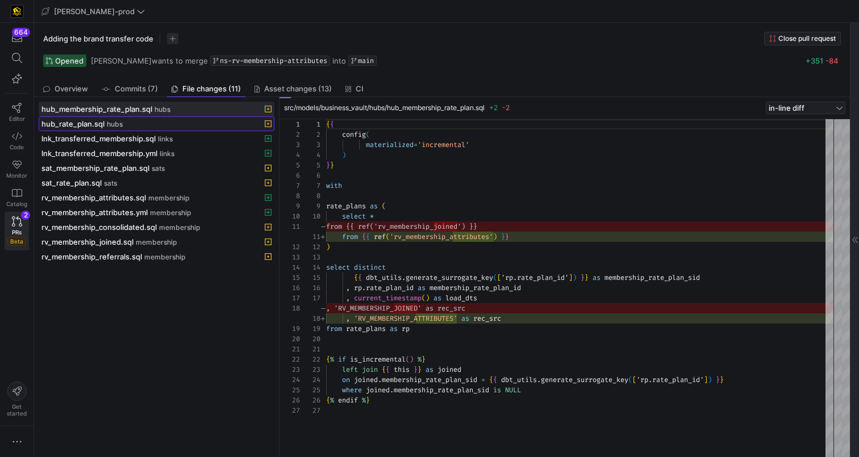
click at [111, 122] on span "hubs" at bounding box center [115, 124] width 16 height 8
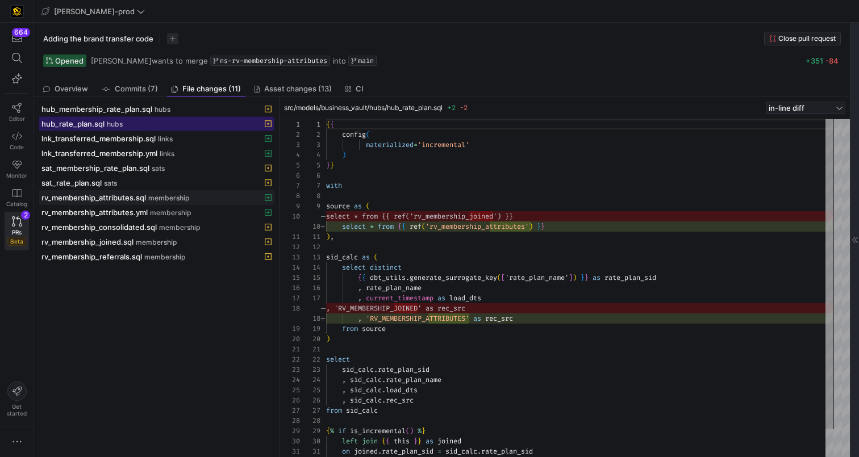
scroll to position [102, 0]
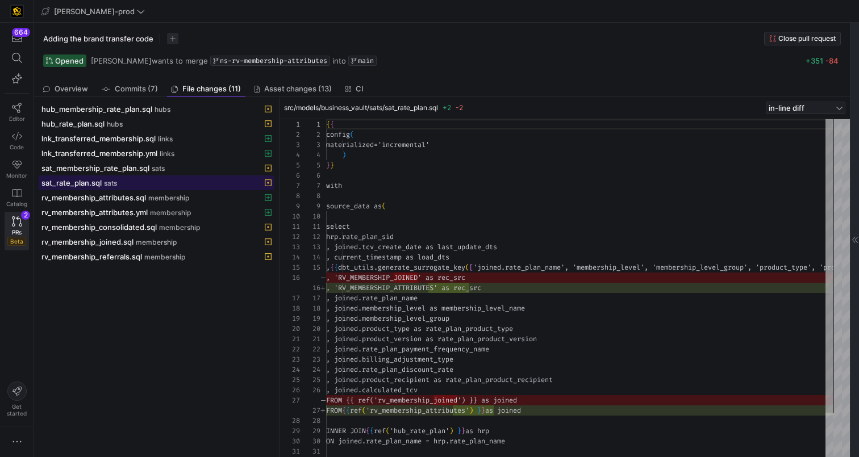
click at [98, 180] on span "sat_rate_plan.sql" at bounding box center [71, 182] width 60 height 9
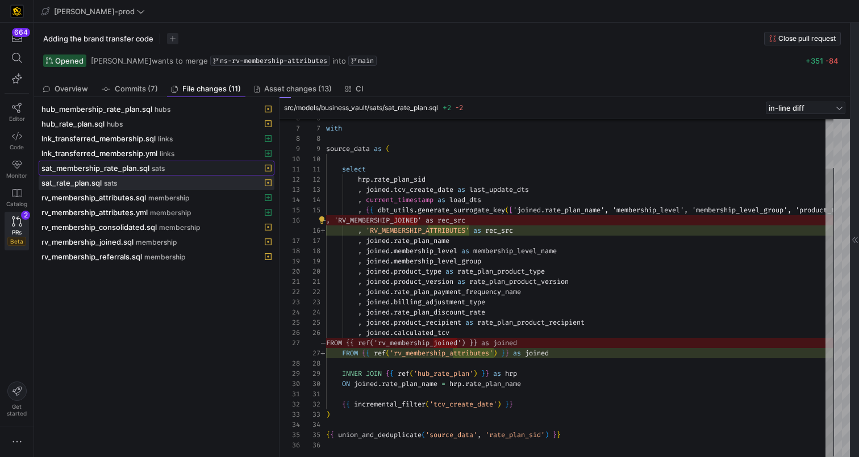
click at [134, 167] on span "sat_membership_rate_plan.sql" at bounding box center [95, 168] width 108 height 9
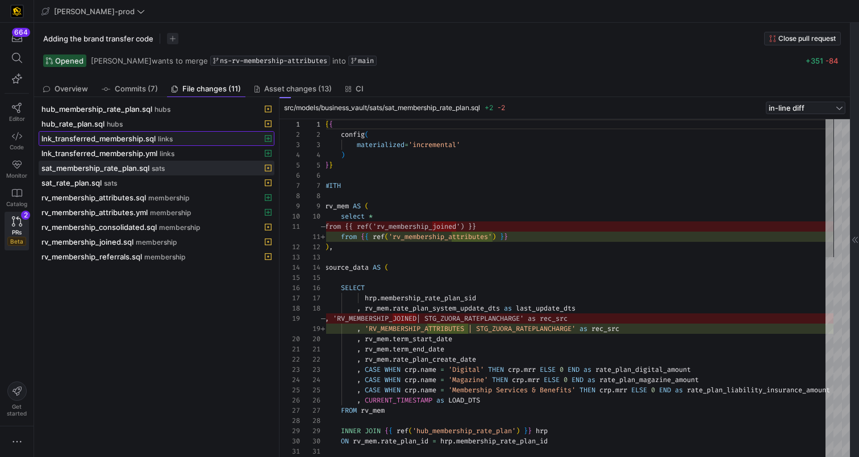
click at [152, 137] on span "lnk_transferred_membership.sql" at bounding box center [98, 138] width 114 height 9
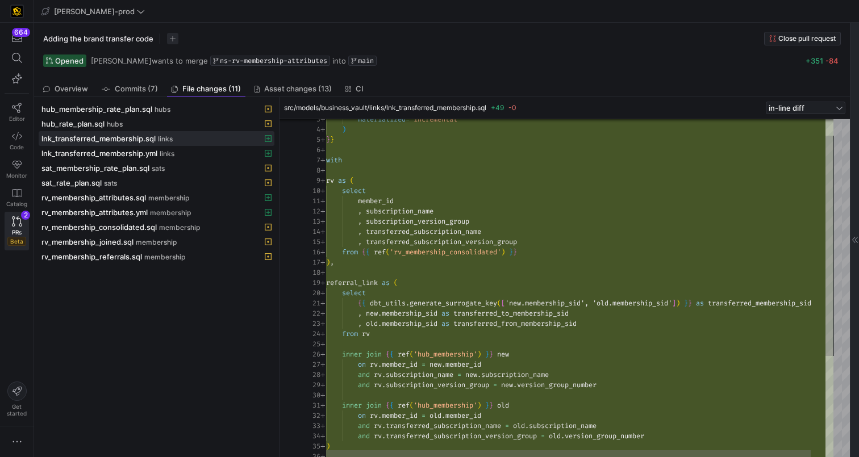
click at [379, 199] on div "rv as ( select member_id , subscription_name , subscription_version_group , tra…" at bounding box center [587, 353] width 522 height 518
click at [401, 214] on div "rv as ( select member_id , subscription_name , subscription_version_group , tra…" at bounding box center [587, 353] width 522 height 518
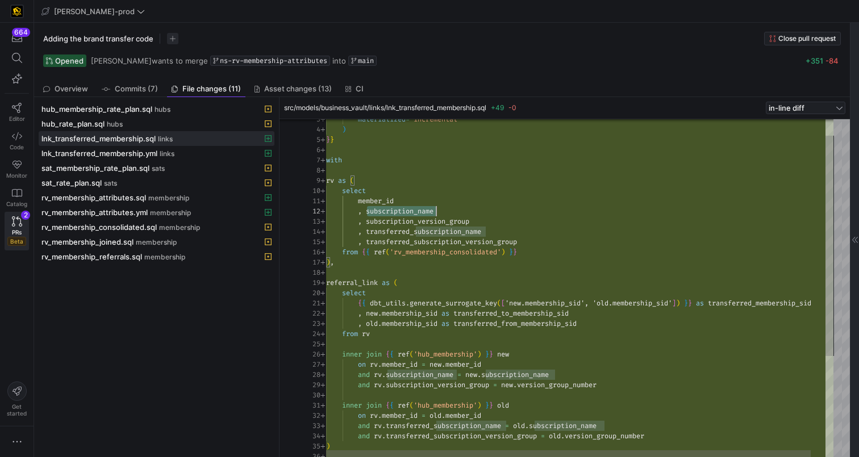
click at [401, 214] on div "rv as ( select member_id , subscription_name , subscription_version_group , tra…" at bounding box center [587, 353] width 522 height 518
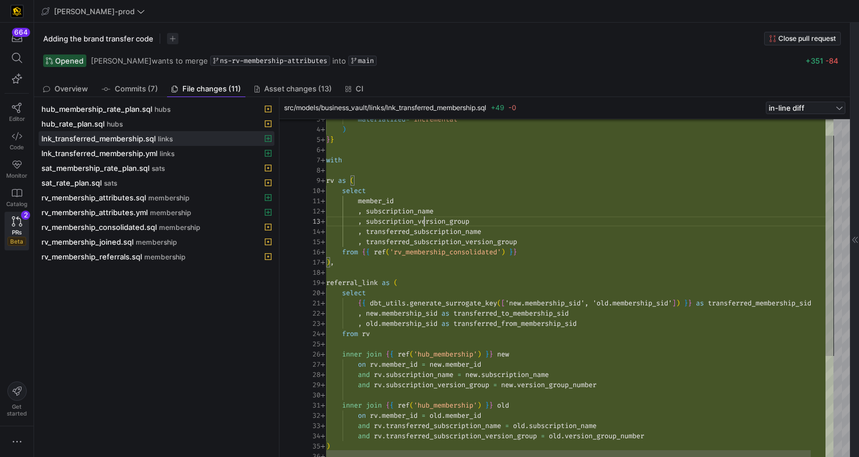
click at [423, 223] on div "rv as ( select member_id , subscription_name , subscription_version_group , tra…" at bounding box center [587, 353] width 522 height 518
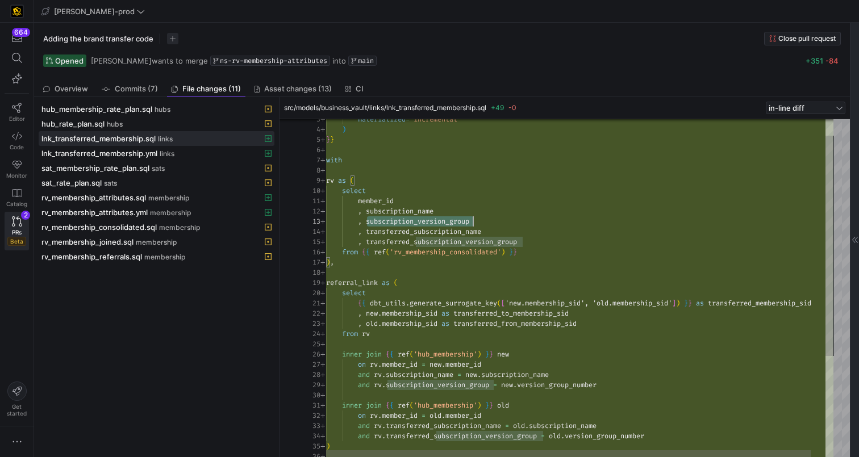
click at [423, 223] on div "rv as ( select member_id , subscription_name , subscription_version_group , tra…" at bounding box center [587, 353] width 522 height 518
click at [441, 239] on div "rv as ( select member_id , subscription_name , subscription_version_group , tra…" at bounding box center [587, 353] width 522 height 518
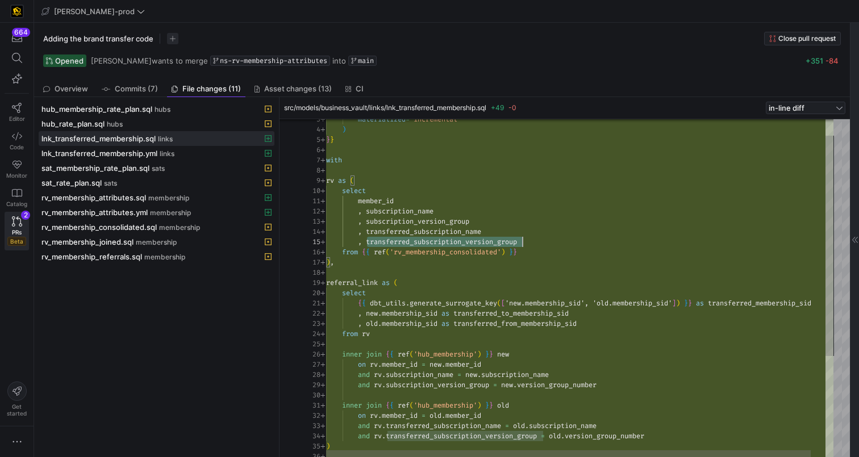
click at [441, 239] on div "rv as ( select member_id , subscription_name , subscription_version_group , tra…" at bounding box center [587, 353] width 522 height 518
click at [438, 227] on div "rv as ( select member_id , subscription_name , subscription_version_group , tra…" at bounding box center [587, 353] width 522 height 518
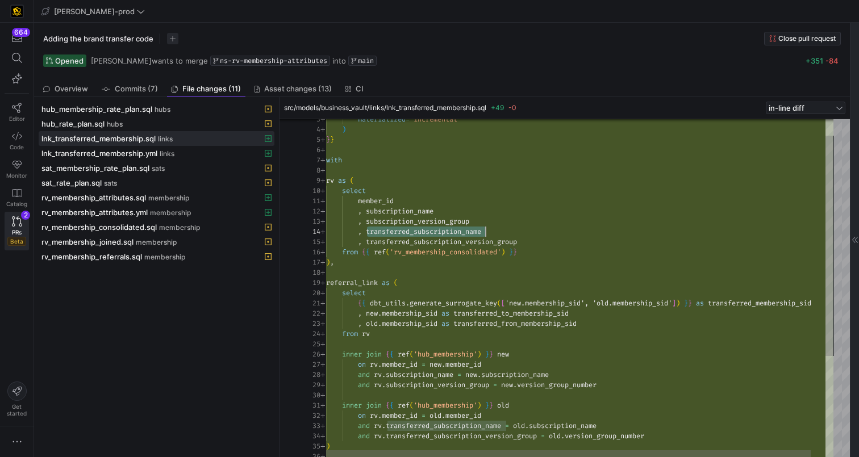
click at [440, 237] on div "rv as ( select member_id , subscription_name , subscription_version_group , tra…" at bounding box center [587, 353] width 522 height 518
click at [543, 233] on div "rv as ( select member_id , subscription_name , subscription_version_group , tra…" at bounding box center [587, 353] width 522 height 518
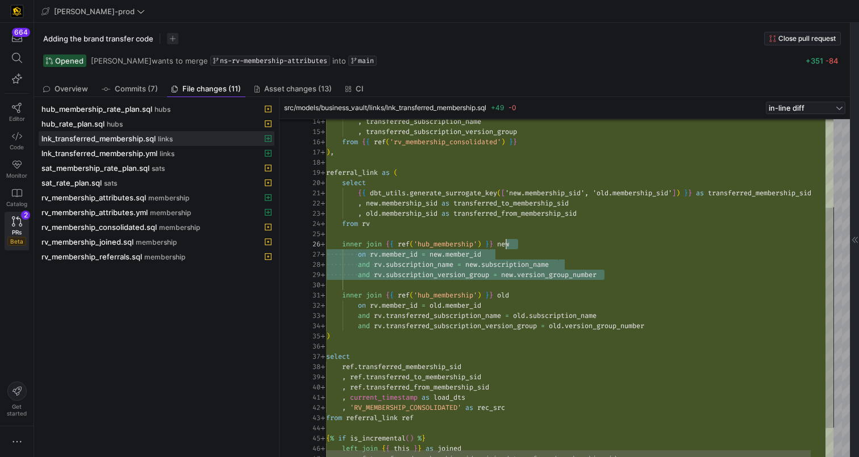
scroll to position [51, 176]
drag, startPoint x: 615, startPoint y: 273, endPoint x: 503, endPoint y: 245, distance: 115.4
click at [503, 245] on div ", transferred_subscription_name , transferred_subscription_version_group from {…" at bounding box center [587, 243] width 522 height 518
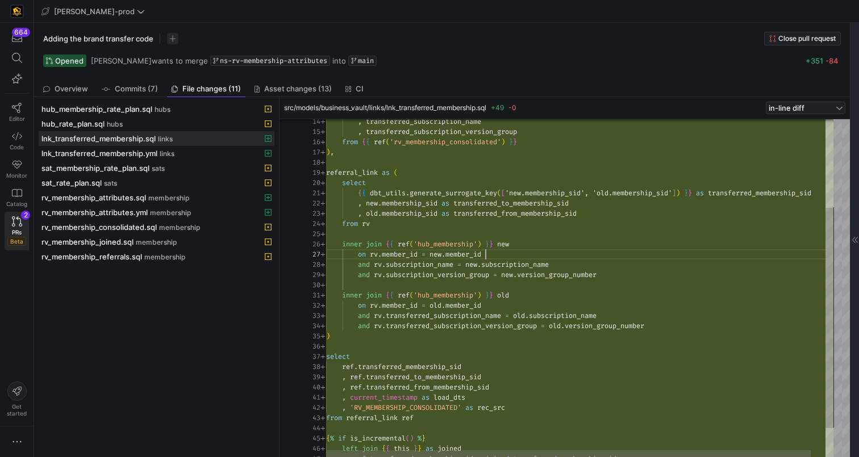
scroll to position [61, 160]
click at [593, 251] on div ", transferred_subscription_name , transferred_subscription_version_group from {…" at bounding box center [587, 243] width 522 height 518
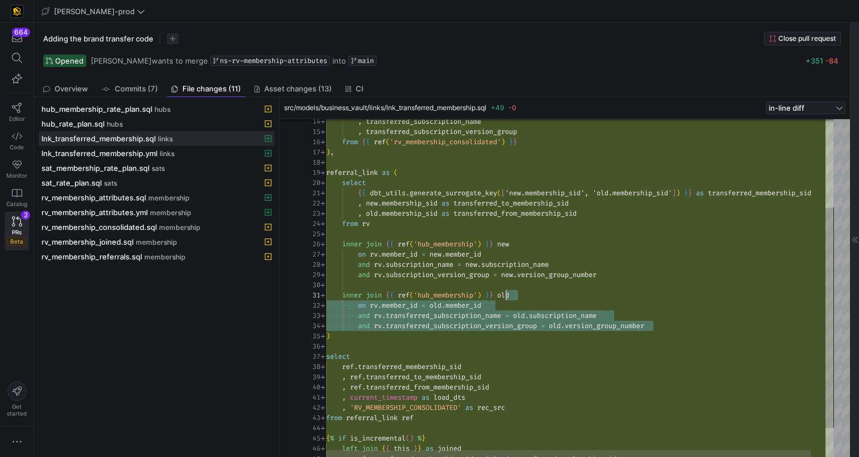
scroll to position [0, 180]
drag, startPoint x: 667, startPoint y: 330, endPoint x: 505, endPoint y: 296, distance: 165.9
click at [505, 296] on div ", transferred_subscription_name , transferred_subscription_version_group from {…" at bounding box center [587, 243] width 522 height 518
click at [432, 315] on div ", transferred_subscription_name , transferred_subscription_version_group from {…" at bounding box center [587, 243] width 522 height 518
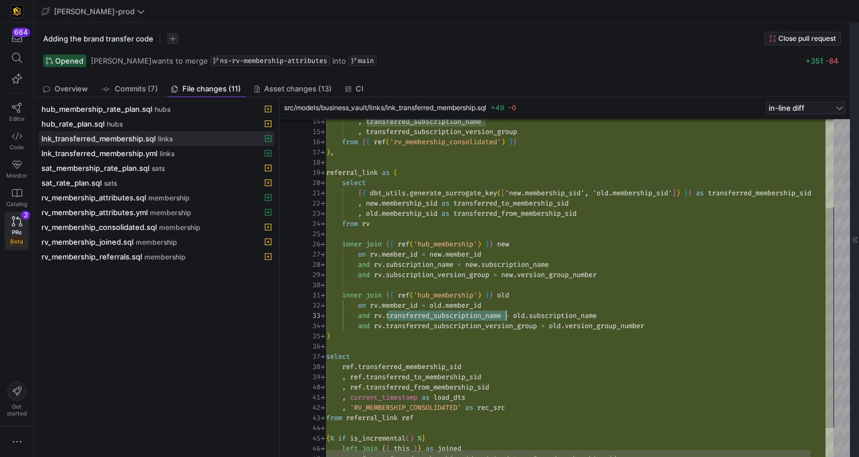
scroll to position [20, 180]
click at [432, 315] on div ", transferred_subscription_name , transferred_subscription_version_group from {…" at bounding box center [587, 243] width 522 height 518
click at [487, 326] on div ", transferred_subscription_name , transferred_subscription_version_group from {…" at bounding box center [587, 243] width 522 height 518
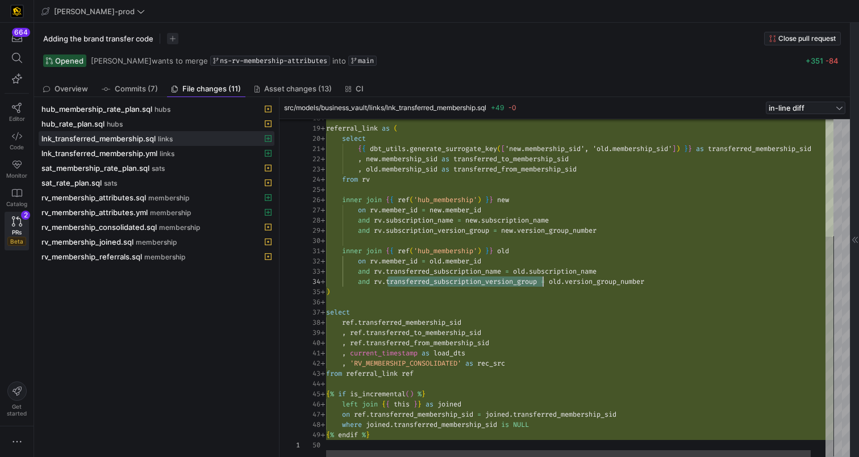
scroll to position [20, 90]
click at [529, 372] on div "referral_link as ( select { { dbt_utils . generate_surrogate_key ( [ 'new.membe…" at bounding box center [587, 198] width 522 height 518
click at [447, 323] on div "referral_link as ( select { { dbt_utils . generate_surrogate_key ( [ 'new.membe…" at bounding box center [587, 198] width 522 height 518
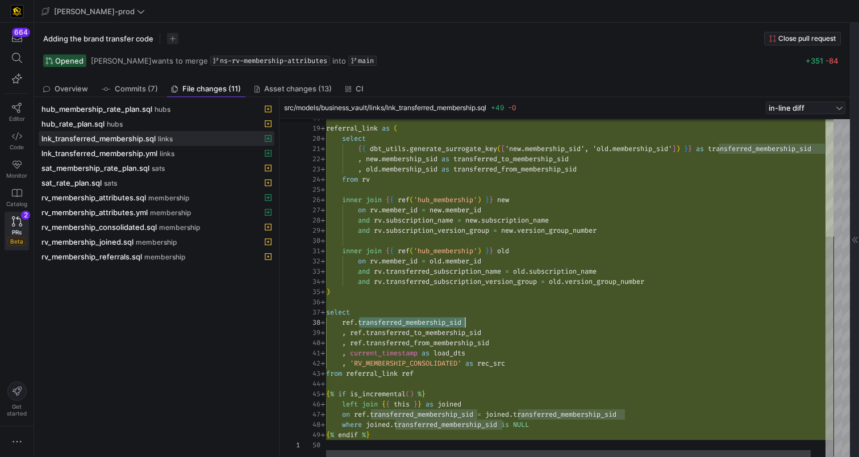
scroll to position [72, 139]
click at [447, 323] on div "referral_link as ( select { { dbt_utils . generate_surrogate_key ( [ 'new.membe…" at bounding box center [587, 198] width 522 height 518
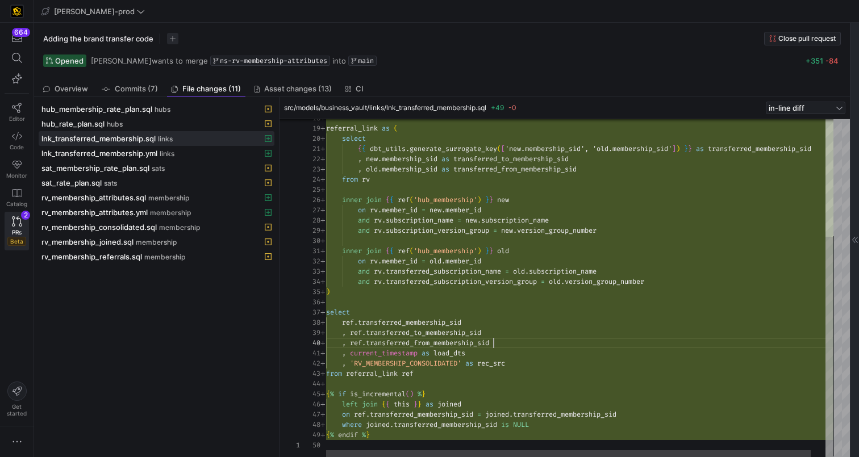
click at [503, 340] on div "referral_link as ( select { { dbt_utils . generate_surrogate_key ( [ 'new.membe…" at bounding box center [587, 198] width 522 height 518
click at [532, 338] on div "referral_link as ( select { { dbt_utils . generate_surrogate_key ( [ 'new.membe…" at bounding box center [587, 198] width 522 height 518
click at [531, 329] on div "referral_link as ( select { { dbt_utils . generate_surrogate_key ( [ 'new.membe…" at bounding box center [587, 198] width 522 height 518
click at [530, 341] on div "referral_link as ( select { { dbt_utils . generate_surrogate_key ( [ 'new.membe…" at bounding box center [587, 198] width 522 height 518
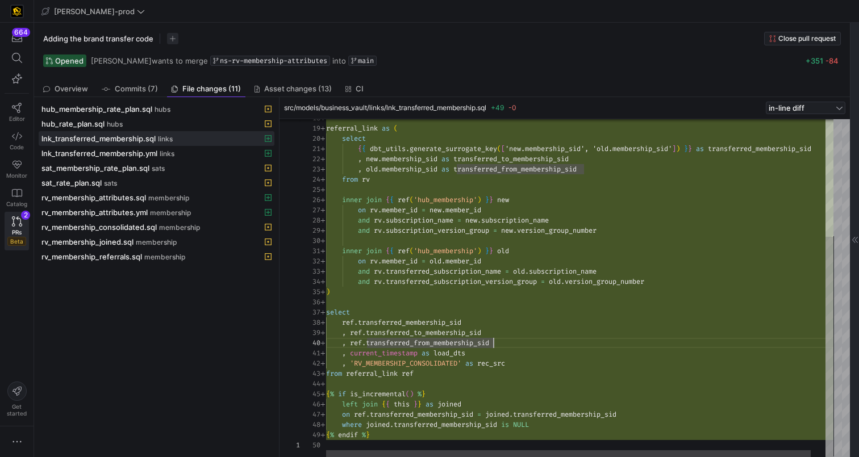
type textarea ", current_timestamp as load_dts , 'RV_MEMBERSHIP_CONSOLIDATED' as rec_src from …"
click at [602, 428] on div "referral_link as ( select { { dbt_utils . generate_surrogate_key ( [ 'new.membe…" at bounding box center [587, 198] width 522 height 518
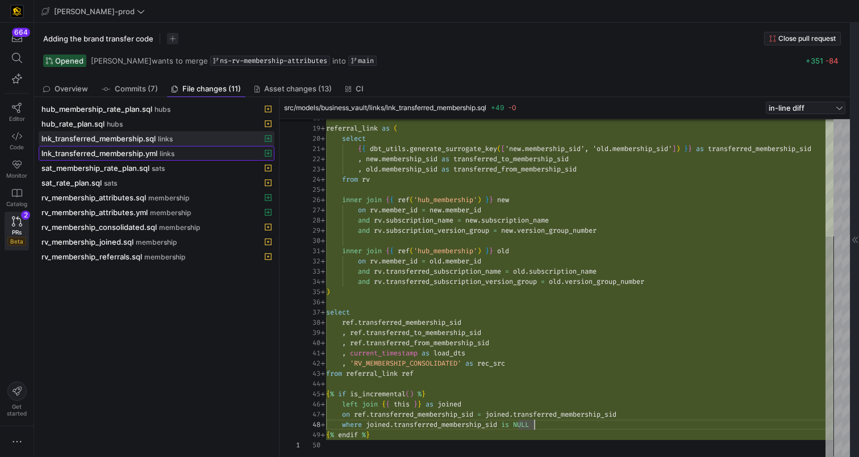
click at [160, 154] on span "links" at bounding box center [167, 154] width 15 height 8
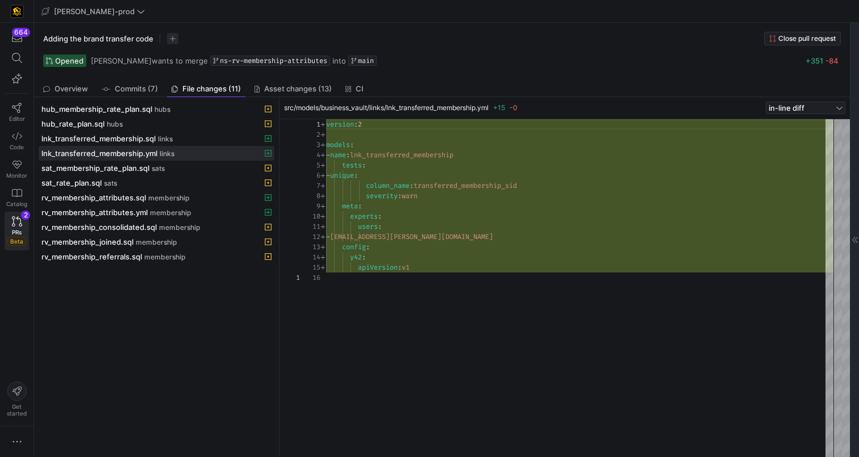
scroll to position [72, 98]
click at [447, 199] on div "version : 2 models : - name : lnk_transferred_membership tests : - unique : col…" at bounding box center [579, 288] width 507 height 338
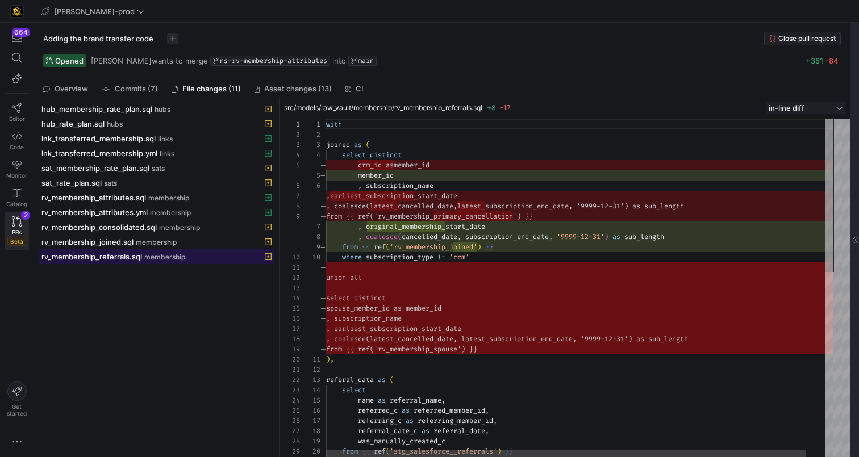
click at [160, 257] on span "membership" at bounding box center [164, 257] width 41 height 8
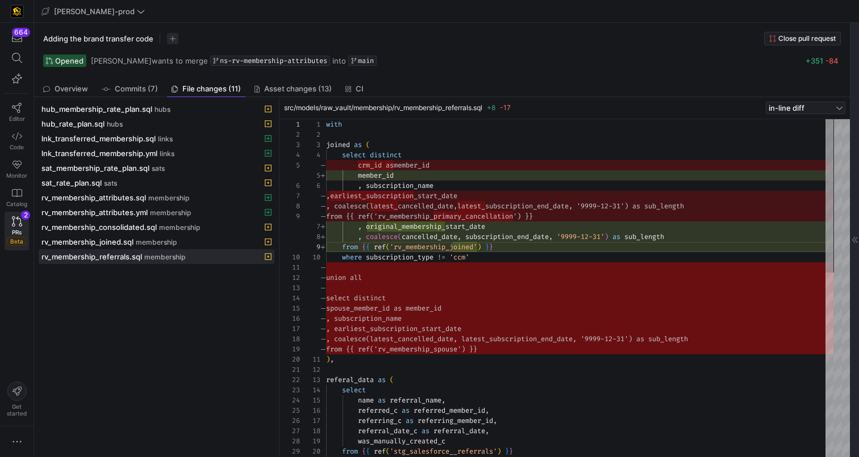
click at [852, 237] on icon at bounding box center [854, 240] width 7 height 7
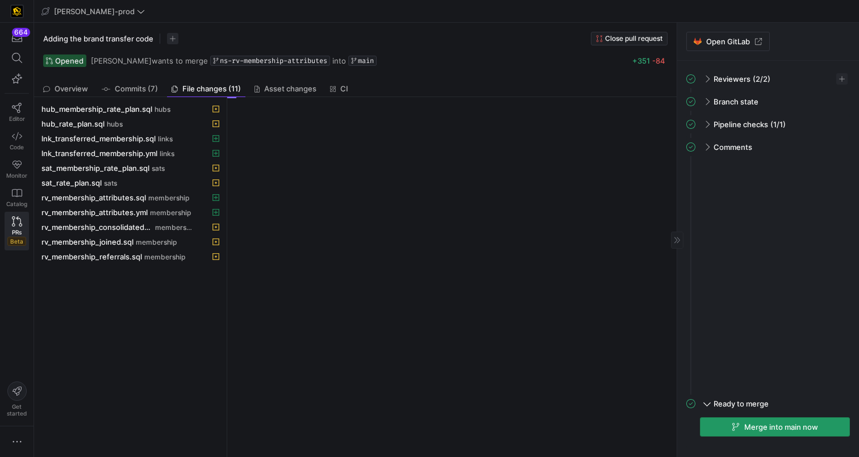
click at [770, 419] on span "button" at bounding box center [774, 427] width 149 height 18
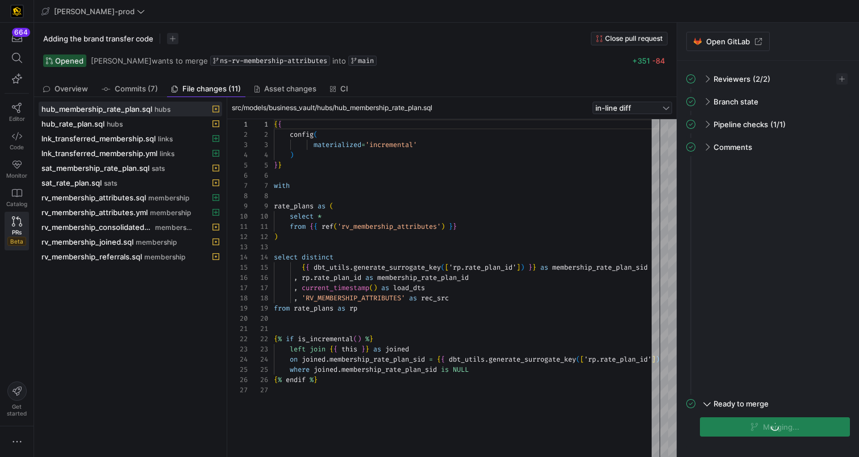
scroll to position [102, 0]
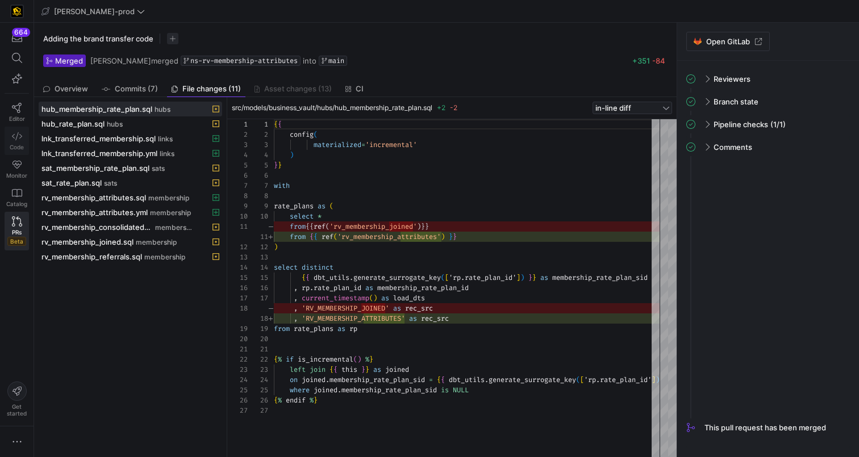
click at [16, 133] on icon at bounding box center [17, 136] width 10 height 10
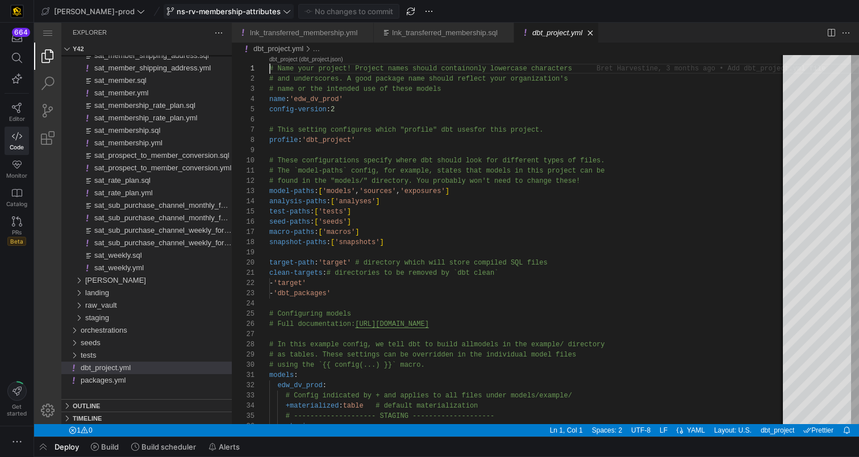
click at [208, 11] on span "ns-rv-membership-attributes" at bounding box center [229, 11] width 104 height 9
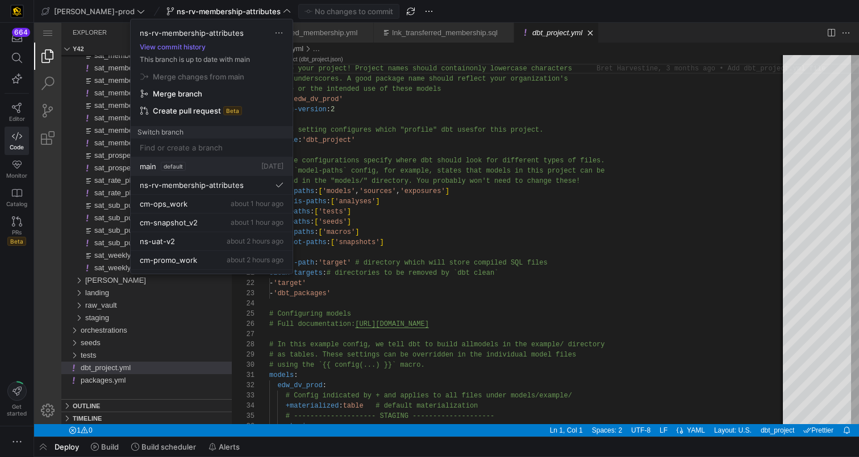
click at [158, 165] on div "main default" at bounding box center [163, 166] width 46 height 9
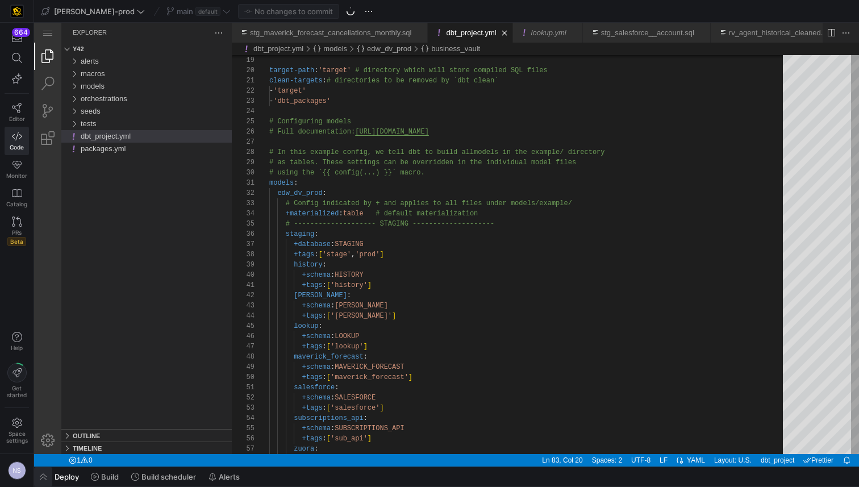
click at [42, 457] on span "button" at bounding box center [43, 476] width 18 height 19
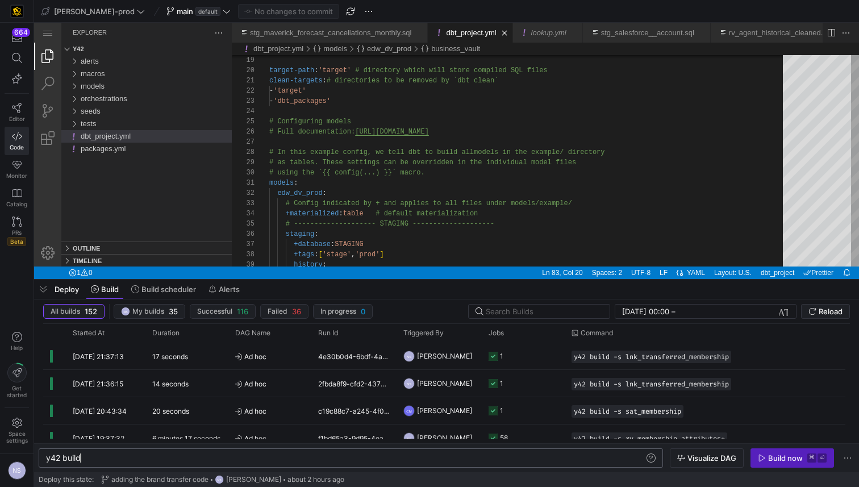
click at [140, 457] on div "y42 build" at bounding box center [345, 457] width 598 height 9
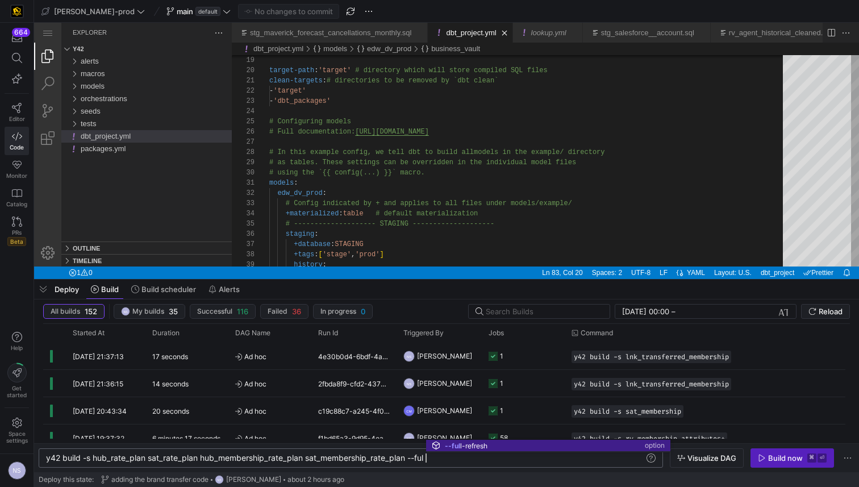
scroll to position [0, 412]
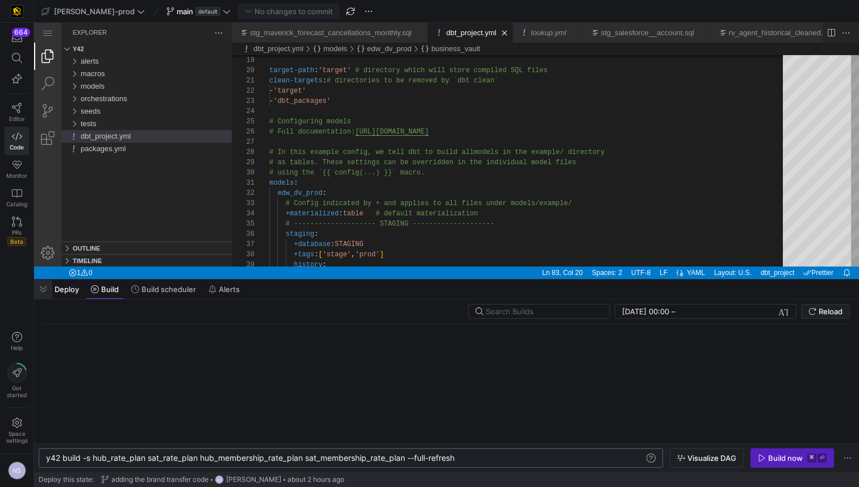
type textarea "y42 build -s hub_rate_plan sat_rate_plan hub_membership_rate_plan sat_membershi…"
click at [40, 292] on span "button" at bounding box center [43, 288] width 18 height 19
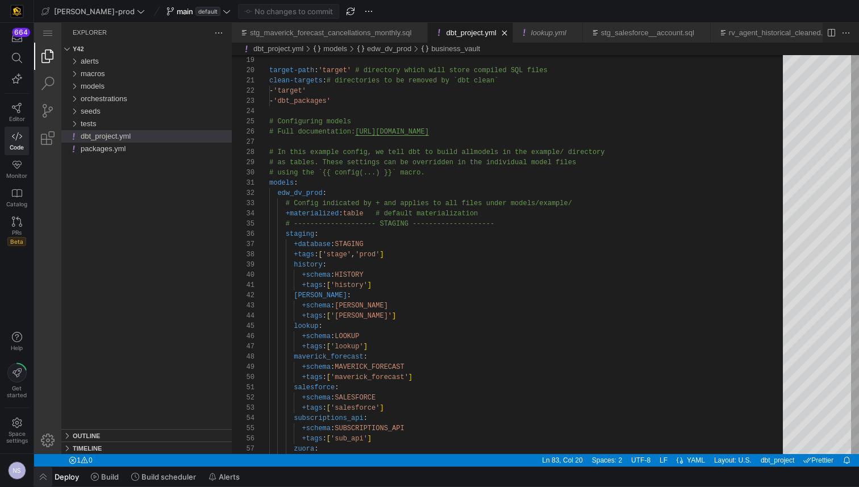
click at [37, 457] on span "button" at bounding box center [43, 476] width 18 height 19
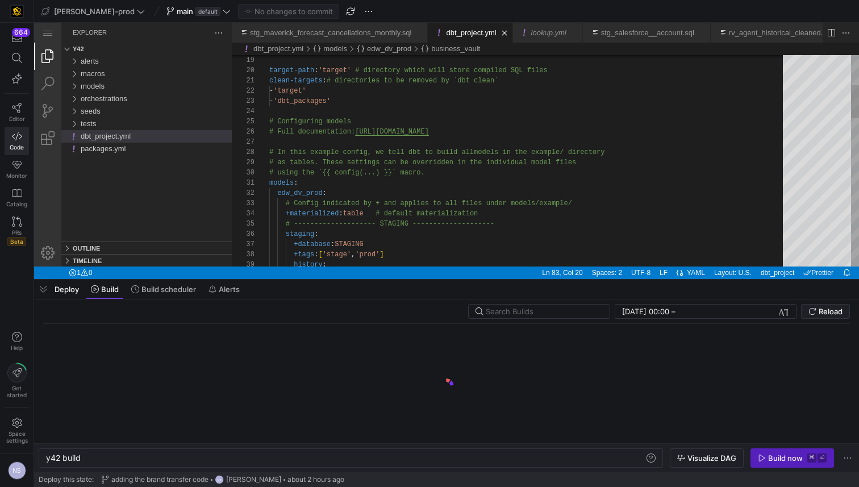
scroll to position [0, 34]
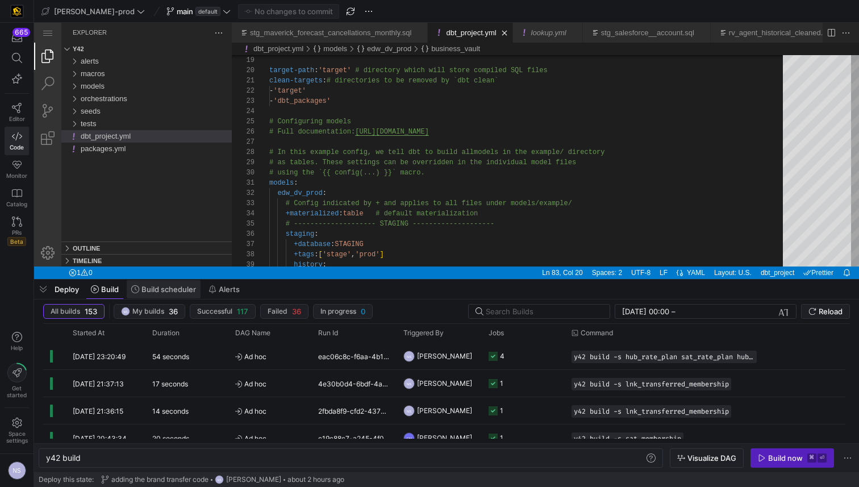
click at [156, 287] on span "Build scheduler" at bounding box center [168, 288] width 55 height 9
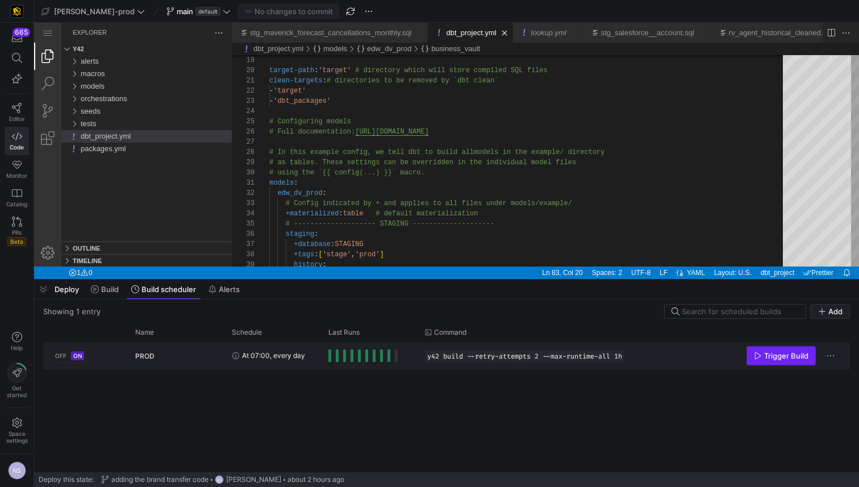
click at [771, 352] on span "Trigger Build" at bounding box center [786, 355] width 44 height 9
click at [45, 295] on span "button" at bounding box center [43, 288] width 18 height 19
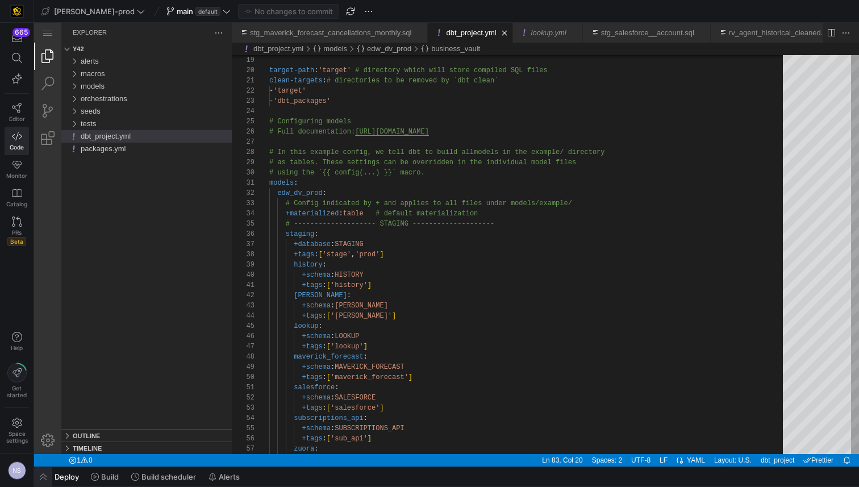
click at [41, 457] on span "button" at bounding box center [43, 476] width 18 height 19
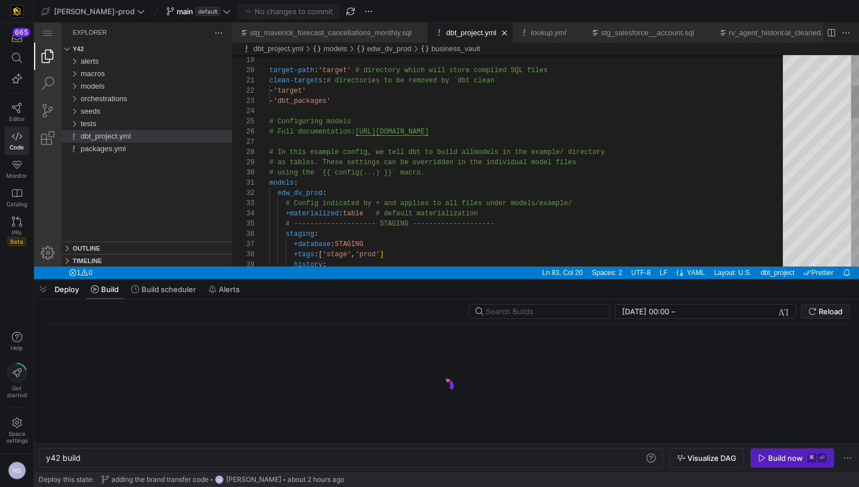
scroll to position [0, 34]
